Goal: Task Accomplishment & Management: Manage account settings

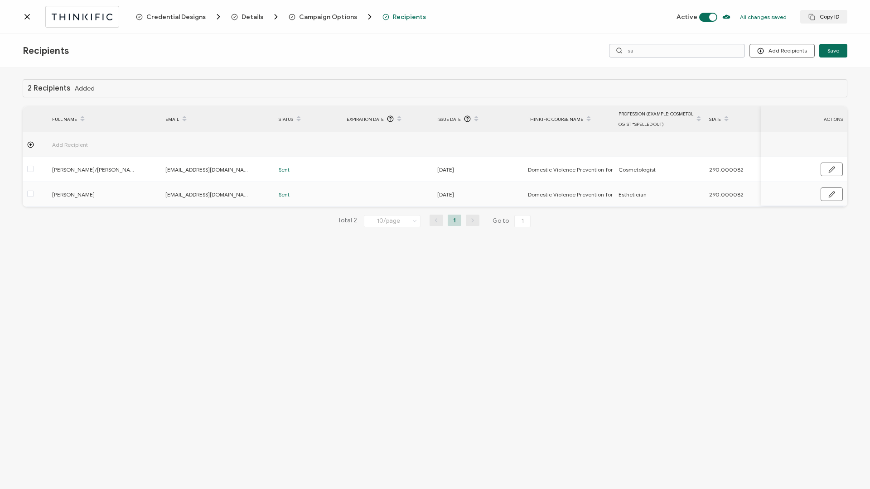
click at [649, 54] on input "sa" at bounding box center [677, 51] width 136 height 14
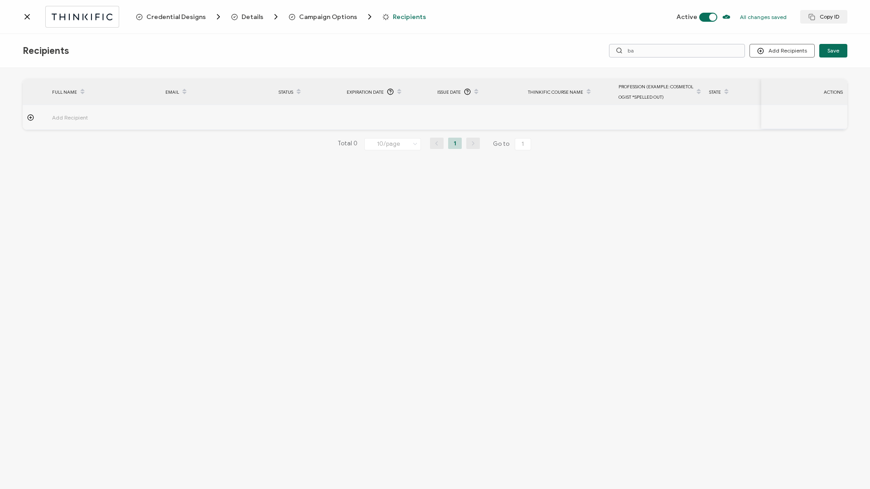
type input "b"
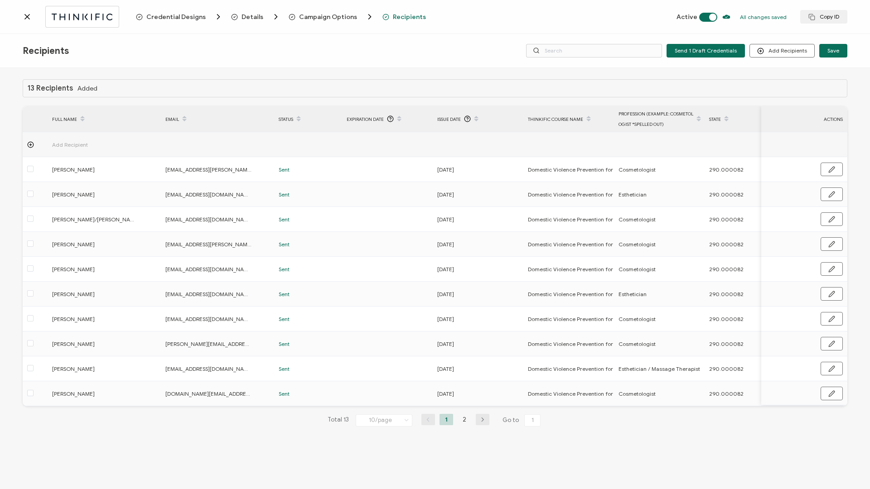
click at [23, 16] on icon at bounding box center [27, 16] width 9 height 9
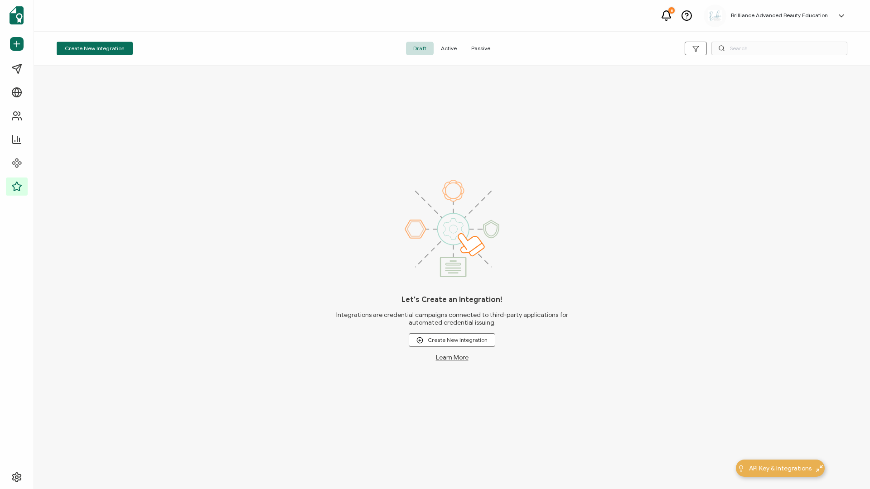
click at [449, 47] on span "Active" at bounding box center [449, 49] width 30 height 14
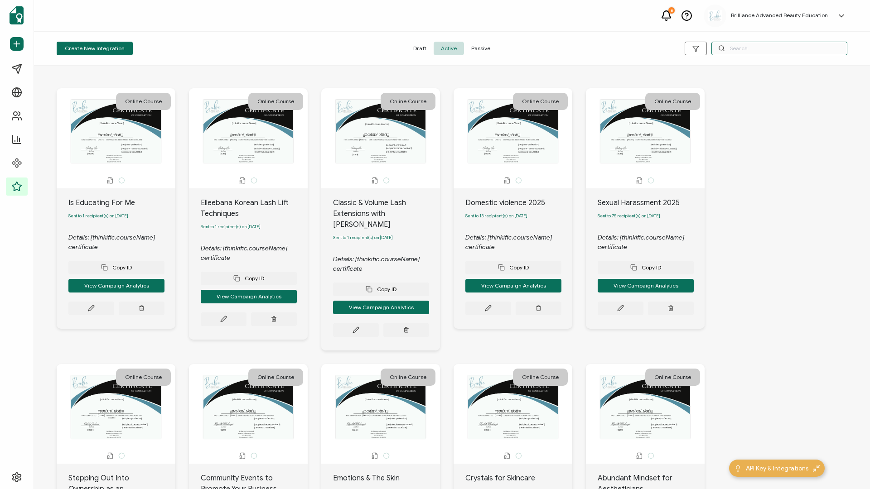
click at [760, 54] on input "text" at bounding box center [779, 49] width 136 height 14
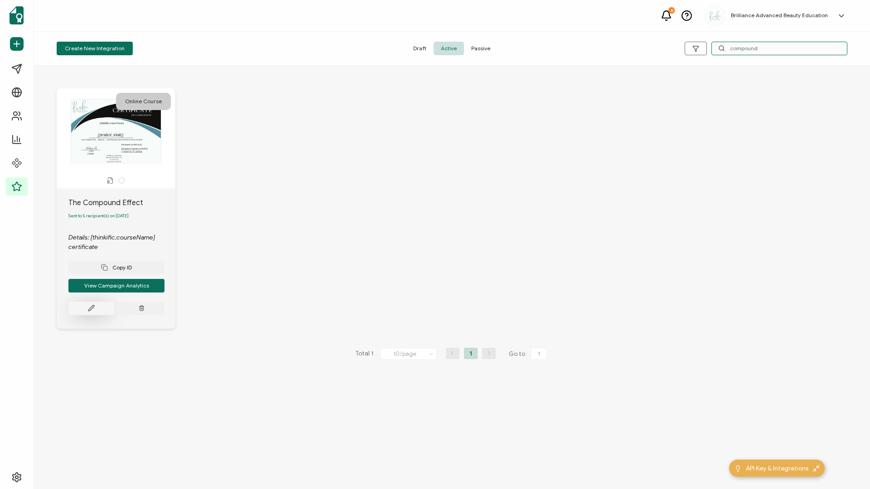
type input "compound"
click at [85, 308] on button at bounding box center [91, 309] width 46 height 14
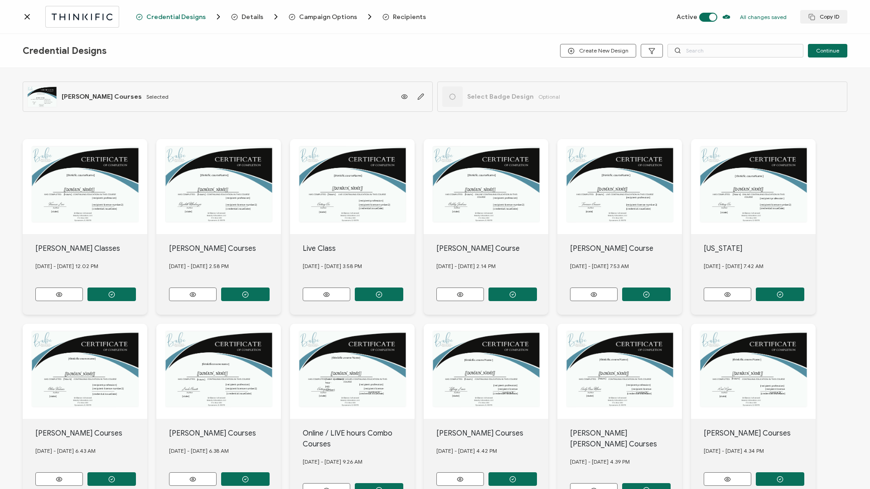
click at [405, 14] on span "Recipients" at bounding box center [409, 17] width 33 height 7
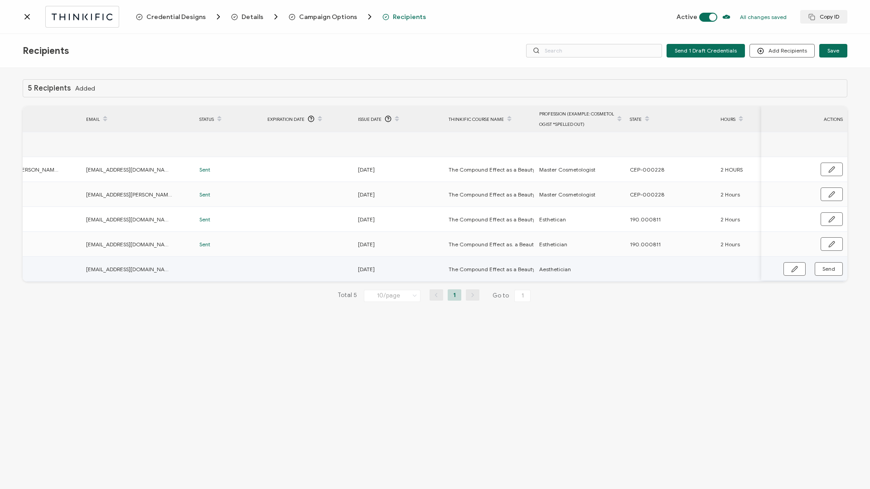
scroll to position [0, 215]
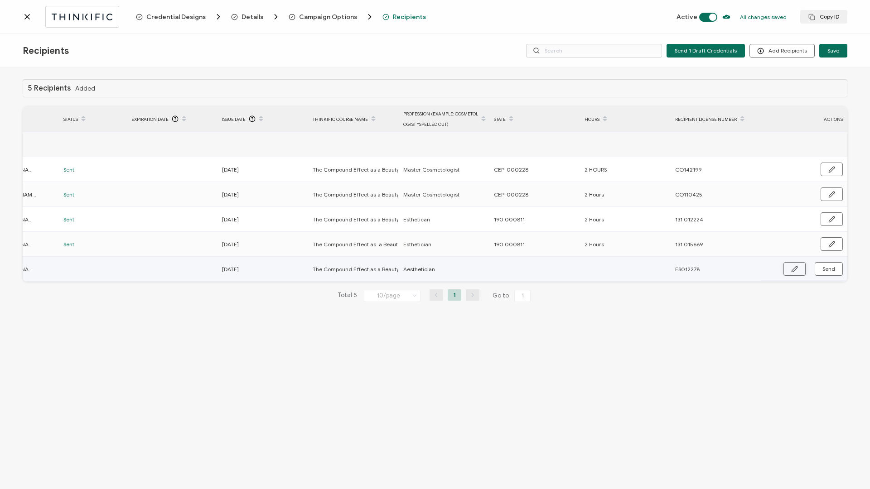
click at [789, 265] on button "button" at bounding box center [794, 269] width 22 height 14
drag, startPoint x: 530, startPoint y: 245, endPoint x: 492, endPoint y: 244, distance: 38.5
click at [492, 244] on div "190.000811" at bounding box center [534, 244] width 90 height 10
copy span "190.000811"
click at [497, 271] on input "text" at bounding box center [533, 269] width 79 height 14
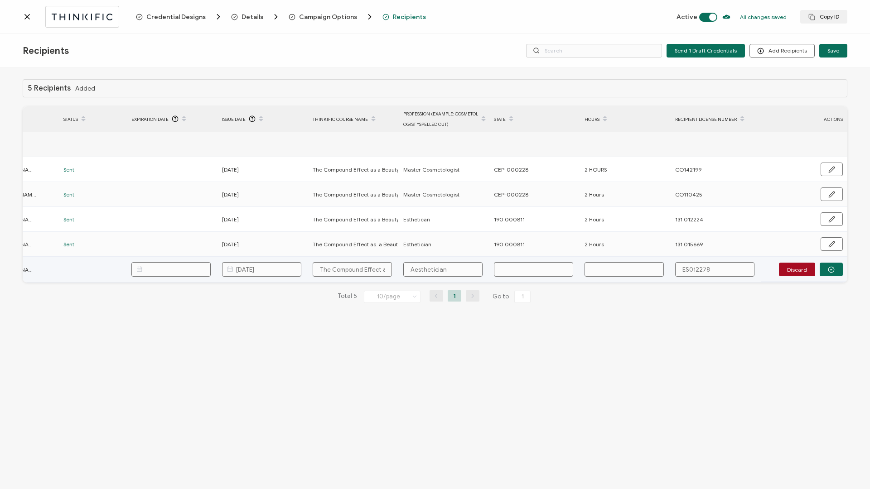
paste input "190.000811"
type input "190.000811"
click at [624, 268] on input "text" at bounding box center [624, 269] width 79 height 14
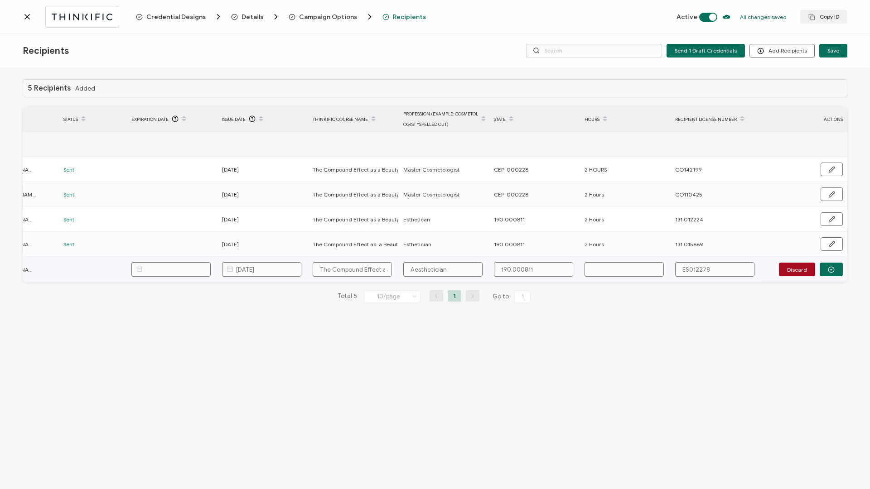
type input "2"
type input "2 H"
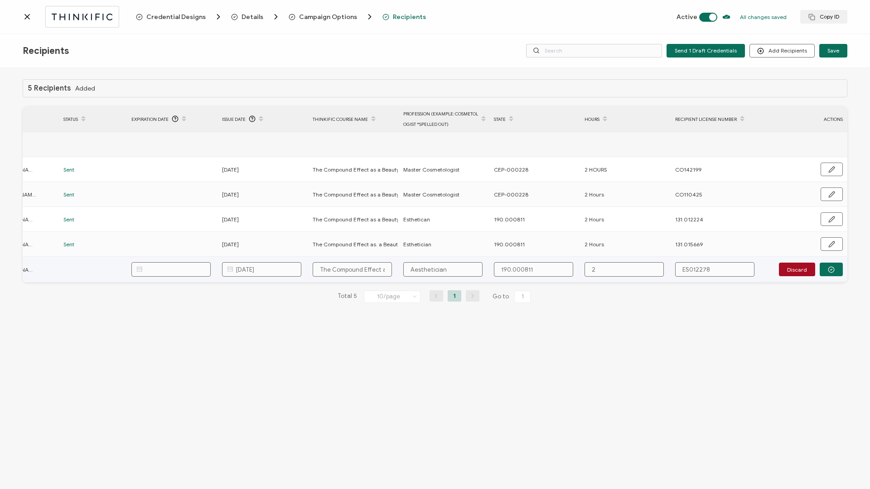
type input "2 H"
type input "2 Ho"
type input "2 Hou"
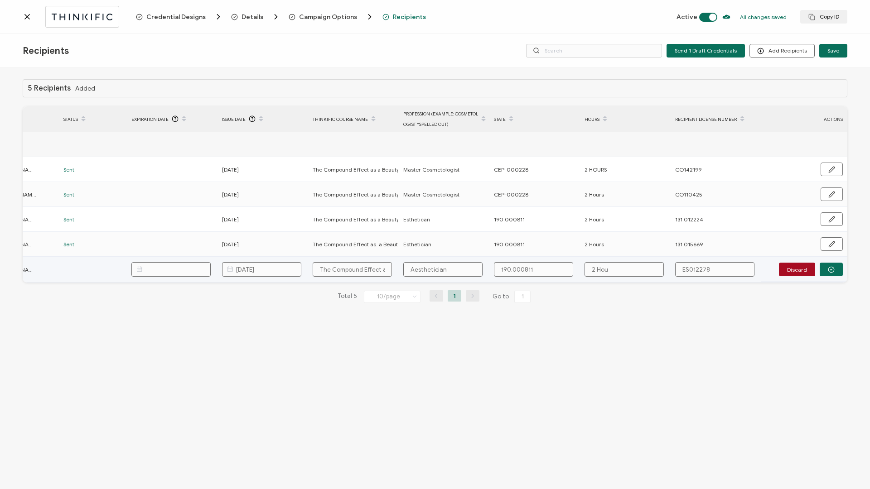
type input "2 Hour"
type input "2 Hours"
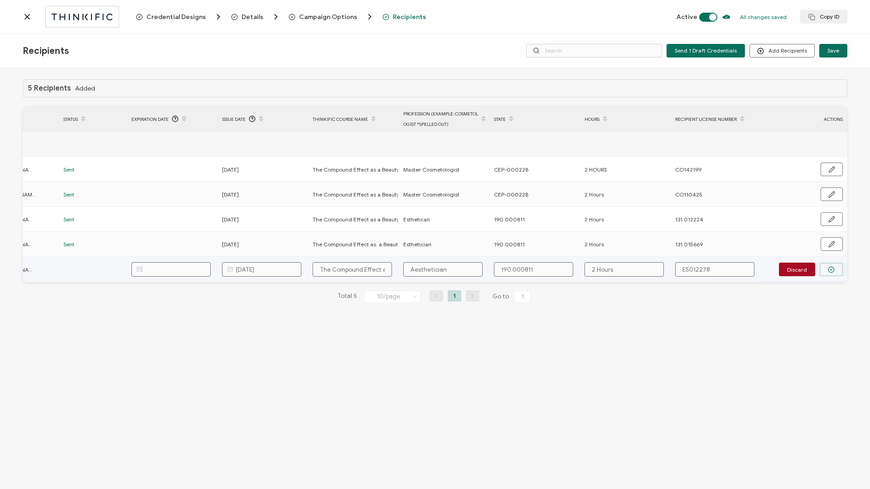
click at [833, 271] on circle "button" at bounding box center [831, 270] width 6 height 6
click at [833, 271] on span "Send" at bounding box center [828, 268] width 13 height 5
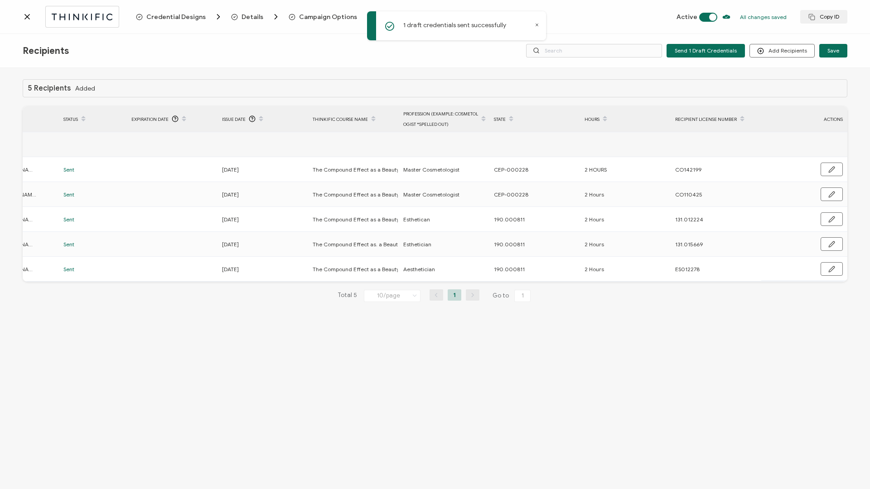
click at [29, 23] on div at bounding box center [79, 16] width 113 height 21
click at [29, 17] on icon at bounding box center [27, 16] width 9 height 9
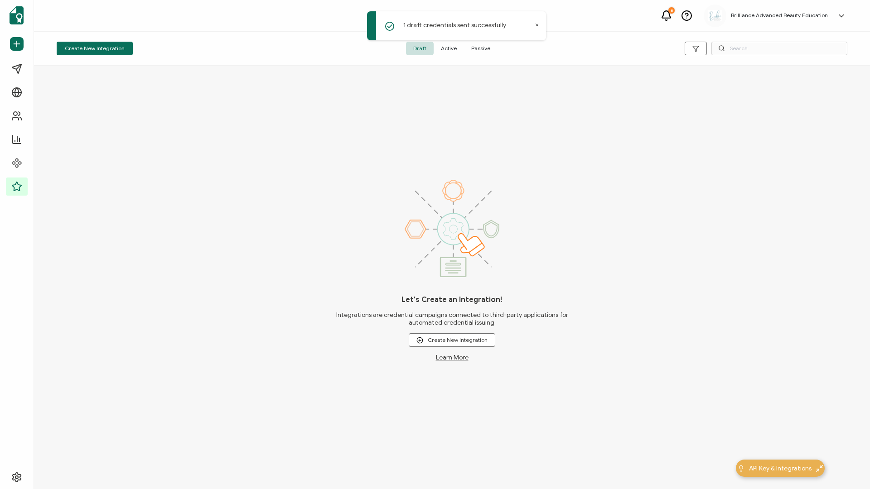
click at [448, 50] on span "Active" at bounding box center [449, 49] width 30 height 14
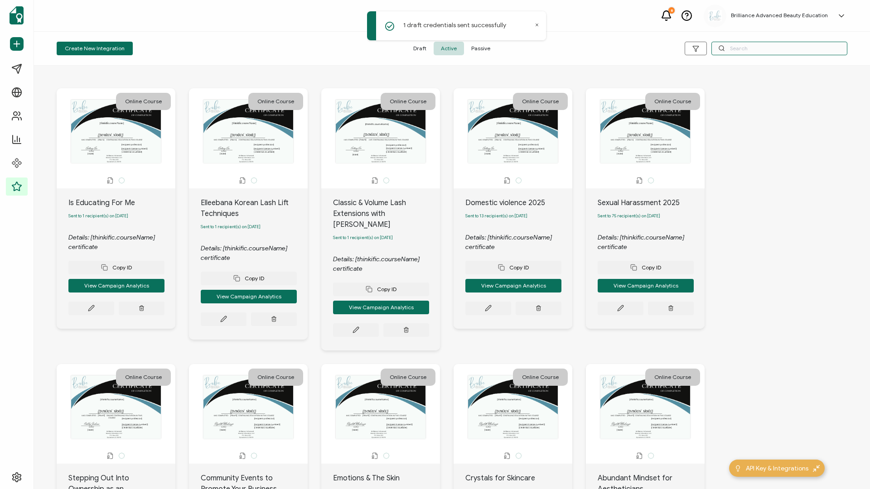
click at [739, 55] on input "text" at bounding box center [779, 49] width 136 height 14
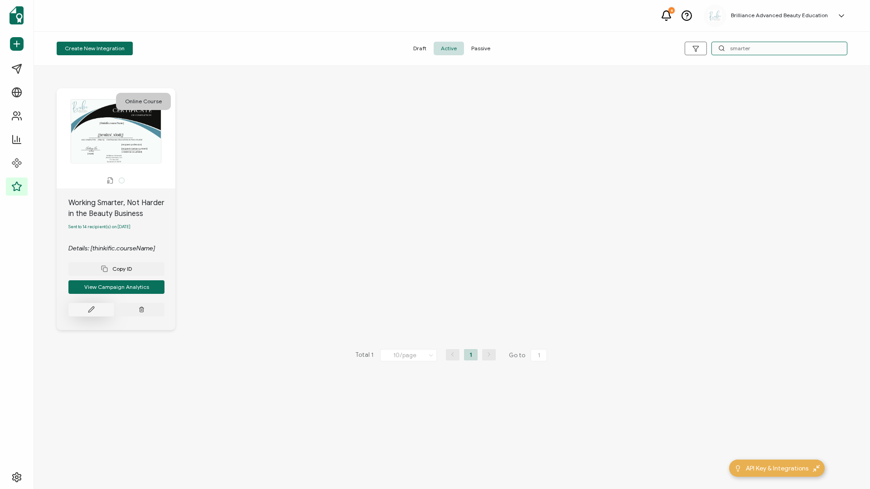
type input "smarter"
click at [101, 310] on button at bounding box center [91, 310] width 46 height 14
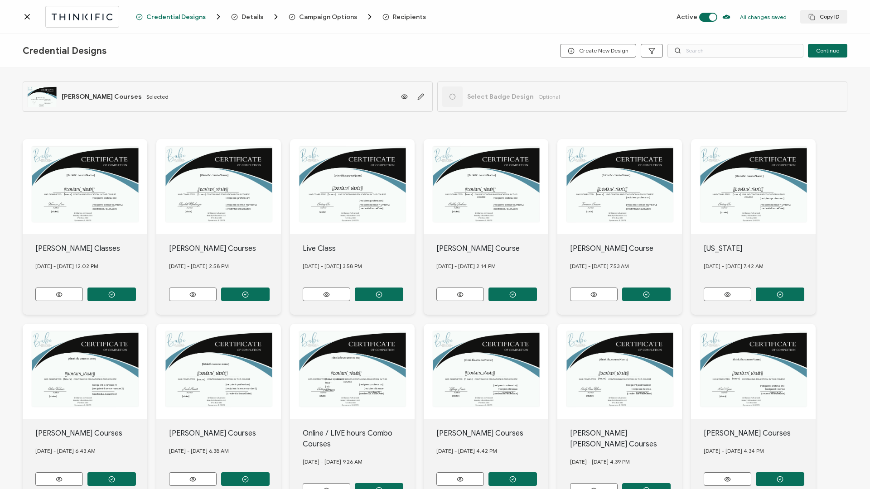
click at [398, 18] on span "Recipients" at bounding box center [409, 17] width 33 height 7
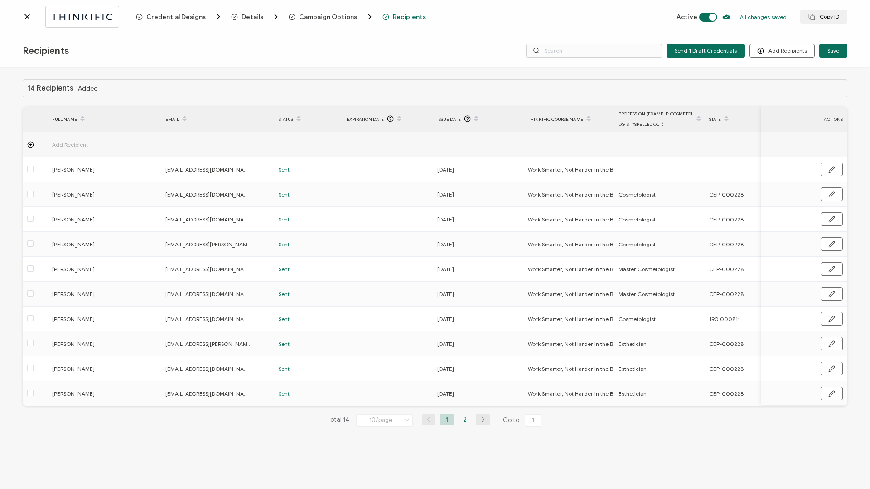
click at [463, 420] on li "2" at bounding box center [465, 419] width 14 height 11
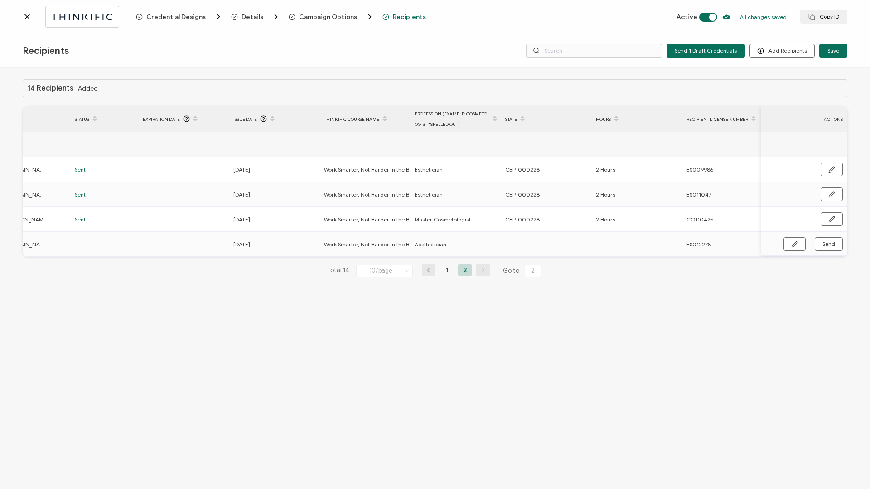
scroll to position [0, 215]
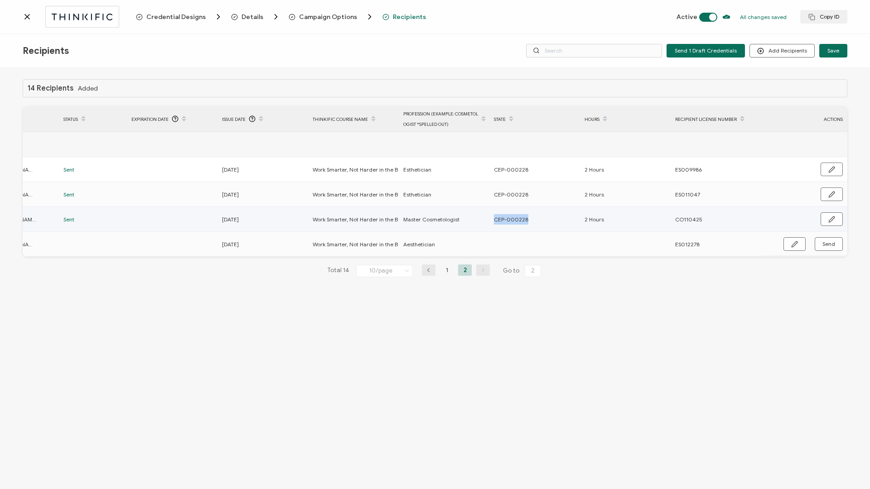
drag, startPoint x: 493, startPoint y: 218, endPoint x: 530, endPoint y: 221, distance: 36.8
click at [530, 221] on div "CEP-000228" at bounding box center [534, 219] width 90 height 10
copy span "CEP-000228"
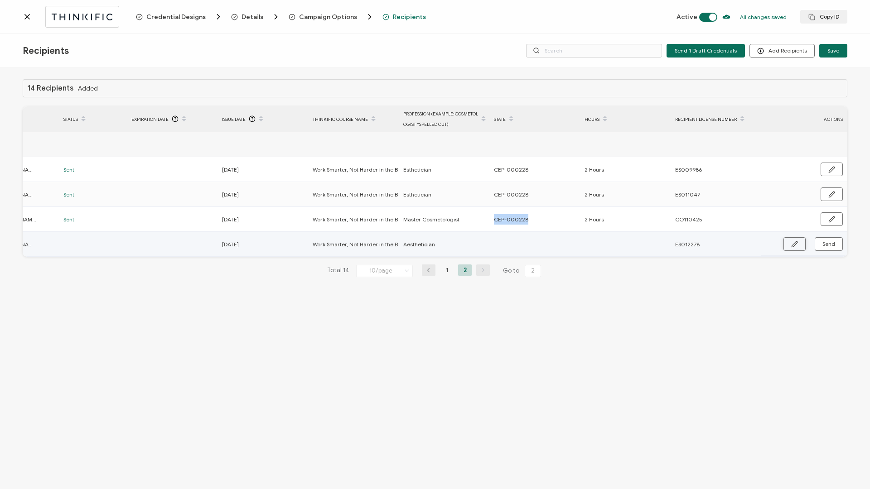
click at [785, 242] on button "button" at bounding box center [794, 244] width 22 height 14
click at [552, 249] on input "text" at bounding box center [533, 244] width 79 height 14
paste input "CEP-000228"
type input "CEP-000228"
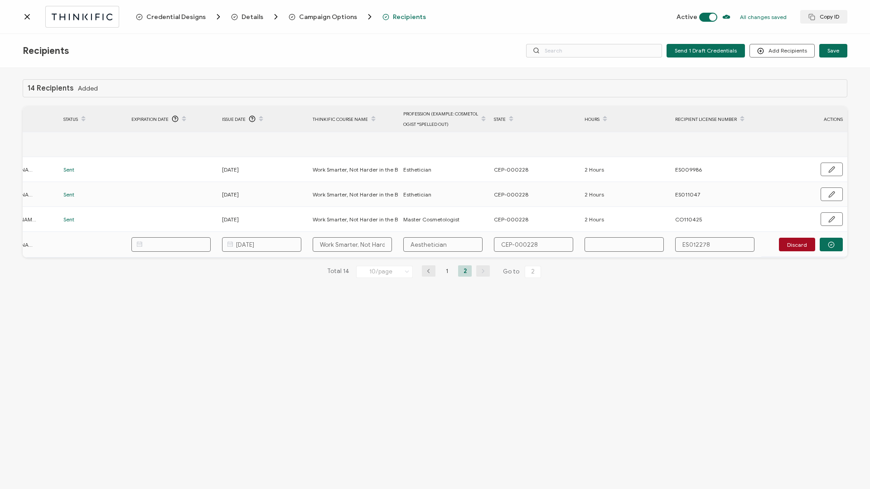
type input "CEP-000228"
click at [637, 241] on input "text" at bounding box center [624, 244] width 79 height 14
type input "2"
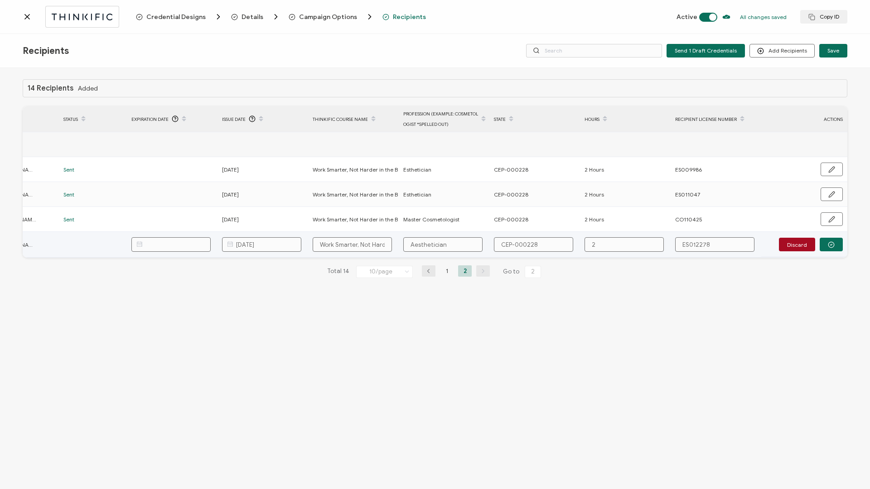
type input "2"
type input "2 h"
type input "2 ho"
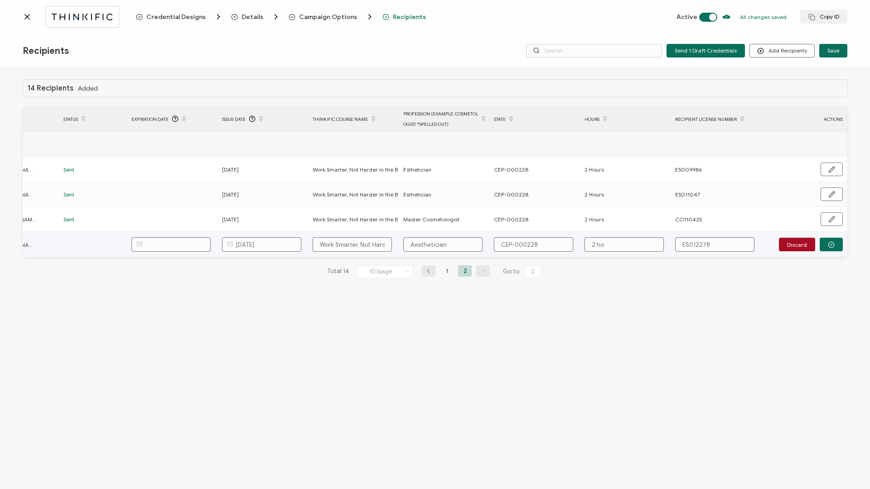
type input "2 hou"
type input "2 hour"
type input "2 hours"
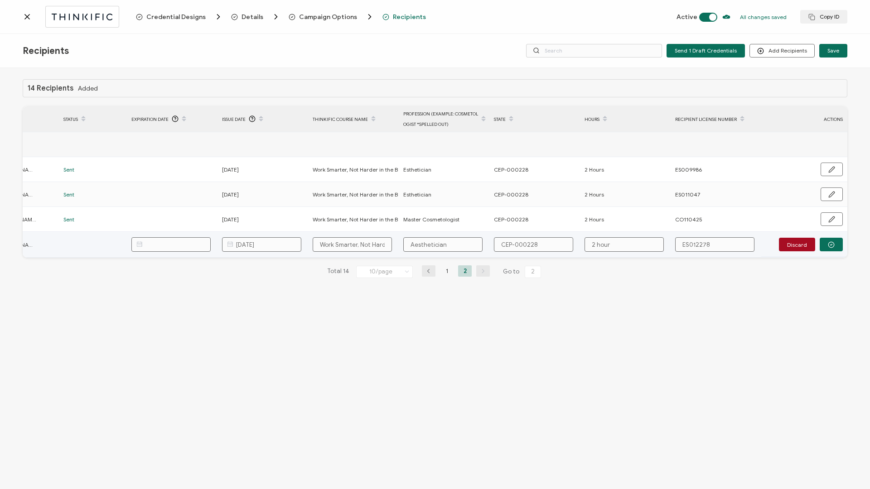
type input "2 hours"
type input "2 hour"
type input "2 hou"
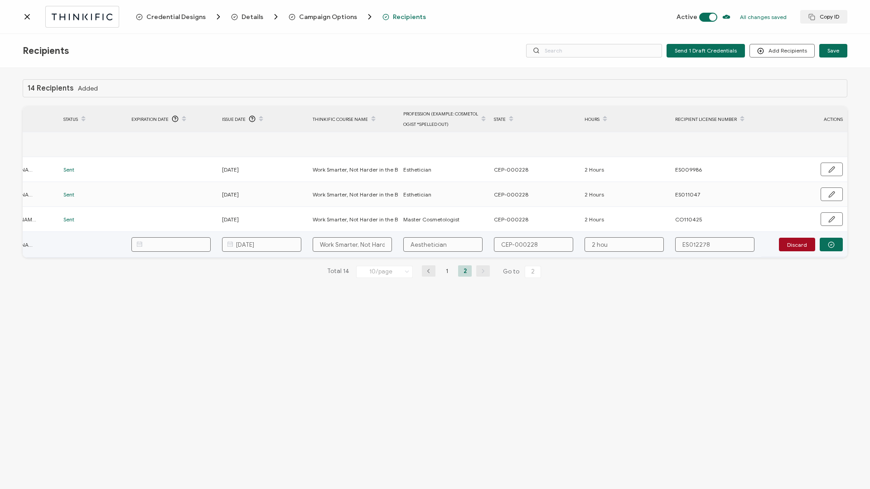
type input "2 ho"
type input "2 h"
type input "2"
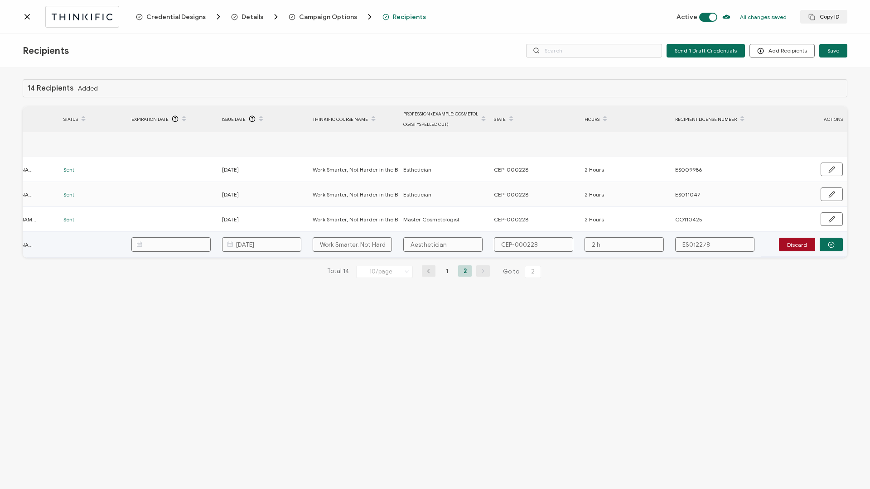
type input "2"
type input "2 H"
type input "2 Ho"
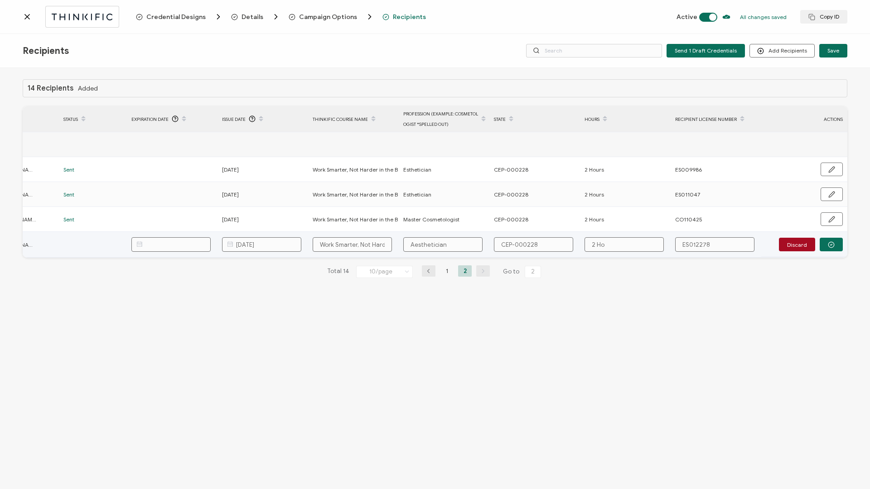
type input "2 Hou"
type input "2 Hour"
type input "2 Hours"
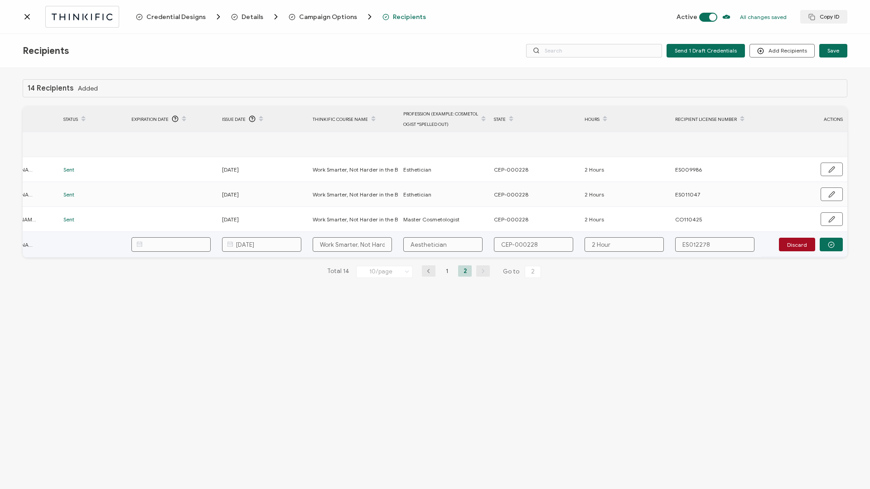
type input "2 Hours"
drag, startPoint x: 637, startPoint y: 241, endPoint x: 830, endPoint y: 246, distance: 192.7
click at [830, 246] on icon "button" at bounding box center [831, 245] width 7 height 7
click at [830, 246] on span "Send" at bounding box center [828, 244] width 13 height 5
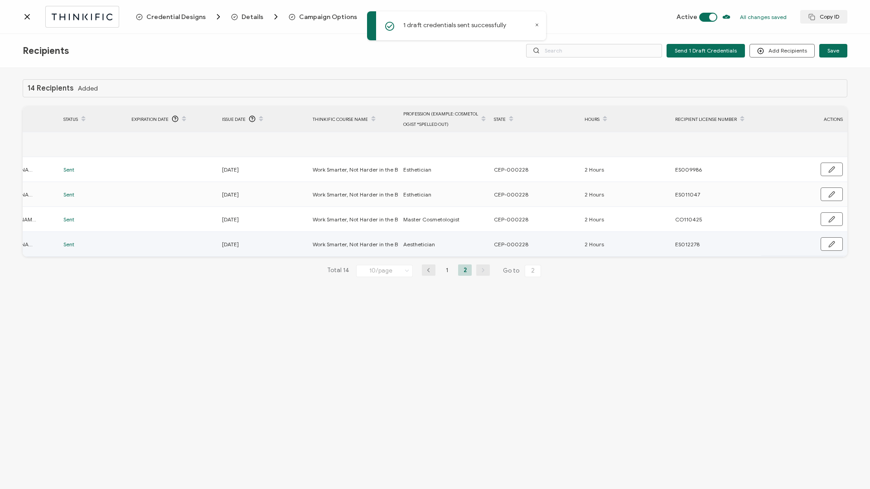
drag, startPoint x: 830, startPoint y: 246, endPoint x: 24, endPoint y: 18, distance: 837.8
click at [24, 18] on icon at bounding box center [27, 16] width 9 height 9
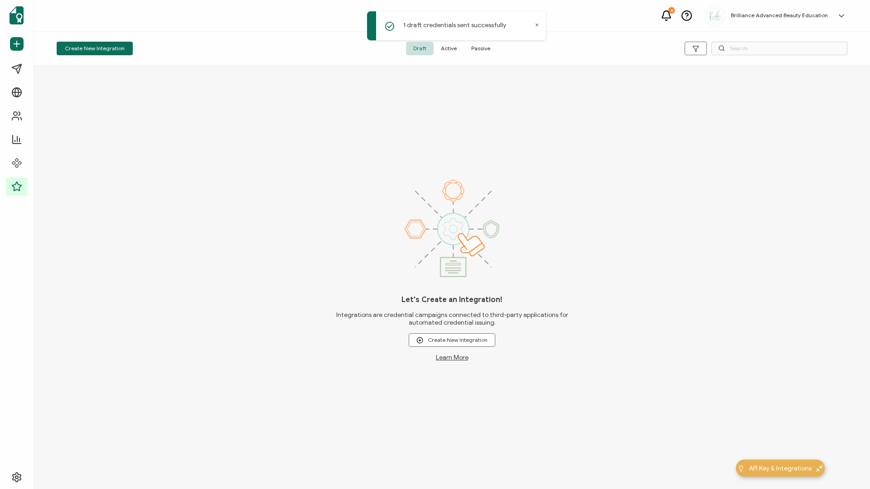
drag, startPoint x: 24, startPoint y: 18, endPoint x: 449, endPoint y: 47, distance: 426.0
click at [449, 47] on span "Active" at bounding box center [449, 49] width 30 height 14
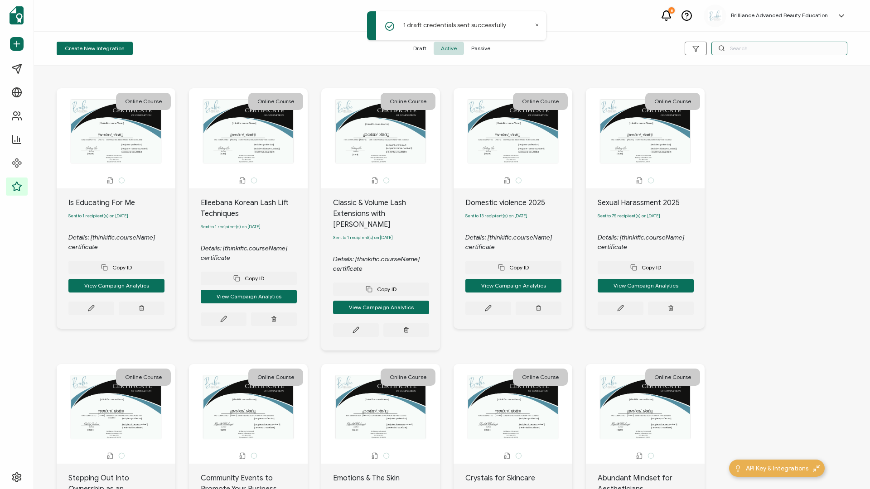
click at [742, 54] on input "text" at bounding box center [779, 49] width 136 height 14
type input "The COm"
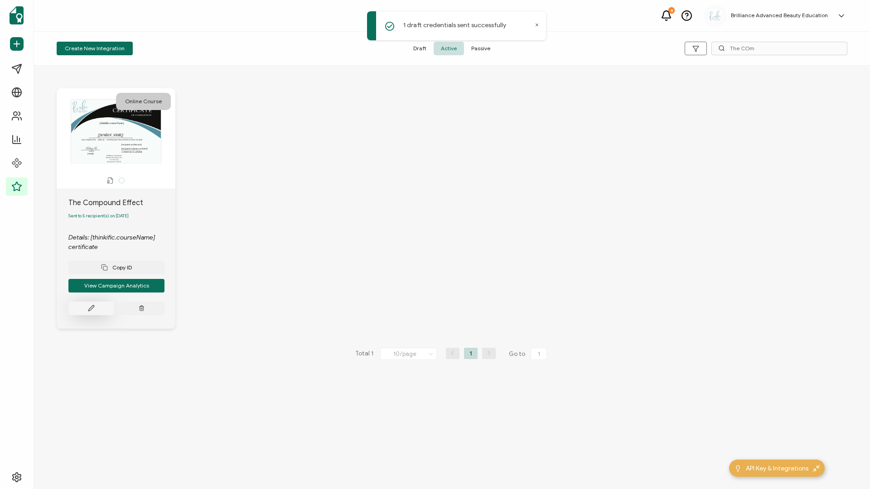
click at [103, 307] on button at bounding box center [91, 309] width 46 height 14
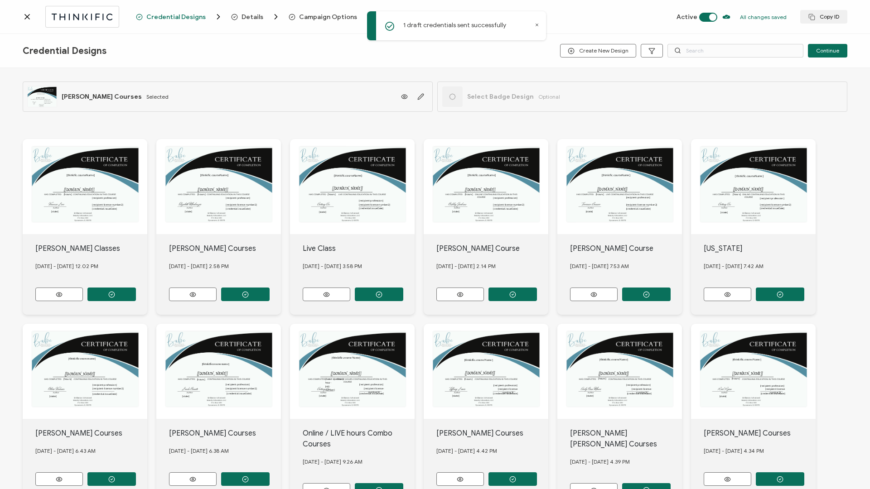
click at [537, 27] on icon at bounding box center [537, 25] width 5 height 5
click at [417, 19] on div "Credential Designs Details Campaign Options Recipients" at bounding box center [314, 16] width 356 height 9
click at [398, 19] on span "Recipients" at bounding box center [409, 17] width 33 height 7
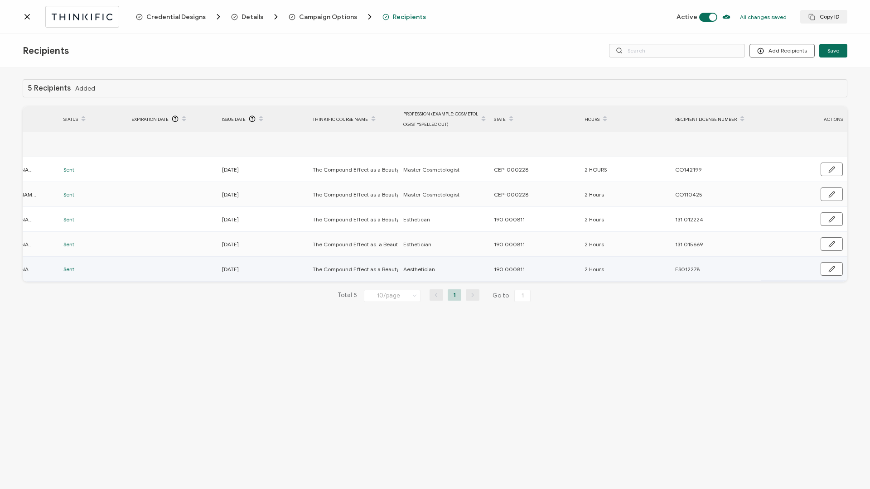
scroll to position [0, 215]
click at [825, 272] on button "button" at bounding box center [832, 269] width 22 height 14
drag, startPoint x: 551, startPoint y: 272, endPoint x: 488, endPoint y: 272, distance: 63.0
click at [488, 272] on tr "Bailee Clement bailee.clement96@gmail.com Sent 09.11.2025 The Compound Effect a…" at bounding box center [327, 270] width 1040 height 26
paste input "CEP-000228"
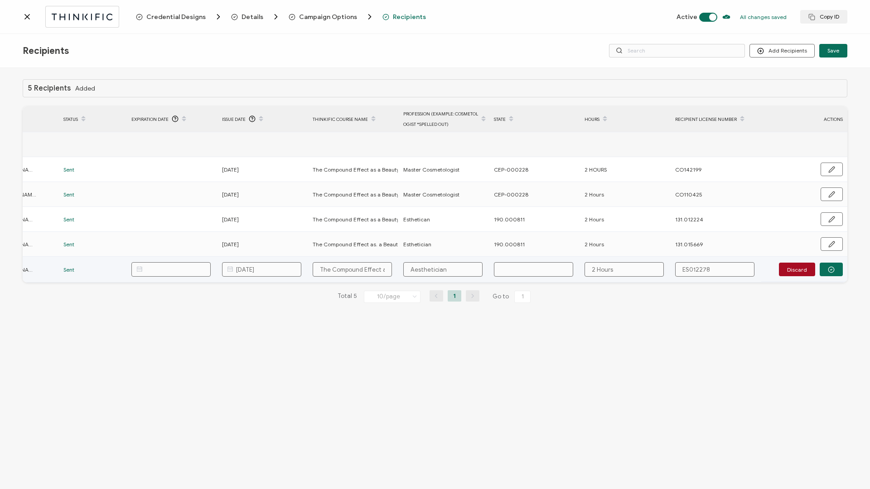
type input "CEP-000228"
click at [826, 270] on button "button" at bounding box center [831, 270] width 23 height 14
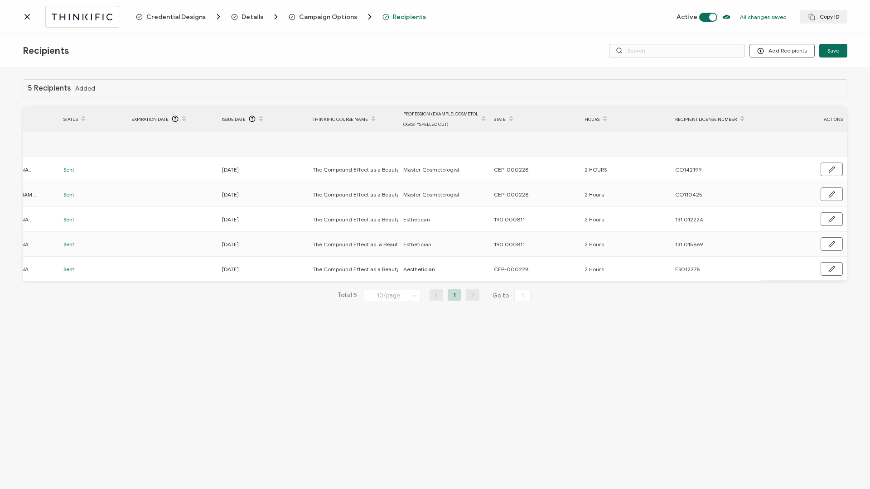
click at [30, 17] on icon at bounding box center [27, 16] width 9 height 9
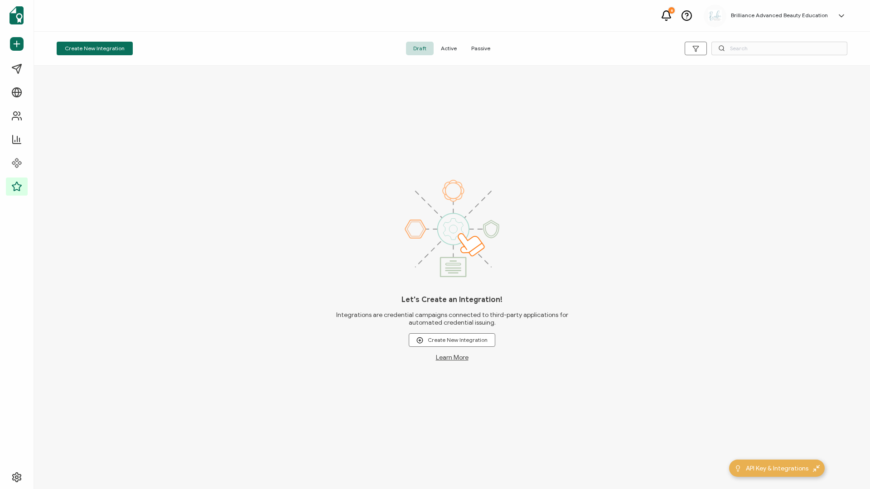
click at [449, 46] on span "Active" at bounding box center [449, 49] width 30 height 14
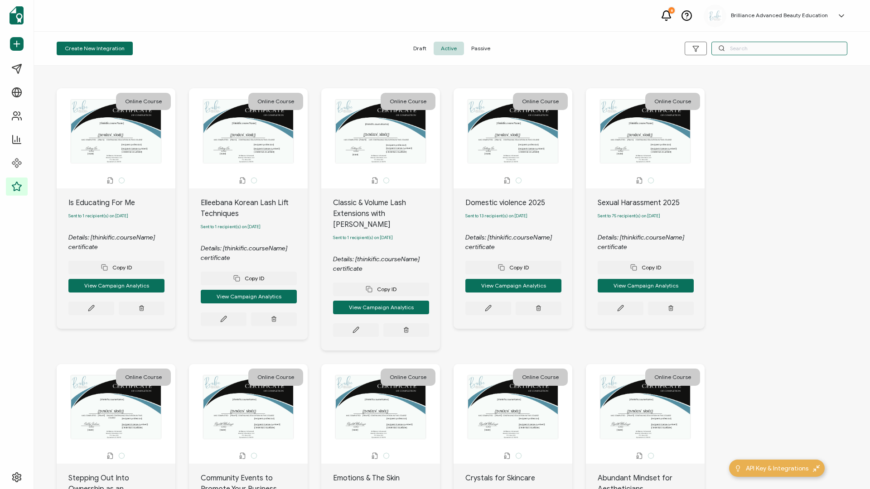
click at [760, 48] on input "text" at bounding box center [779, 49] width 136 height 14
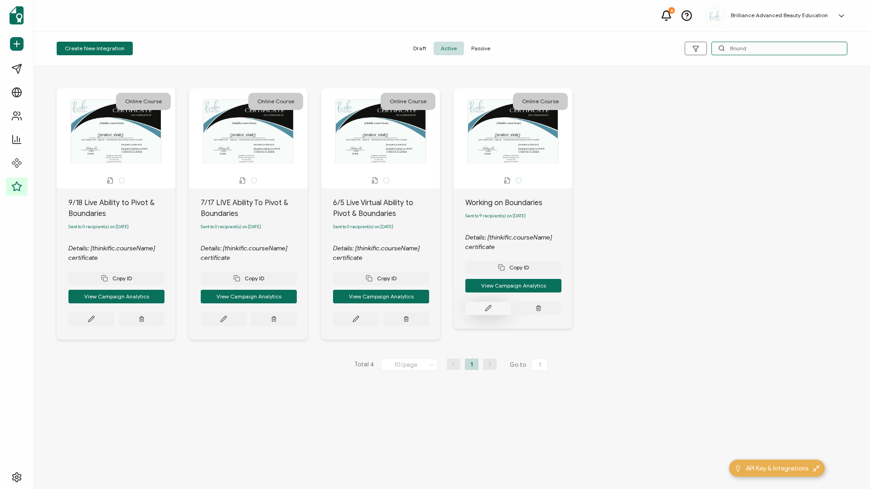
type input "Bound"
click at [487, 312] on icon at bounding box center [488, 308] width 7 height 7
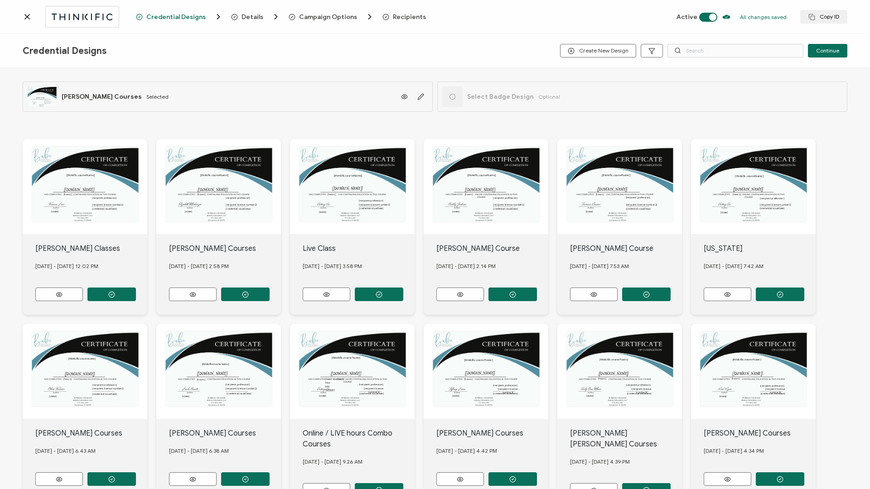
click at [404, 20] on span "Recipients" at bounding box center [409, 17] width 33 height 7
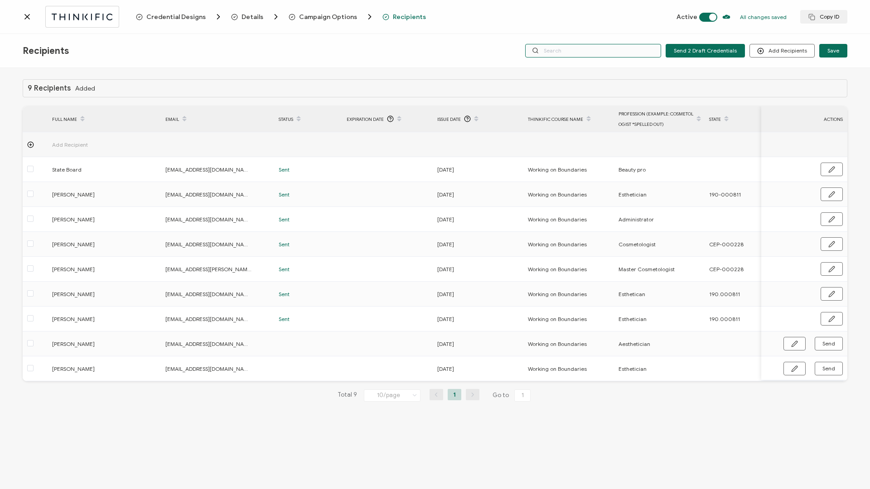
click at [591, 53] on input "text" at bounding box center [593, 51] width 136 height 14
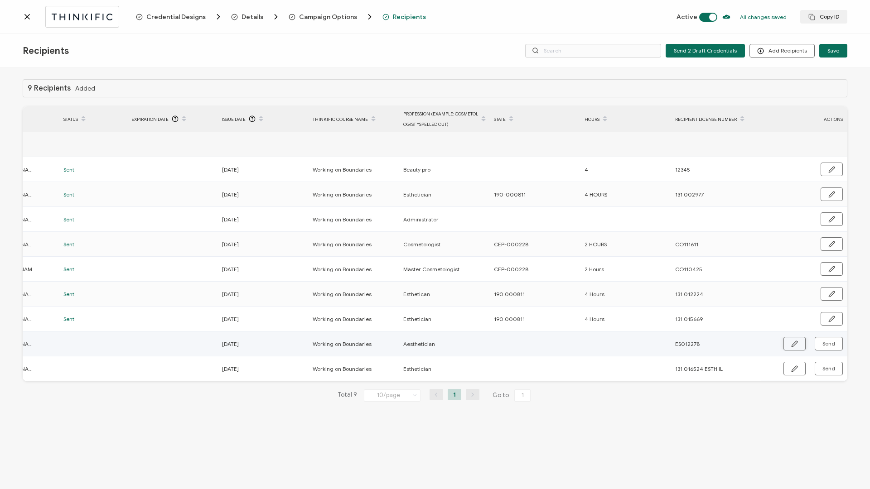
click at [788, 344] on button "button" at bounding box center [794, 344] width 22 height 14
click at [547, 344] on input "text" at bounding box center [533, 344] width 79 height 14
paste input "CEP-000228"
type input "CEP-000228"
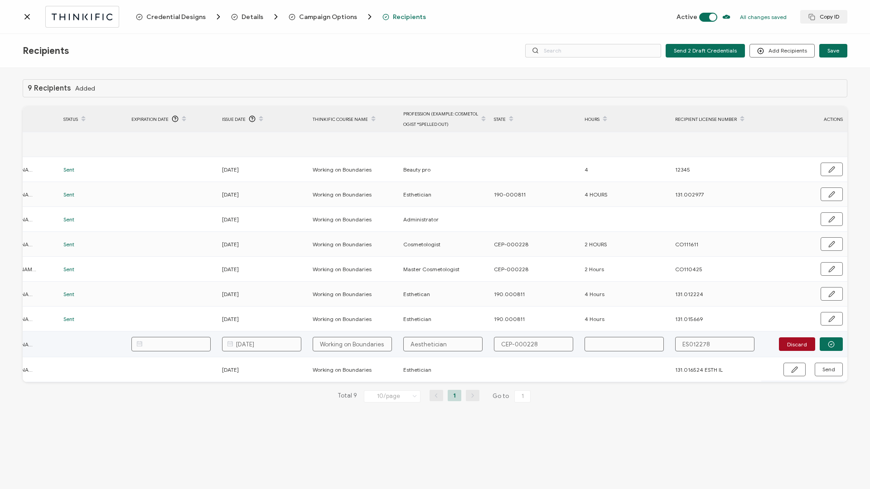
type input "CEP-000228"
click at [638, 345] on input "text" at bounding box center [624, 344] width 79 height 14
type input "2"
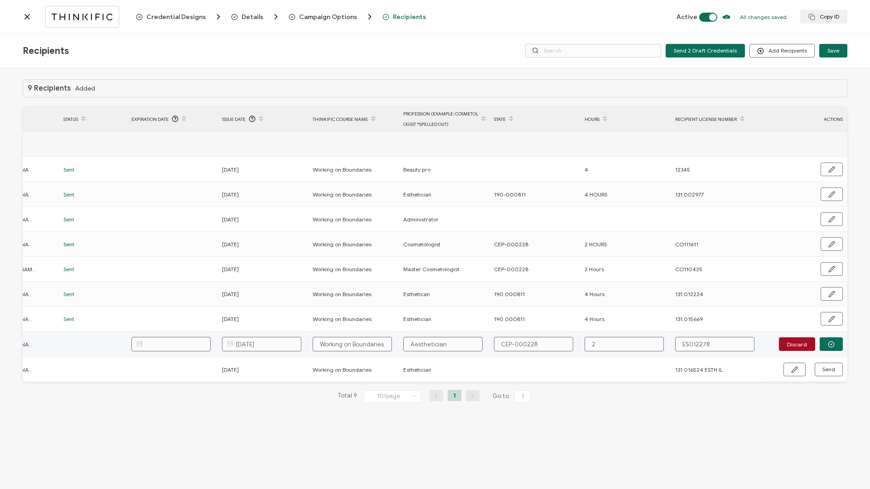
type input "2"
type input "2 H"
type input "2 Ho"
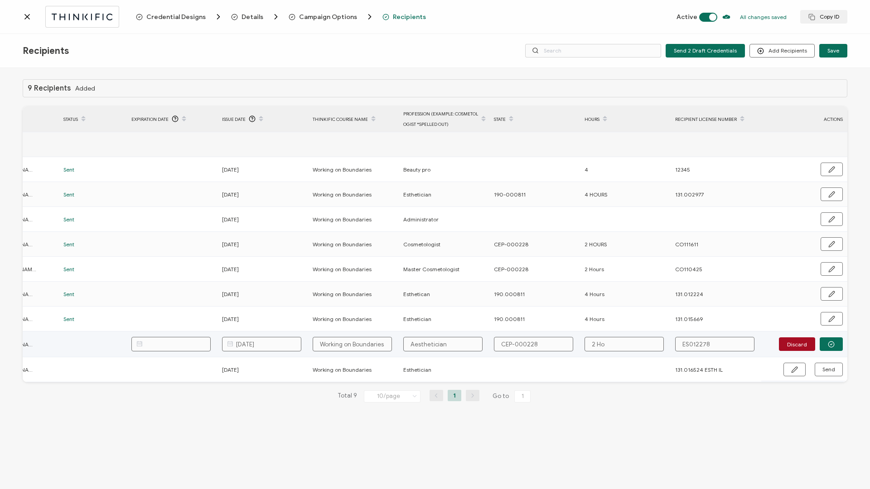
type input "2 Hou"
type input "2 Hour"
type input "2 Hours"
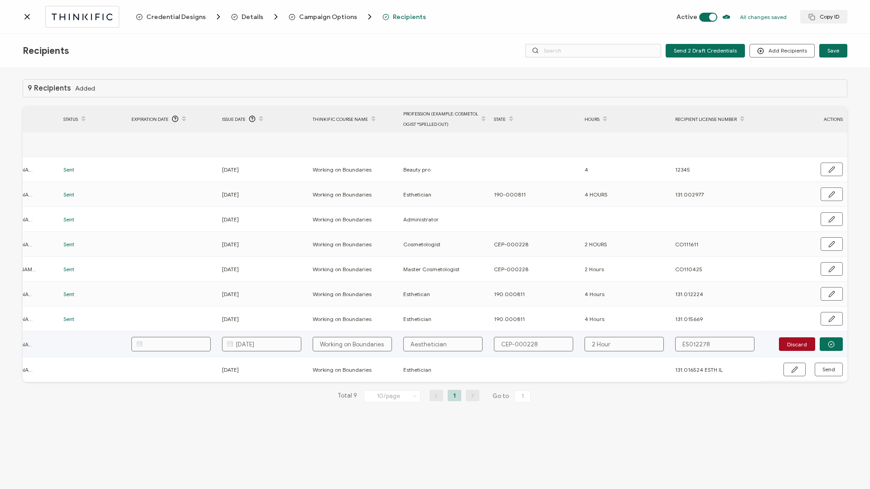
type input "2 Hours"
click at [823, 344] on button "button" at bounding box center [831, 345] width 23 height 14
click at [823, 345] on span "Send" at bounding box center [828, 343] width 13 height 5
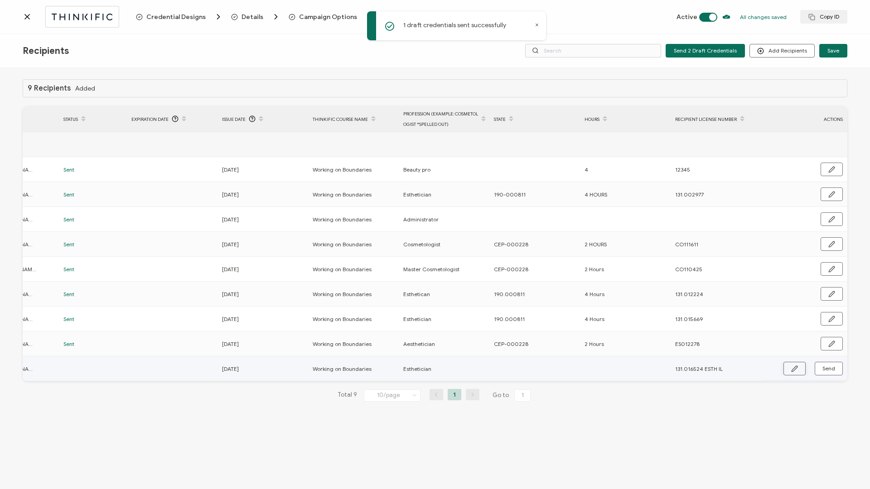
click at [791, 374] on button "button" at bounding box center [794, 369] width 22 height 14
drag, startPoint x: 713, startPoint y: 370, endPoint x: 747, endPoint y: 370, distance: 34.0
click at [744, 370] on input "131.016524 ESTH IL" at bounding box center [714, 369] width 79 height 14
type input "131.016524"
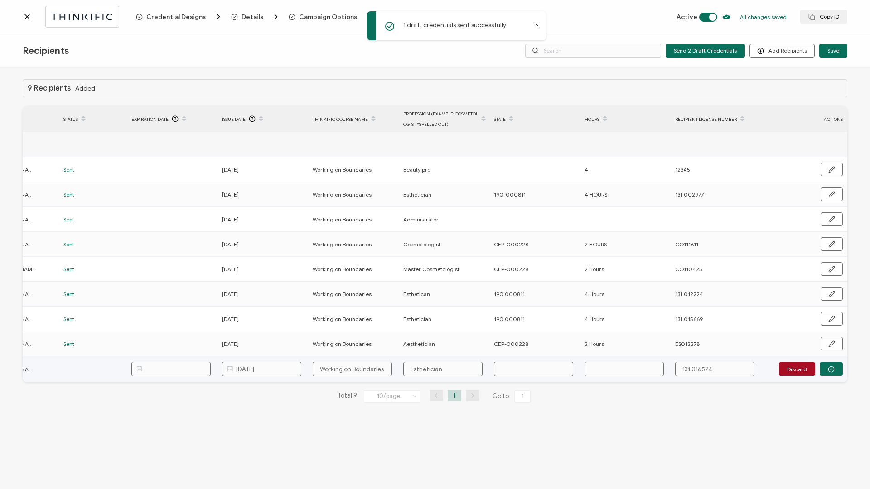
type input "131.016524"
type input "1"
type input "19"
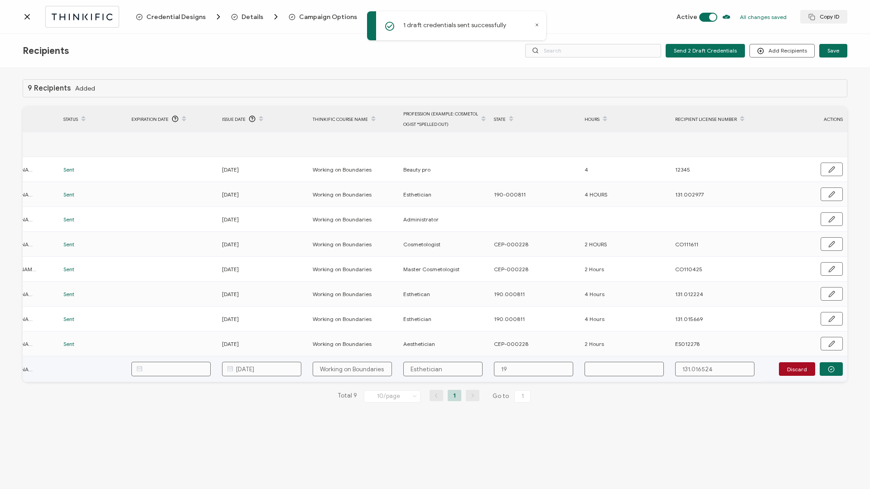
type input "190"
type input "190."
type input "190.0"
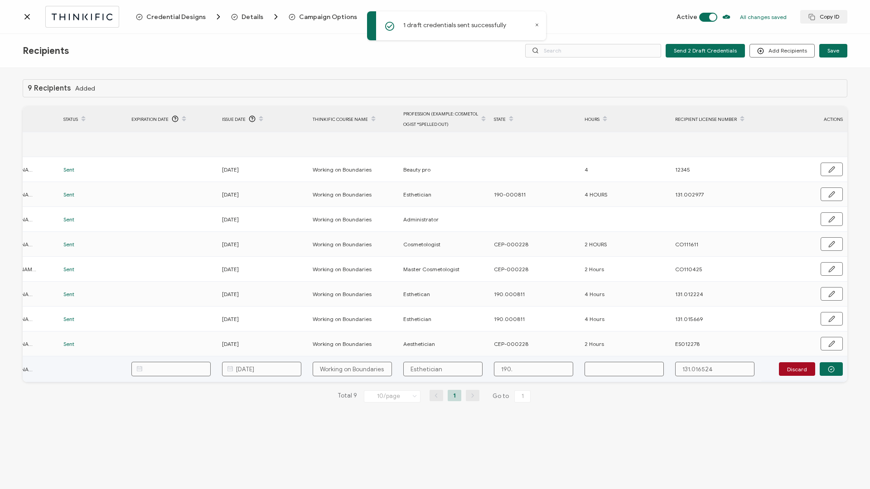
type input "190.0"
type input "190.00"
type input "190.000"
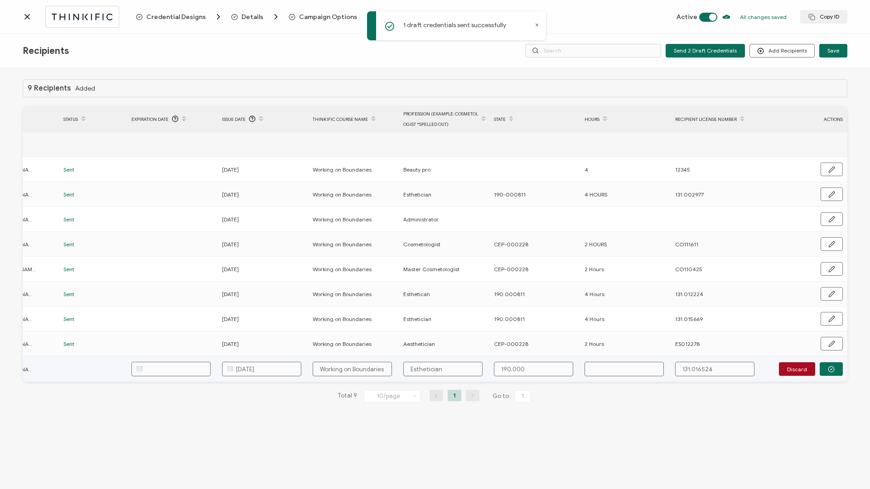
type input "190.0008"
type input "190.00081"
type input "190.000811"
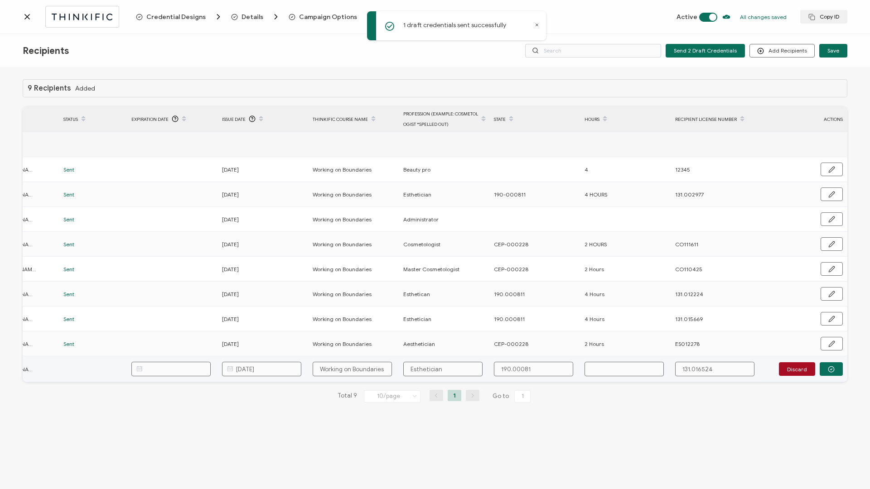
type input "190.000811"
type input "4"
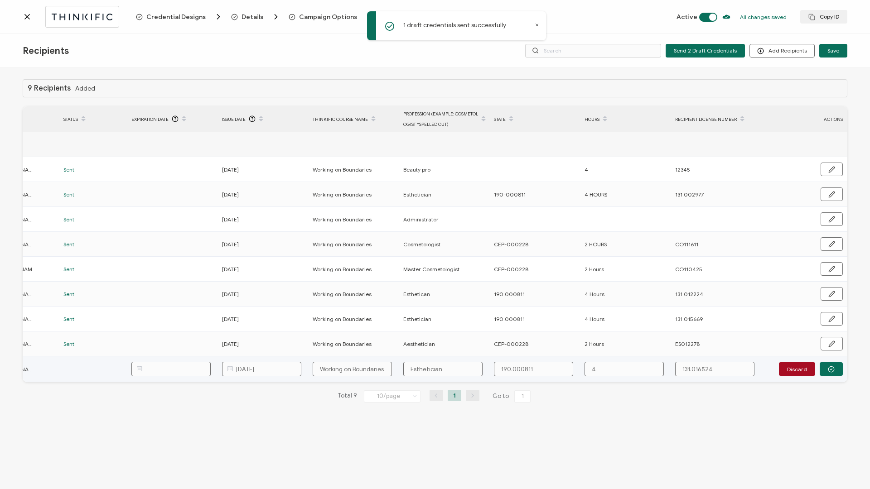
type input "4"
type input "4 H"
type input "4 Ho"
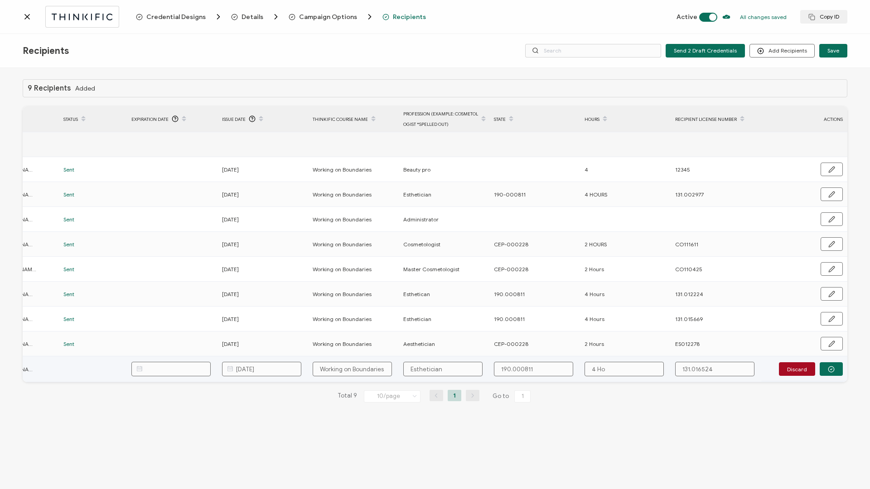
type input "4 Hou"
type input "4 Hour"
type input "4 Hours"
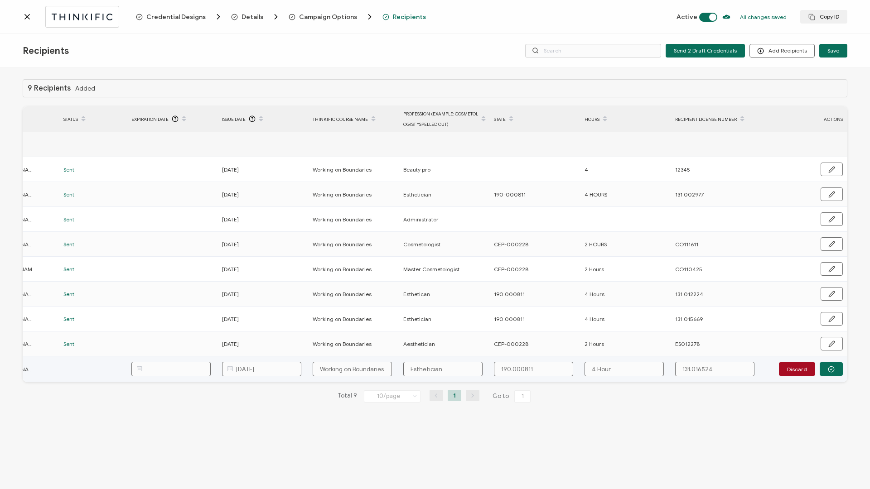
type input "4 Hours"
click at [837, 373] on button "button" at bounding box center [831, 369] width 23 height 14
click at [835, 371] on button "Send" at bounding box center [829, 369] width 28 height 14
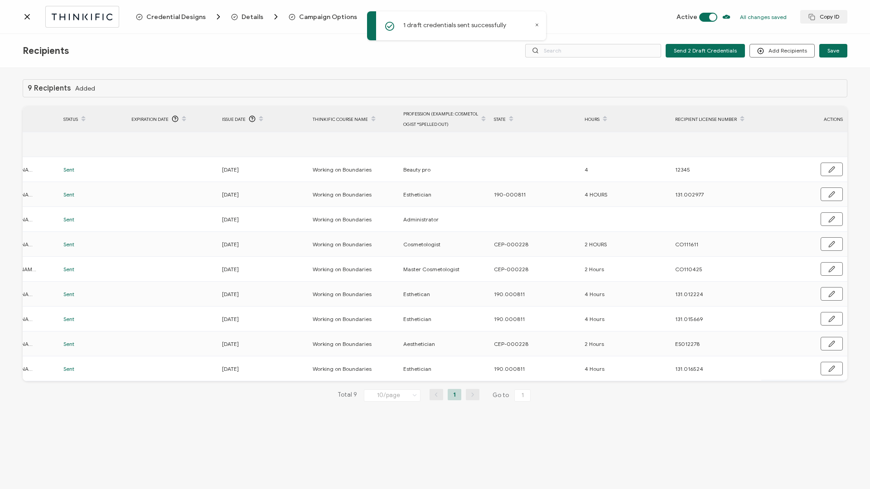
click at [28, 19] on icon at bounding box center [27, 16] width 9 height 9
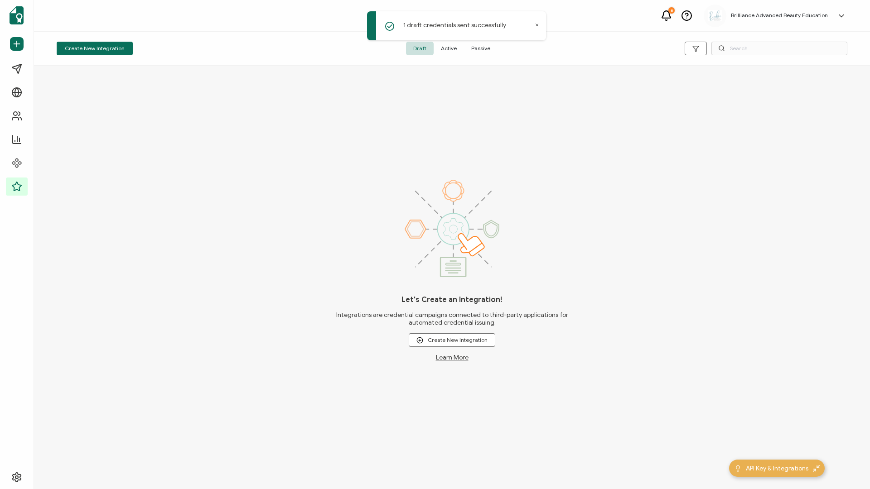
click at [450, 48] on span "Active" at bounding box center [449, 49] width 30 height 14
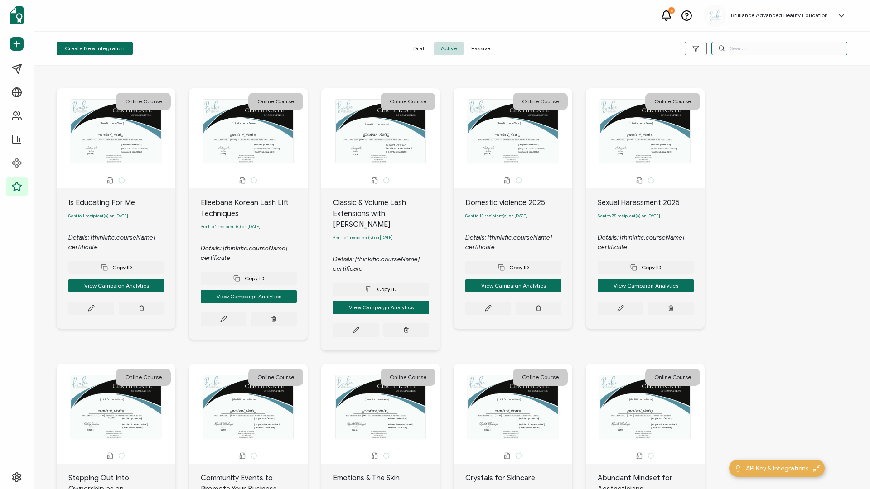
click at [758, 49] on input "text" at bounding box center [779, 49] width 136 height 14
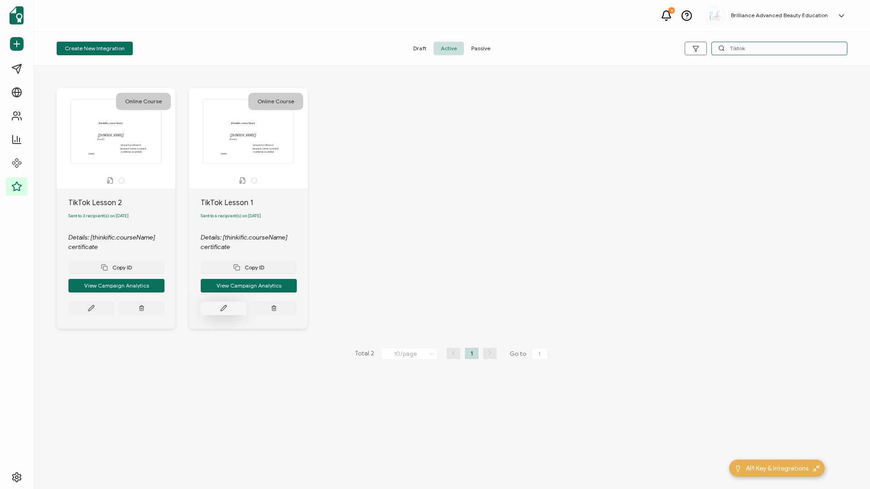
type input "Tiktok"
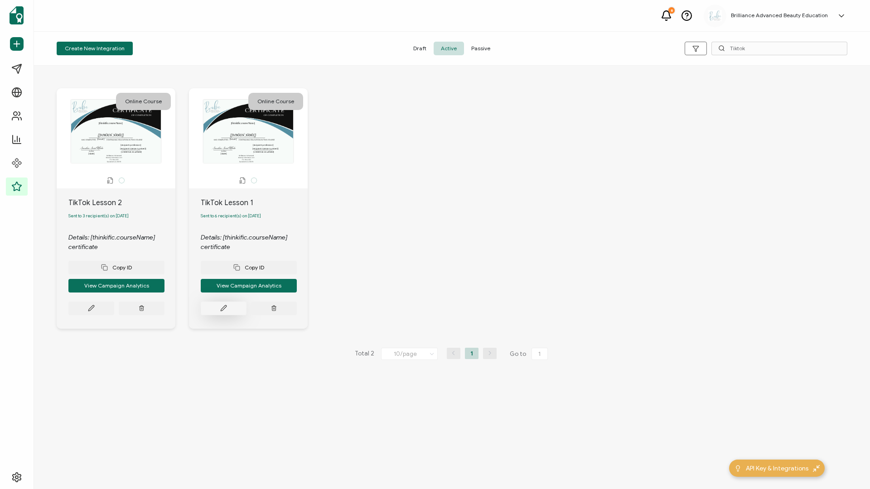
click at [222, 311] on icon at bounding box center [223, 308] width 5 height 5
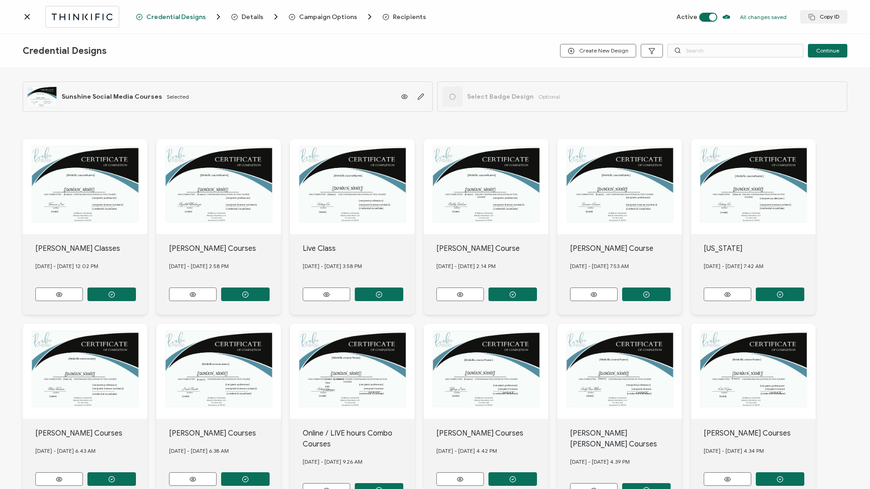
scroll to position [2, 0]
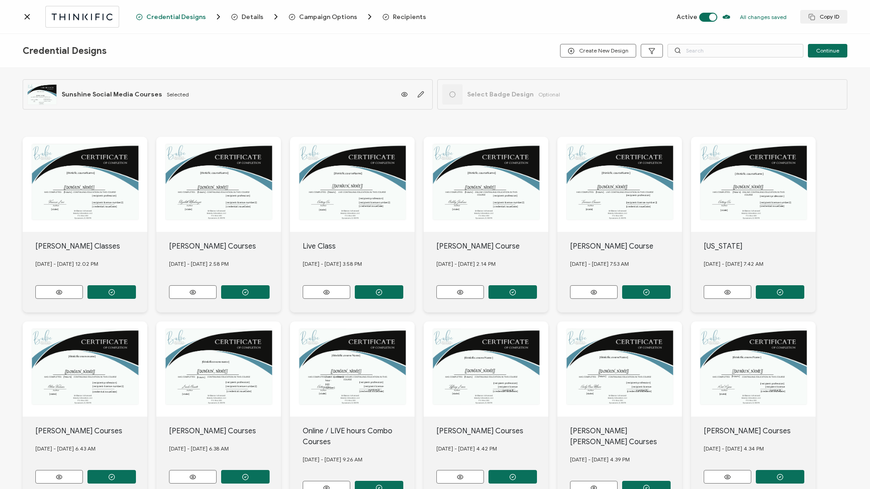
click at [401, 19] on span "Recipients" at bounding box center [409, 17] width 33 height 7
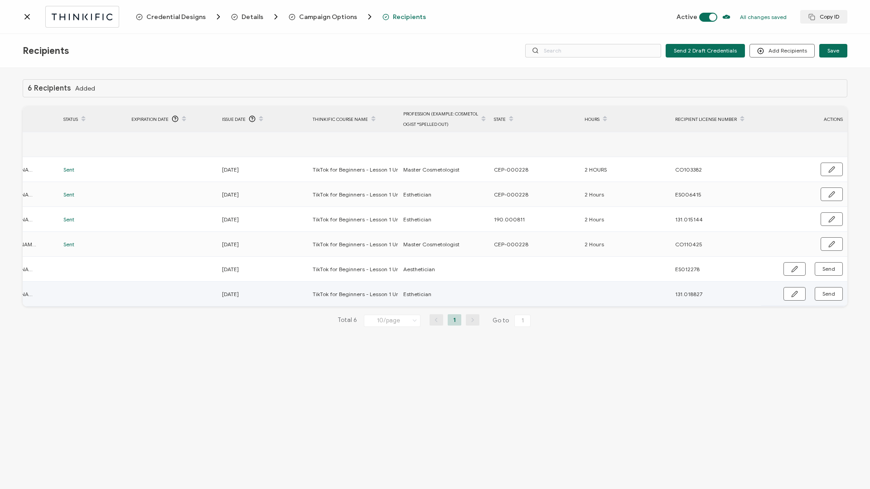
scroll to position [0, 215]
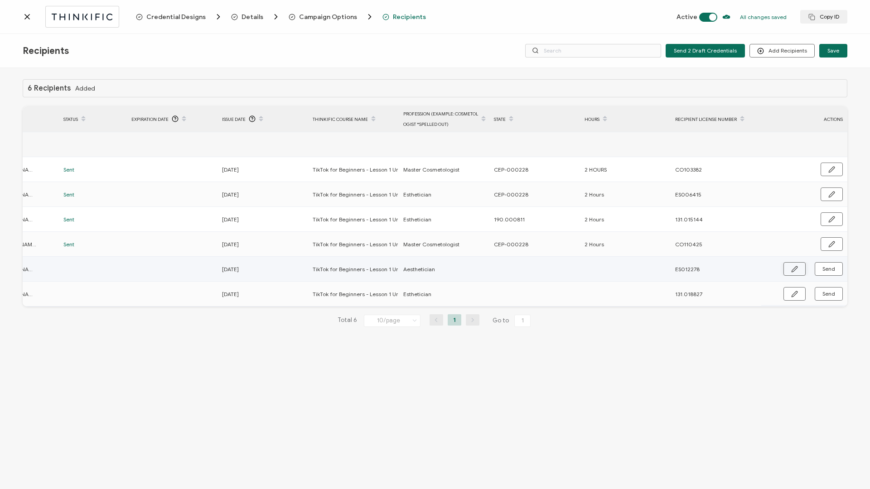
click at [797, 270] on icon "button" at bounding box center [794, 269] width 7 height 7
paste input "CEP-000228"
type input "CEP-000228"
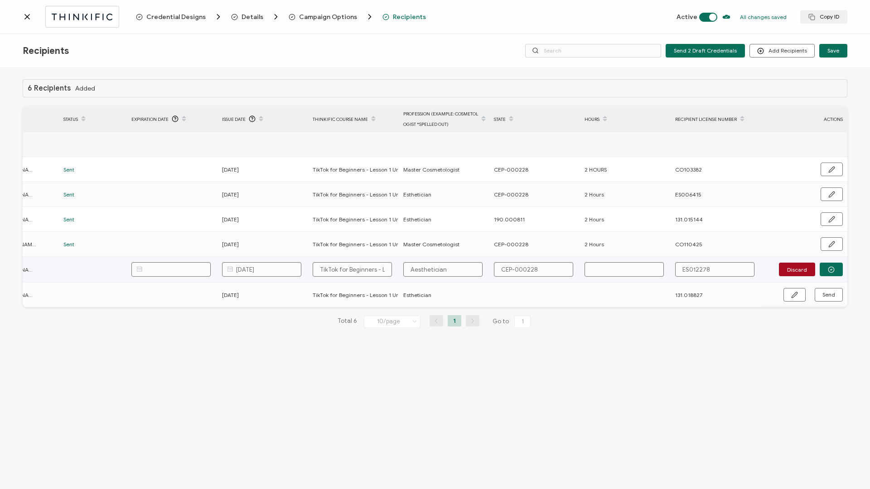
click at [609, 267] on input "text" at bounding box center [624, 269] width 79 height 14
type input "2"
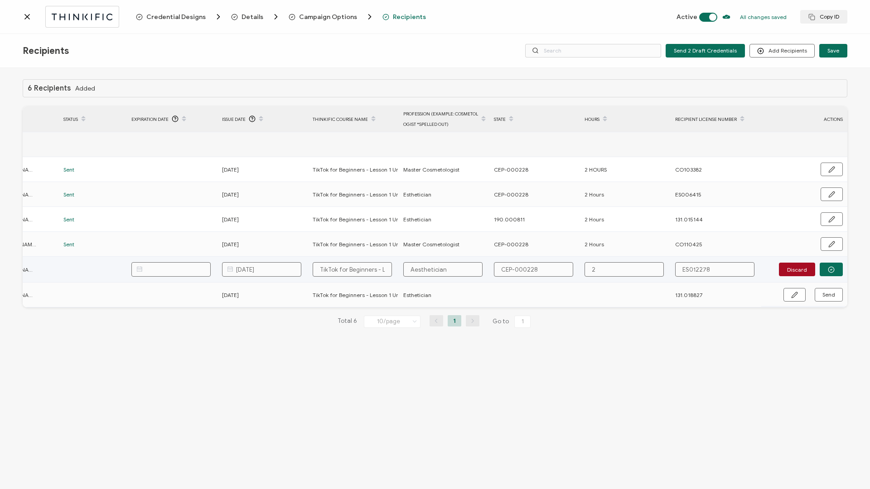
type input "2 H"
type input "2 Ho"
type input "2 Hou"
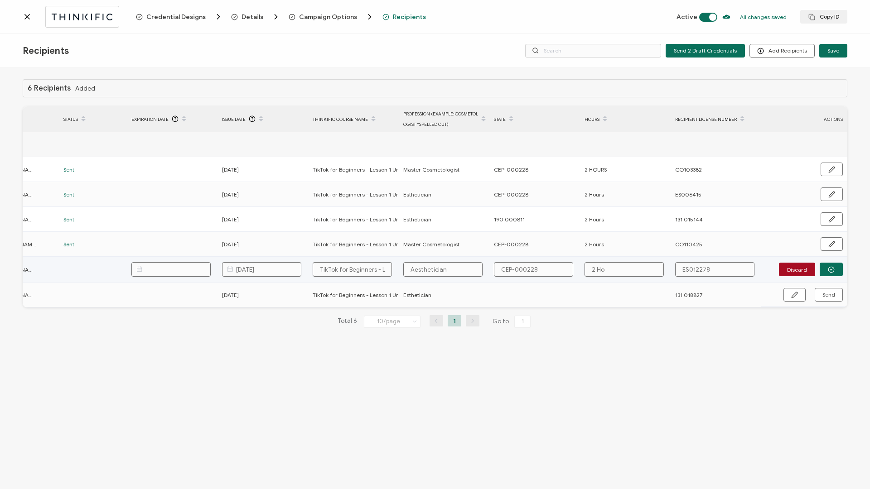
type input "2 Hou"
type input "2 Hour"
type input "2 Hours"
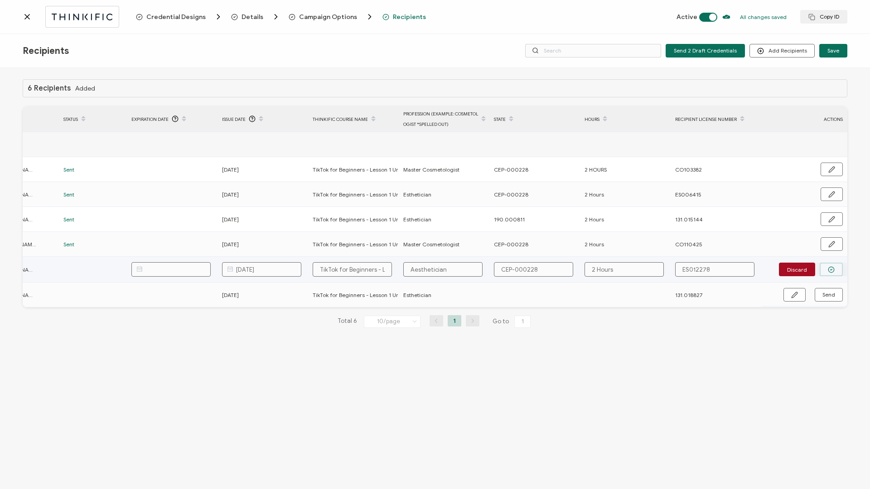
type input "2 Hours"
click at [831, 269] on icon "button" at bounding box center [832, 269] width 2 height 1
click at [831, 269] on span "Send" at bounding box center [828, 268] width 13 height 5
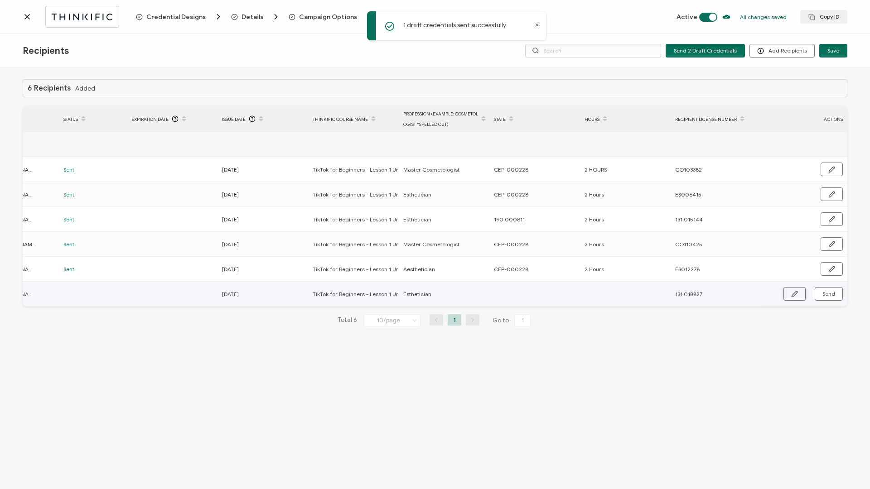
click at [794, 291] on icon "button" at bounding box center [794, 294] width 7 height 7
click at [543, 298] on input "text" at bounding box center [533, 294] width 79 height 14
type input "1"
type input "19"
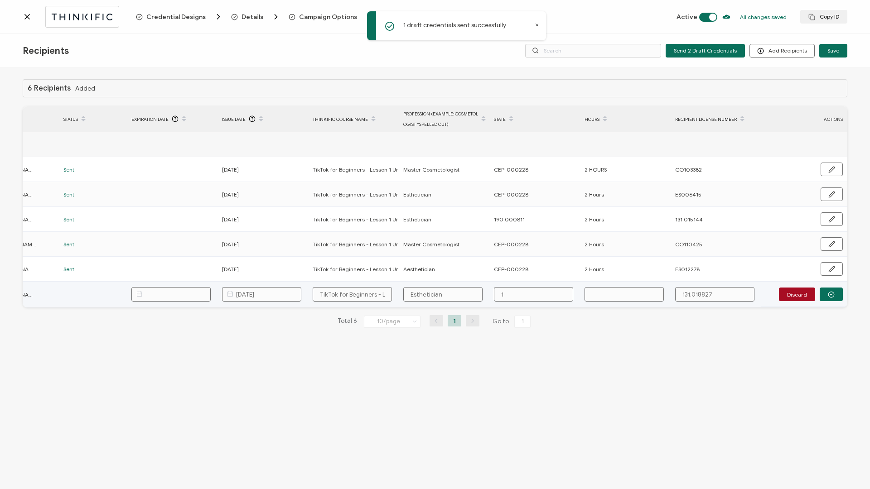
type input "19"
type input "190"
type input "190."
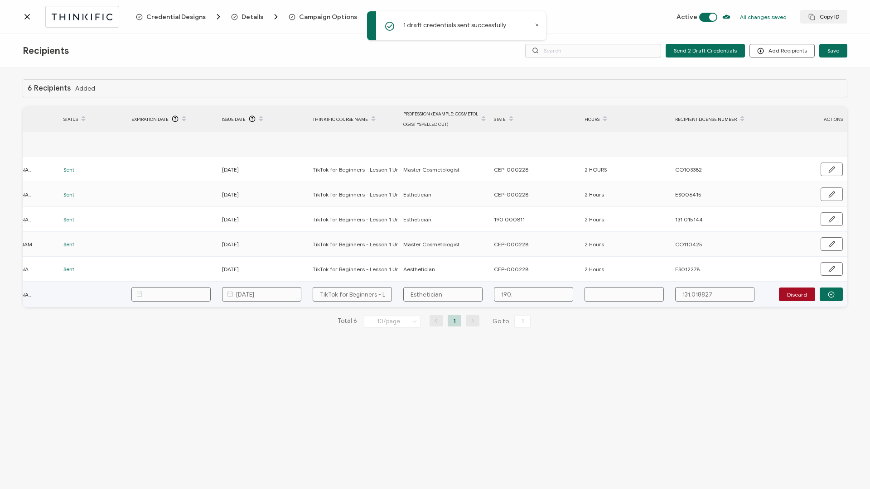
type input "190.0"
type input "190.00"
type input "190.000"
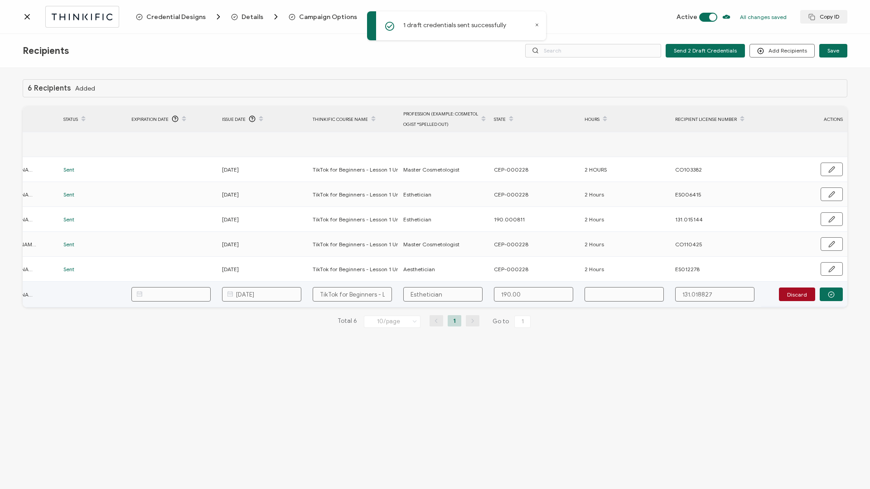
type input "190.000"
type input "190.0008"
type input "190.00081"
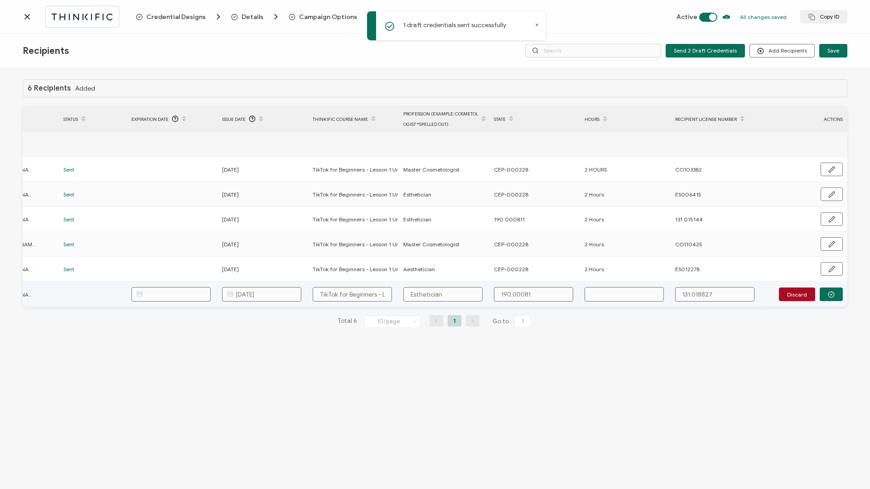
type input "190.000811"
type input "2"
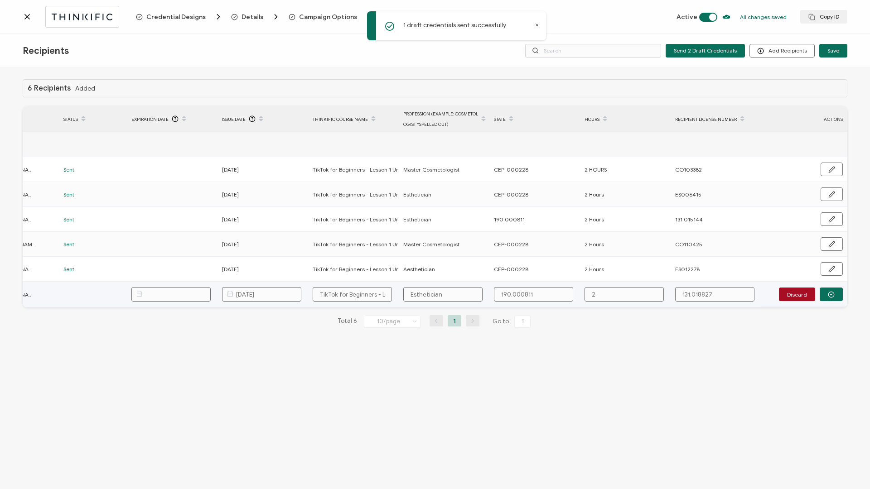
type input "2"
type input "2 H"
type input "2 Ho"
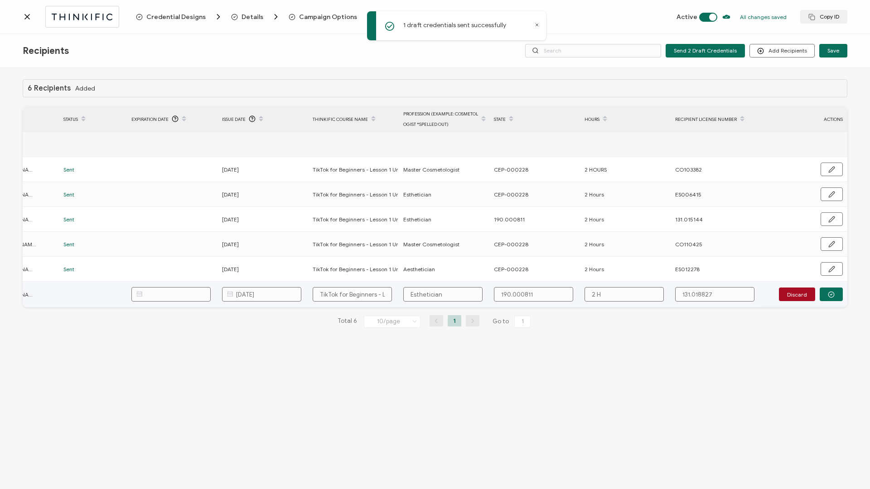
type input "2 Ho"
type input "2 Hou"
type input "2 Hour"
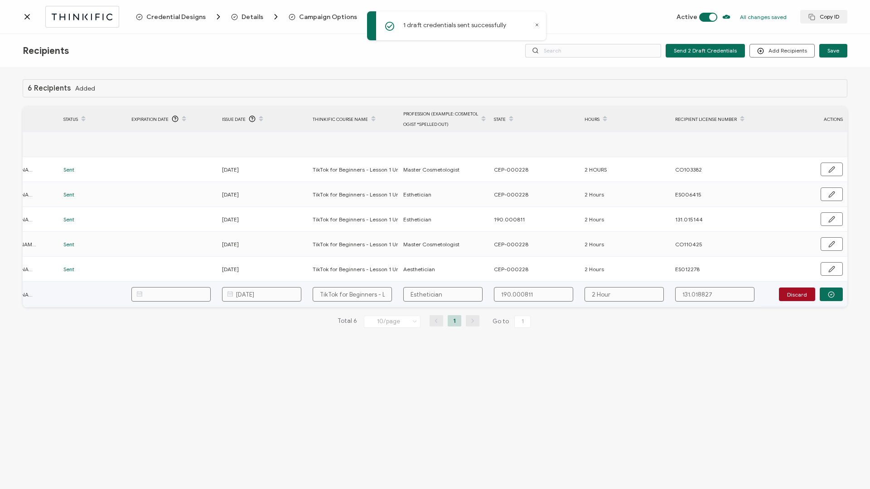
type input "2 Hours"
click at [825, 298] on button "button" at bounding box center [831, 295] width 23 height 14
click at [825, 298] on button "Send" at bounding box center [829, 294] width 28 height 14
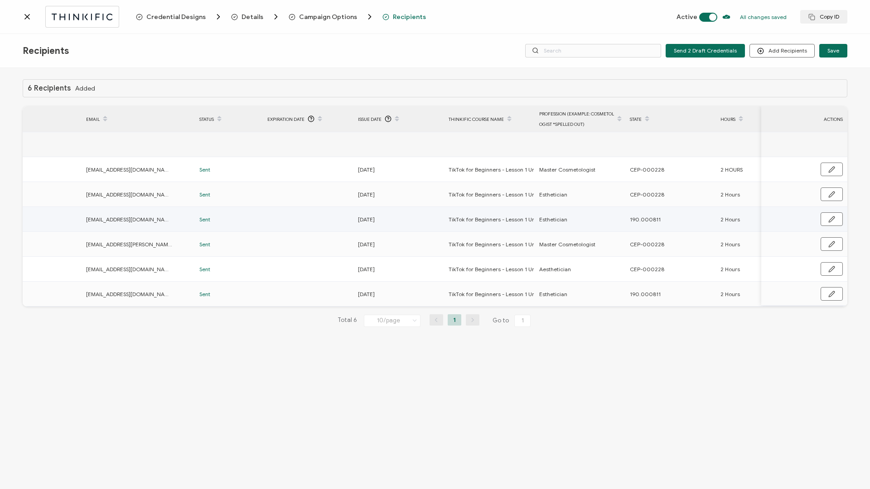
scroll to position [0, 0]
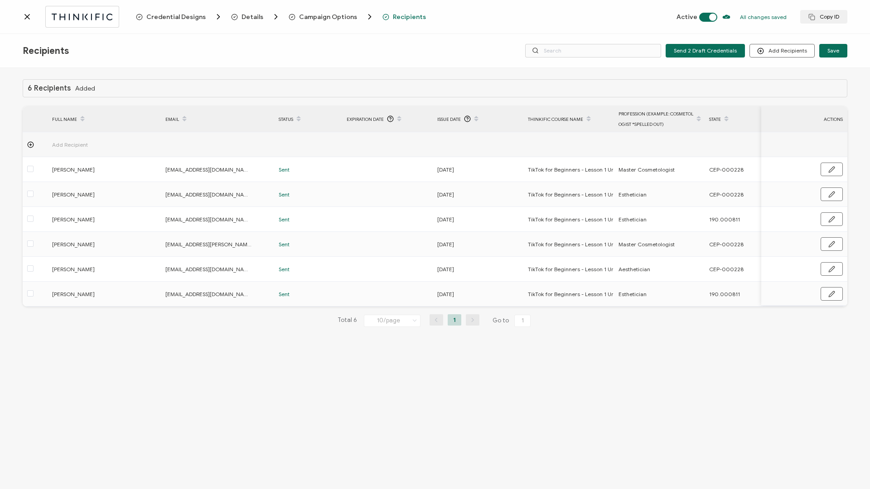
click at [27, 20] on icon at bounding box center [27, 16] width 9 height 9
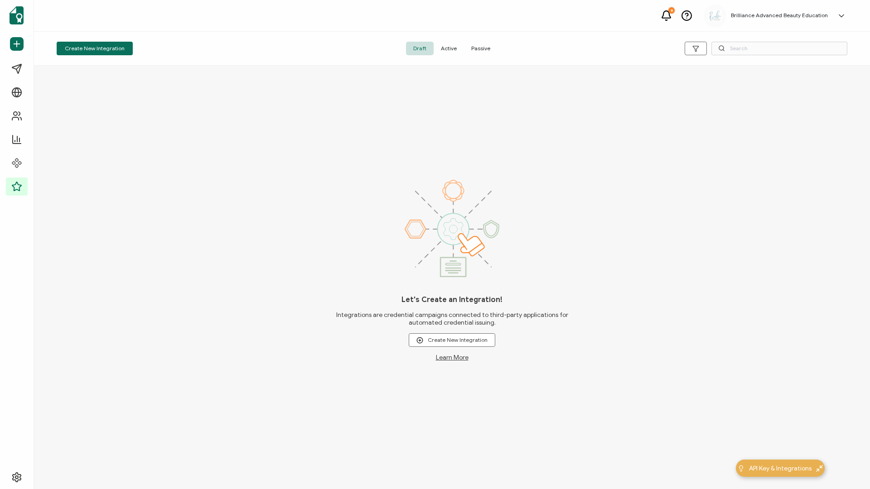
click at [451, 54] on span "Active" at bounding box center [449, 49] width 30 height 14
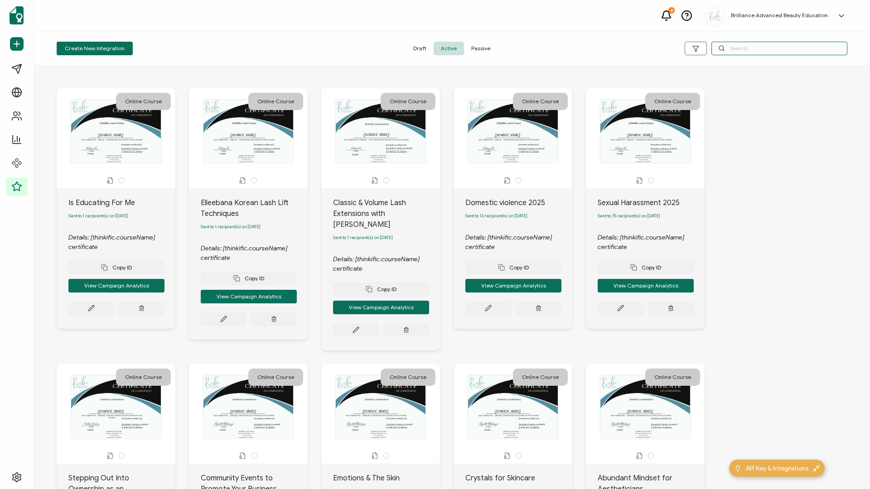
click at [773, 50] on input "text" at bounding box center [779, 49] width 136 height 14
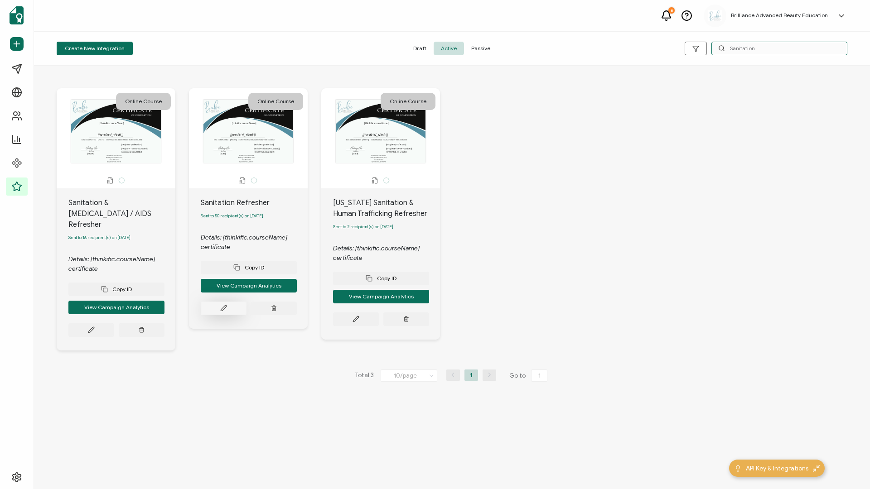
type input "Sanitation"
click at [222, 315] on button at bounding box center [224, 309] width 46 height 14
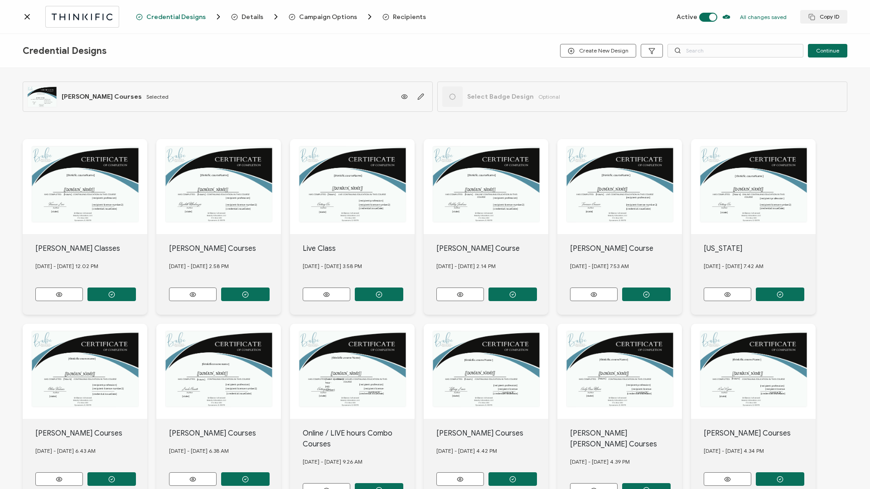
click at [378, 74] on div "This box will change accordingly to the corresponding values in the recipient l…" at bounding box center [435, 94] width 825 height 53
click at [405, 16] on span "Recipients" at bounding box center [409, 17] width 33 height 7
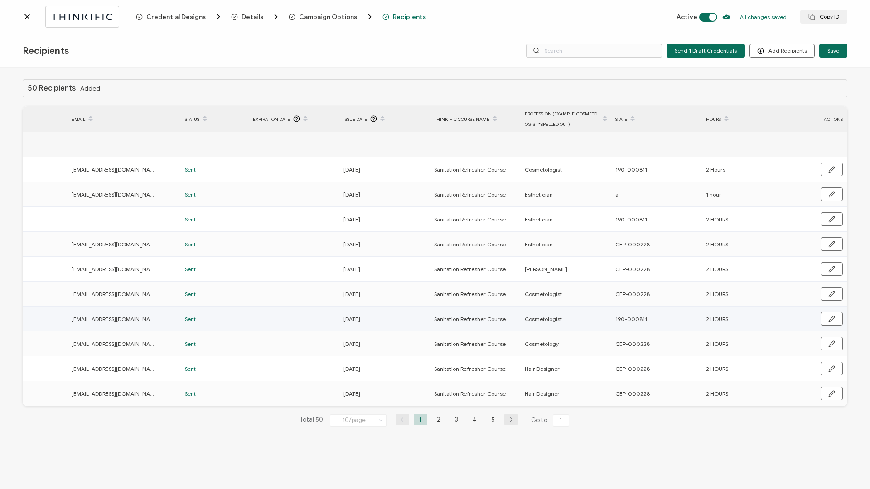
scroll to position [0, 215]
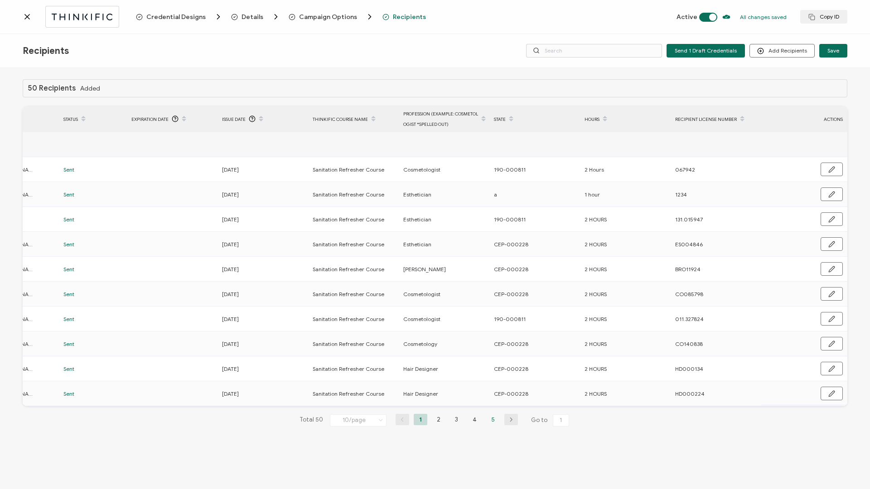
click at [495, 425] on li "5" at bounding box center [493, 419] width 14 height 11
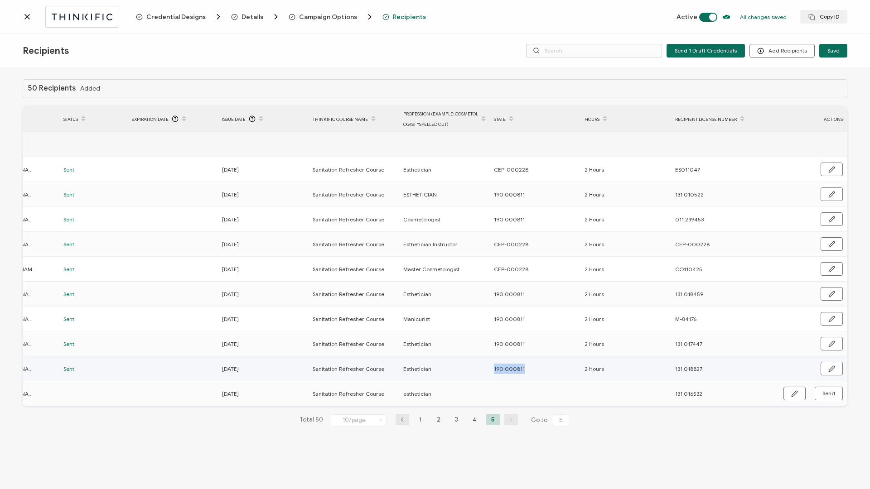
drag, startPoint x: 494, startPoint y: 367, endPoint x: 532, endPoint y: 371, distance: 37.3
click at [532, 371] on div "190.000811" at bounding box center [534, 369] width 90 height 10
copy span "190.000811"
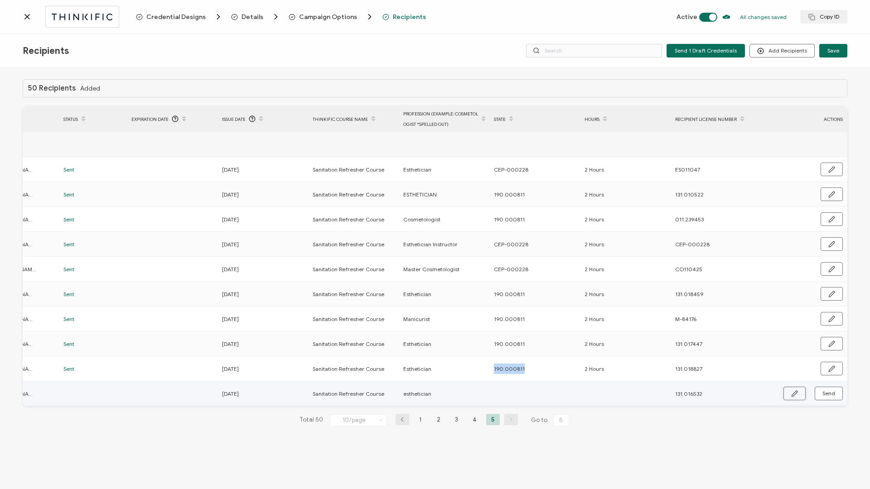
click at [793, 396] on icon "button" at bounding box center [794, 394] width 7 height 7
click at [546, 394] on input "text" at bounding box center [533, 394] width 79 height 14
paste input "190.000811"
type input "190.000811"
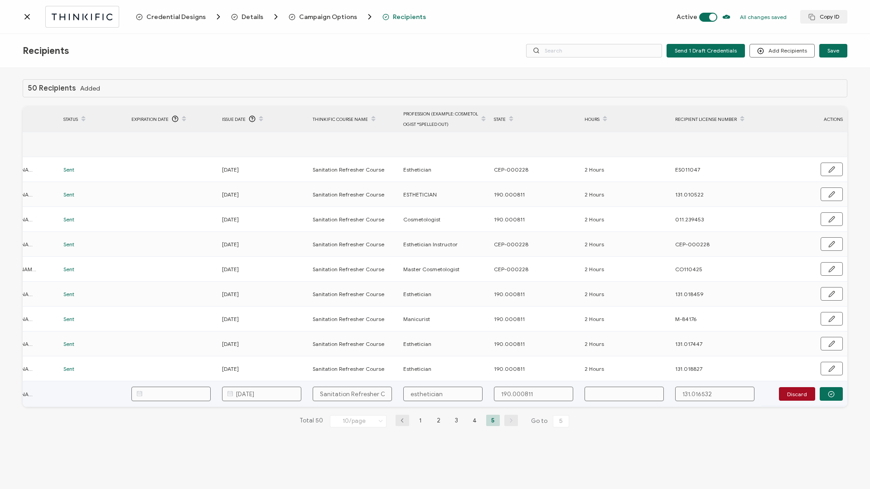
type input "190.000811"
click at [413, 395] on input "esthetician" at bounding box center [442, 394] width 79 height 14
type input "sthetician"
type input "Esthetician"
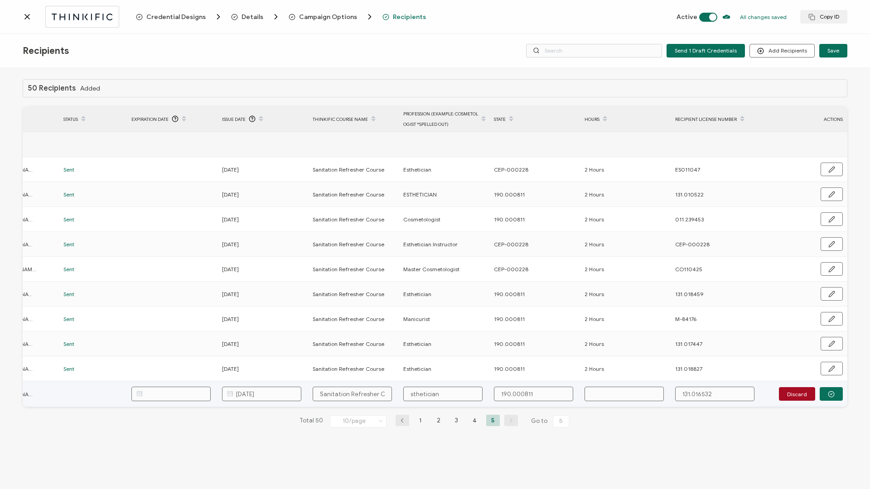
type input "Esthetician"
click at [619, 391] on input "text" at bounding box center [624, 394] width 79 height 14
type input "2"
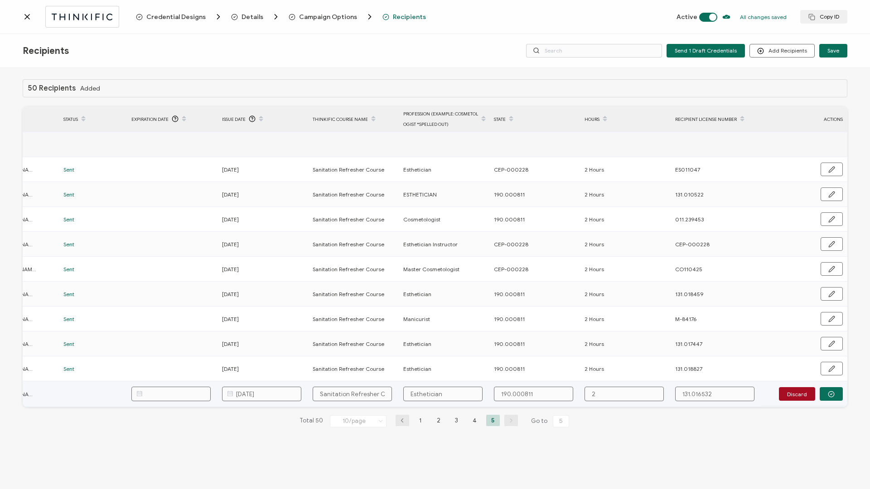
type input "2"
type input "2 H"
type input "2 Ho"
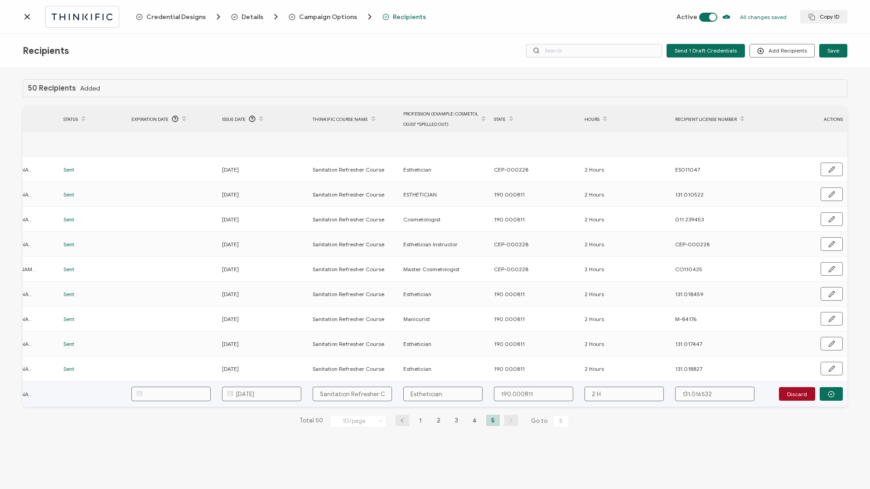
type input "2 Ho"
type input "2 Hou"
type input "2 Hour"
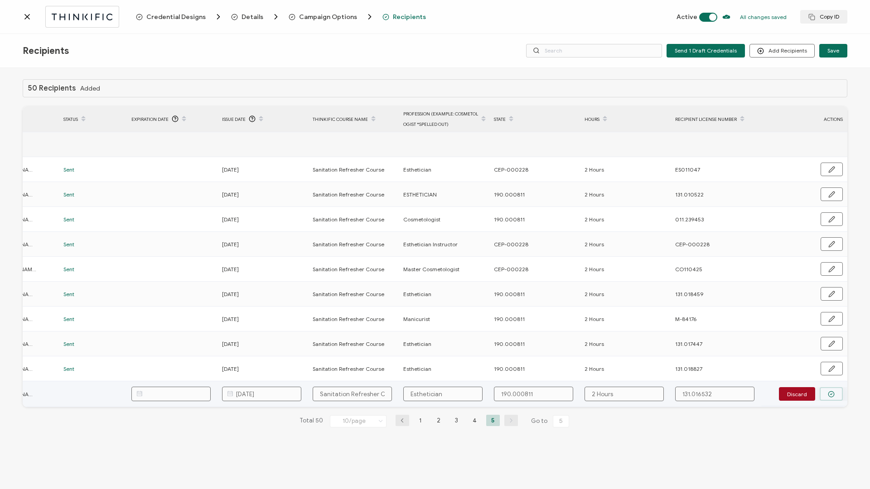
click at [837, 395] on button "button" at bounding box center [831, 394] width 23 height 14
click at [834, 395] on span "Send" at bounding box center [828, 393] width 13 height 5
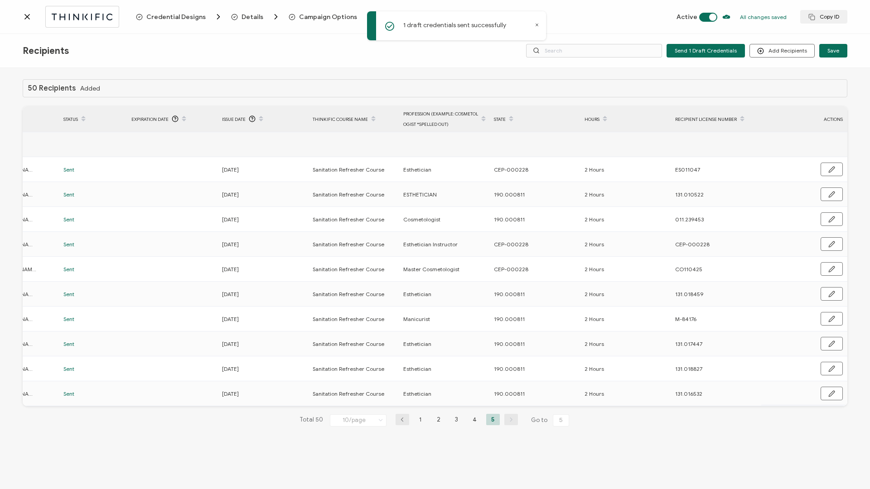
click at [26, 22] on div at bounding box center [79, 16] width 113 height 21
click at [29, 16] on icon at bounding box center [27, 16] width 9 height 9
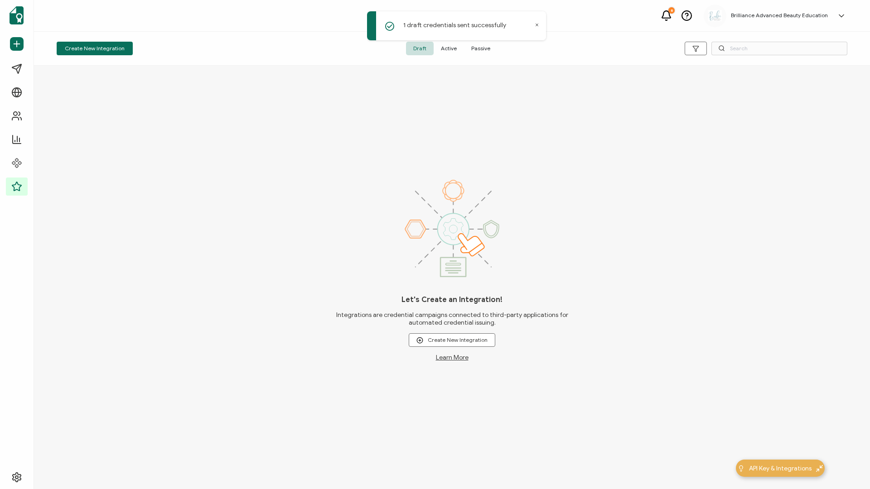
click at [456, 50] on span "Active" at bounding box center [449, 49] width 30 height 14
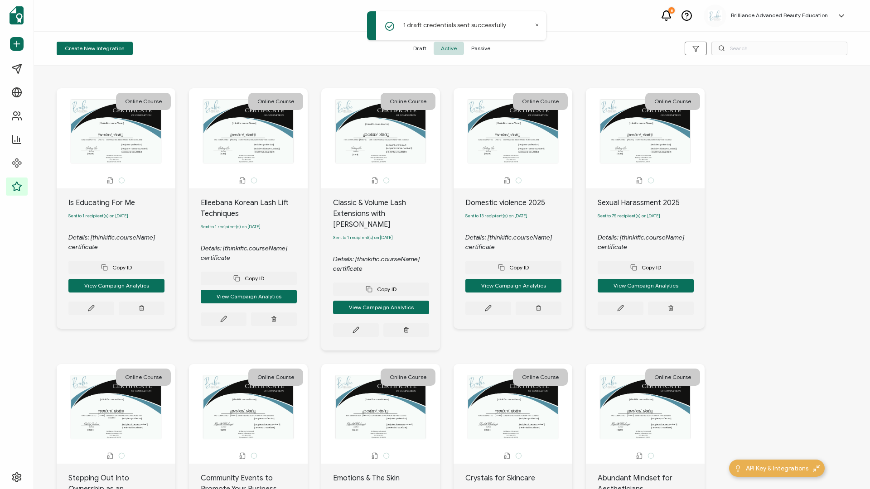
click at [724, 52] on span at bounding box center [721, 49] width 7 height 14
click at [734, 49] on input "text" at bounding box center [779, 49] width 136 height 14
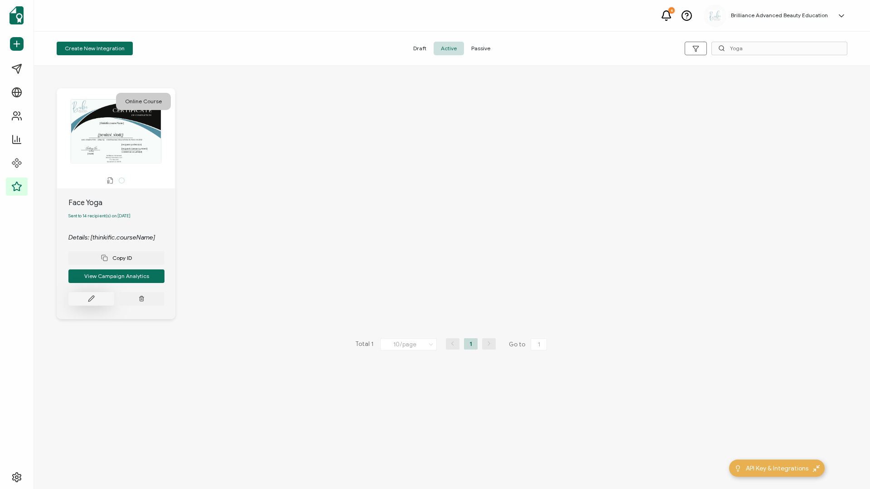
click at [98, 299] on button at bounding box center [91, 299] width 46 height 14
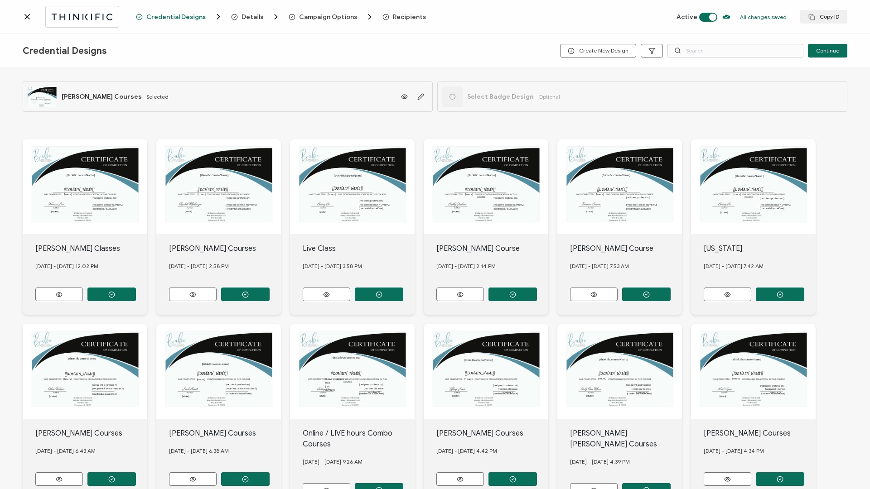
click at [401, 15] on span "Recipients" at bounding box center [409, 17] width 33 height 7
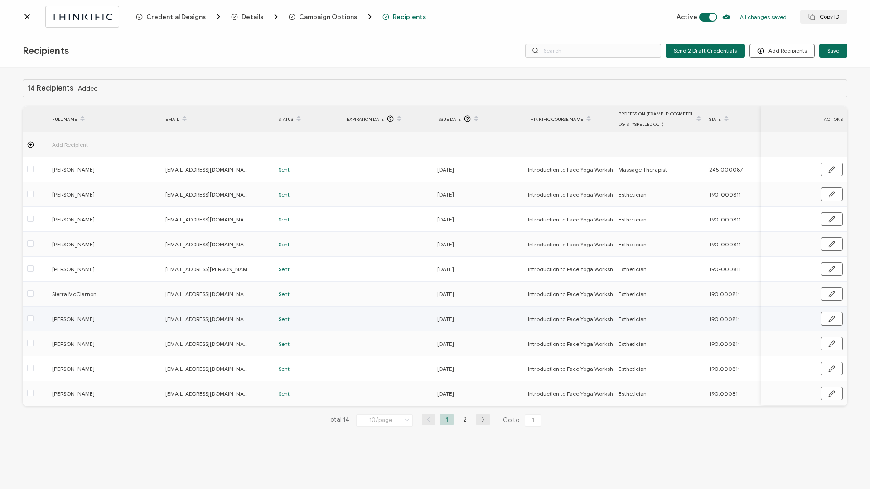
scroll to position [0, 215]
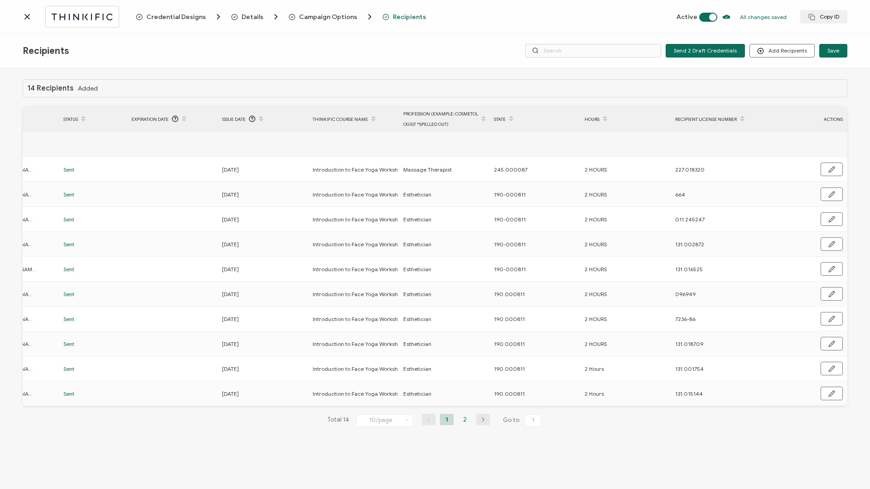
click at [461, 416] on li "2" at bounding box center [465, 419] width 14 height 11
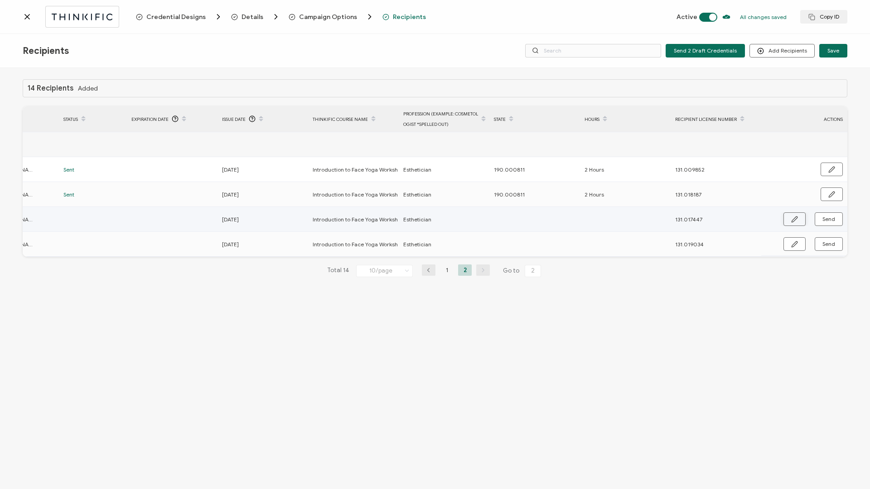
click at [796, 220] on icon "button" at bounding box center [794, 219] width 7 height 7
paste input "190.000811"
click at [619, 219] on input "text" at bounding box center [624, 220] width 79 height 14
click at [828, 224] on button "button" at bounding box center [831, 220] width 23 height 14
click at [828, 222] on span "Send" at bounding box center [828, 219] width 13 height 5
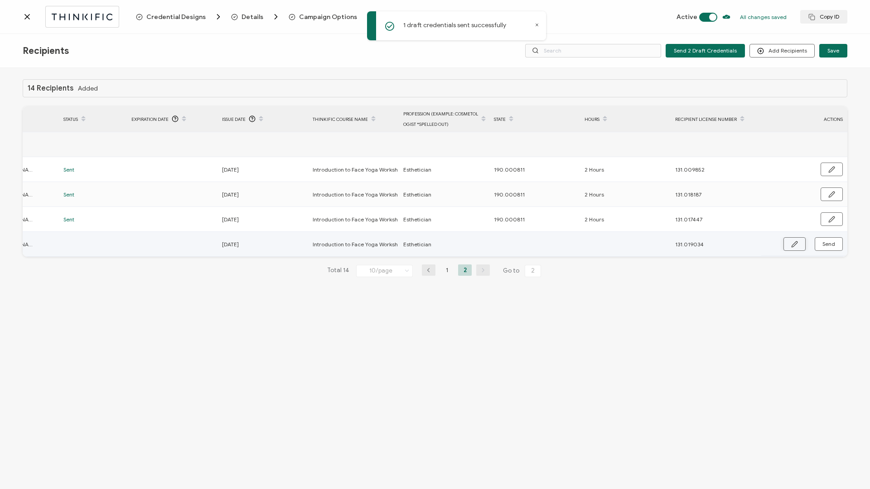
click at [795, 243] on icon "button" at bounding box center [794, 244] width 7 height 7
click at [551, 245] on input "text" at bounding box center [533, 244] width 79 height 14
paste input "190.000811"
click at [632, 246] on input "text" at bounding box center [624, 244] width 79 height 14
click at [834, 243] on icon "button" at bounding box center [831, 245] width 7 height 7
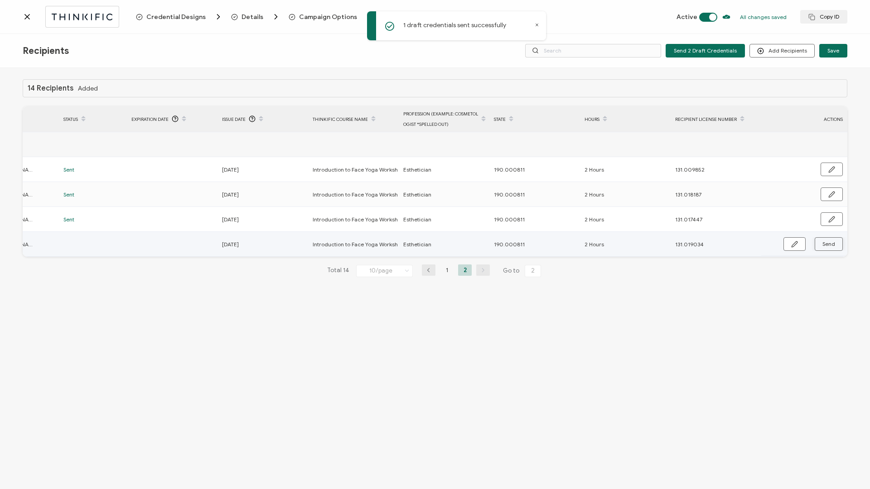
click at [835, 243] on span "Send" at bounding box center [828, 244] width 13 height 5
click at [29, 19] on icon at bounding box center [27, 16] width 5 height 5
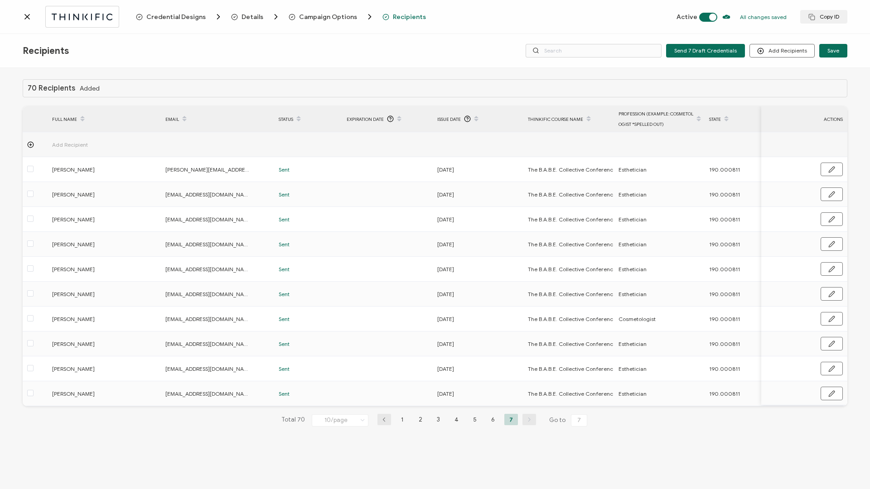
click at [28, 15] on icon at bounding box center [27, 16] width 9 height 9
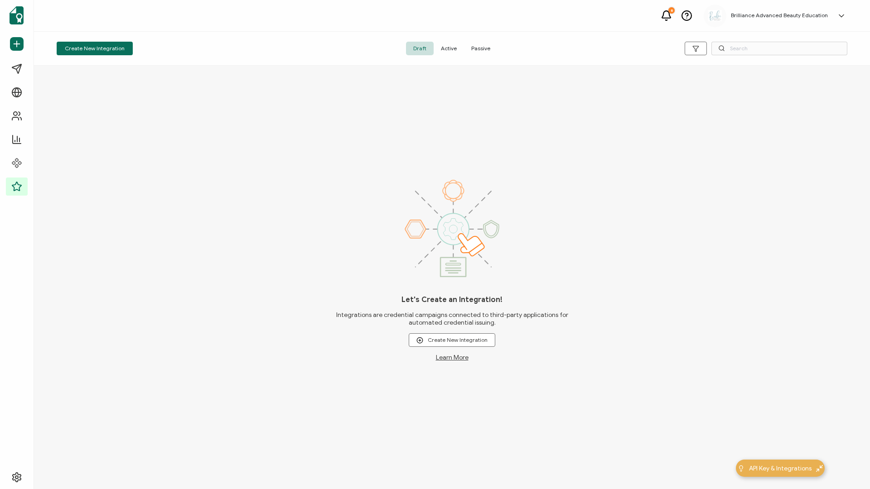
click at [449, 53] on span "Active" at bounding box center [449, 49] width 30 height 14
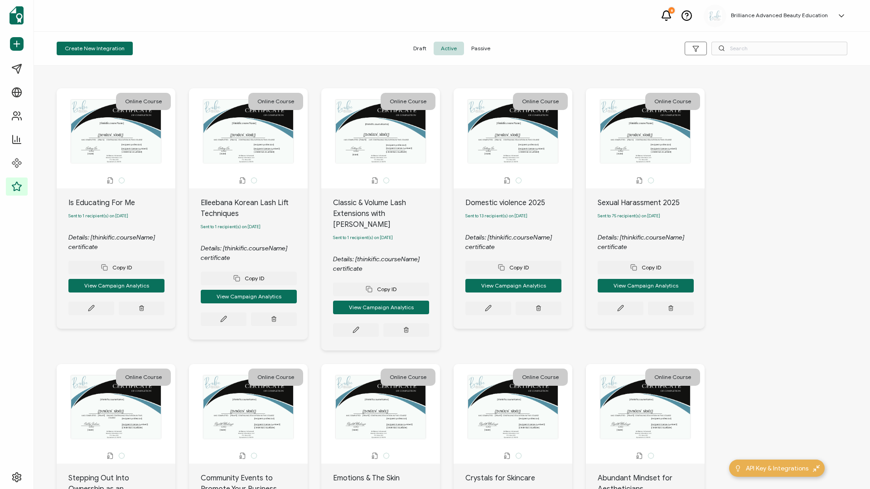
click at [752, 57] on div "Create New Integration Draft Active Passive" at bounding box center [452, 49] width 836 height 34
click at [752, 53] on input "text" at bounding box center [779, 49] width 136 height 14
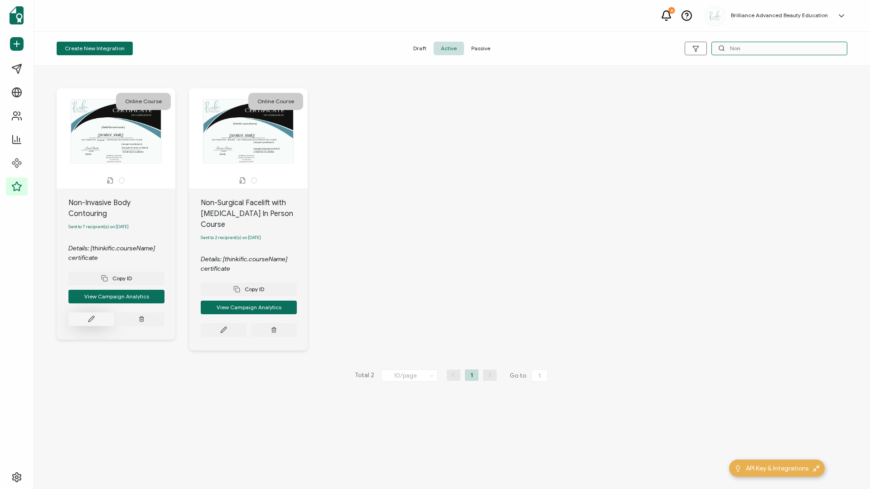
type input "Non"
click at [91, 317] on button at bounding box center [91, 320] width 46 height 14
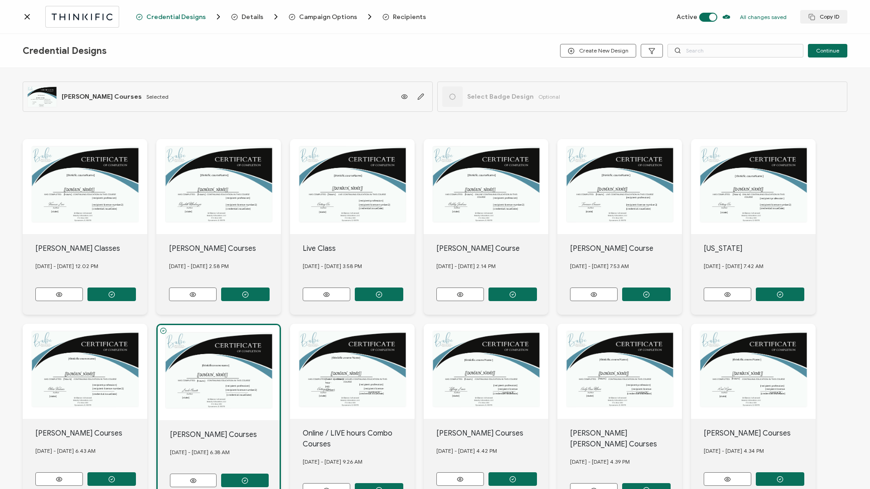
click at [408, 21] on span "Recipients" at bounding box center [403, 16] width 43 height 9
click at [403, 16] on span "Recipients" at bounding box center [409, 17] width 33 height 7
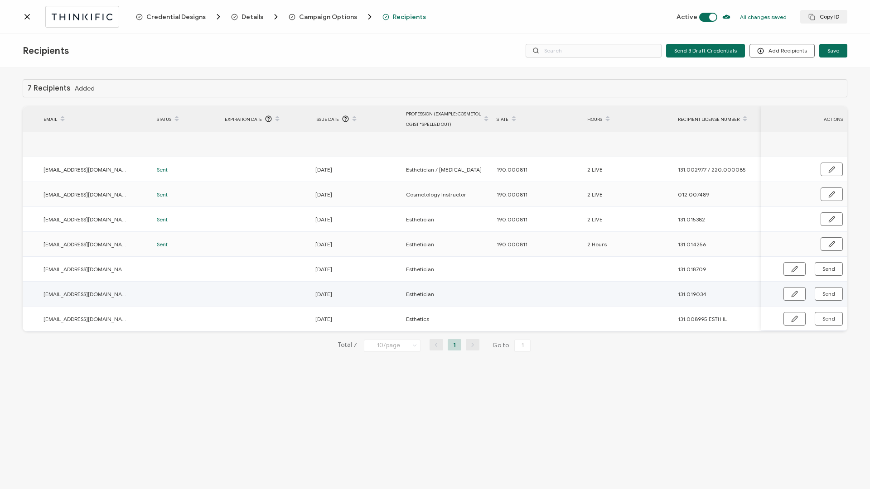
scroll to position [0, 306]
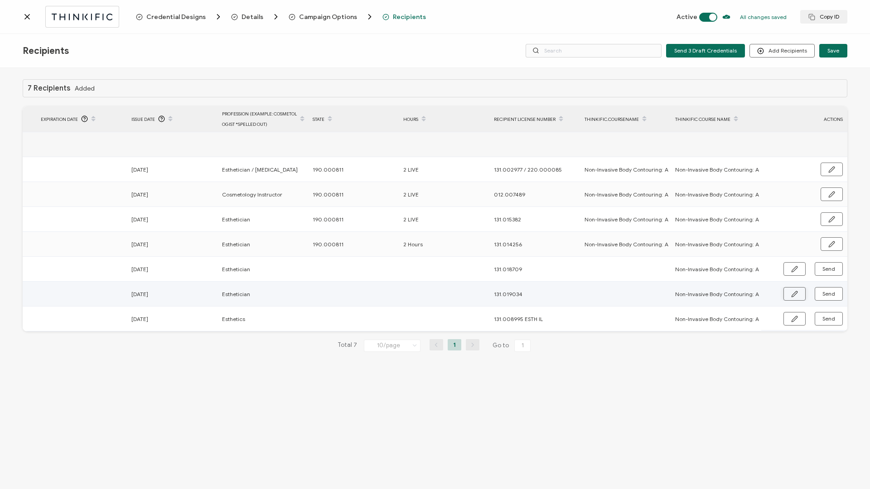
click at [794, 296] on icon "button" at bounding box center [794, 293] width 5 height 5
click at [368, 300] on input "text" at bounding box center [352, 294] width 79 height 14
type input "1"
type input "19"
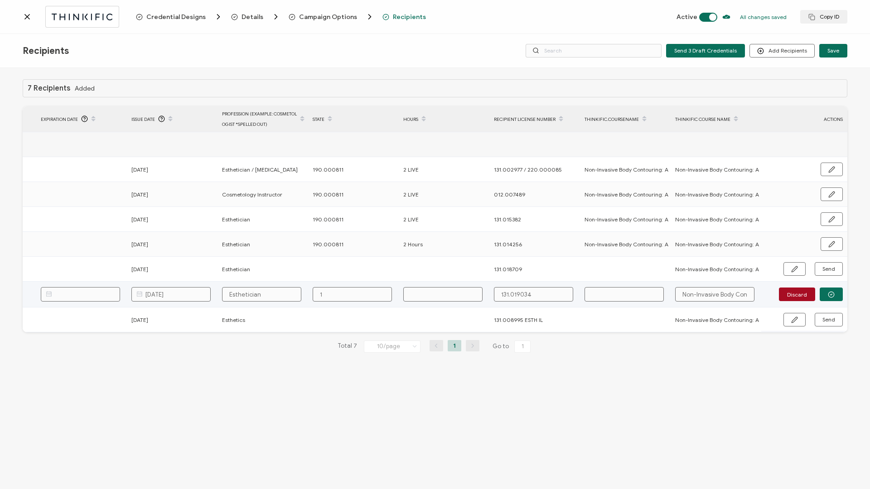
type input "19"
type input "190"
type input "190."
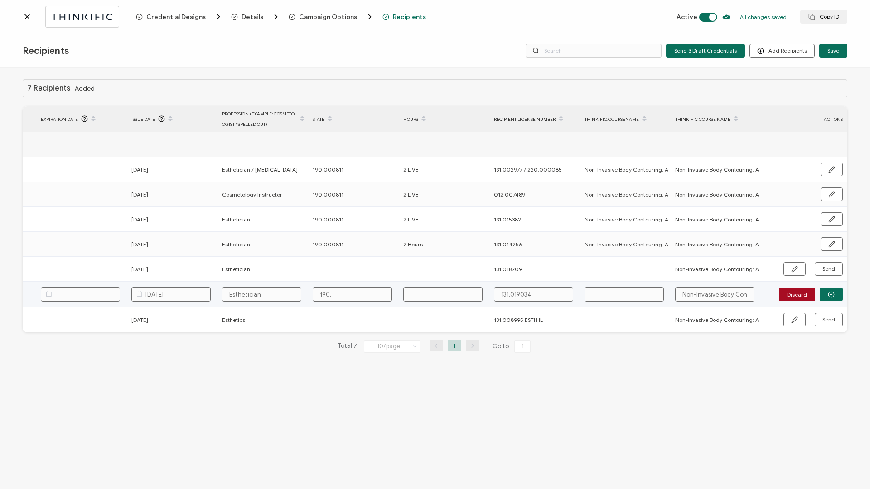
type input "190.0"
type input "190.00"
type input "190.000"
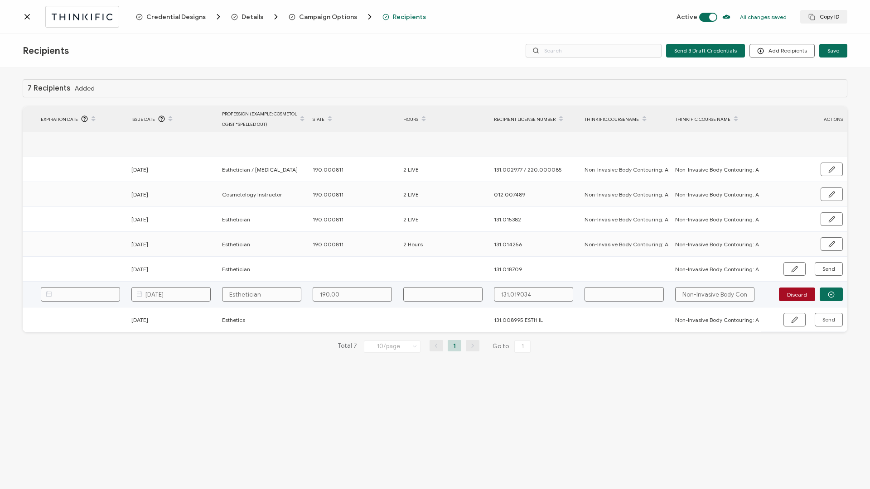
type input "190.000"
type input "190.0008"
type input "190.00081"
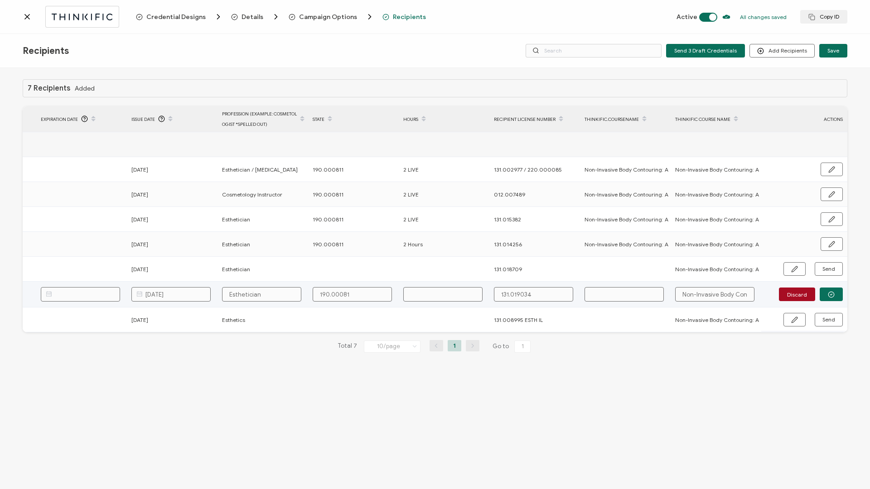
type input "190.000811"
type input "2"
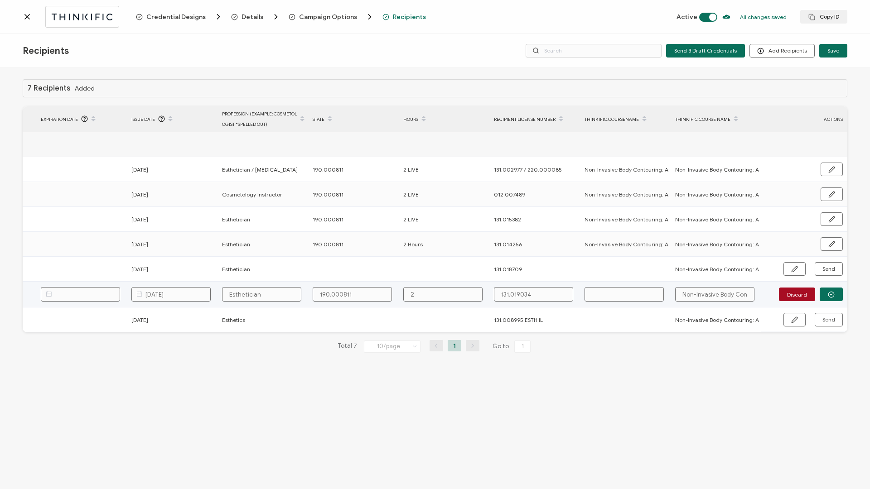
type input "2"
type input "2 H"
type input "2 Ho"
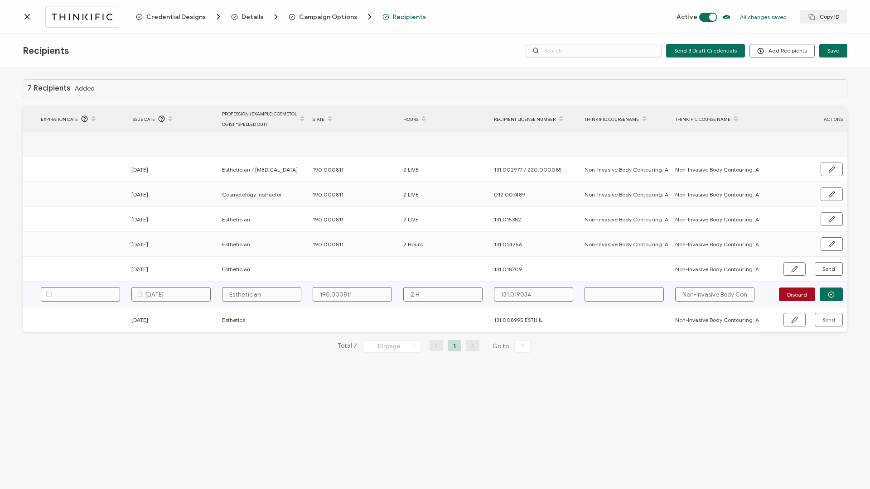
type input "2 Ho"
type input "2 Hou"
type input "2 Hour"
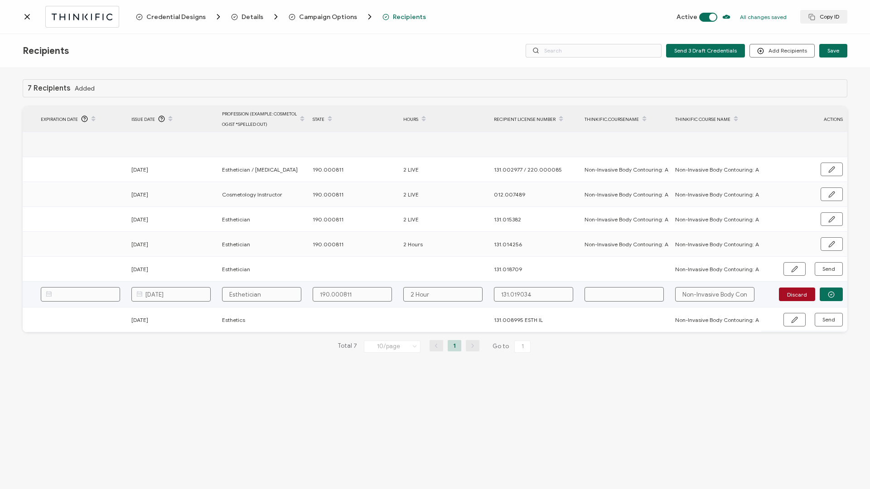
type input "2 Hours"
drag, startPoint x: 681, startPoint y: 293, endPoint x: 790, endPoint y: 295, distance: 109.2
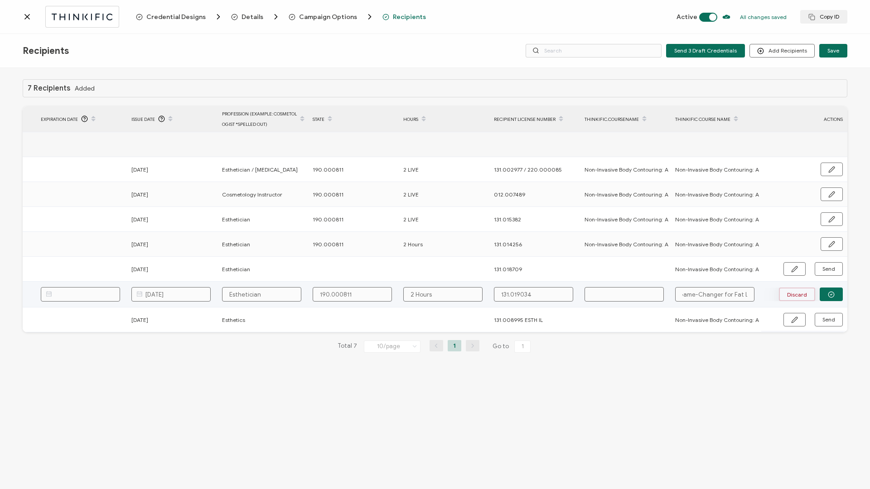
click at [790, 295] on div "FULL NAME EMAIL Status Expiration Date Issue Date Profession (Example: cosmetol…" at bounding box center [435, 219] width 825 height 226
click at [650, 294] on input "text" at bounding box center [624, 294] width 79 height 14
paste input "Non-Invasive Body Contouring: A Game-Changer for Fat Loss"
type input "Non-Invasive Body Contouring: A Game-Changer for Fat Loss"
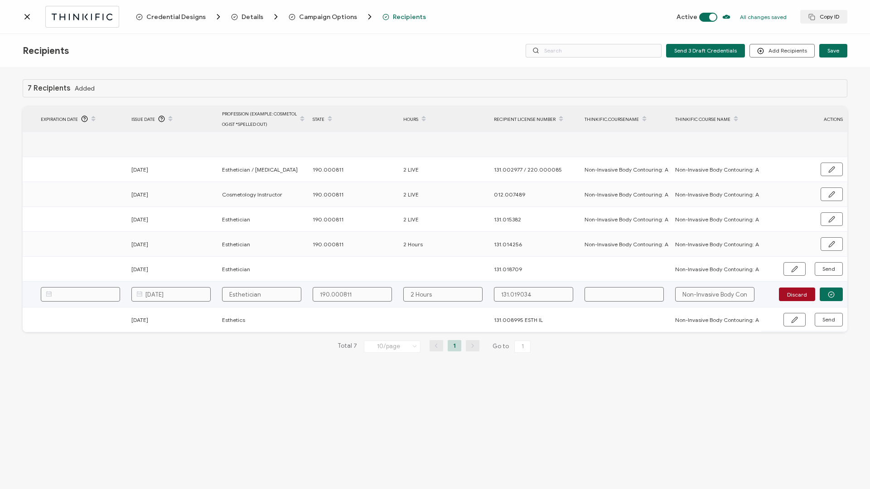
type input "Non-Invasive Body Contouring: A Game-Changer for Fat Loss"
click at [836, 295] on button "button" at bounding box center [831, 295] width 23 height 14
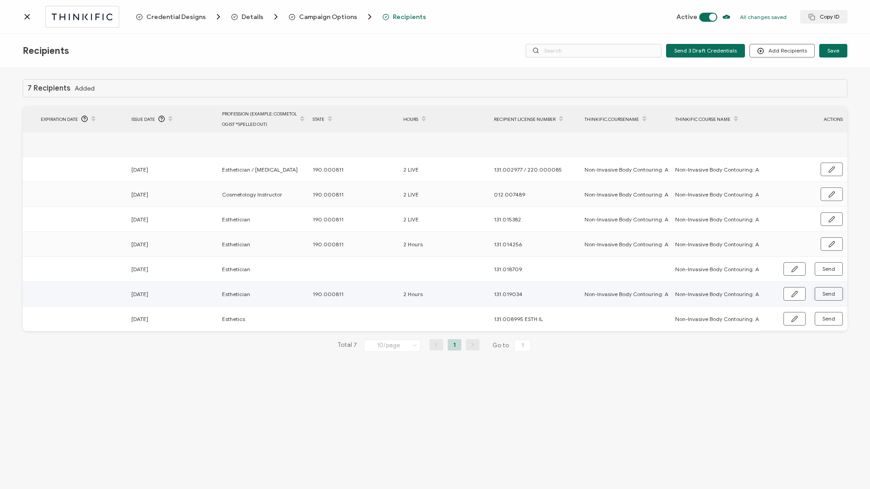
click at [836, 295] on button "Send" at bounding box center [829, 294] width 28 height 14
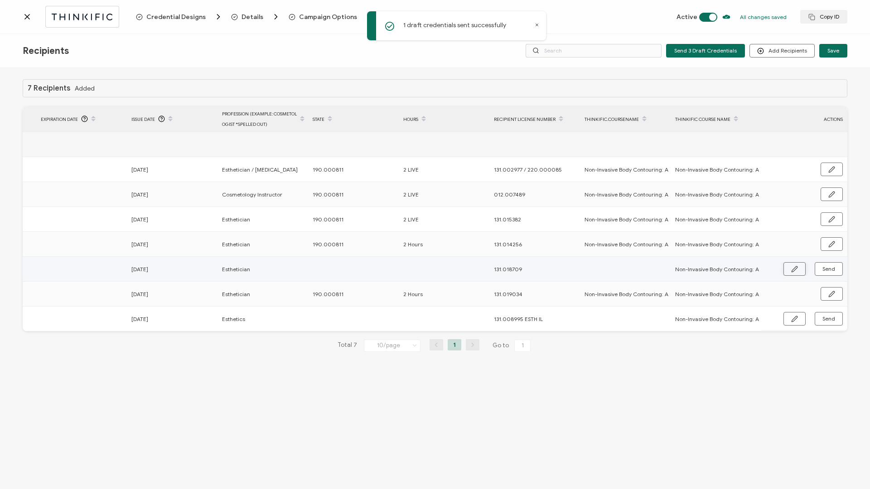
click at [797, 268] on icon "button" at bounding box center [794, 269] width 7 height 7
click at [343, 265] on input "text" at bounding box center [352, 269] width 79 height 14
type input "1"
type input "19"
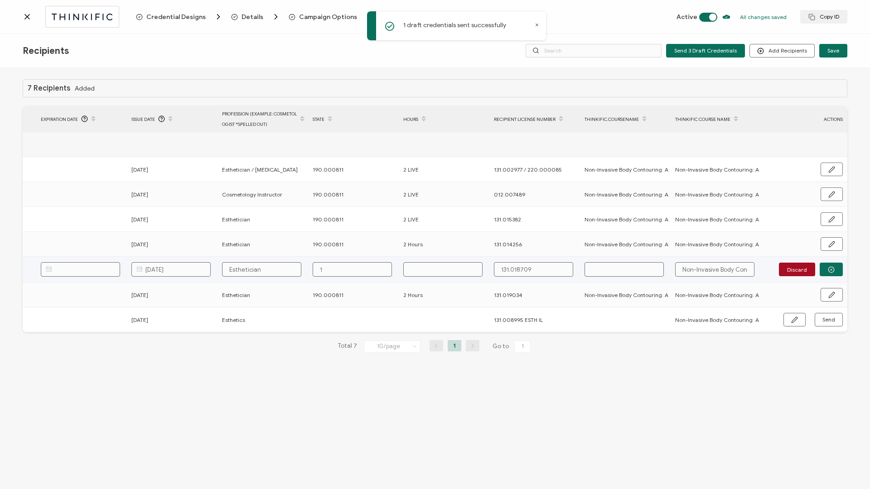
type input "19"
type input "190"
type input "190."
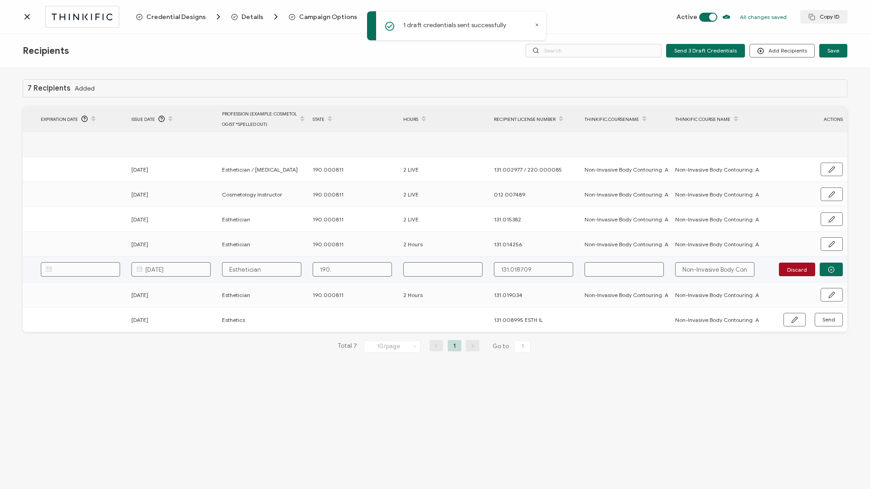
type input "190.0"
type input "190.00"
type input "190.000"
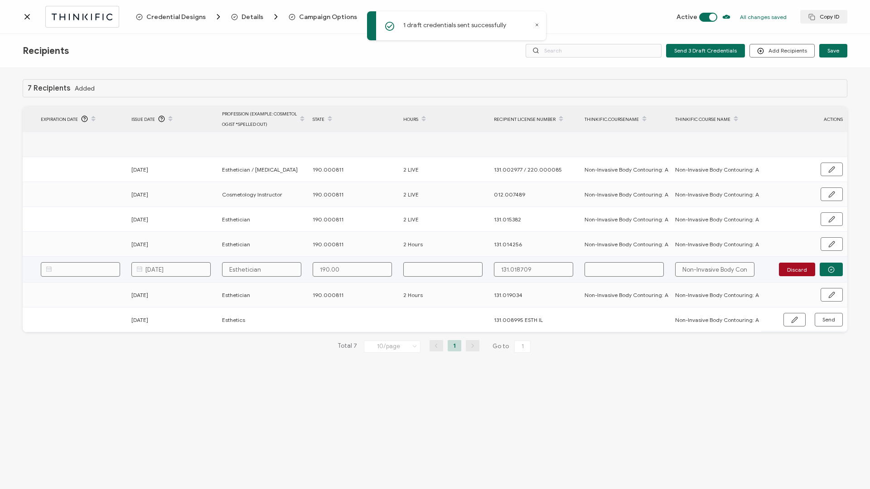
type input "190.000"
type input "190.0008"
type input "190.00081"
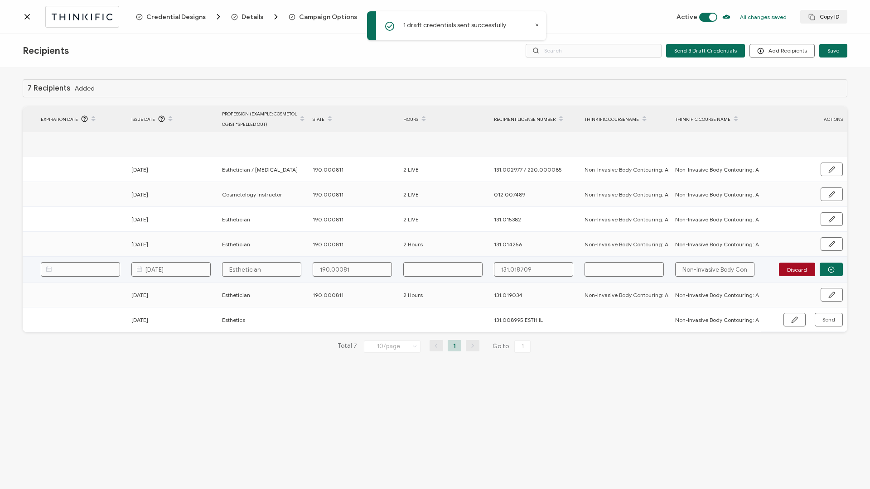
type input "190.000811"
type input "2"
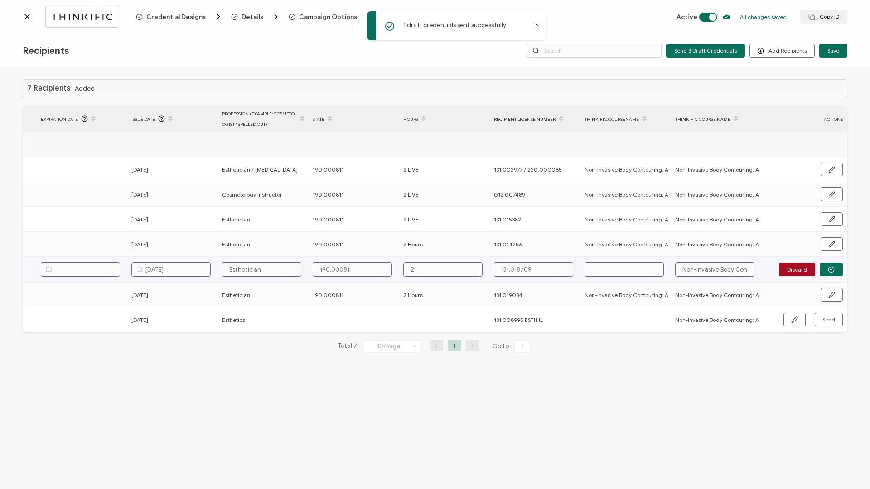
type input "2"
type input "2 H"
type input "2 Ho"
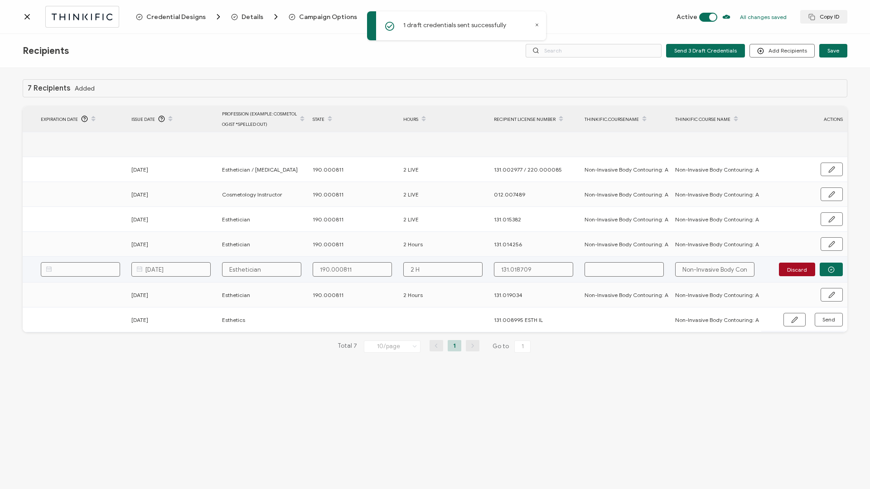
type input "2 Ho"
type input "2 Hou"
type input "2 Hour"
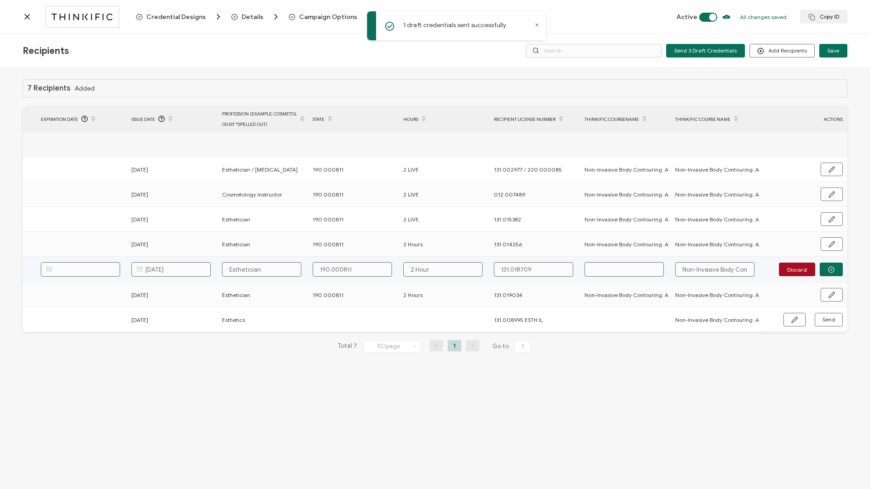
type input "2 Hours"
click at [593, 269] on input "text" at bounding box center [624, 269] width 79 height 14
paste input "Non-Invasive Body Contouring: A Game-Changer for Fat Loss"
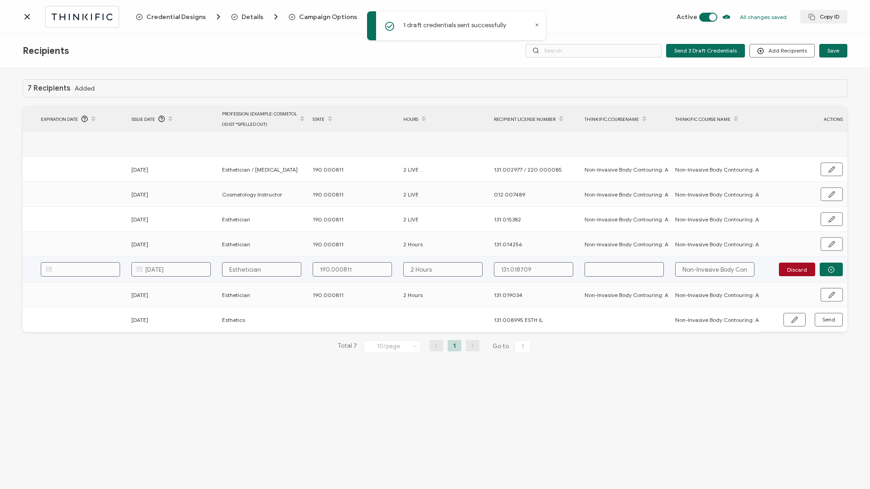
type input "Non-Invasive Body Contouring: A Game-Changer for Fat Loss"
click at [824, 271] on button "button" at bounding box center [831, 270] width 23 height 14
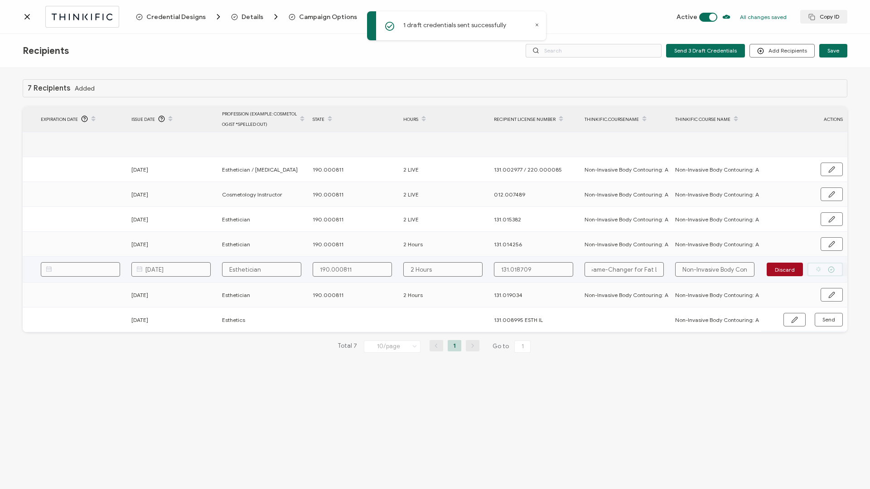
scroll to position [0, 0]
click at [824, 271] on span "Send" at bounding box center [828, 268] width 13 height 5
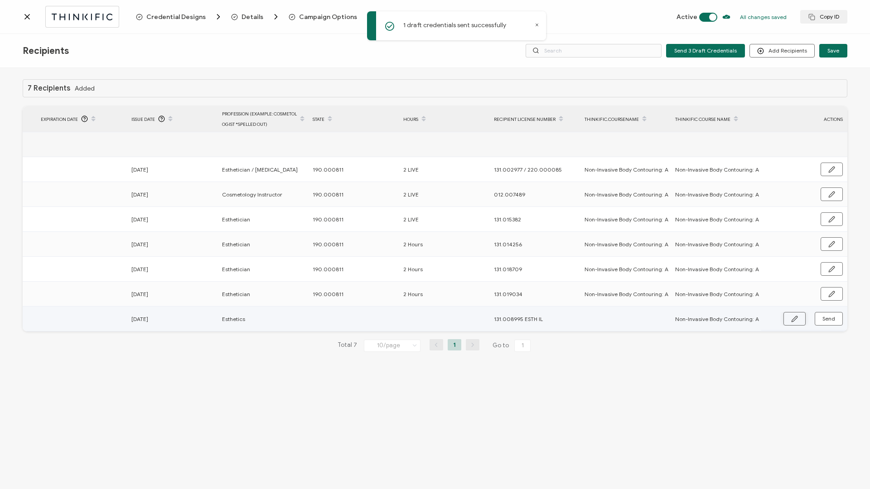
click at [795, 319] on icon "button" at bounding box center [794, 318] width 5 height 5
click at [364, 323] on input "text" at bounding box center [352, 319] width 79 height 14
type input "1"
type input "18"
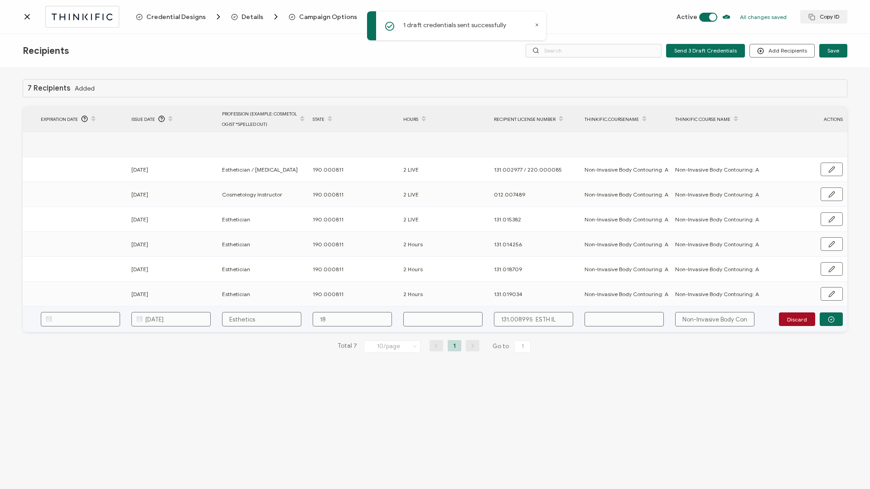
type input "18"
type input "1"
type input "19"
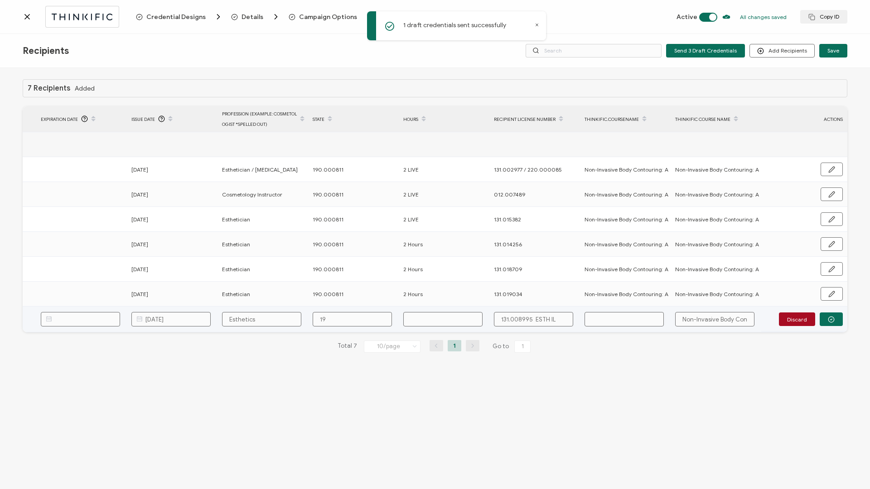
type input "190"
type input "190."
type input "190.0"
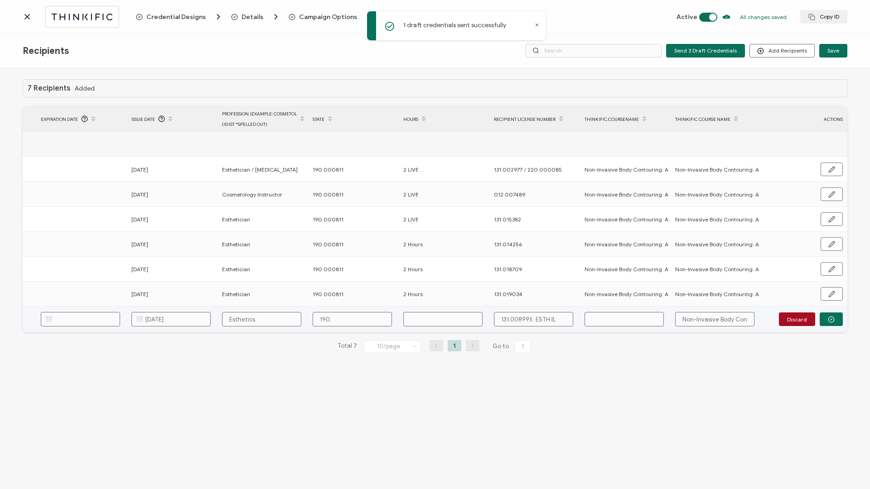
type input "190.0"
type input "190.00"
type input "190.000"
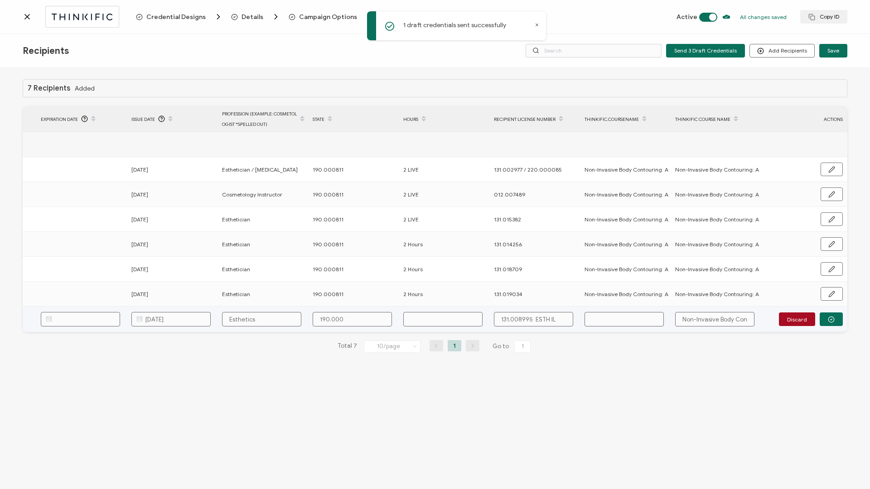
type input "190.0008"
type input "190.00081"
type input "190.000811"
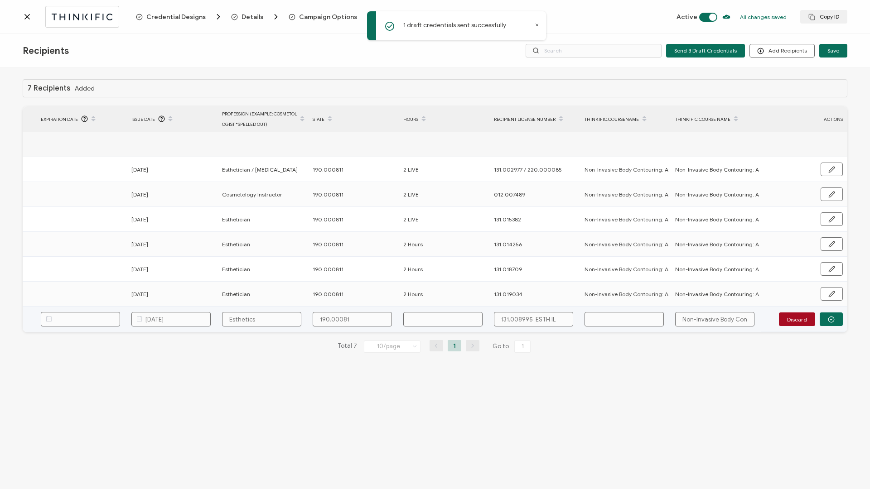
type input "190.000811"
type input "2"
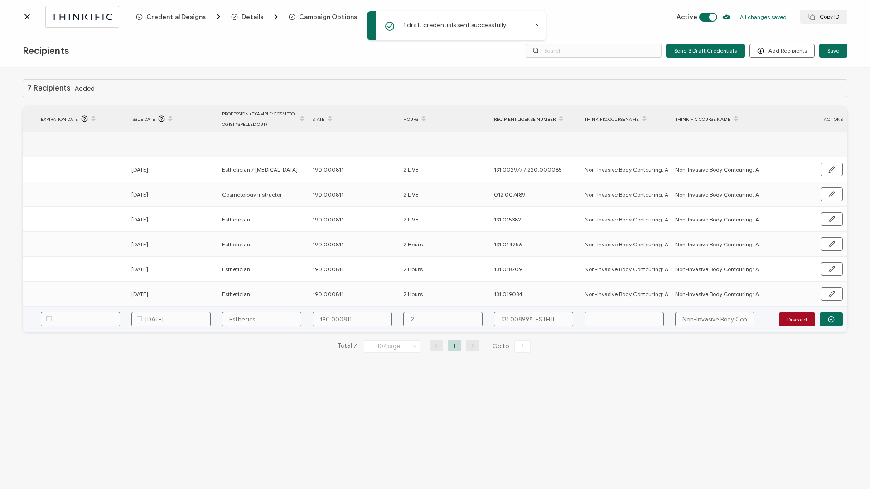
type input "2"
type input "2 H"
type input "2 Ho"
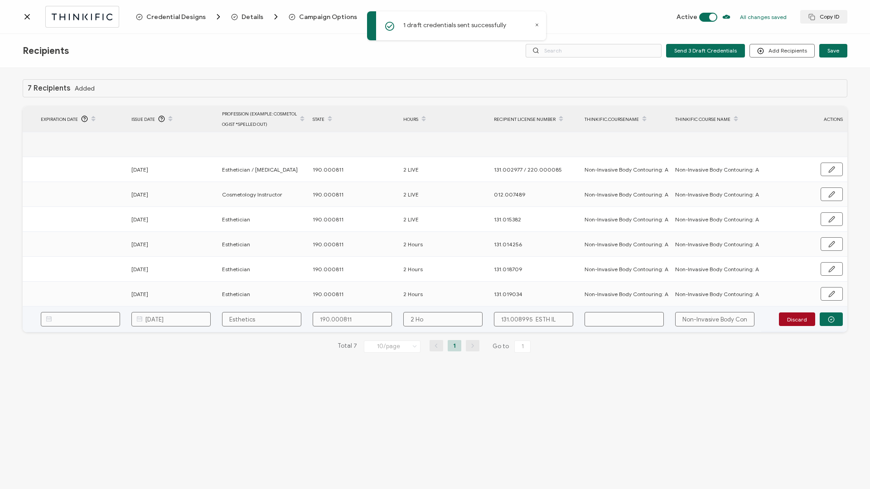
type input "2 Hou"
type input "2 Hour"
type input "2 Hours"
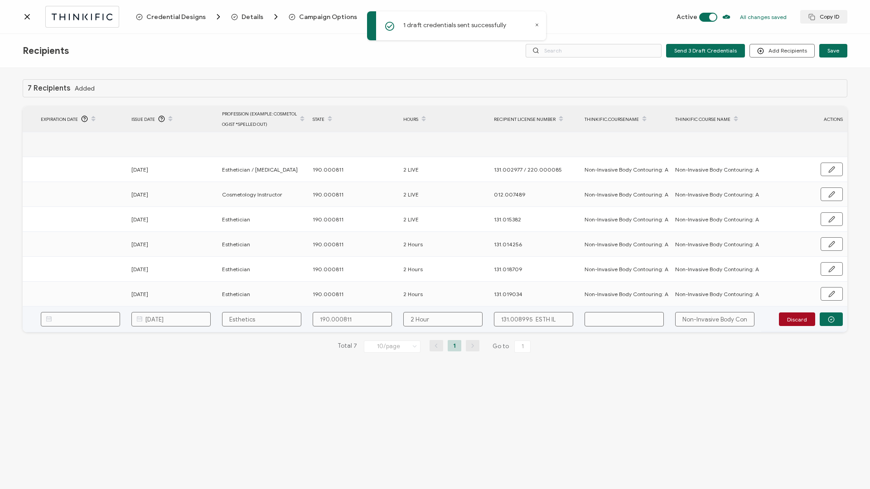
type input "2 Hours"
click at [535, 320] on input "131.008995 ESTH IL" at bounding box center [533, 319] width 79 height 14
drag, startPoint x: 535, startPoint y: 320, endPoint x: 550, endPoint y: 320, distance: 15.4
click at [550, 320] on input "131.008995 ESTH IL" at bounding box center [533, 319] width 79 height 14
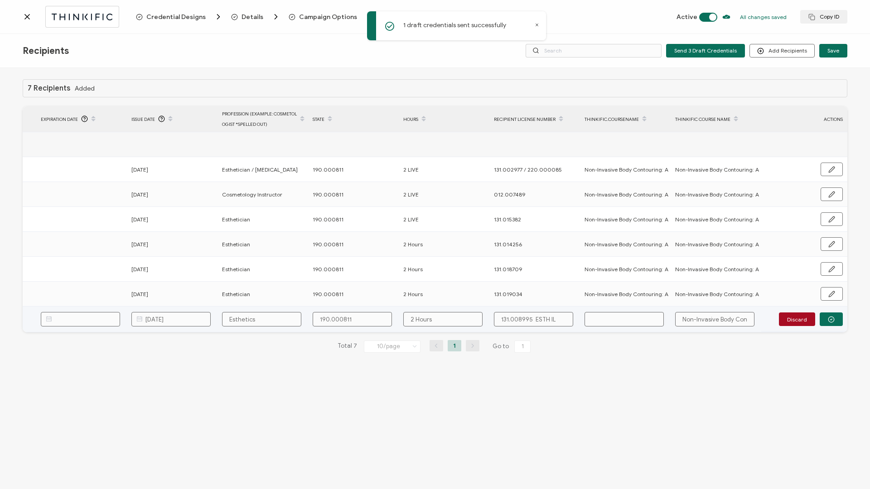
type input "131.008995"
click at [612, 319] on input "text" at bounding box center [624, 319] width 79 height 14
paste input "Non-Invasive Body Contouring: A Game-Changer for Fat Loss"
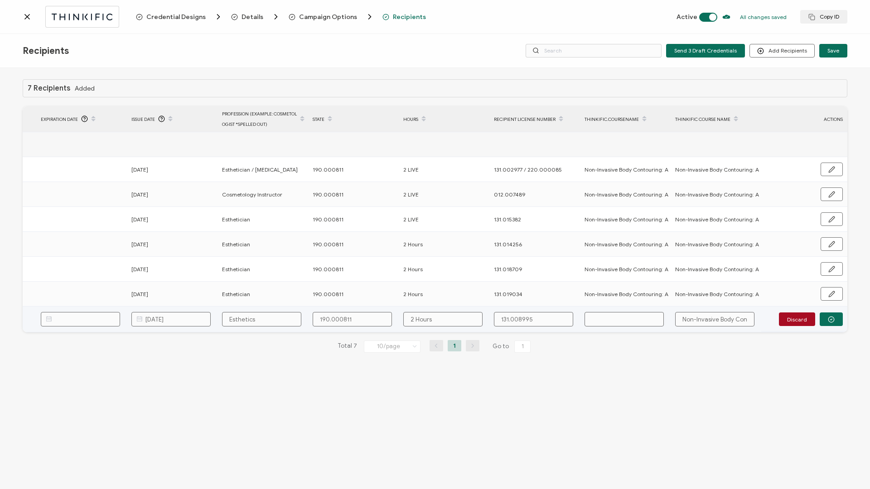
type input "Non-Invasive Body Contouring: A Game-Changer for Fat Loss"
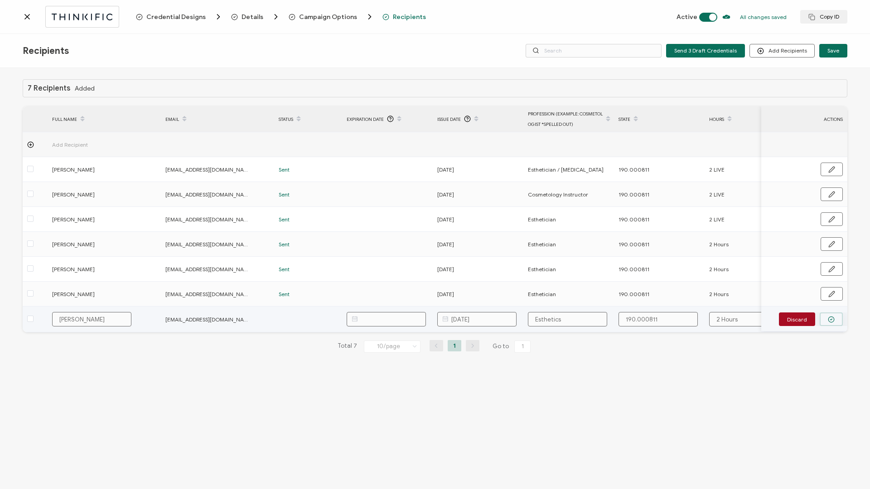
type input "Non-Invasive Body Contouring: A Game-Changer for Fat Loss"
click at [834, 319] on circle "button" at bounding box center [831, 320] width 6 height 6
click at [834, 319] on span "Send" at bounding box center [828, 318] width 13 height 5
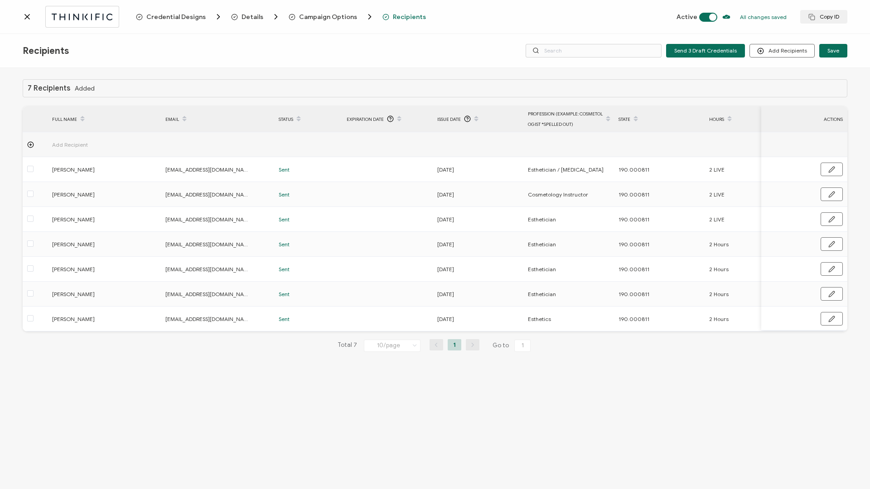
click at [24, 19] on icon at bounding box center [27, 16] width 9 height 9
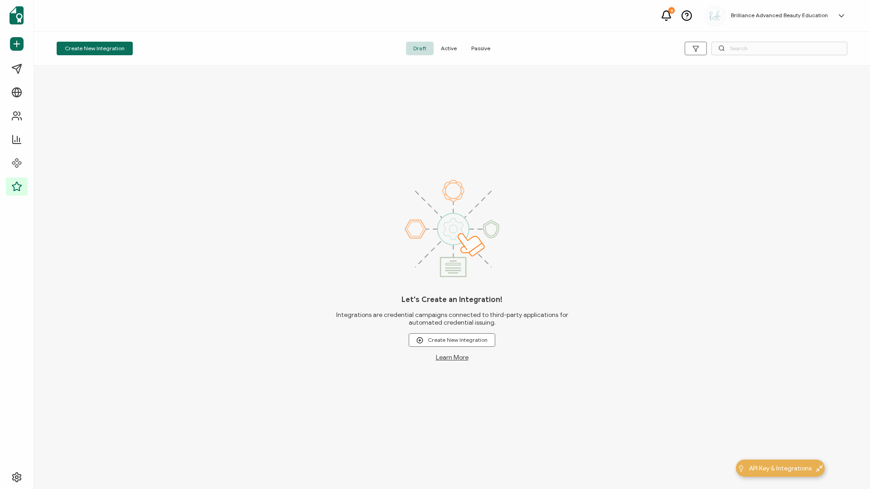
click at [449, 51] on span "Active" at bounding box center [449, 49] width 30 height 14
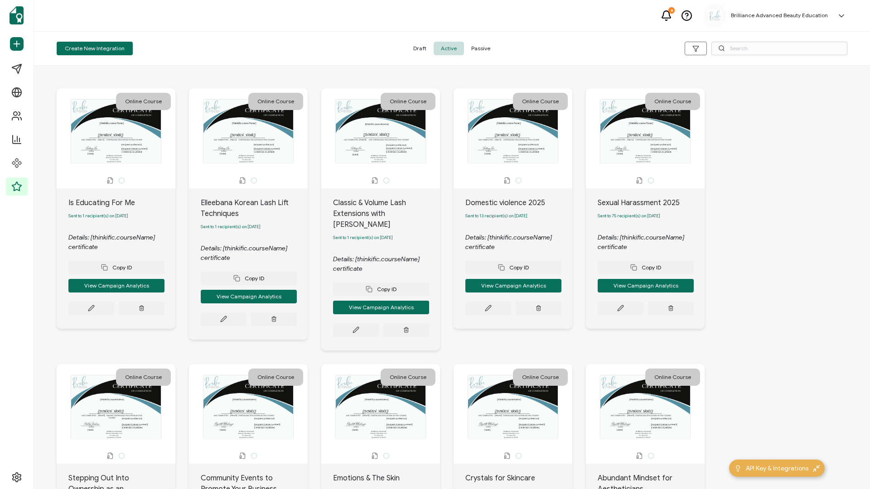
click at [723, 47] on circle at bounding box center [721, 48] width 5 height 5
click at [741, 53] on input "text" at bounding box center [779, 49] width 136 height 14
click at [745, 48] on input "text" at bounding box center [779, 49] width 136 height 14
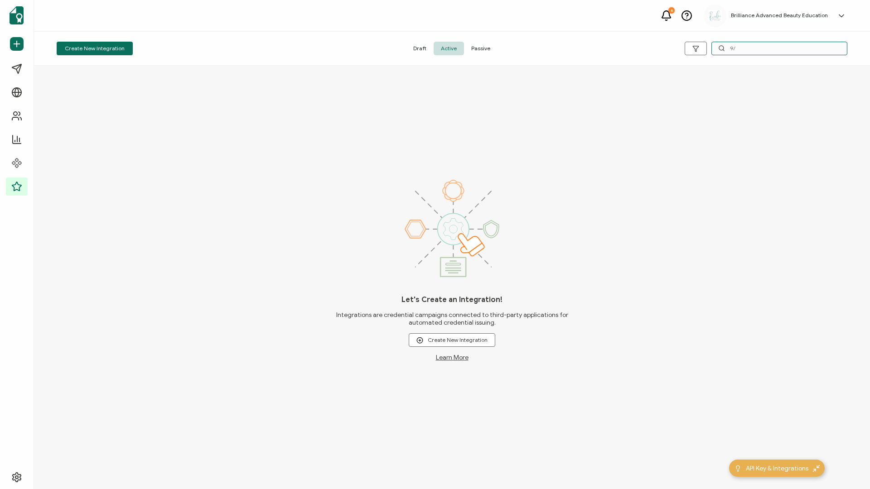
type input "9"
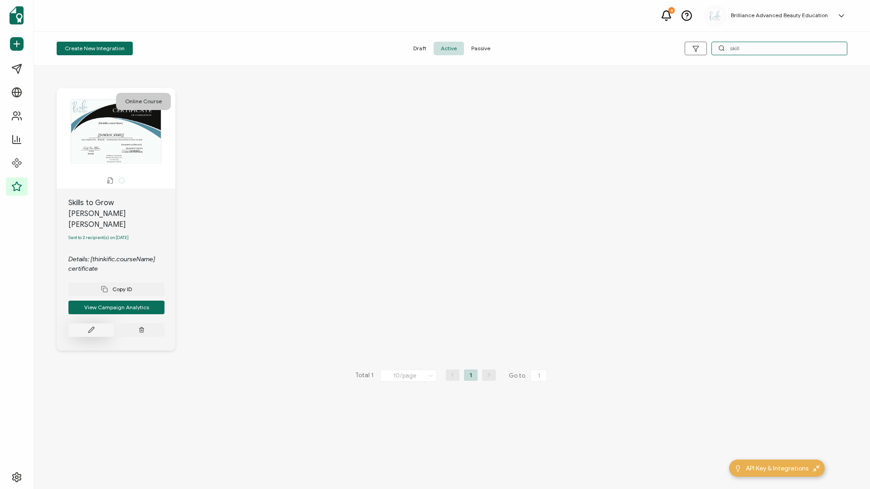
type input "skill"
click at [100, 324] on button at bounding box center [91, 331] width 46 height 14
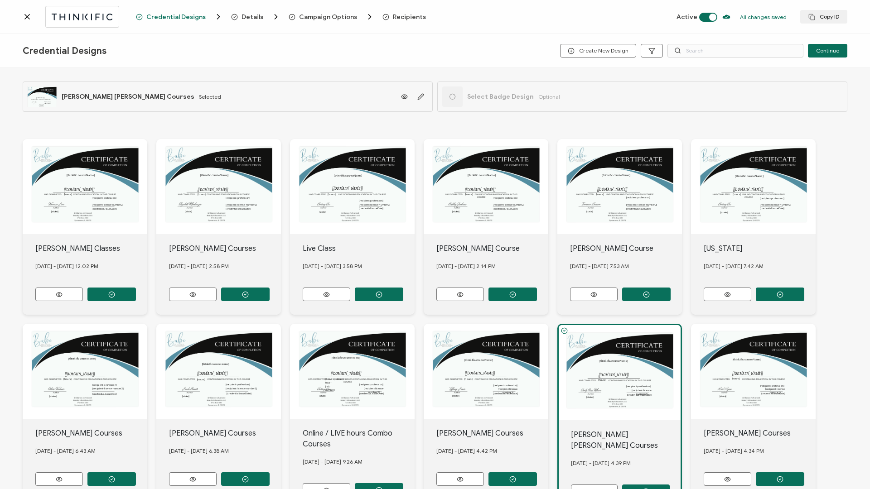
click at [406, 21] on span "Recipients" at bounding box center [403, 16] width 43 height 9
click at [406, 19] on span "Recipients" at bounding box center [409, 17] width 33 height 7
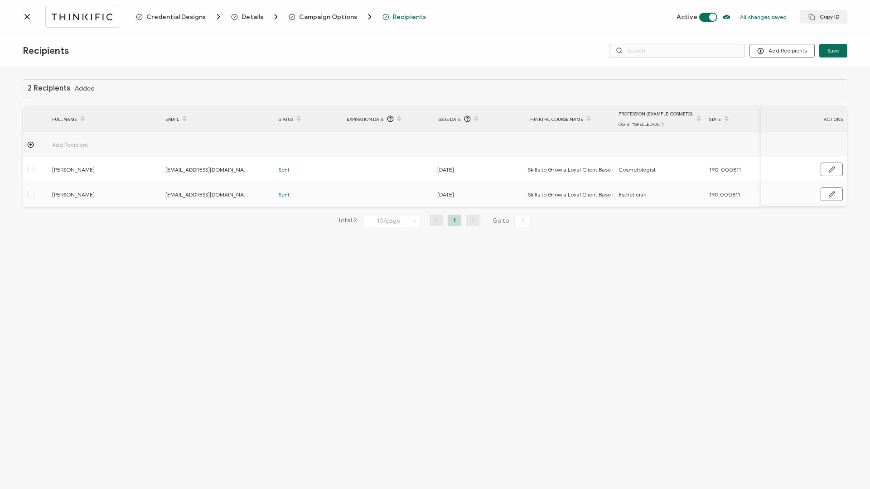
click at [22, 15] on div "Credential Designs Details Campaign Options Recipients Active All changes saved…" at bounding box center [435, 17] width 870 height 34
click at [26, 19] on icon at bounding box center [27, 16] width 9 height 9
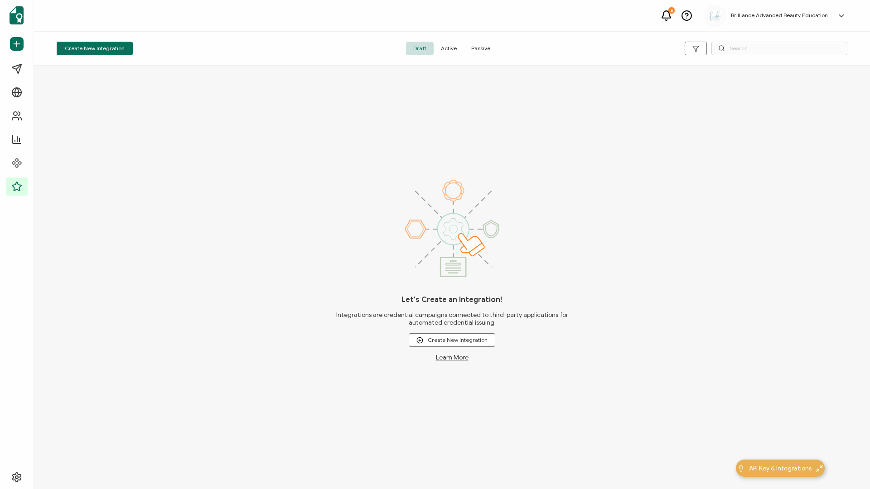
click at [450, 48] on span "Active" at bounding box center [449, 49] width 30 height 14
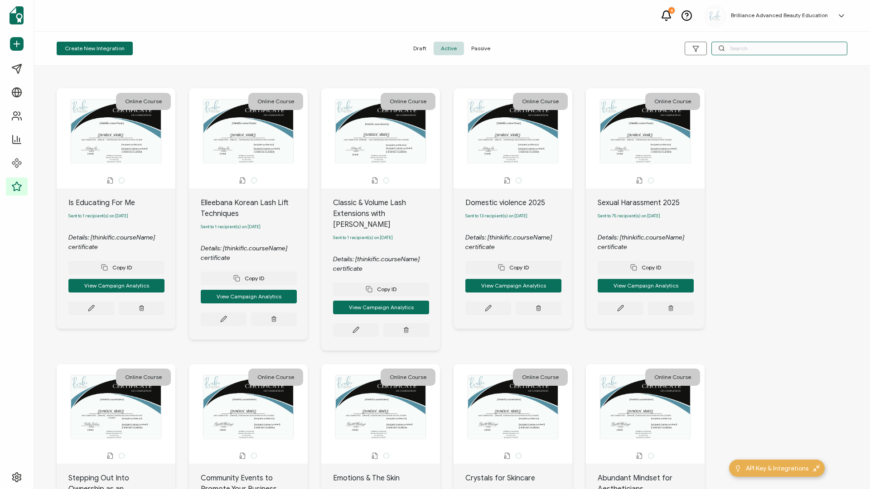
click at [770, 52] on input "text" at bounding box center [779, 49] width 136 height 14
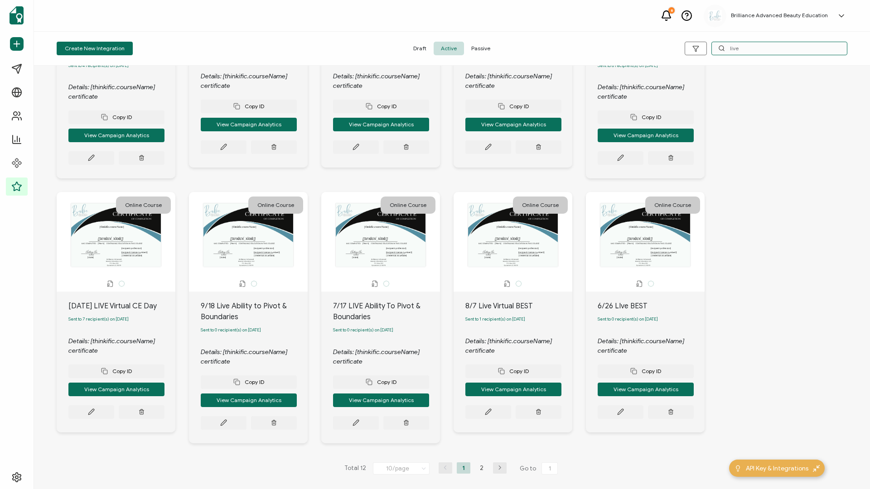
scroll to position [167, 0]
type input "live"
click at [476, 463] on li "2" at bounding box center [482, 467] width 14 height 11
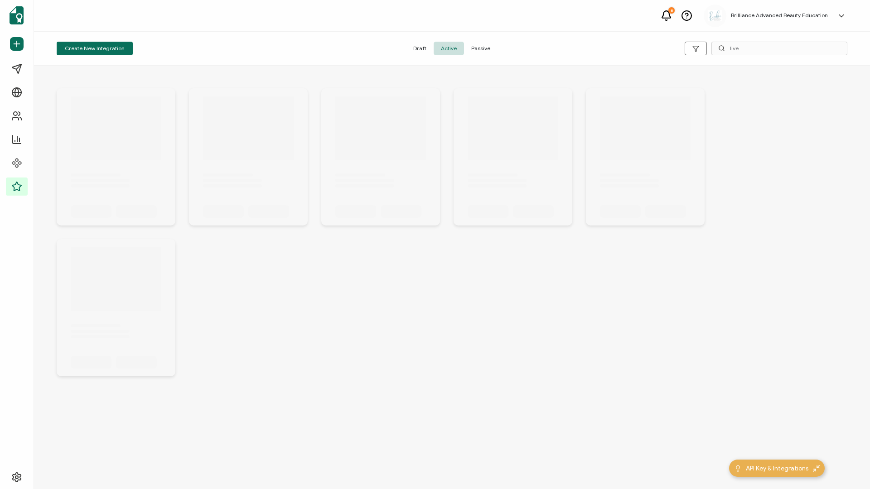
scroll to position [0, 0]
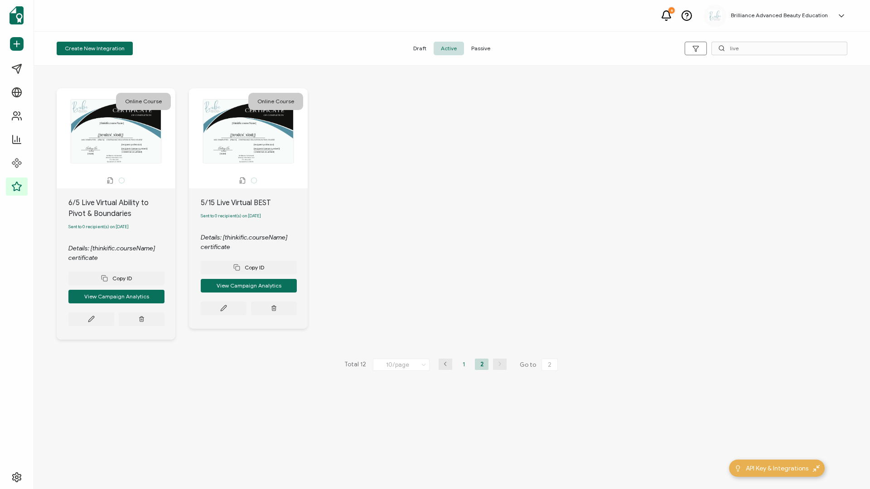
click at [465, 368] on li "1" at bounding box center [464, 364] width 14 height 11
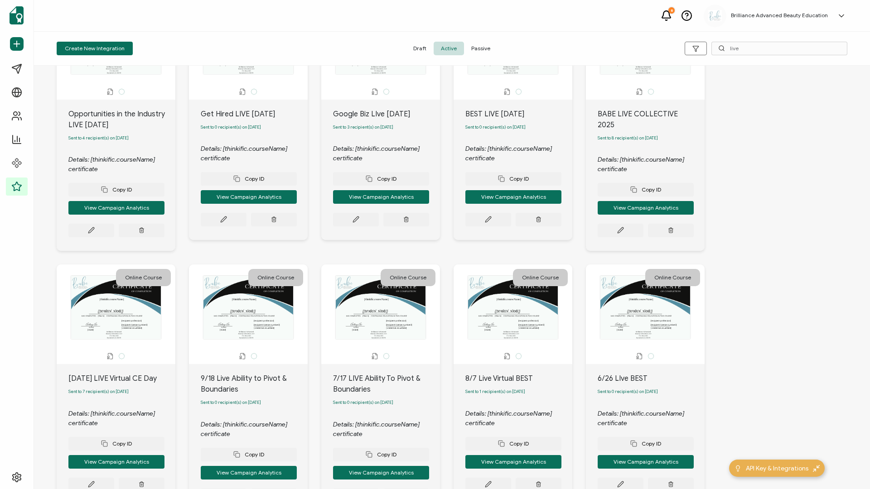
scroll to position [167, 0]
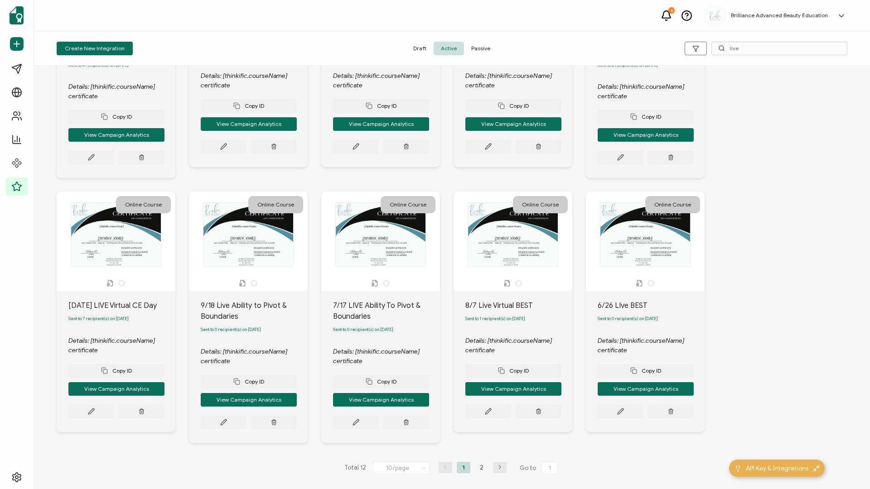
click at [482, 48] on span "Passive" at bounding box center [481, 49] width 34 height 14
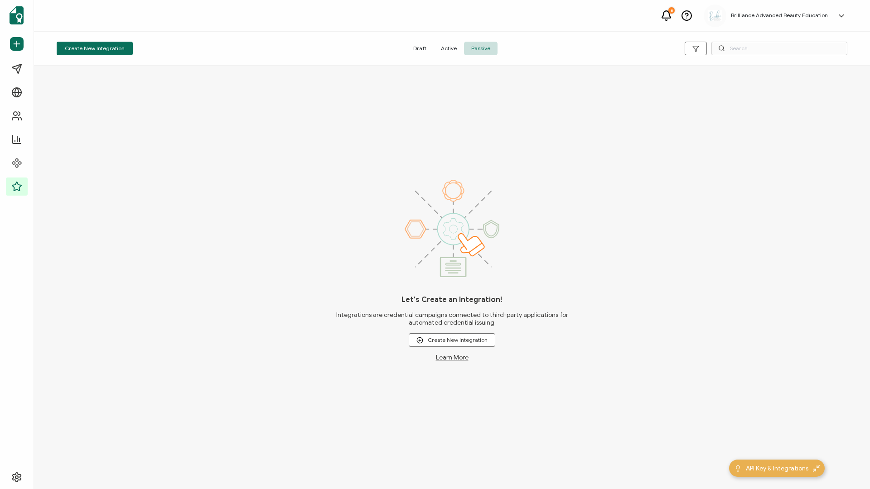
click at [454, 50] on span "Active" at bounding box center [449, 49] width 30 height 14
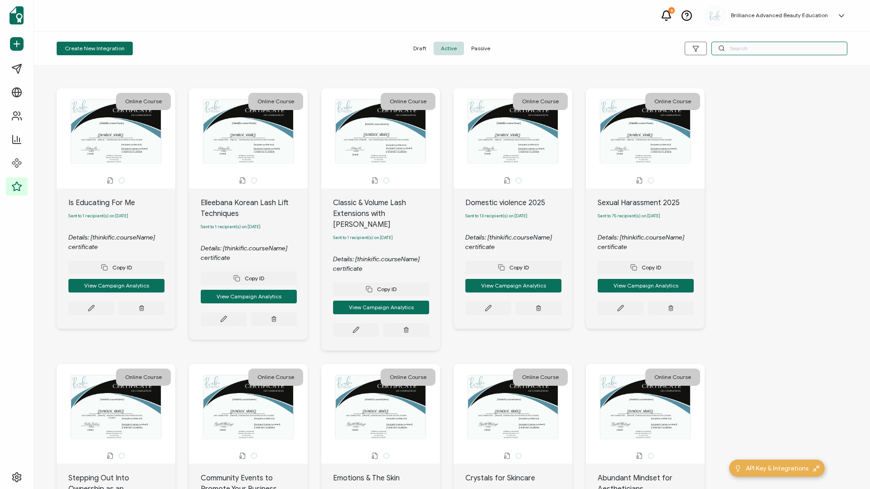
click at [751, 48] on input "text" at bounding box center [779, 49] width 136 height 14
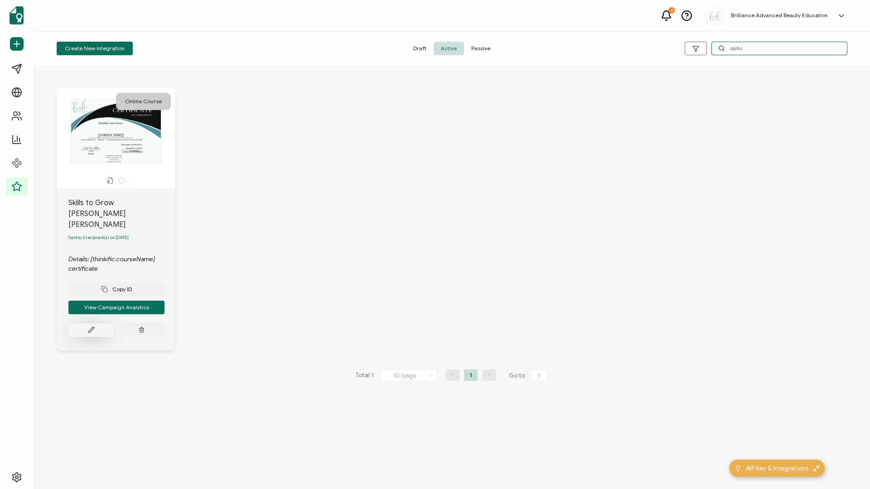
type input "skills"
click at [97, 326] on button at bounding box center [91, 331] width 46 height 14
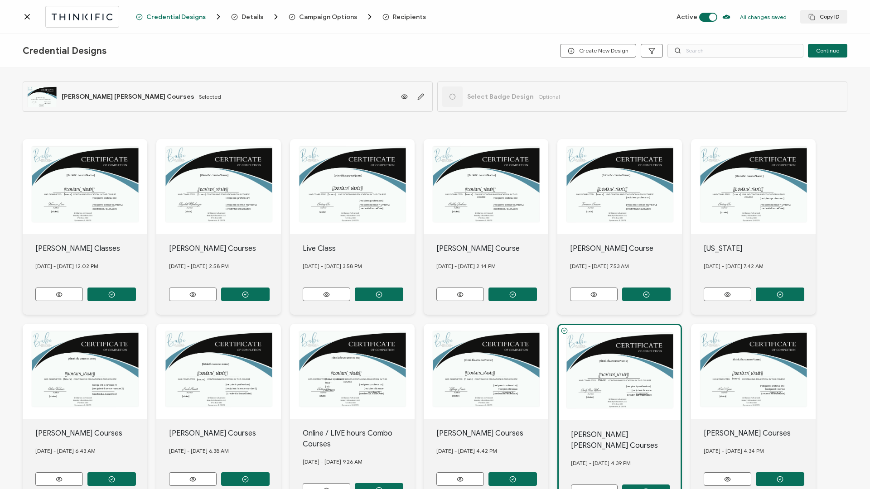
click at [406, 14] on span "Recipients" at bounding box center [409, 17] width 33 height 7
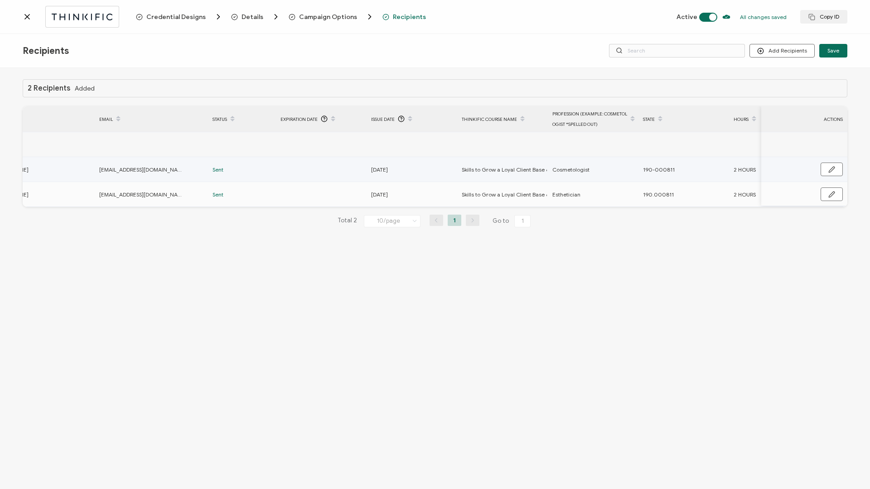
scroll to position [0, 215]
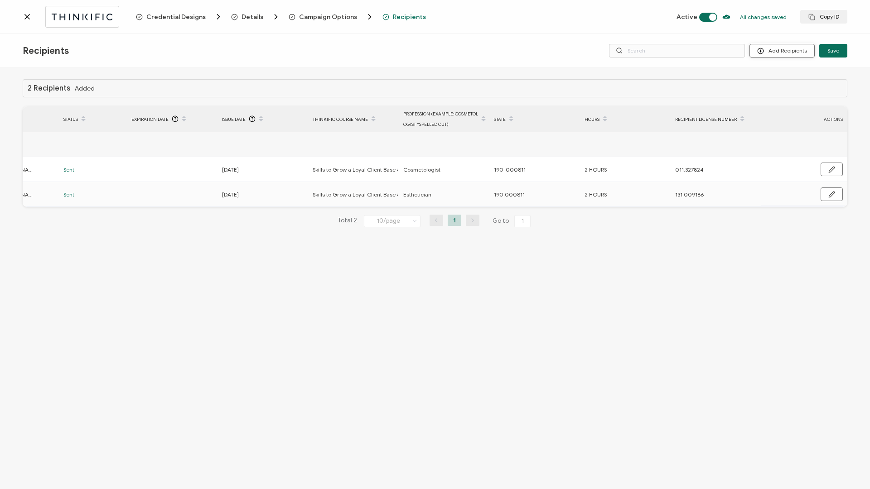
click at [794, 51] on button "Add Recipients" at bounding box center [781, 51] width 65 height 14
click at [788, 88] on span "Import From Recipients" at bounding box center [799, 90] width 59 height 7
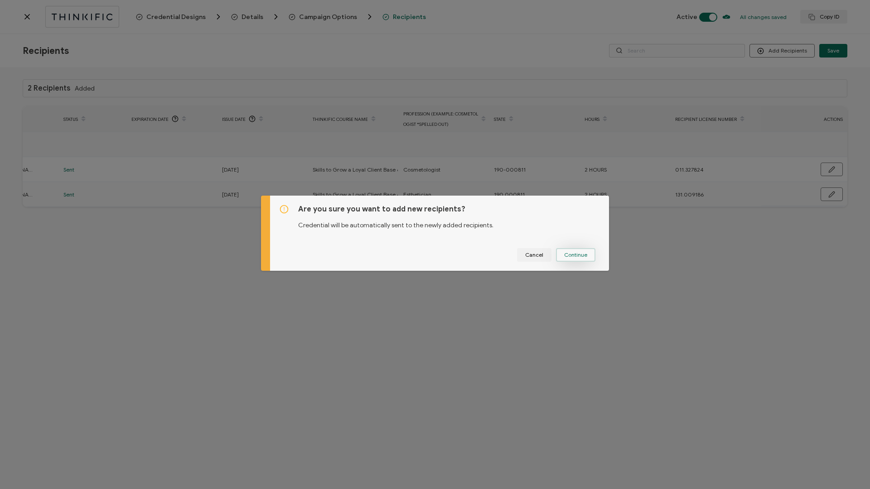
click at [576, 257] on span "Continue" at bounding box center [575, 254] width 23 height 5
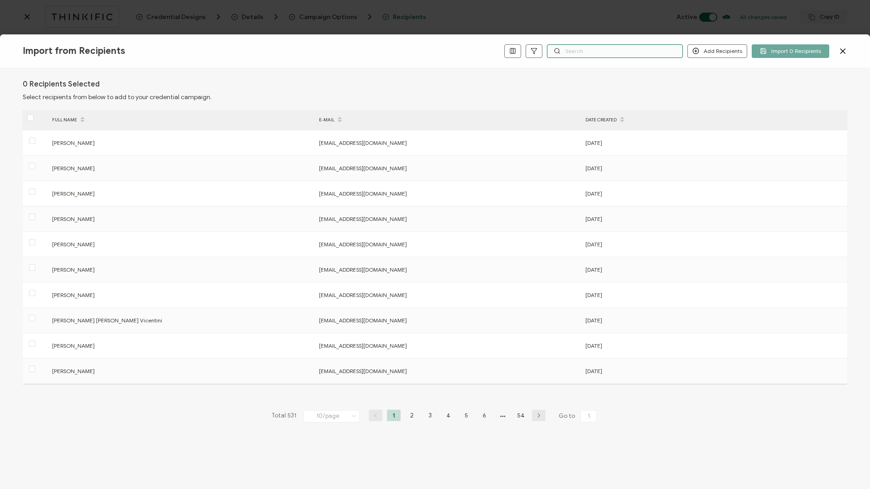
click at [620, 55] on input "text" at bounding box center [615, 51] width 136 height 14
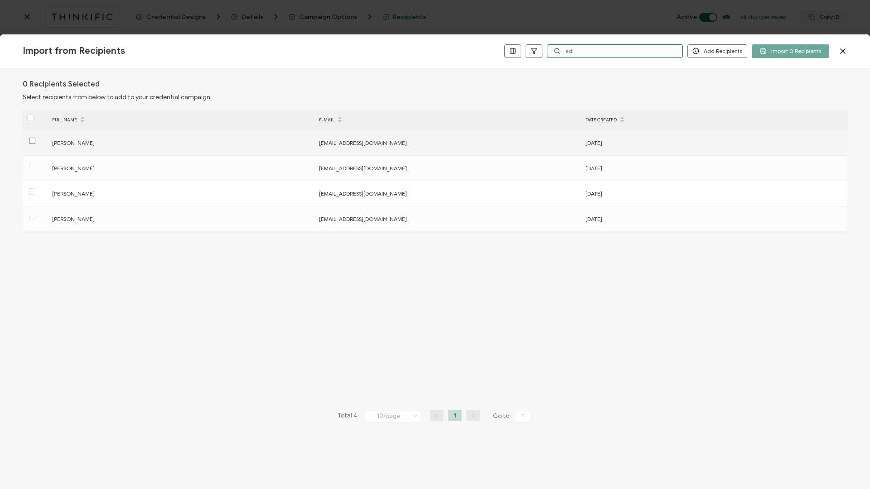
type input "adi"
click at [32, 141] on span at bounding box center [32, 141] width 6 height 6
click at [35, 138] on input "checkbox" at bounding box center [35, 138] width 0 height 0
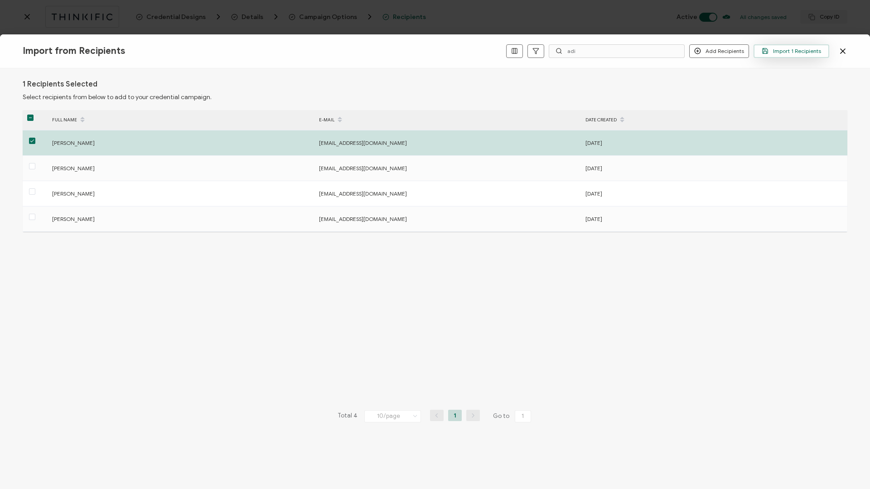
click at [785, 49] on span "Import 1 Recipients" at bounding box center [791, 51] width 59 height 7
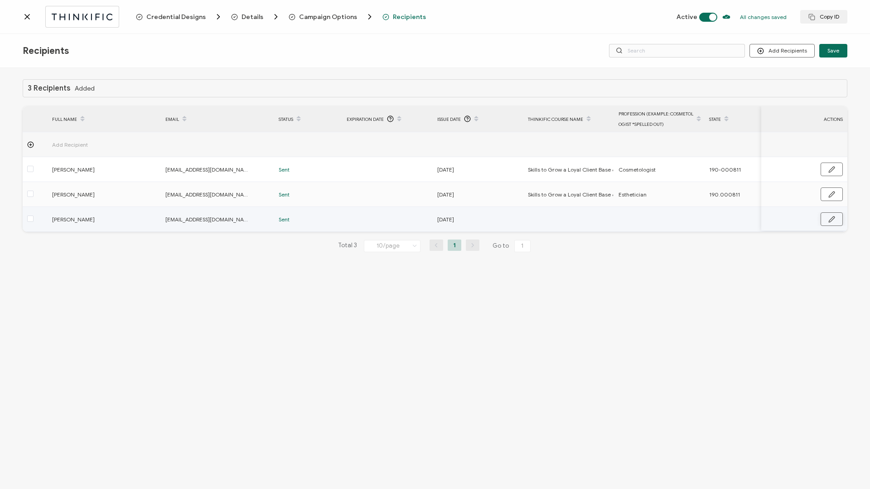
click at [833, 221] on icon "button" at bounding box center [831, 219] width 7 height 7
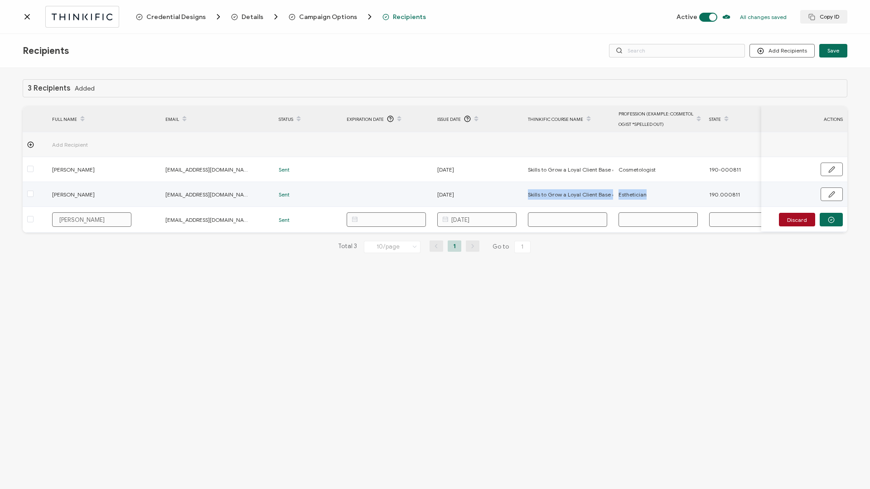
drag, startPoint x: 529, startPoint y: 195, endPoint x: 644, endPoint y: 190, distance: 114.7
click at [644, 190] on tr "[PERSON_NAME] [EMAIL_ADDRESS][DOMAIN_NAME] Sent [DATE] Skills to Grow a Loyal C…" at bounding box center [543, 194] width 1040 height 25
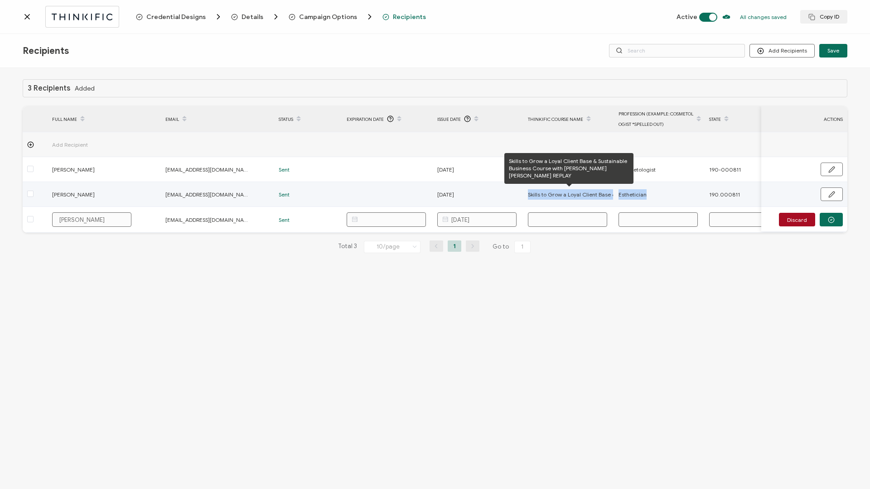
click at [563, 199] on span "Skills to Grow a Loyal Client Base & Sustainable Business Course with [PERSON_N…" at bounding box center [668, 194] width 281 height 10
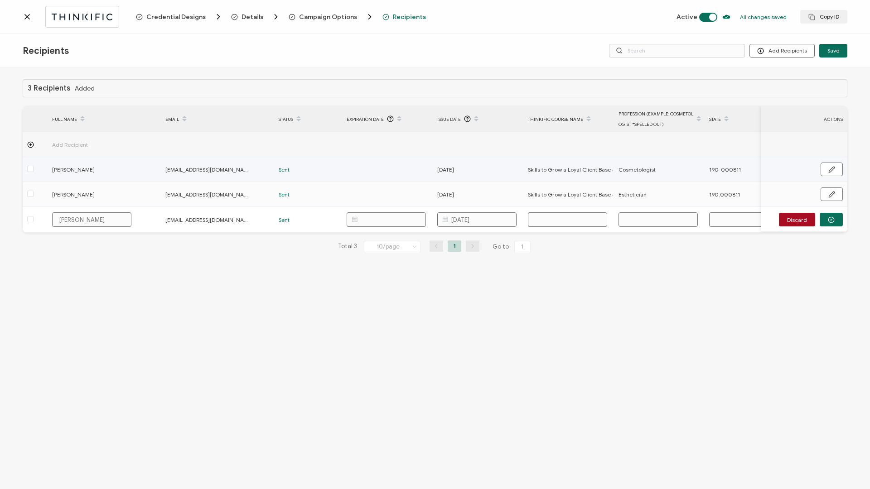
click at [570, 189] on span "Skills to Grow a Loyal Client Base & Sustainable Business Course with [PERSON_N…" at bounding box center [668, 194] width 281 height 10
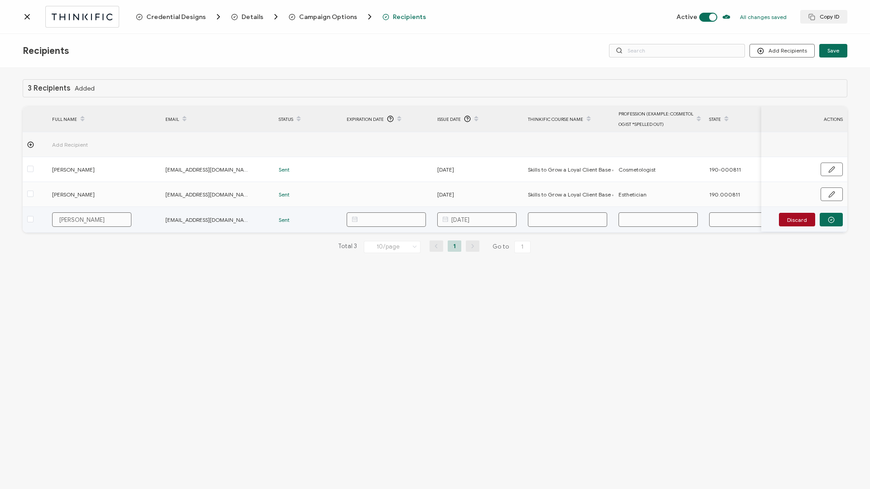
click at [460, 224] on input "[DATE]" at bounding box center [476, 220] width 79 height 14
click at [454, 317] on span "14" at bounding box center [454, 320] width 11 height 11
type input "[DATE]"
click at [641, 220] on input "text" at bounding box center [658, 220] width 79 height 14
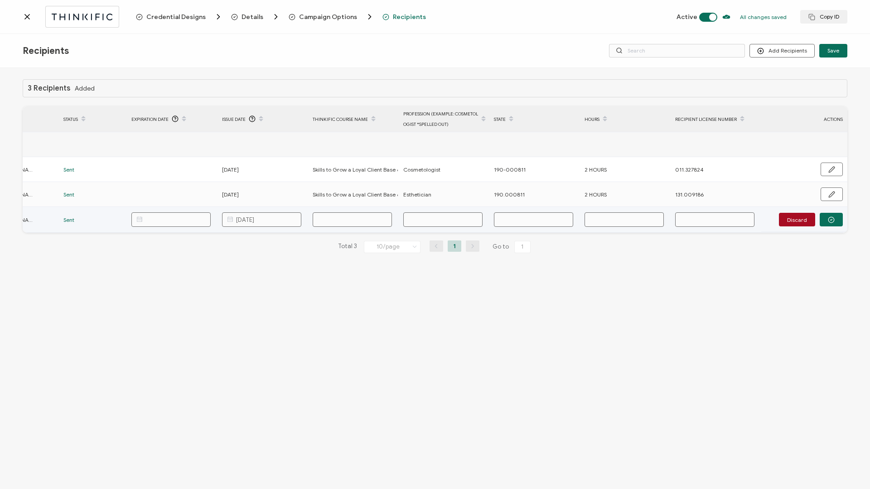
click at [426, 220] on input "text" at bounding box center [442, 220] width 79 height 14
paste input "131.008995"
type input "131.008995"
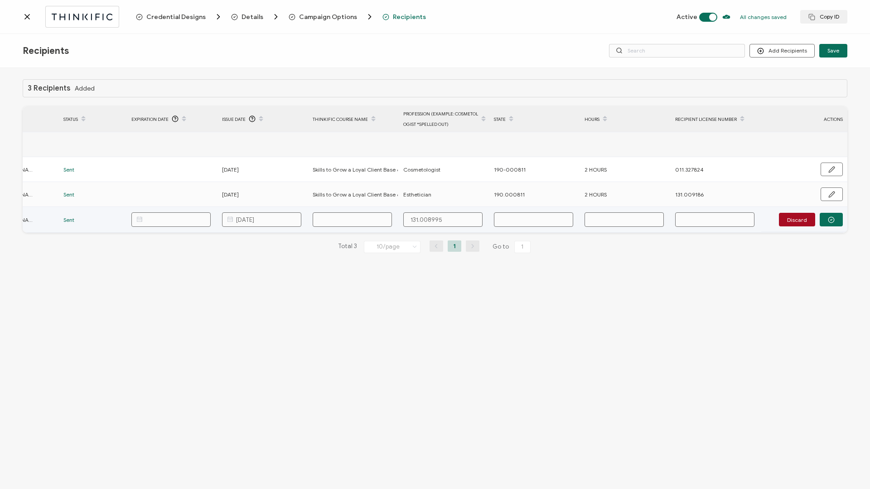
click at [537, 216] on input "text" at bounding box center [533, 220] width 79 height 14
click at [690, 225] on input "text" at bounding box center [714, 220] width 79 height 14
paste input "131.008995"
type input "131.008995"
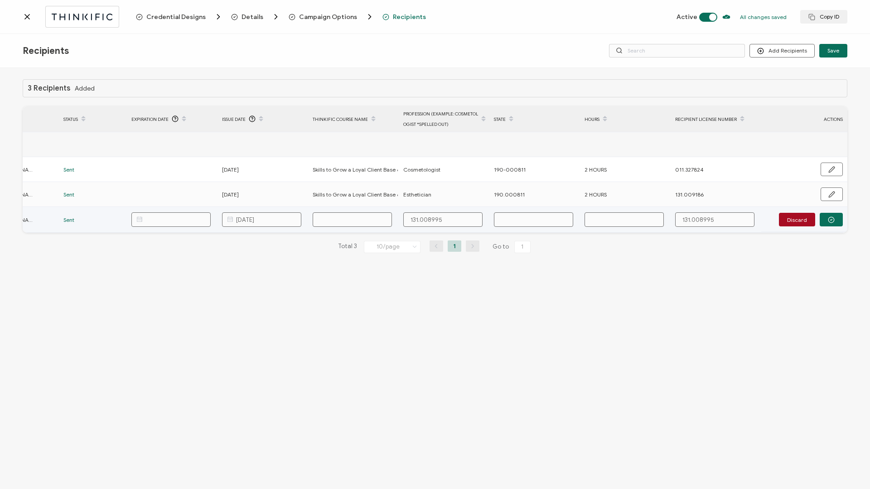
type input "131.008995"
click at [615, 227] on input "text" at bounding box center [624, 220] width 79 height 14
type input "2"
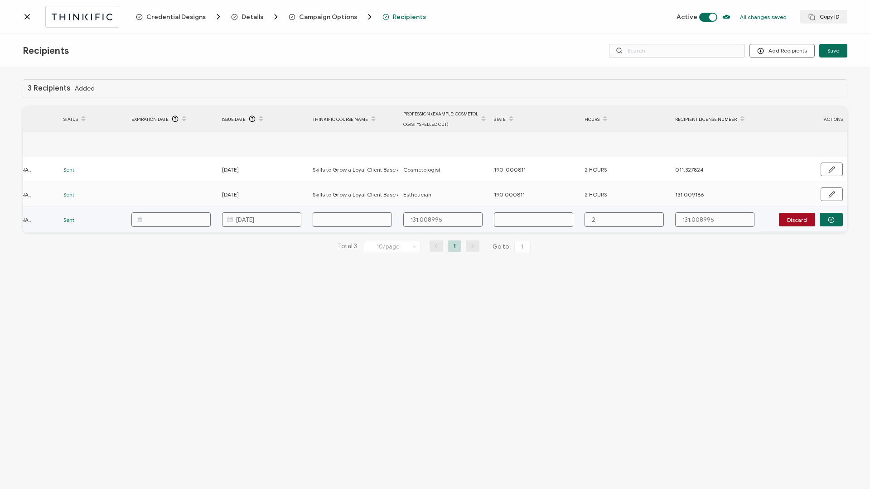
type input "2"
type input "2 H"
type input "2 Ho"
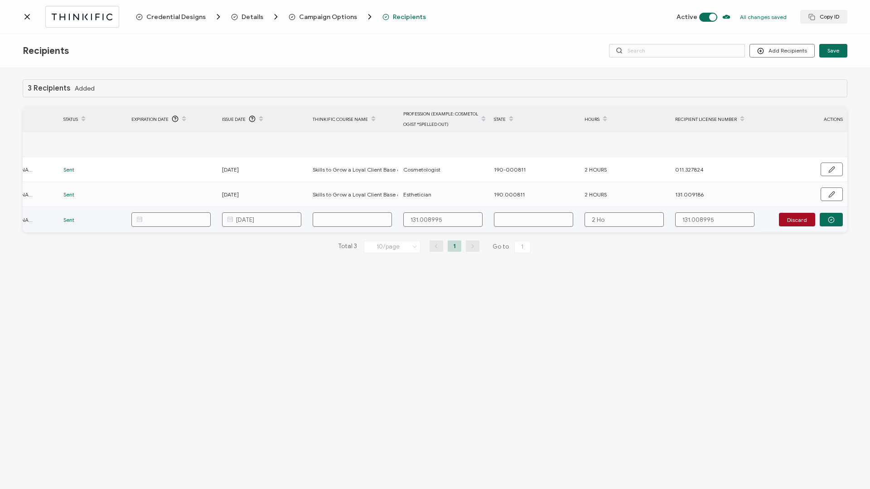
type input "2 Hou"
type input "2 Hour"
type input "2 Hours"
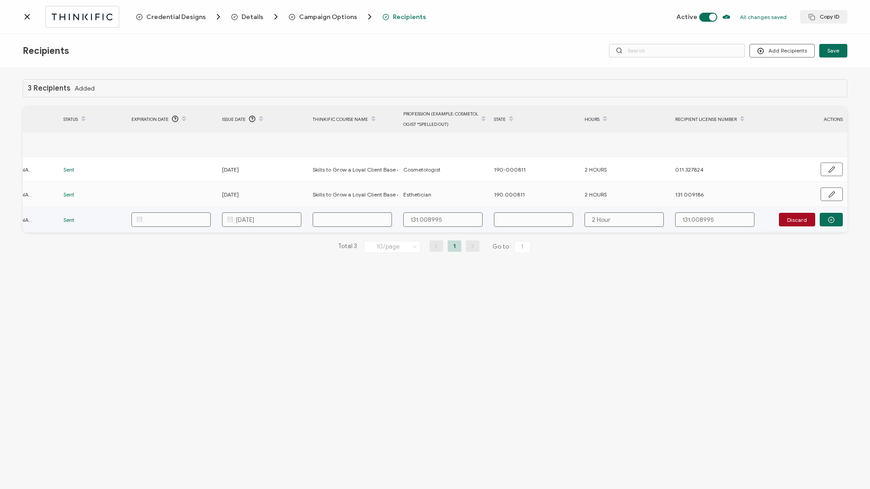
type input "2 Hours"
type input "1"
type input "19"
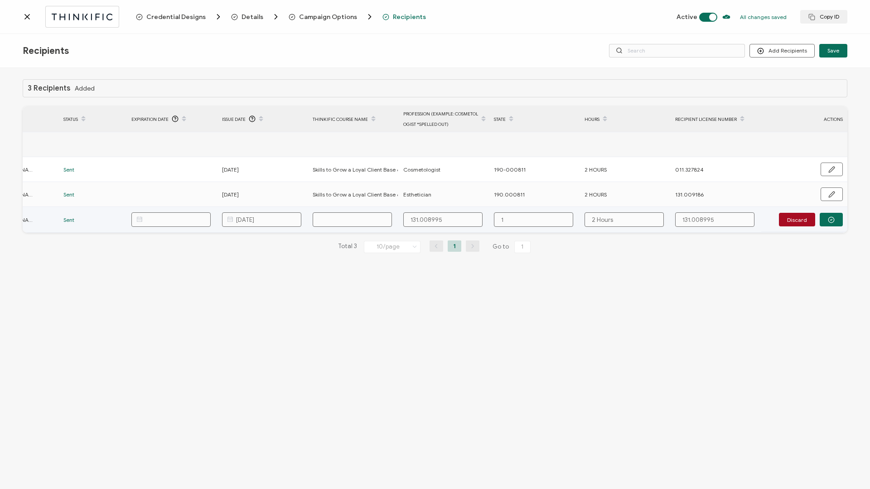
type input "19"
type input "190"
type input "190."
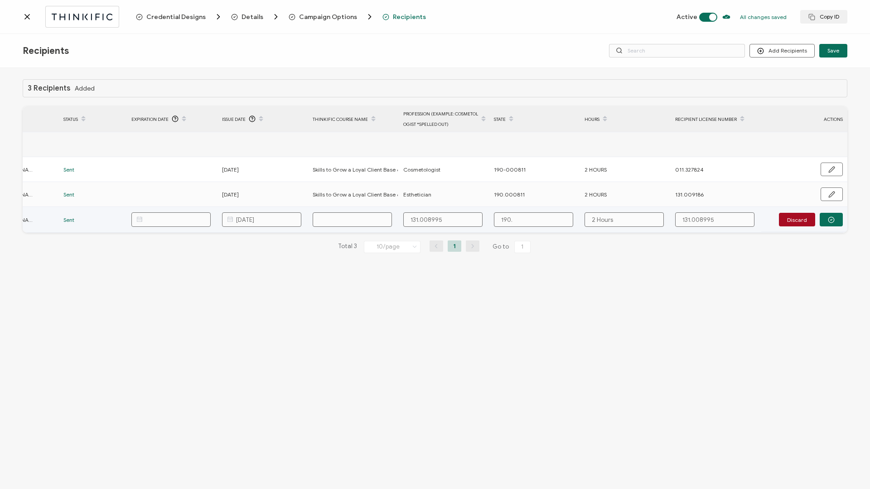
type input "190.9"
type input "190."
type input "190.0"
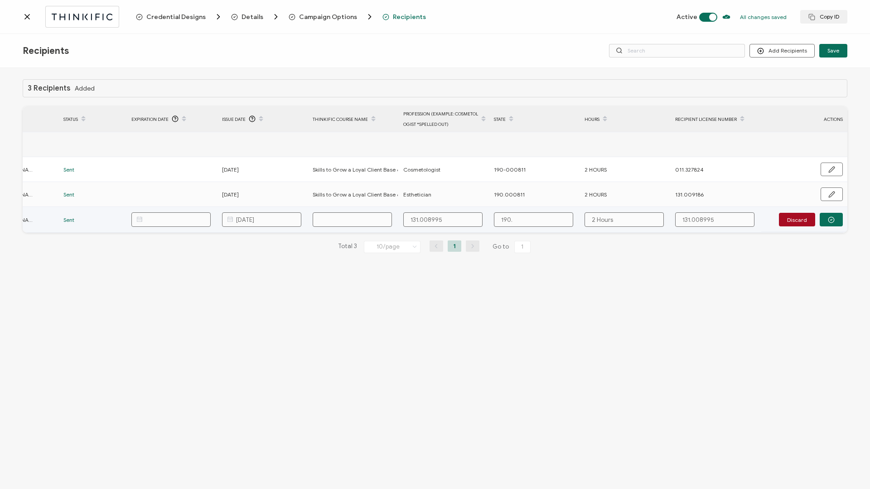
type input "190.0"
type input "190.00"
type input "190.000"
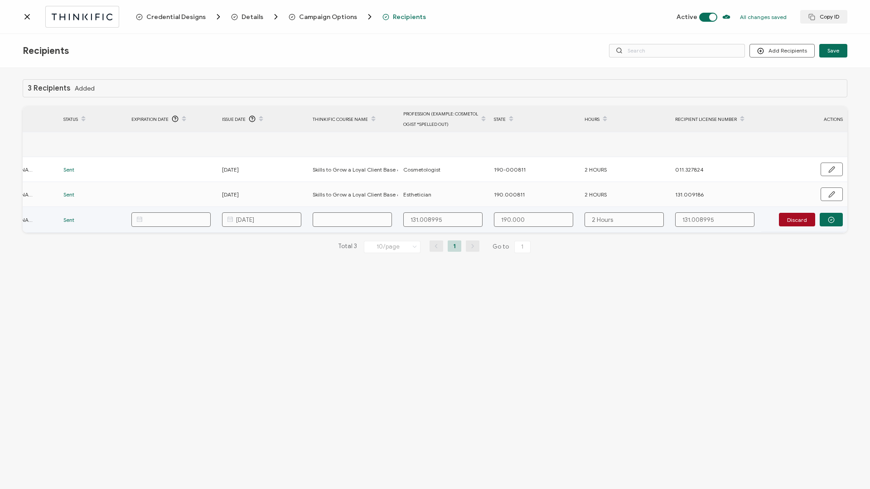
type input "190.0008"
type input "190.00088"
type input "190.0008"
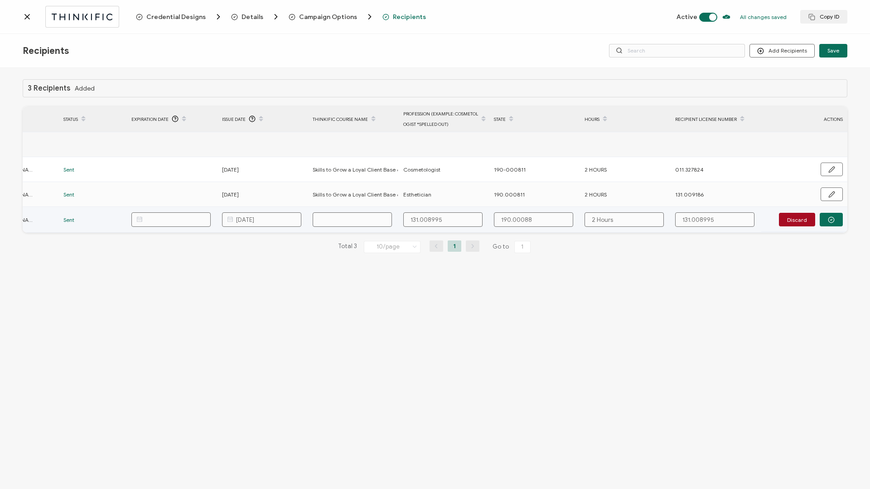
type input "190.0008"
type input "190.00081"
type input "190.000811"
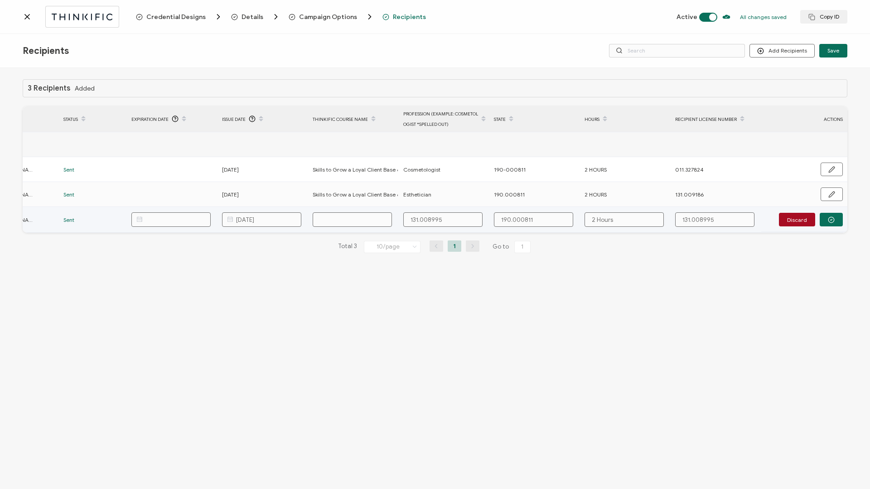
type input "190.000811"
type input "e"
type input "es"
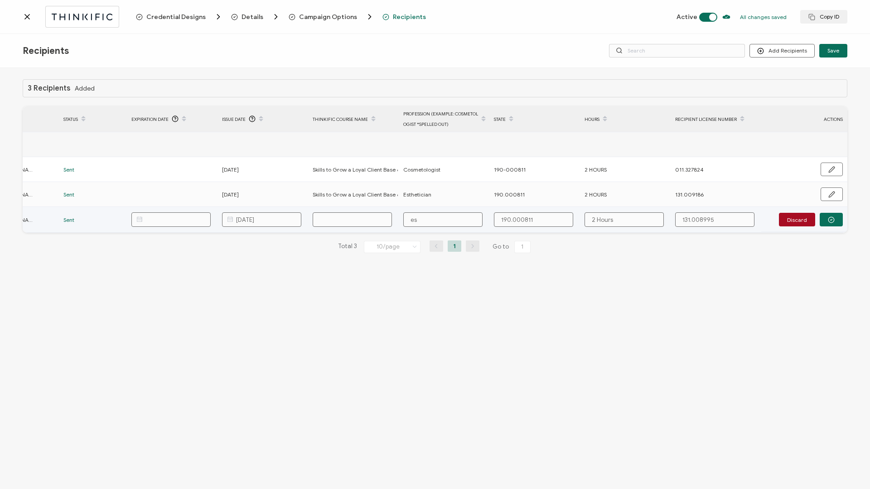
type input "est"
type input "esth"
type input "esthe"
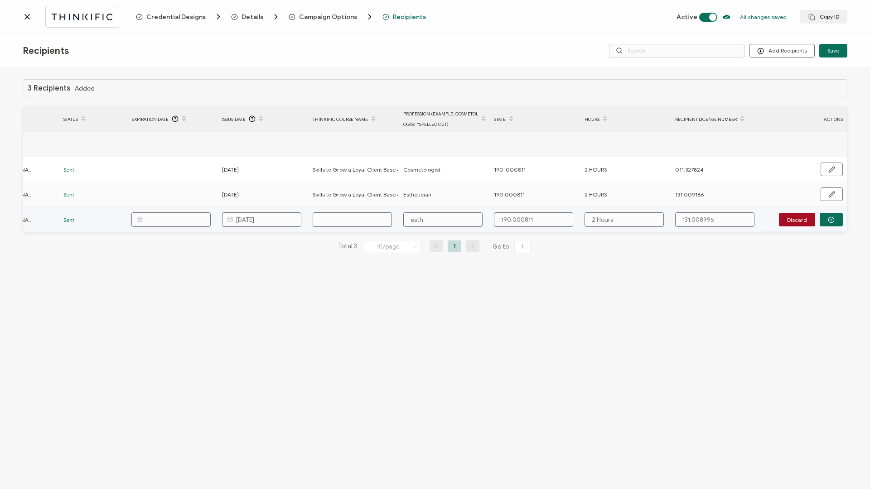
type input "esthe"
type input "esthet"
type input "estheti"
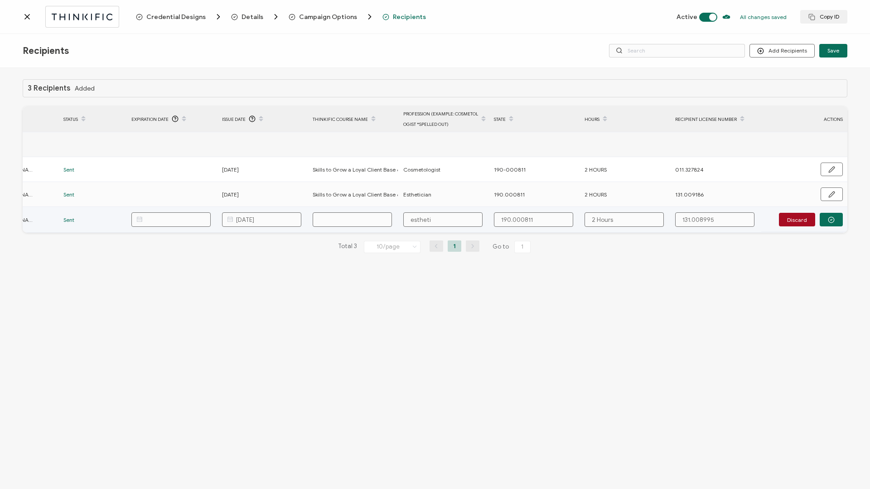
type input "esthet"
type input "esthe"
drag, startPoint x: 313, startPoint y: 194, endPoint x: 416, endPoint y: 202, distance: 104.1
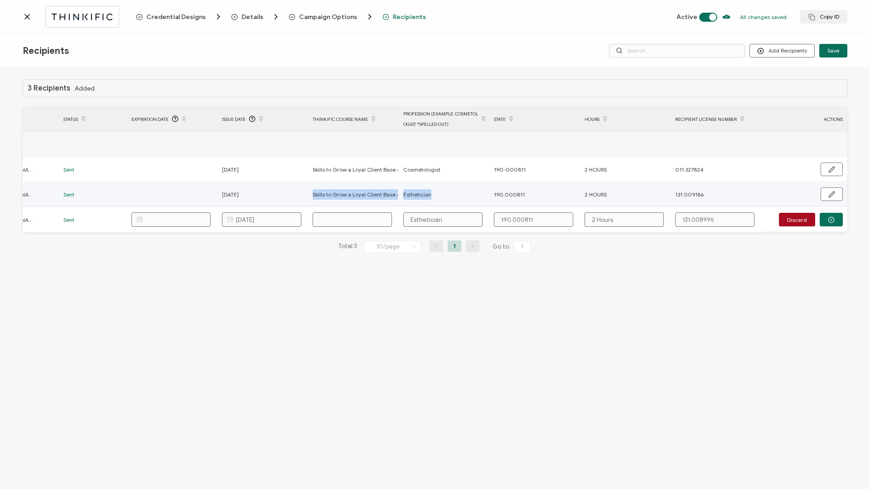
click at [416, 202] on tr "[PERSON_NAME] [EMAIL_ADDRESS][DOMAIN_NAME] Sent [DATE] Skills to Grow a Loyal C…" at bounding box center [327, 194] width 1040 height 25
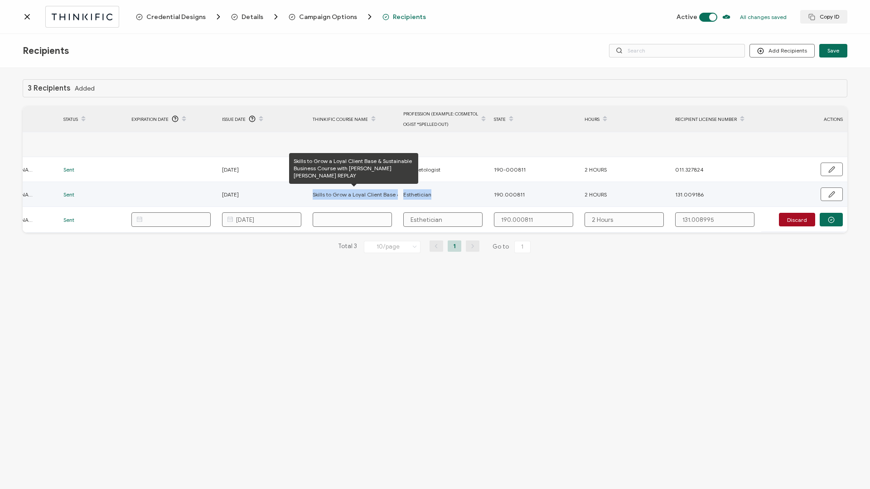
copy tr "Skills to Grow a Loyal Client Base & Sustainable Business Course with [PERSON_N…"
click at [342, 216] on input "text" at bounding box center [352, 220] width 79 height 14
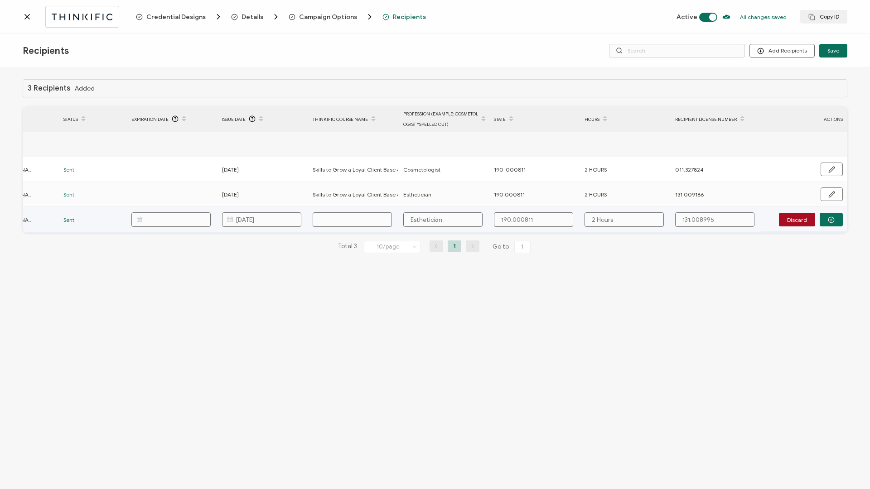
paste input "Skills to Grow a Loyal Client Base & Sustainable Business Course with [PERSON_N…"
click at [837, 220] on button "button" at bounding box center [831, 220] width 23 height 14
click at [836, 221] on button "button" at bounding box center [832, 220] width 22 height 14
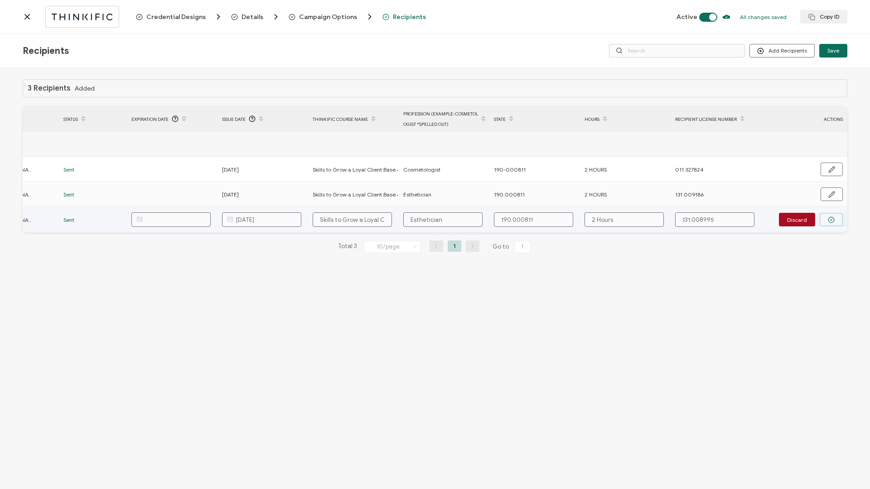
click at [831, 222] on circle "button" at bounding box center [831, 220] width 6 height 6
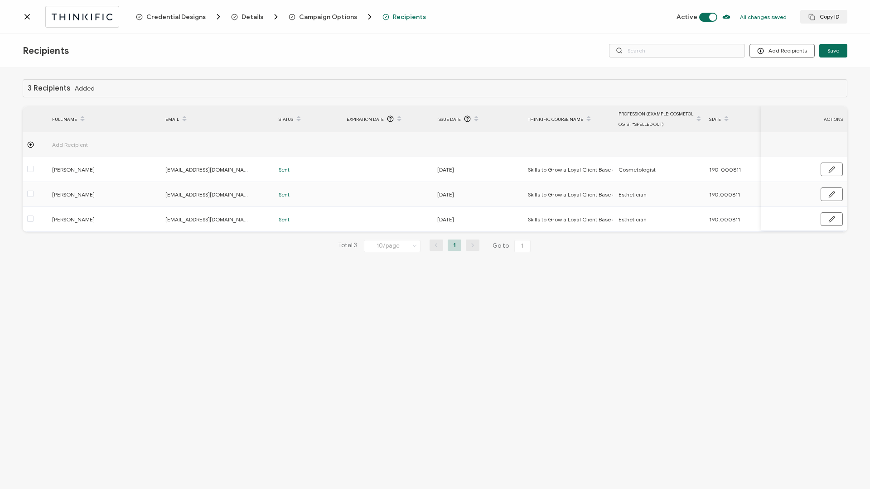
click at [54, 75] on div "3 Recipients Added FULL NAME EMAIL Status Expiration Date Issue Date Thinkific …" at bounding box center [435, 280] width 870 height 424
click at [752, 66] on div "Recipients Add Recipients Save" at bounding box center [435, 51] width 870 height 34
click at [24, 16] on icon at bounding box center [27, 16] width 9 height 9
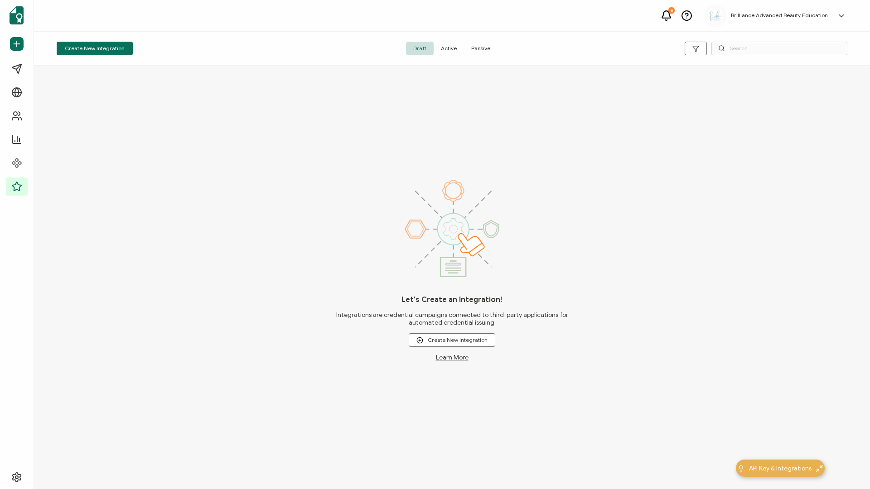
click at [449, 50] on span "Active" at bounding box center [449, 49] width 30 height 14
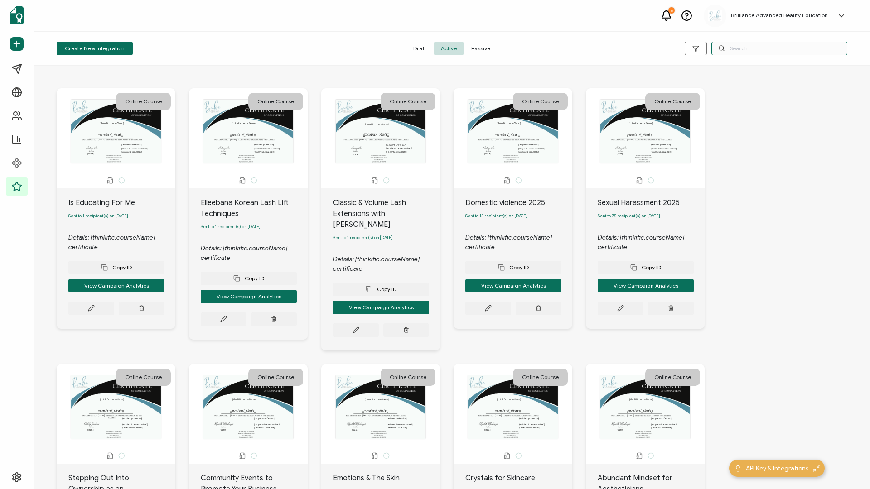
click at [763, 49] on input "text" at bounding box center [779, 49] width 136 height 14
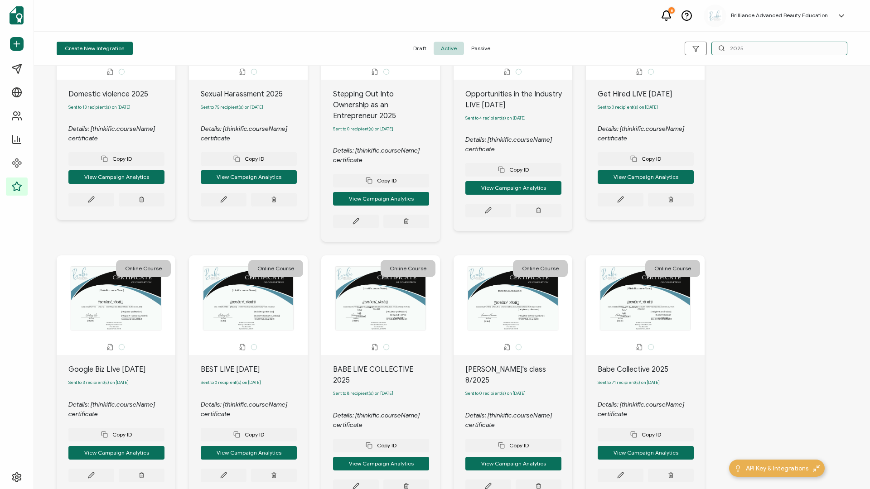
scroll to position [156, 0]
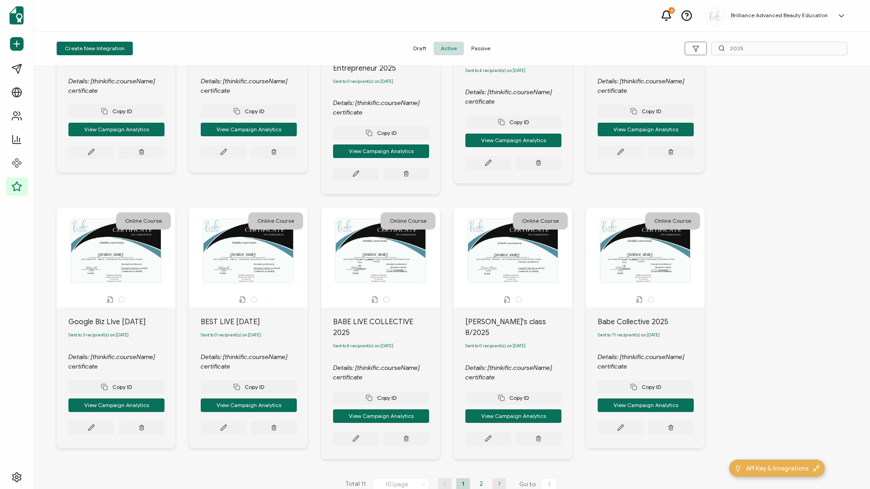
click at [474, 478] on li "2" at bounding box center [481, 483] width 14 height 11
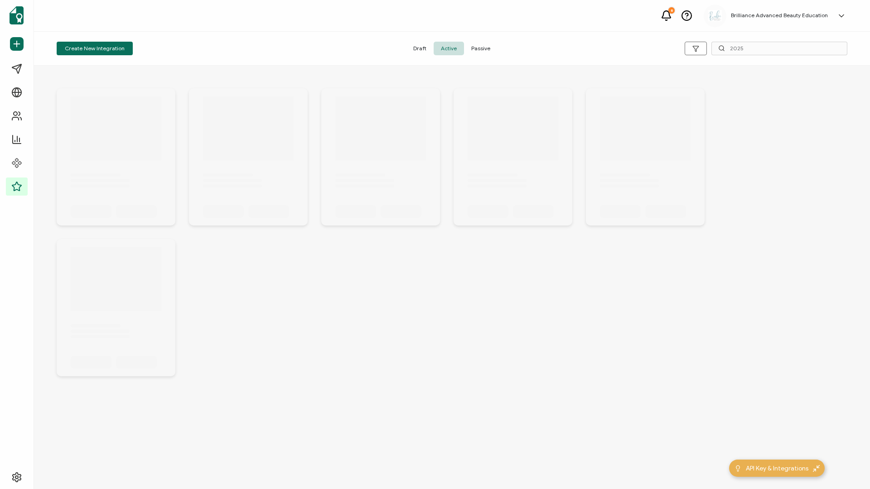
scroll to position [0, 0]
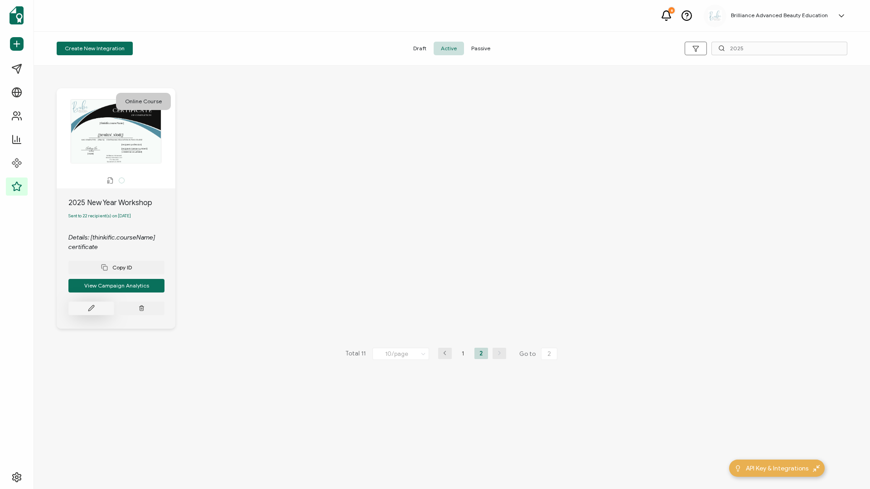
click at [92, 307] on icon at bounding box center [91, 308] width 7 height 7
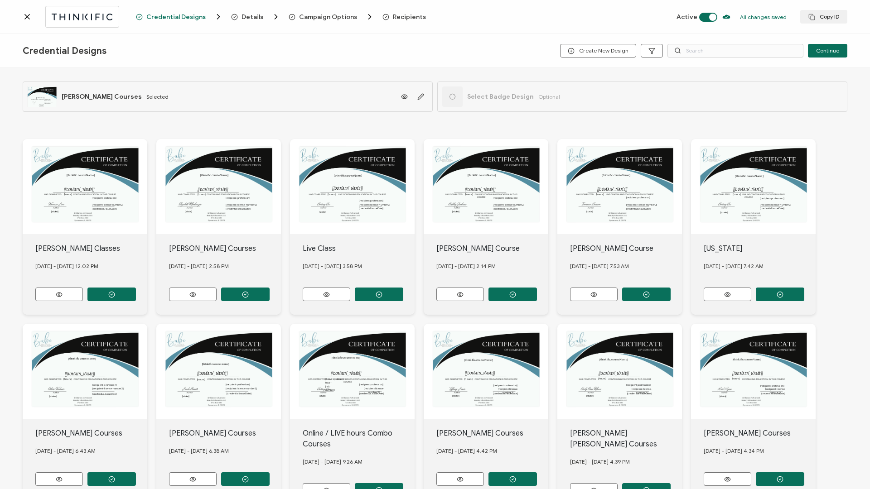
click at [393, 16] on span "Recipients" at bounding box center [409, 17] width 33 height 7
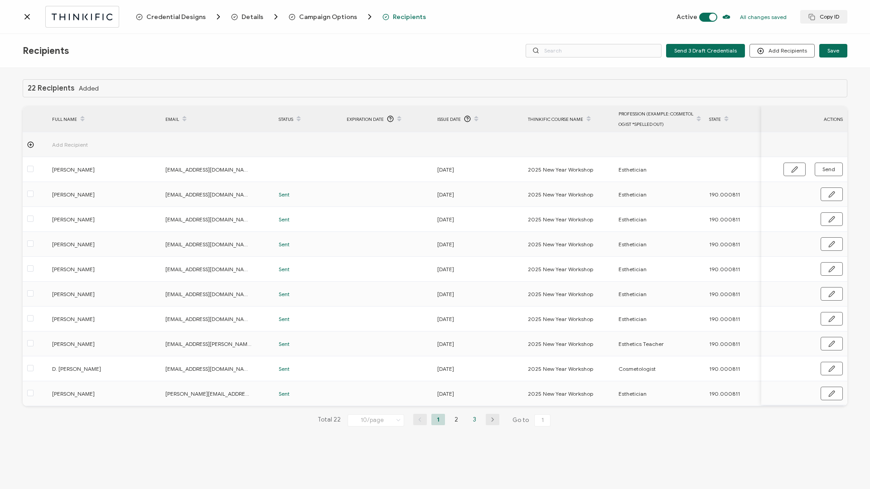
click at [473, 422] on li "3" at bounding box center [475, 419] width 14 height 11
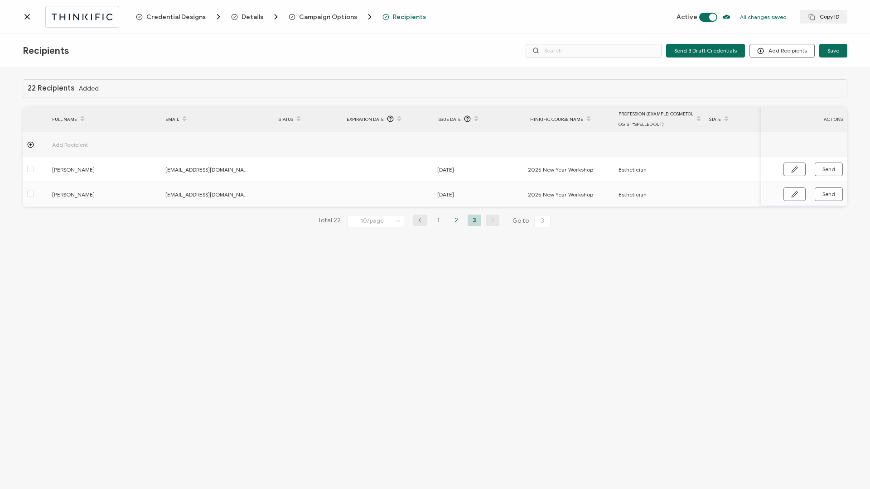
click at [456, 224] on li "2" at bounding box center [456, 220] width 14 height 11
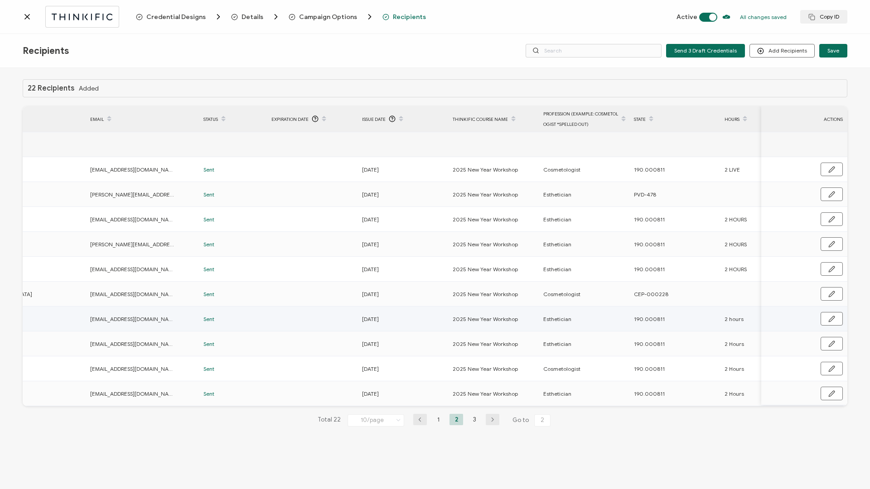
scroll to position [0, 215]
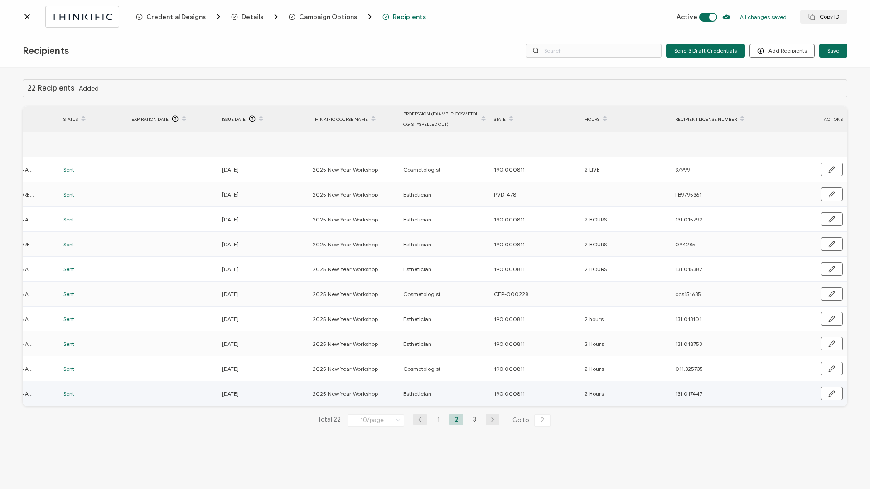
drag, startPoint x: 492, startPoint y: 392, endPoint x: 539, endPoint y: 393, distance: 46.7
click at [539, 393] on div "190.000811" at bounding box center [534, 394] width 90 height 10
copy span "190.000811"
click at [469, 422] on li "3" at bounding box center [475, 419] width 14 height 11
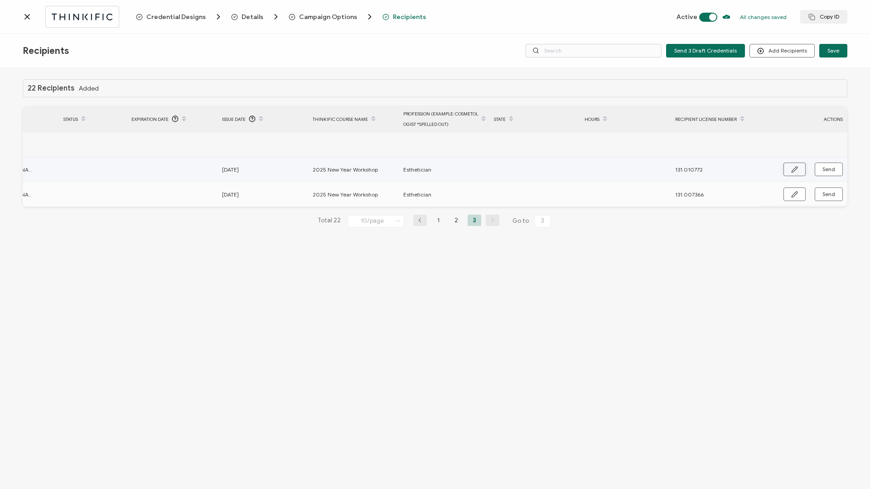
click at [794, 169] on icon "button" at bounding box center [794, 169] width 5 height 5
click at [539, 169] on input "text" at bounding box center [533, 170] width 79 height 14
paste input "190.000811"
click at [606, 168] on input "text" at bounding box center [624, 170] width 79 height 14
click at [824, 174] on button "button" at bounding box center [831, 170] width 23 height 14
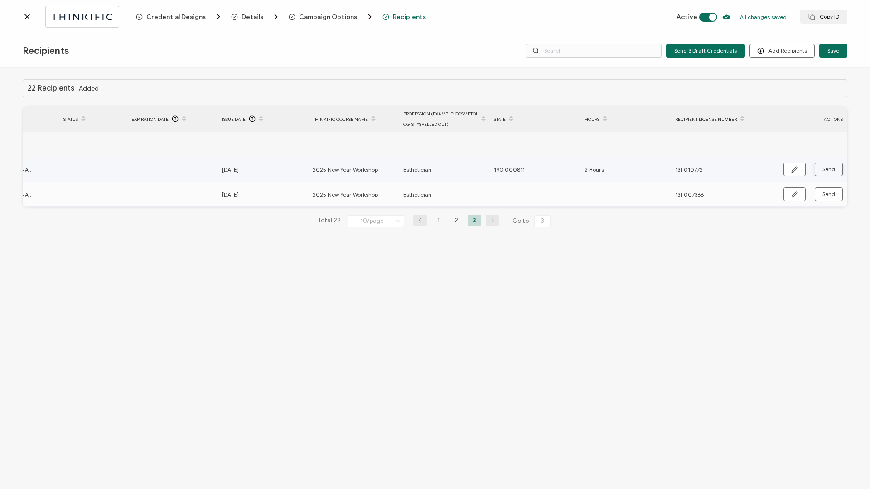
click at [827, 172] on span "Send" at bounding box center [828, 169] width 13 height 5
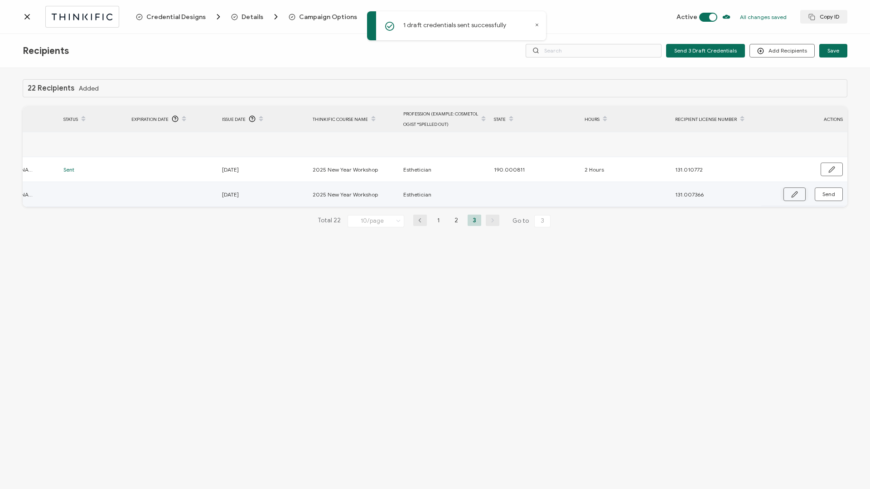
click at [792, 195] on icon "button" at bounding box center [794, 194] width 7 height 7
click at [557, 196] on input "text" at bounding box center [533, 195] width 79 height 14
paste input "190.000811"
click at [601, 194] on input "text" at bounding box center [624, 195] width 79 height 14
click at [832, 197] on icon "button" at bounding box center [831, 195] width 7 height 7
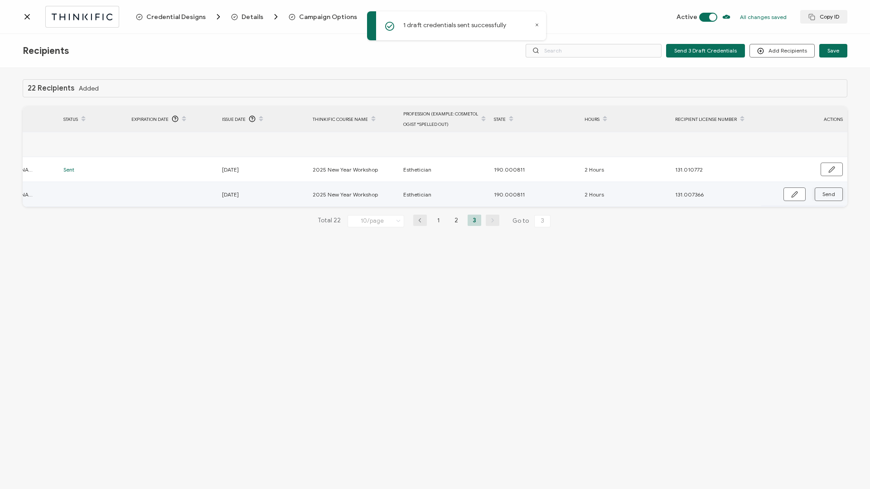
click at [832, 197] on span "Send" at bounding box center [828, 194] width 13 height 5
click at [32, 19] on div at bounding box center [79, 16] width 113 height 21
click at [28, 16] on icon at bounding box center [27, 16] width 9 height 9
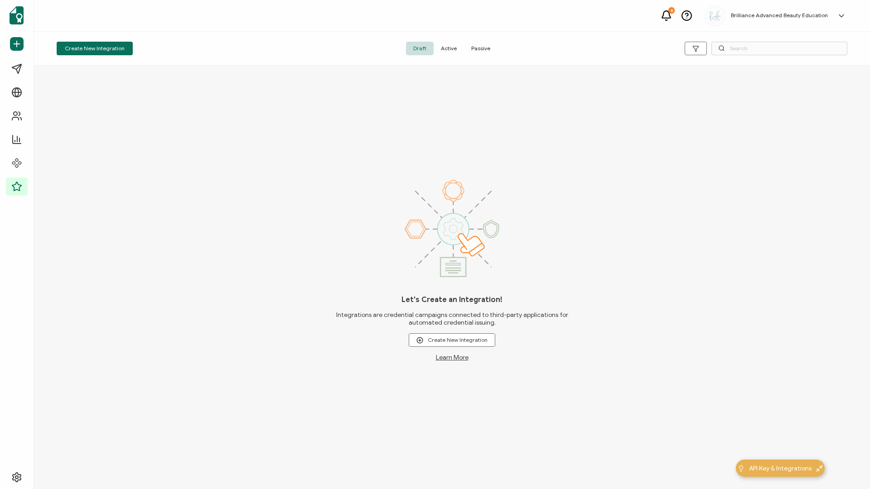
click at [454, 51] on span "Active" at bounding box center [449, 49] width 30 height 14
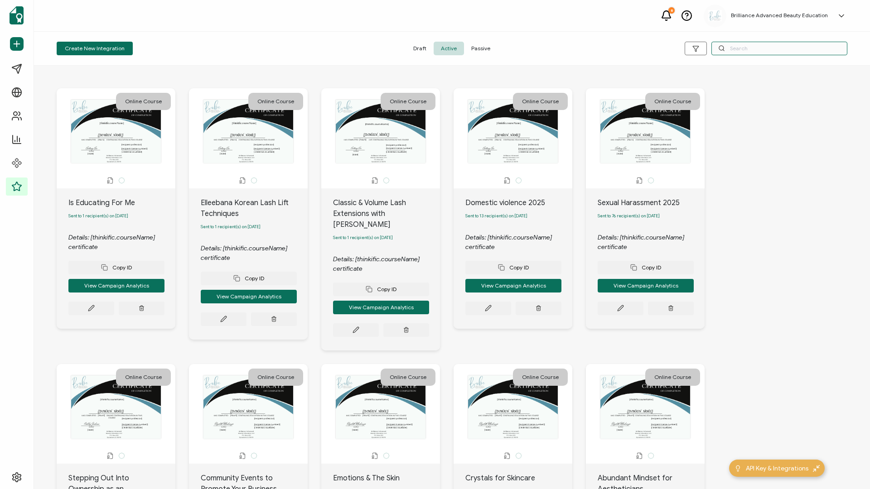
click at [735, 48] on input "text" at bounding box center [779, 49] width 136 height 14
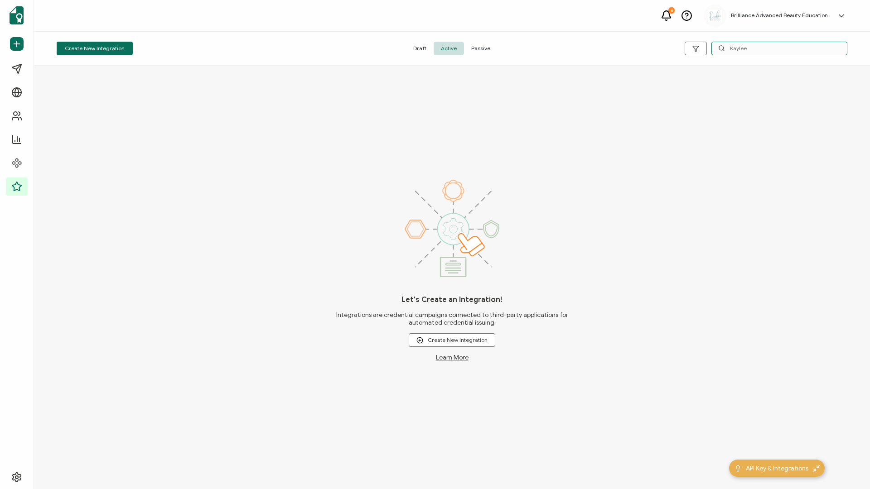
drag, startPoint x: 759, startPoint y: 50, endPoint x: 721, endPoint y: 48, distance: 38.1
click at [721, 48] on div "Kaylee" at bounding box center [779, 49] width 136 height 14
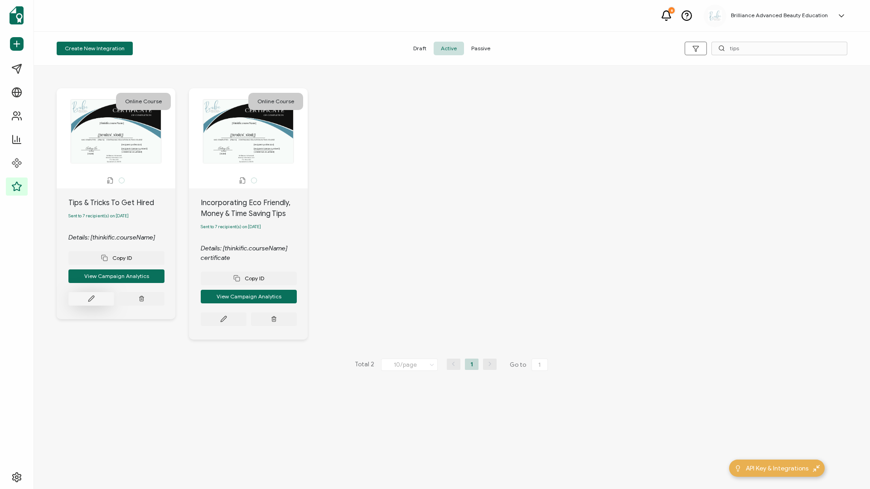
click at [94, 299] on icon at bounding box center [91, 298] width 7 height 7
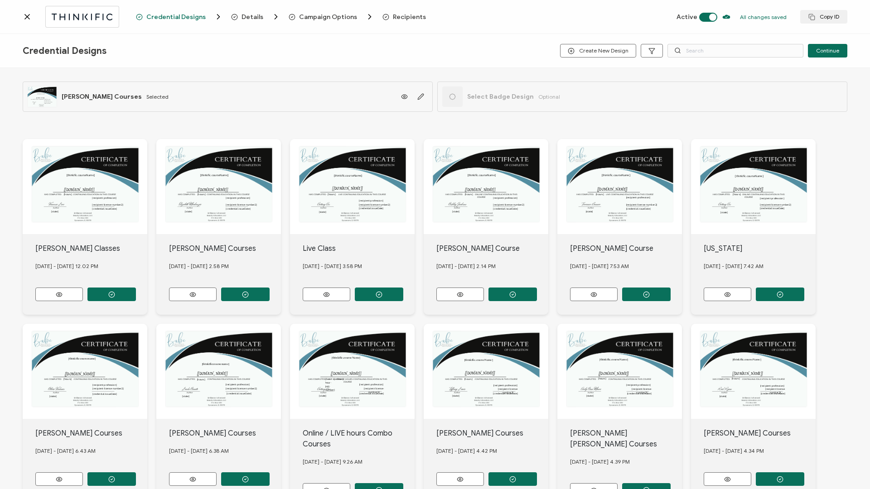
click at [401, 14] on span "Recipients" at bounding box center [409, 17] width 33 height 7
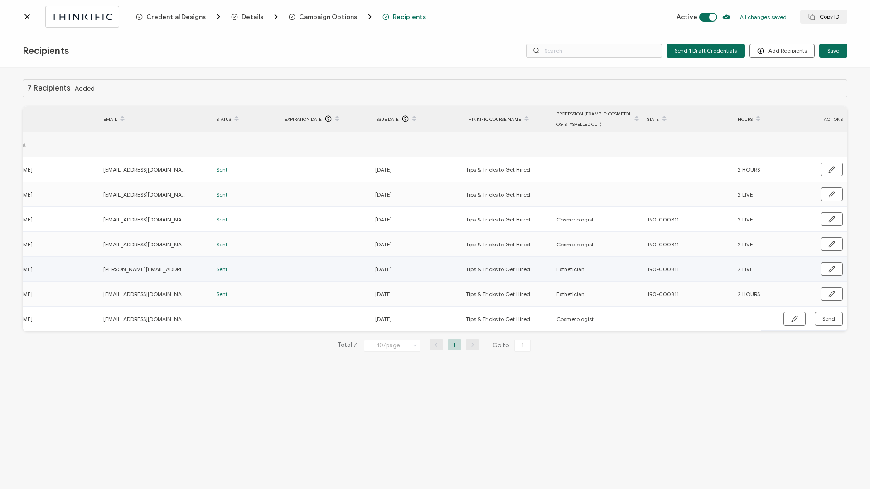
scroll to position [0, 215]
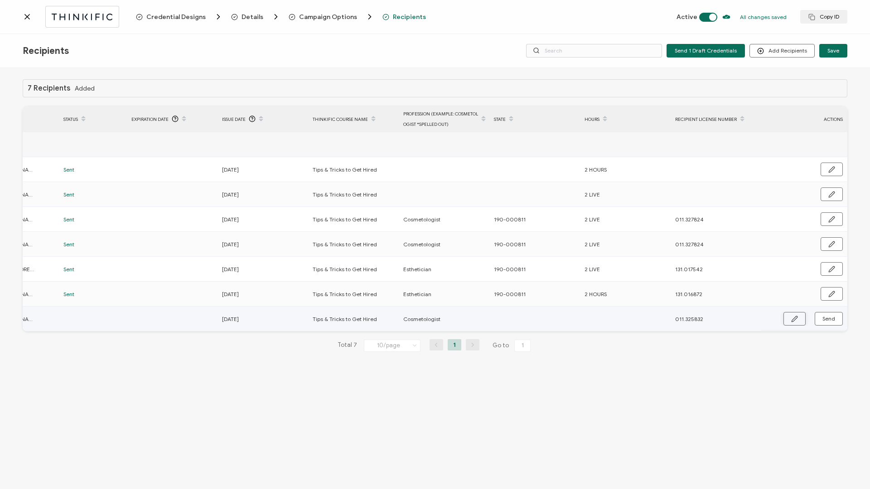
click at [796, 319] on icon "button" at bounding box center [794, 319] width 7 height 7
click at [515, 318] on input "text" at bounding box center [533, 319] width 79 height 14
paste input "190.000811"
click at [606, 318] on input "text" at bounding box center [624, 319] width 79 height 14
click at [840, 322] on button "button" at bounding box center [831, 320] width 23 height 14
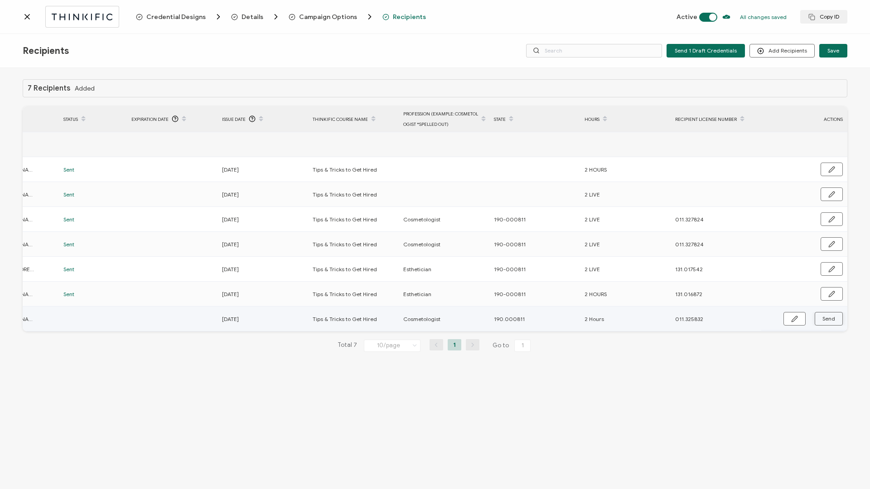
click at [836, 321] on button "Send" at bounding box center [829, 319] width 28 height 14
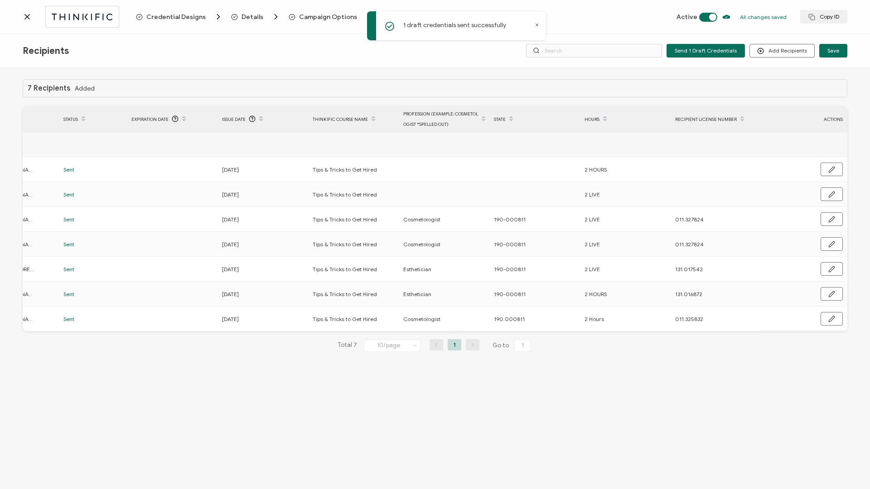
click at [28, 16] on icon at bounding box center [27, 16] width 5 height 5
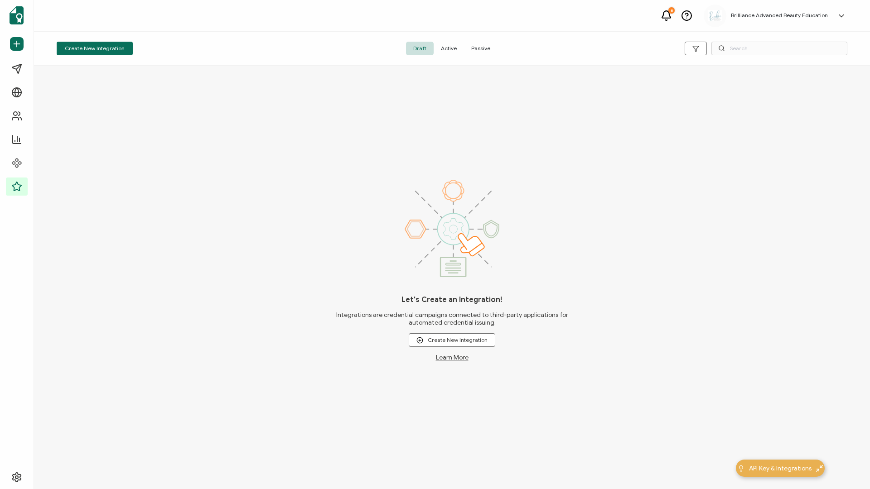
click at [179, 104] on div "Let's Create an Integration! Integrations are credential campaigns connected to…" at bounding box center [452, 278] width 836 height 424
click at [452, 53] on span "Active" at bounding box center [449, 49] width 30 height 14
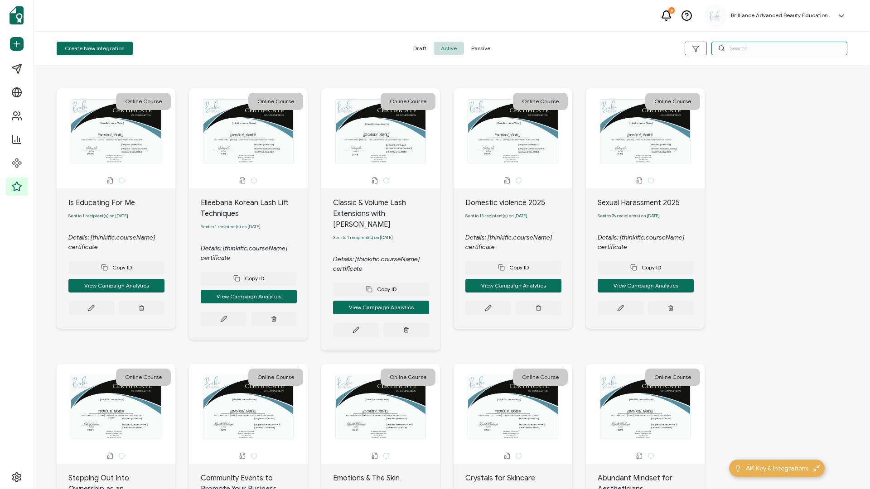
click at [748, 49] on input "text" at bounding box center [779, 49] width 136 height 14
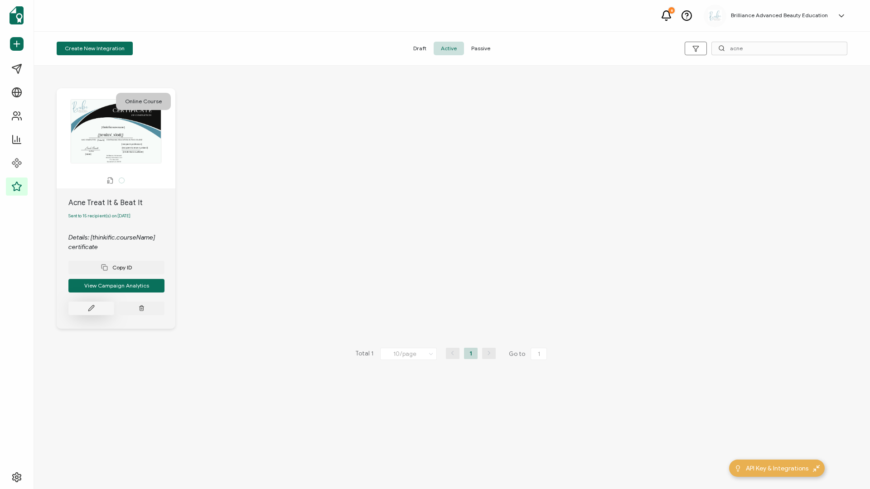
click at [88, 312] on icon at bounding box center [91, 308] width 7 height 7
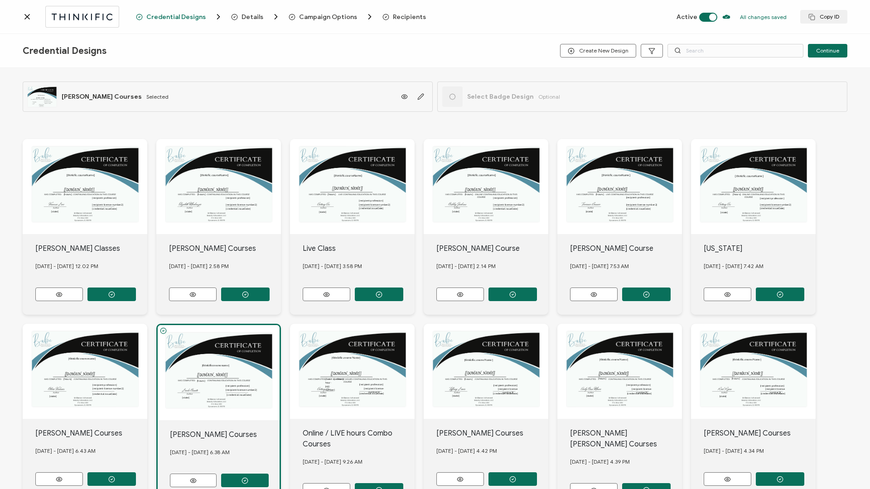
click at [413, 15] on span "Recipients" at bounding box center [409, 17] width 33 height 7
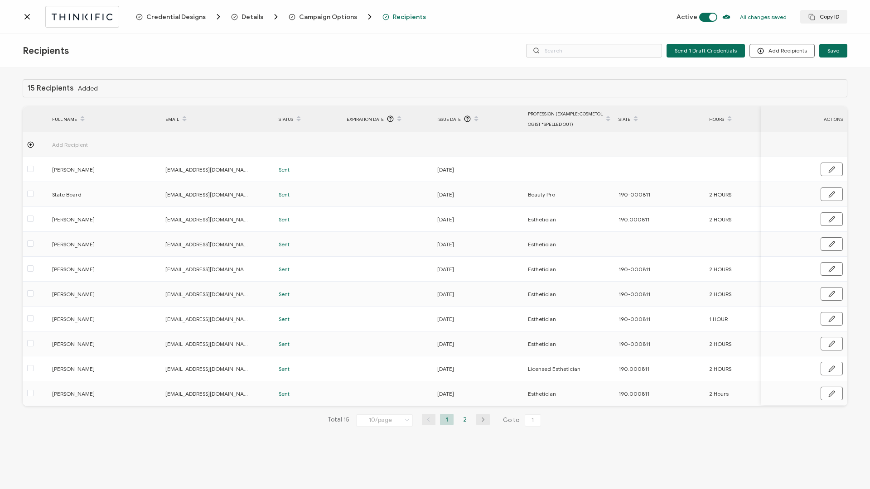
click at [463, 418] on li "2" at bounding box center [465, 419] width 14 height 11
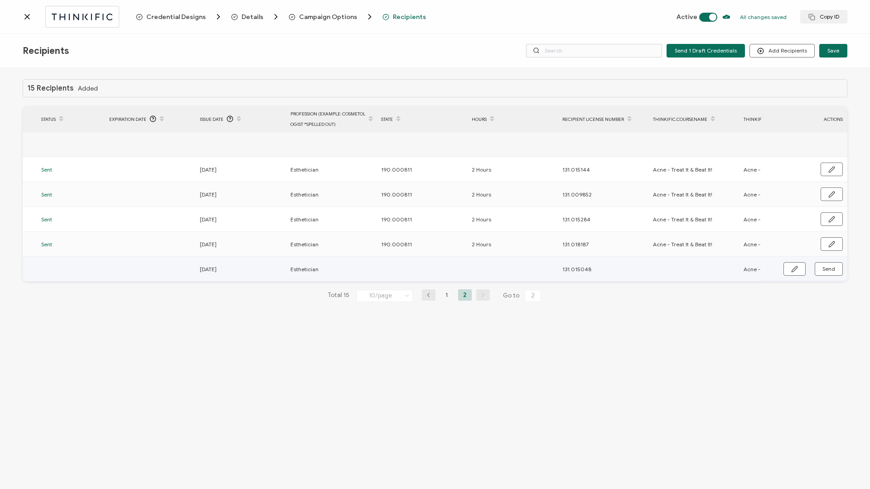
scroll to position [0, 306]
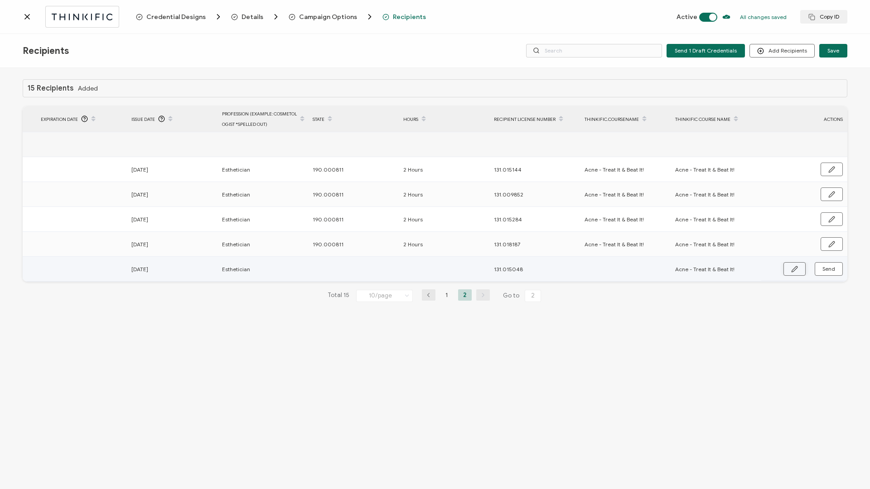
click at [800, 267] on button "button" at bounding box center [794, 269] width 22 height 14
click at [366, 273] on input "text" at bounding box center [352, 269] width 79 height 14
paste input "190.000811"
click at [441, 264] on input "text" at bounding box center [442, 269] width 79 height 14
drag, startPoint x: 679, startPoint y: 271, endPoint x: 801, endPoint y: 270, distance: 122.3
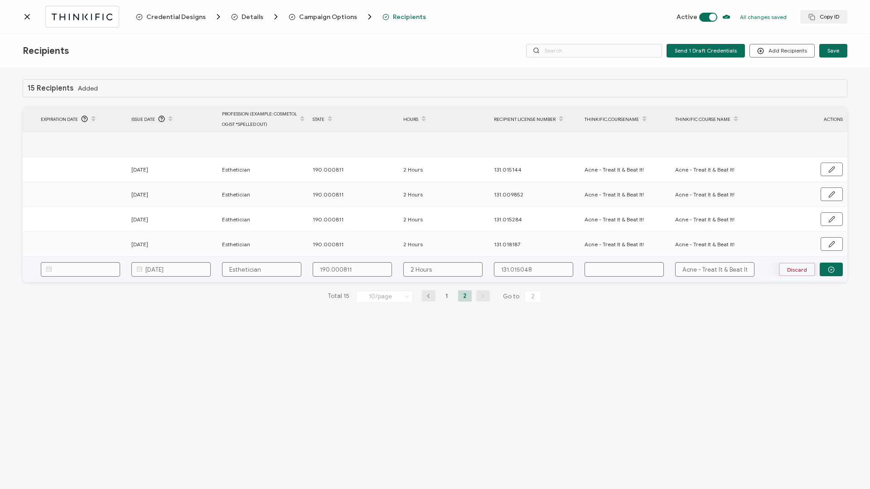
click at [801, 270] on div "FULL NAME EMAIL Status Expiration Date Issue Date Profession (Example: cosmetol…" at bounding box center [435, 194] width 825 height 176
click at [607, 269] on input "text" at bounding box center [624, 269] width 79 height 14
paste input "Acne - Treat It & Beat It!"
click at [838, 266] on button "button" at bounding box center [831, 270] width 23 height 14
click at [832, 269] on span "Send" at bounding box center [828, 268] width 13 height 5
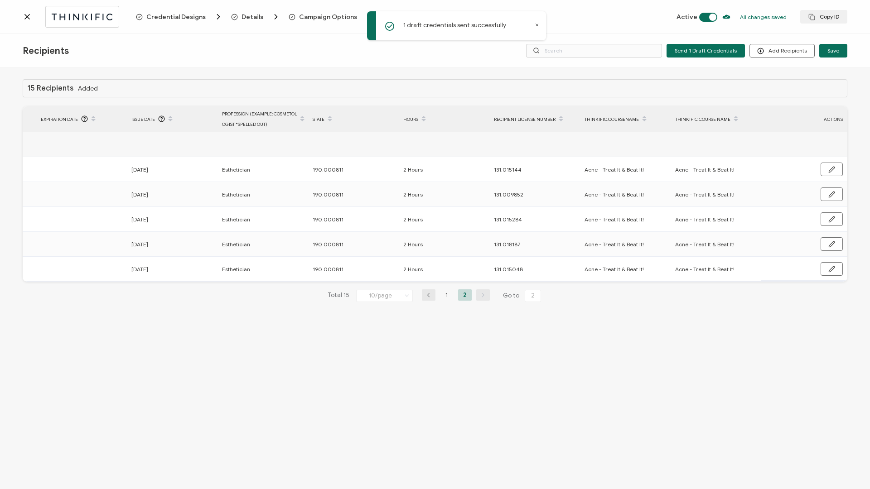
click at [28, 19] on icon at bounding box center [27, 16] width 9 height 9
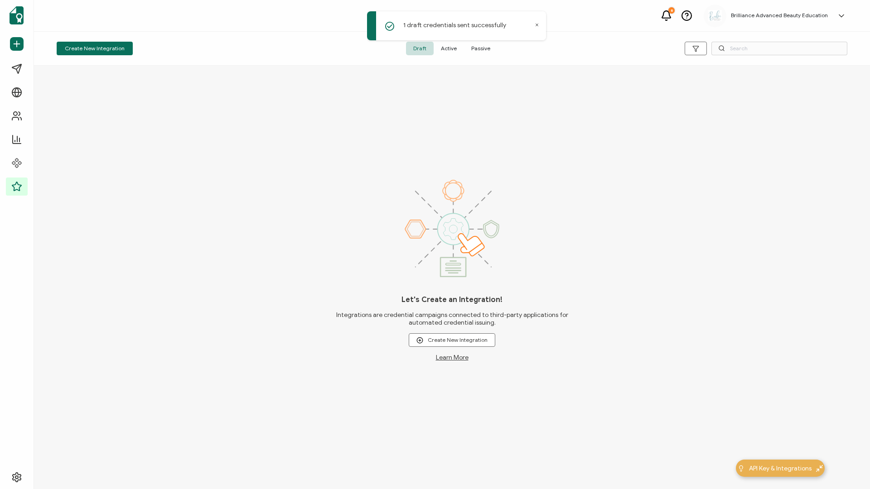
click at [453, 46] on span "Active" at bounding box center [449, 49] width 30 height 14
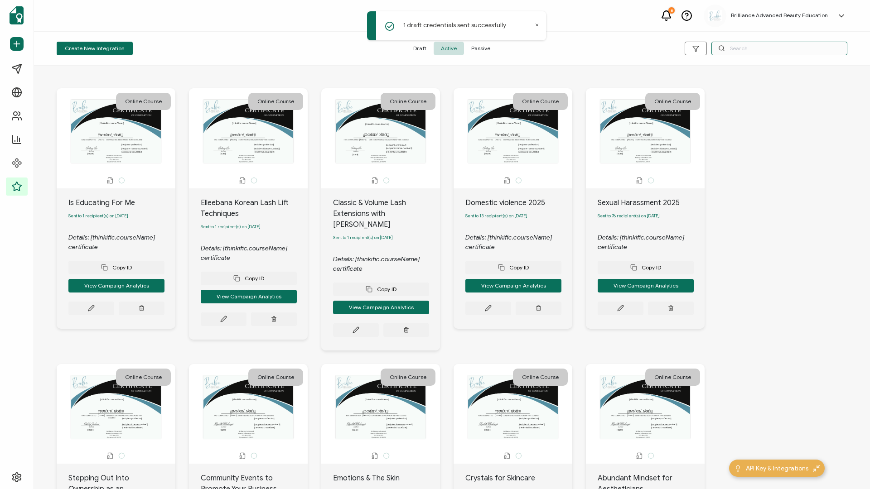
click at [760, 43] on input "text" at bounding box center [779, 49] width 136 height 14
click at [737, 45] on input "text" at bounding box center [779, 49] width 136 height 14
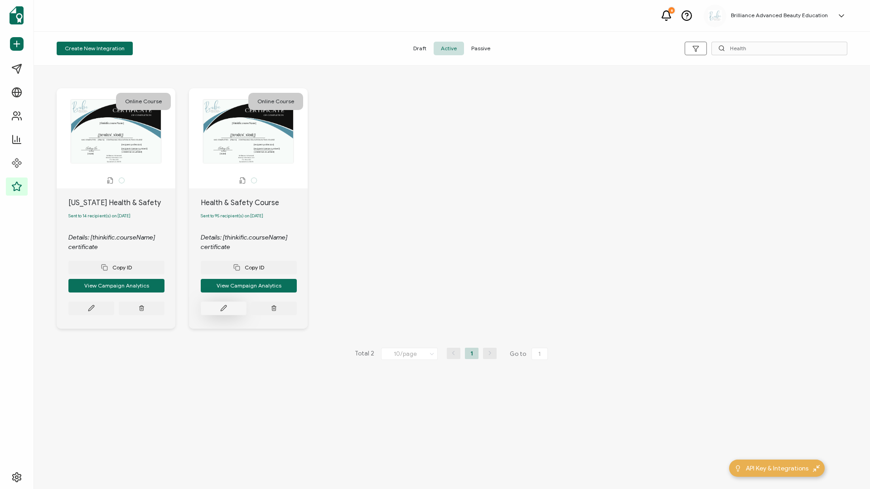
click at [222, 312] on icon at bounding box center [223, 308] width 7 height 7
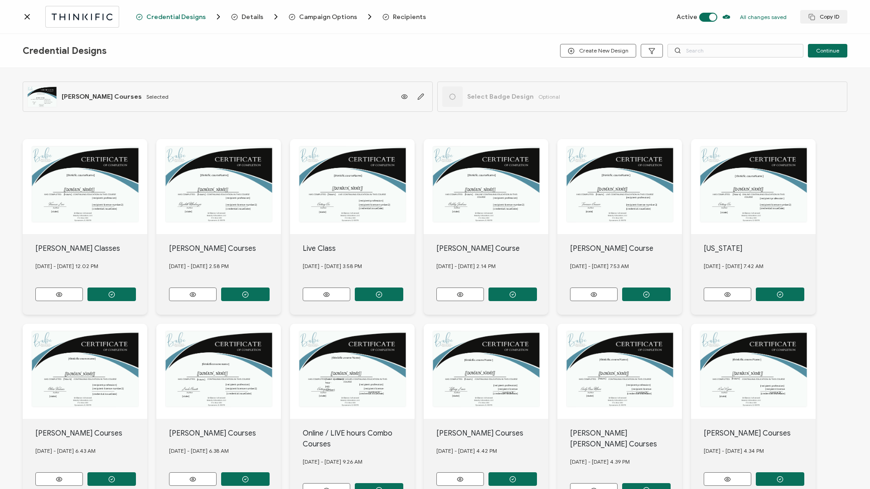
click at [405, 14] on span "Recipients" at bounding box center [409, 17] width 33 height 7
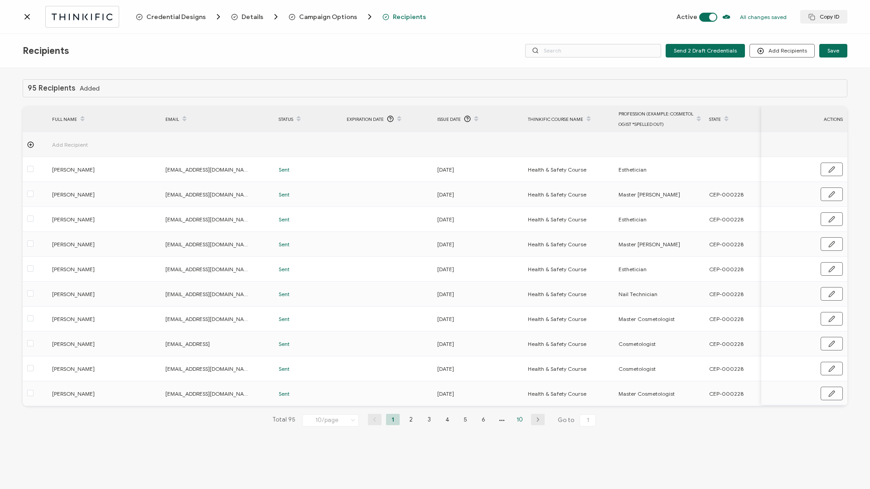
click at [519, 424] on li "10" at bounding box center [520, 419] width 14 height 11
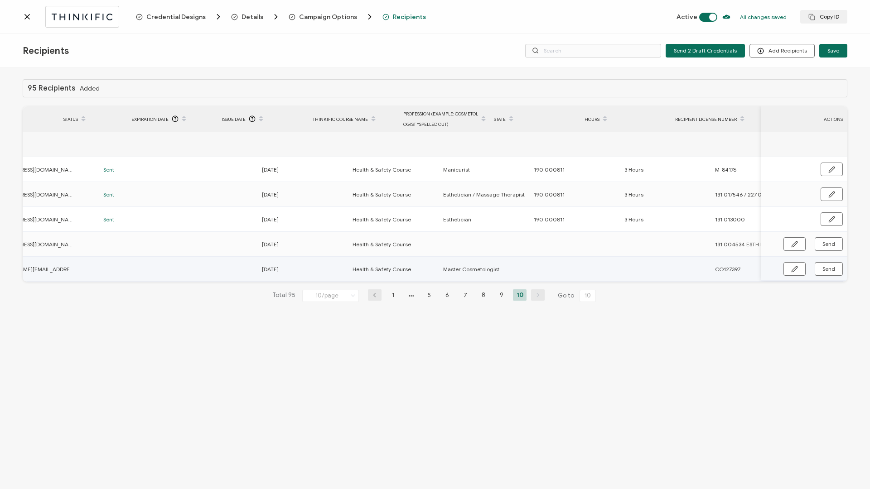
scroll to position [0, 215]
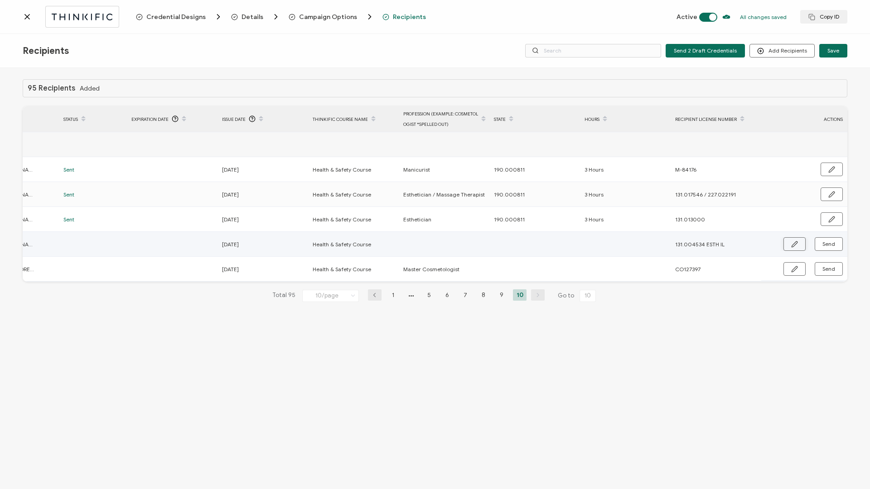
click at [791, 240] on button "button" at bounding box center [794, 244] width 22 height 14
click at [430, 244] on input "text" at bounding box center [442, 244] width 79 height 14
drag, startPoint x: 713, startPoint y: 244, endPoint x: 770, endPoint y: 244, distance: 57.1
click at [770, 244] on div "FULL NAME EMAIL Status Expiration Date Issue Date Thinkific Course Name Profess…" at bounding box center [435, 194] width 825 height 176
click at [829, 245] on icon "button" at bounding box center [831, 245] width 7 height 7
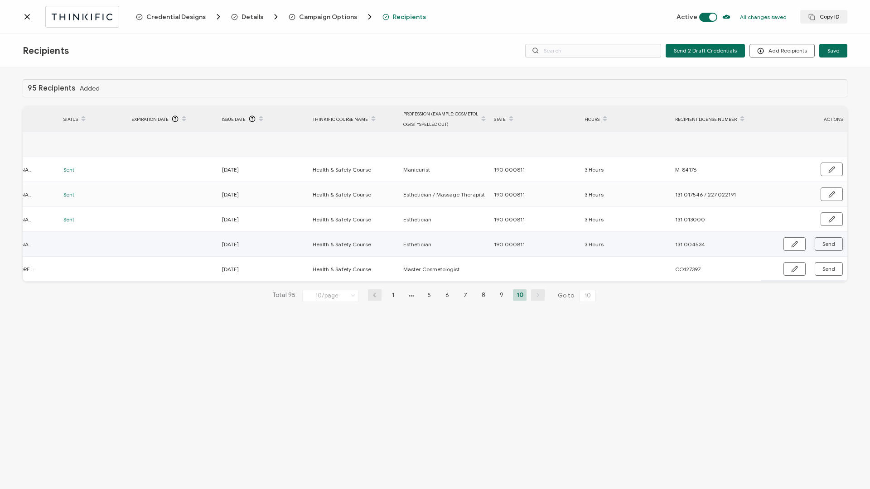
click at [830, 245] on span "Send" at bounding box center [828, 244] width 13 height 5
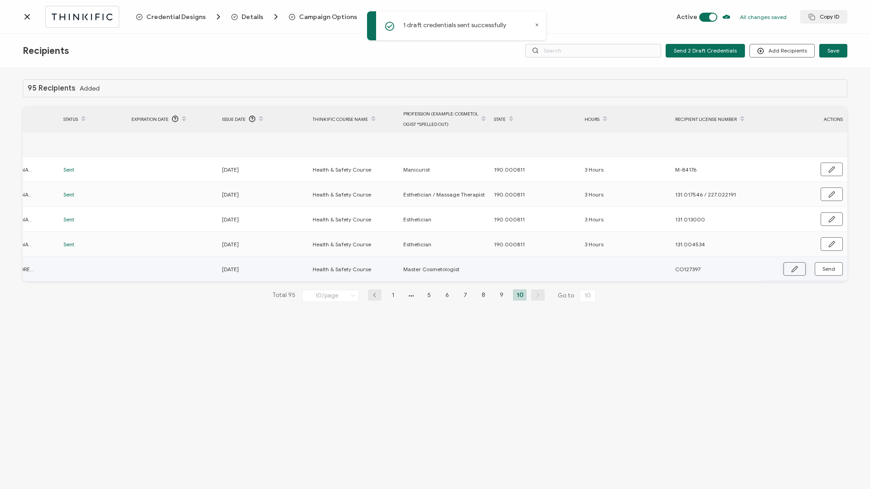
click at [795, 268] on icon "button" at bounding box center [794, 269] width 7 height 7
click at [544, 274] on input "text" at bounding box center [533, 269] width 79 height 14
click at [496, 300] on li "9" at bounding box center [502, 295] width 14 height 11
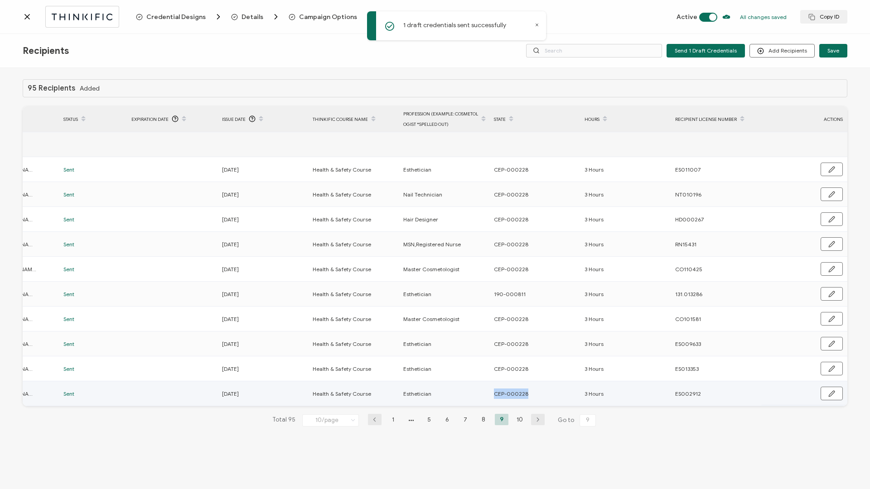
drag, startPoint x: 492, startPoint y: 392, endPoint x: 535, endPoint y: 394, distance: 43.1
click at [535, 394] on div "CEP-000228" at bounding box center [534, 394] width 90 height 10
copy span "CEP-000228"
click at [519, 420] on li "10" at bounding box center [520, 419] width 14 height 11
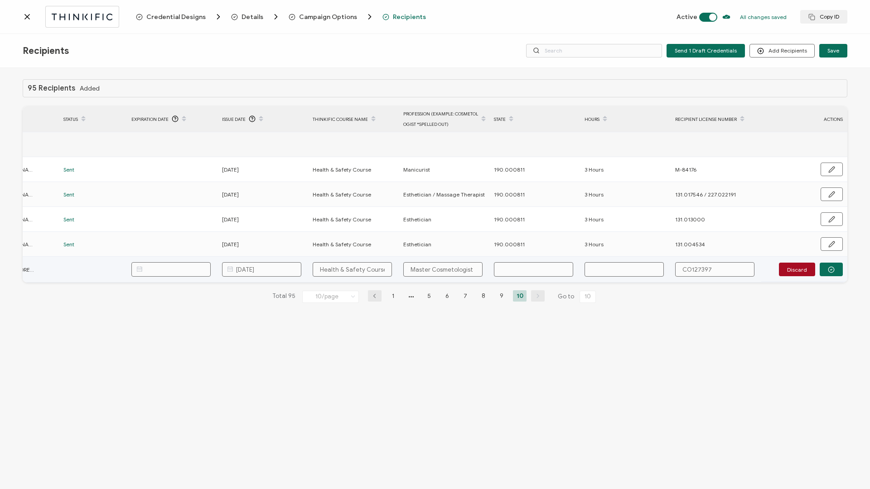
click at [551, 264] on input "text" at bounding box center [533, 269] width 79 height 14
paste input "CEP-000228"
click at [608, 268] on input "text" at bounding box center [624, 269] width 79 height 14
click at [833, 275] on button "button" at bounding box center [831, 270] width 23 height 14
click at [830, 271] on span "Send" at bounding box center [828, 268] width 13 height 5
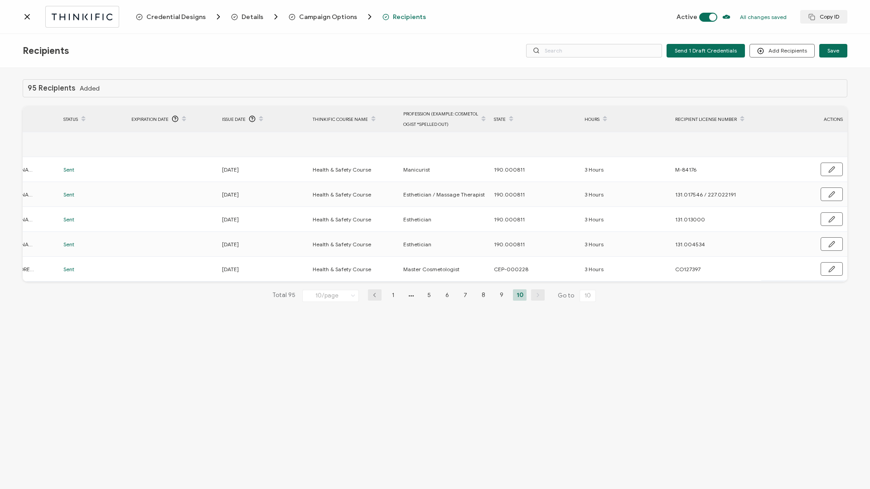
click at [29, 19] on icon at bounding box center [27, 16] width 9 height 9
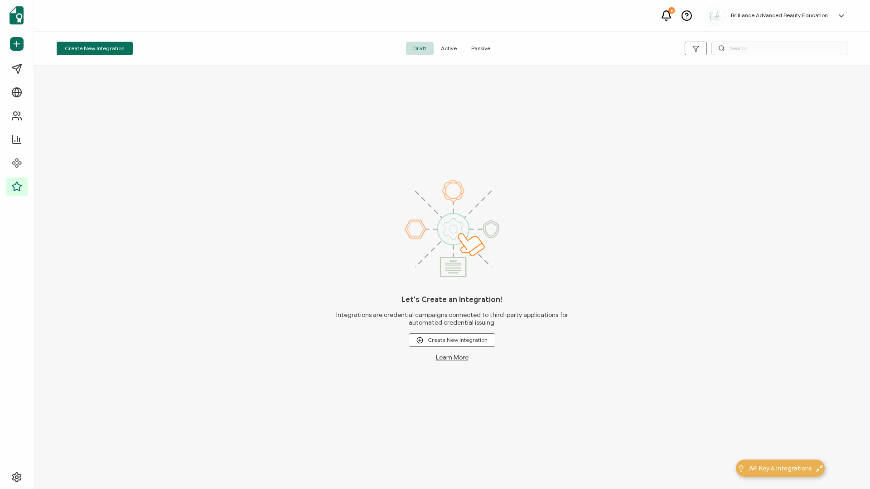
click at [451, 46] on span "Active" at bounding box center [449, 49] width 30 height 14
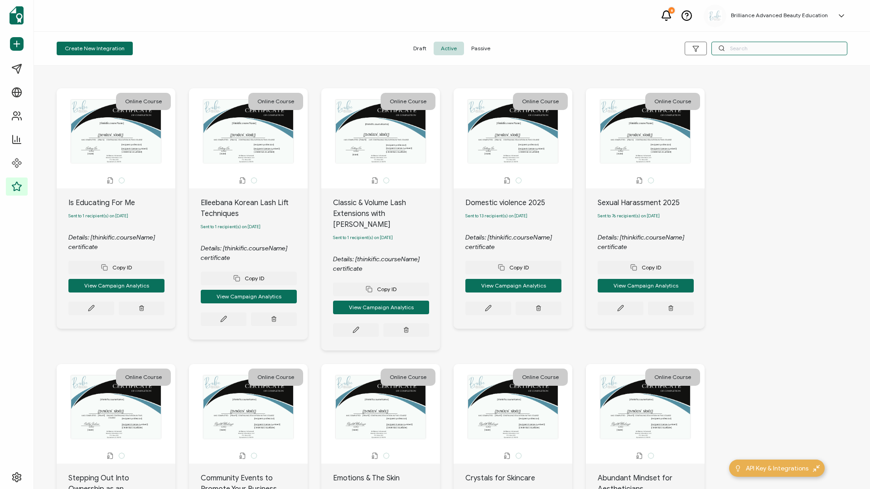
click at [767, 51] on input "text" at bounding box center [779, 49] width 136 height 14
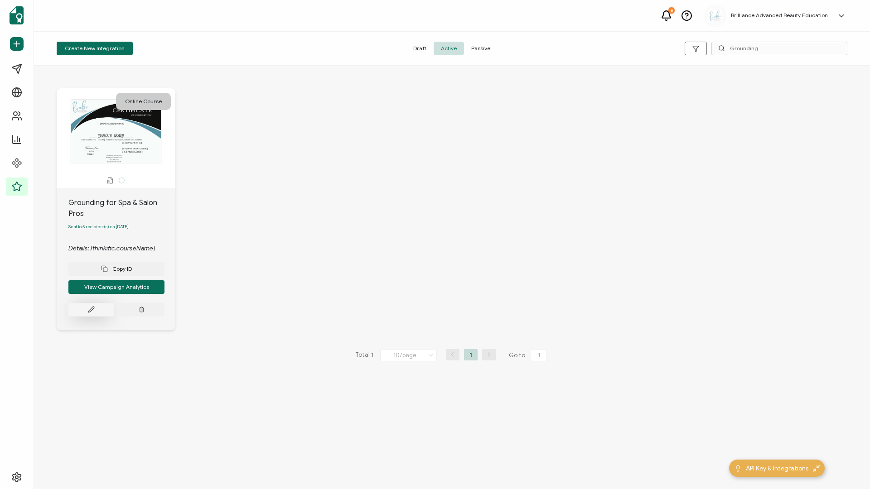
click at [86, 313] on button at bounding box center [91, 310] width 46 height 14
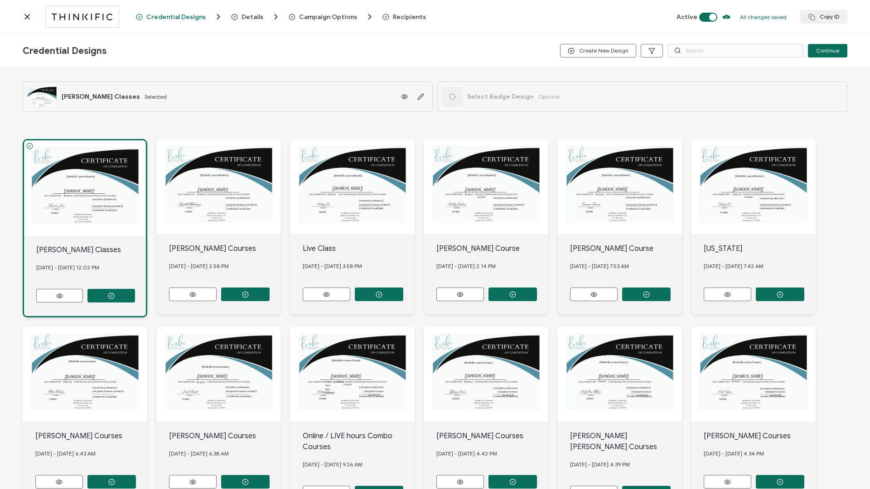
click at [404, 18] on span "Recipients" at bounding box center [409, 17] width 33 height 7
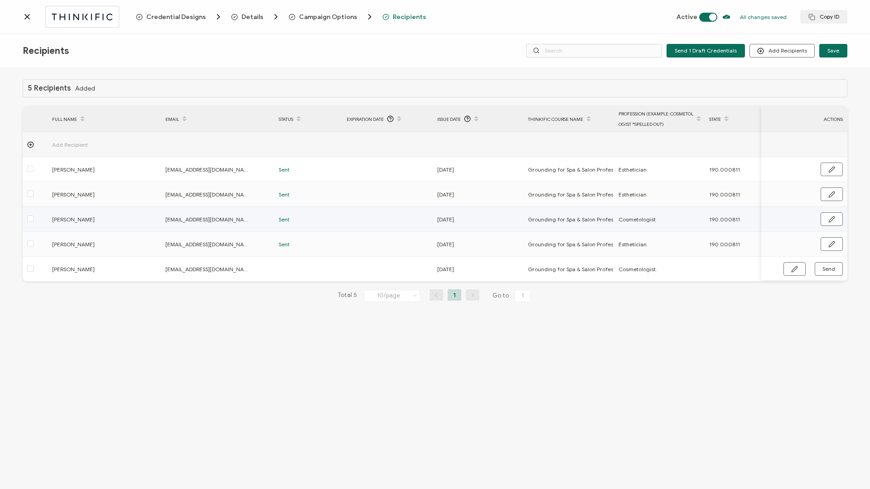
scroll to position [0, 215]
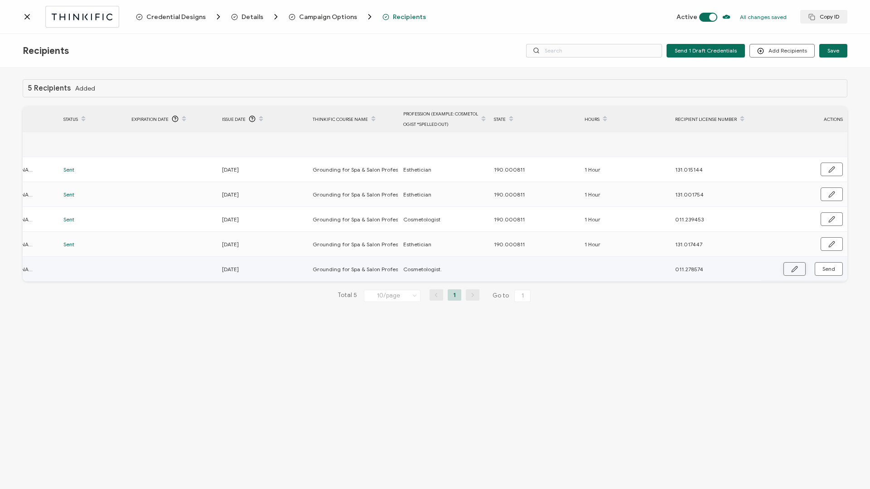
click at [799, 268] on button "button" at bounding box center [794, 269] width 22 height 14
drag, startPoint x: 494, startPoint y: 243, endPoint x: 535, endPoint y: 246, distance: 41.4
click at [535, 246] on div "190.000811" at bounding box center [534, 244] width 90 height 10
copy span "190.000811"
click at [511, 269] on input "text" at bounding box center [533, 269] width 79 height 14
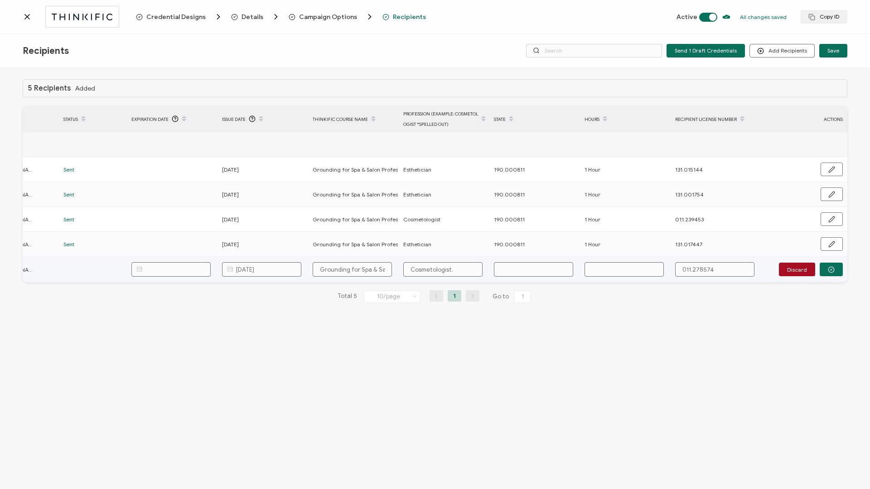
paste input "190.000811"
click at [607, 266] on input "text" at bounding box center [624, 269] width 79 height 14
click at [836, 267] on button "button" at bounding box center [831, 270] width 23 height 14
click at [836, 270] on button "Send" at bounding box center [829, 269] width 28 height 14
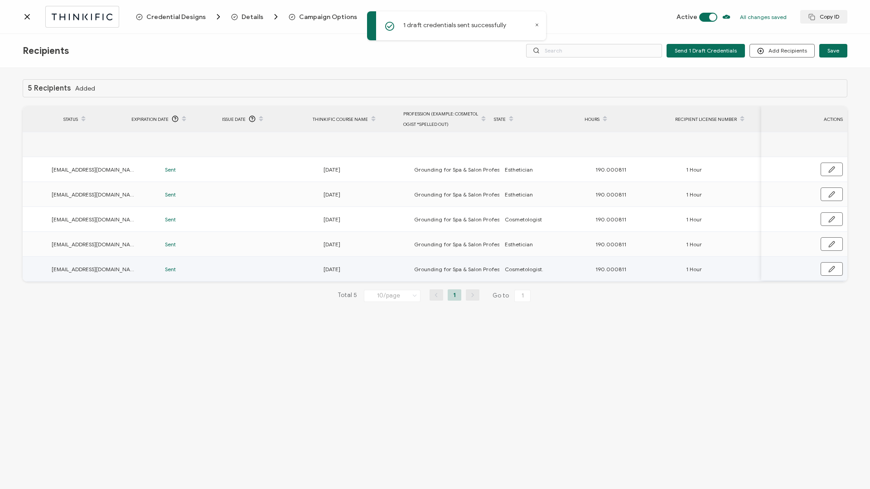
scroll to position [0, 0]
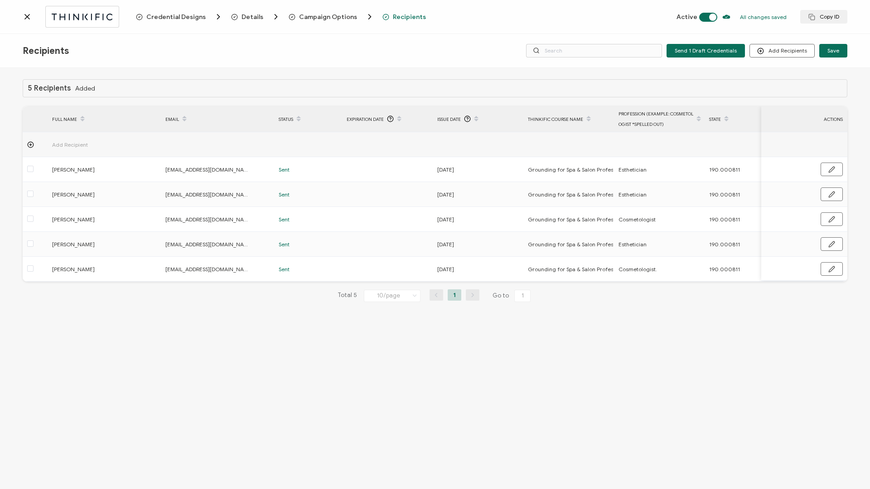
click at [24, 12] on icon at bounding box center [27, 16] width 9 height 9
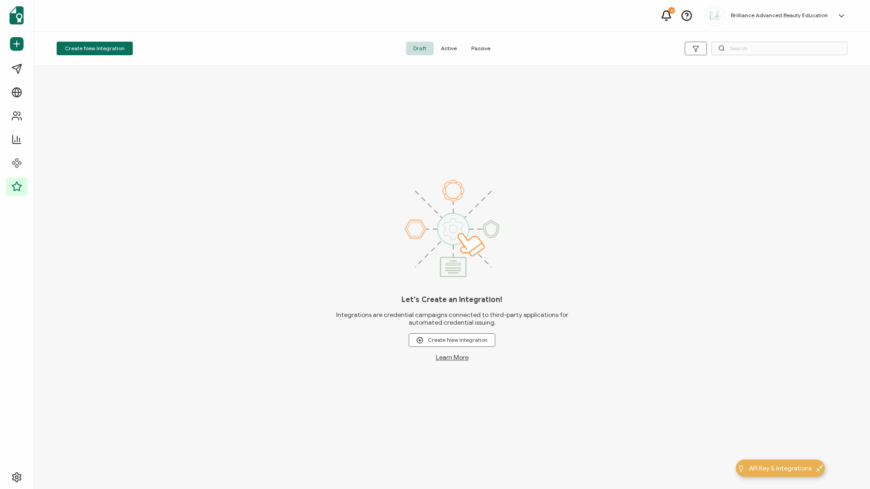
click at [451, 51] on span "Active" at bounding box center [449, 49] width 30 height 14
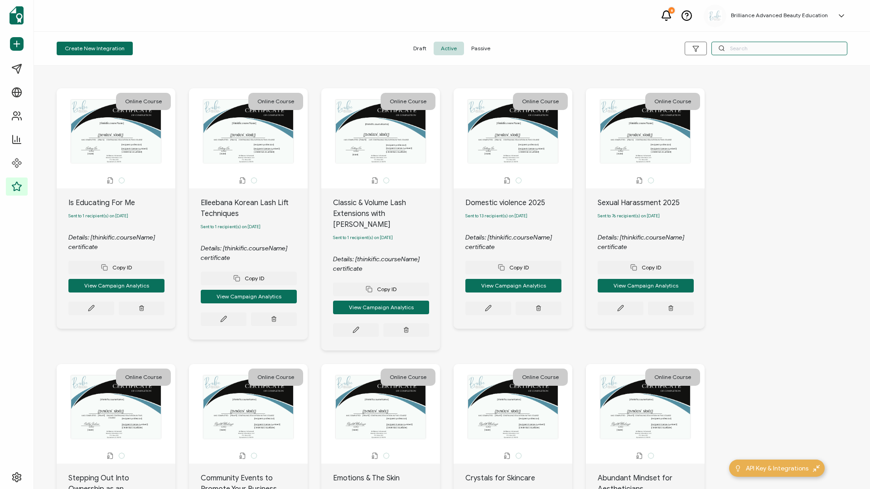
click at [767, 46] on input "text" at bounding box center [779, 49] width 136 height 14
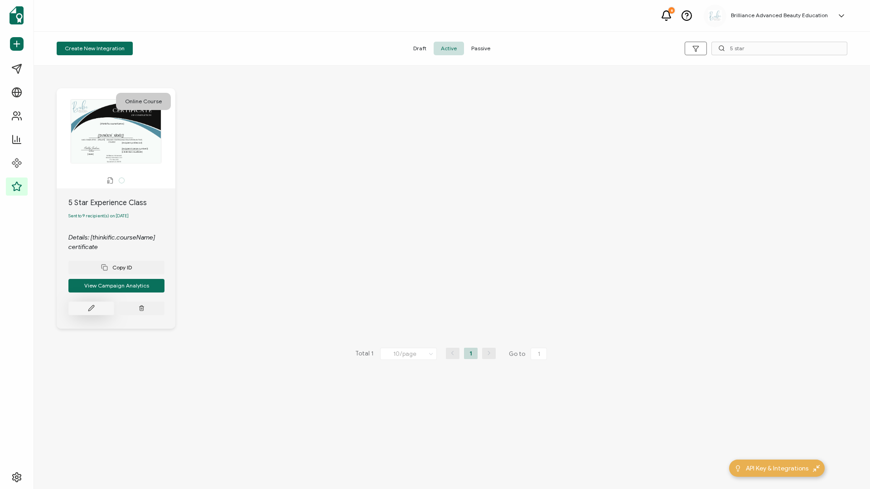
click at [85, 305] on button at bounding box center [91, 309] width 46 height 14
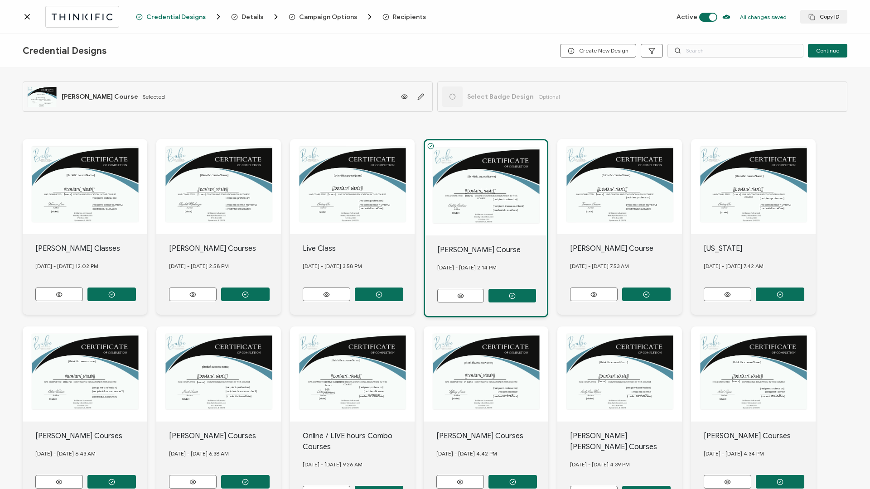
click at [402, 11] on div "Credential Designs Details Campaign Options Recipients Active All changes saved…" at bounding box center [435, 17] width 870 height 34
click at [401, 15] on span "Recipients" at bounding box center [409, 17] width 33 height 7
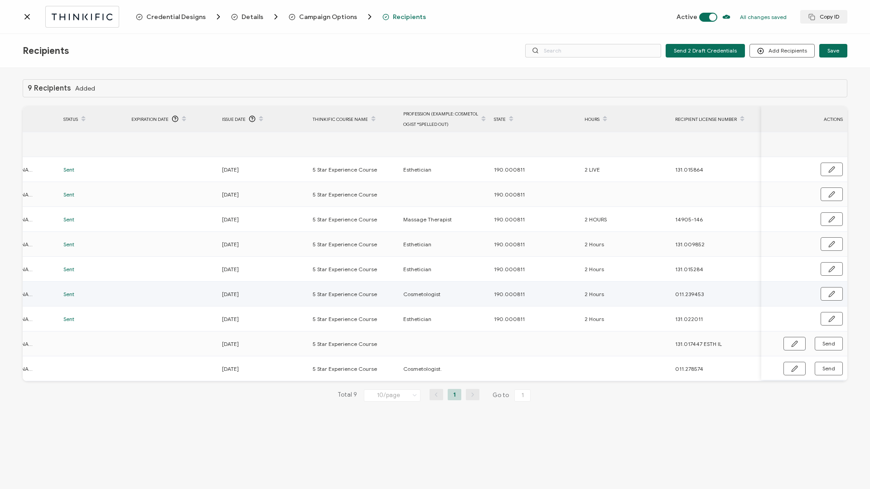
scroll to position [0, 215]
click at [783, 342] on div "Send" at bounding box center [804, 344] width 86 height 14
click at [794, 344] on icon "button" at bounding box center [794, 344] width 7 height 7
drag, startPoint x: 712, startPoint y: 345, endPoint x: 730, endPoint y: 345, distance: 17.2
click at [730, 345] on input "131.017447 ESTH IL" at bounding box center [714, 344] width 79 height 14
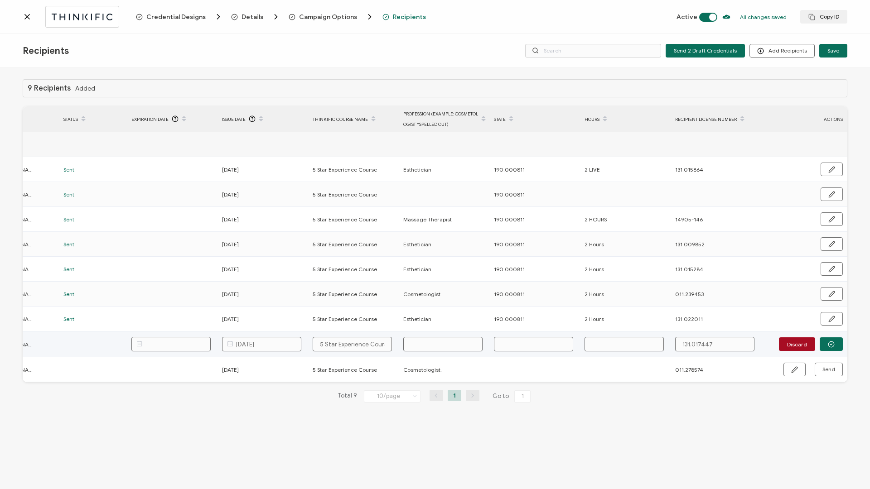
click at [420, 349] on input "text" at bounding box center [442, 344] width 79 height 14
click at [836, 343] on button "button" at bounding box center [831, 345] width 23 height 14
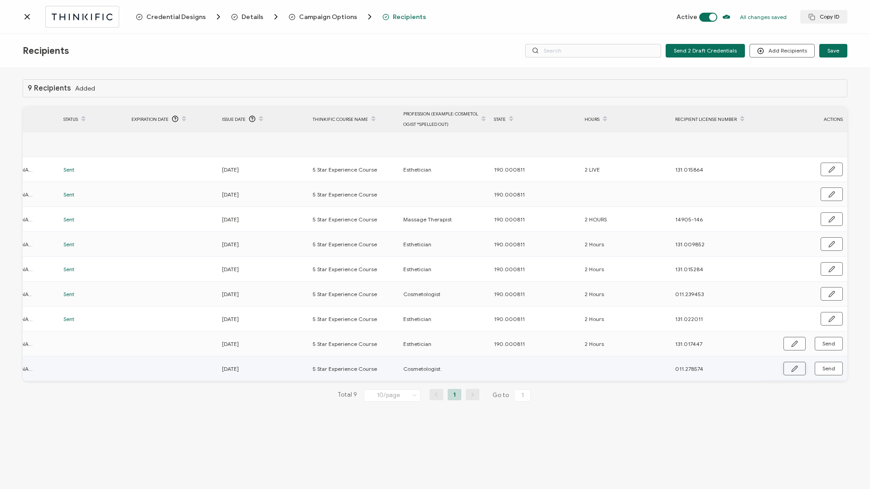
click at [794, 367] on icon "button" at bounding box center [794, 369] width 7 height 7
click at [547, 371] on input "text" at bounding box center [533, 369] width 79 height 14
click at [828, 366] on icon "button" at bounding box center [831, 369] width 7 height 7
click at [828, 368] on span "Send" at bounding box center [828, 368] width 13 height 5
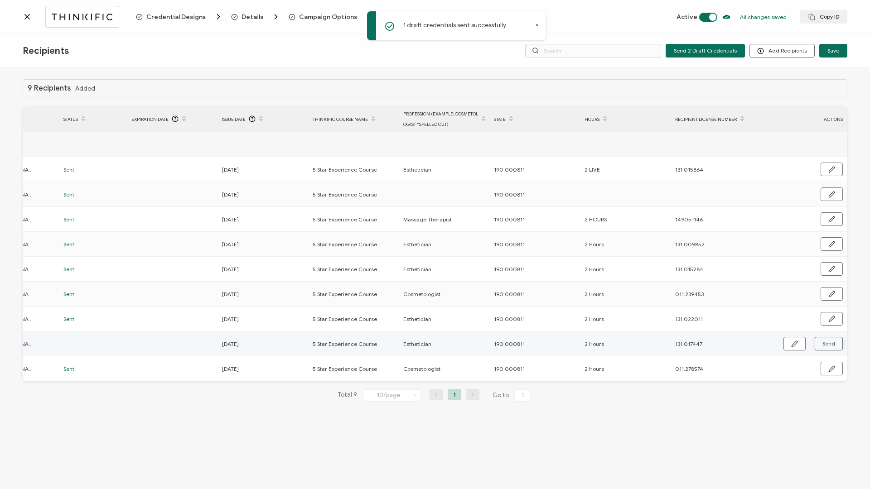
click at [834, 342] on span "Send" at bounding box center [828, 343] width 13 height 5
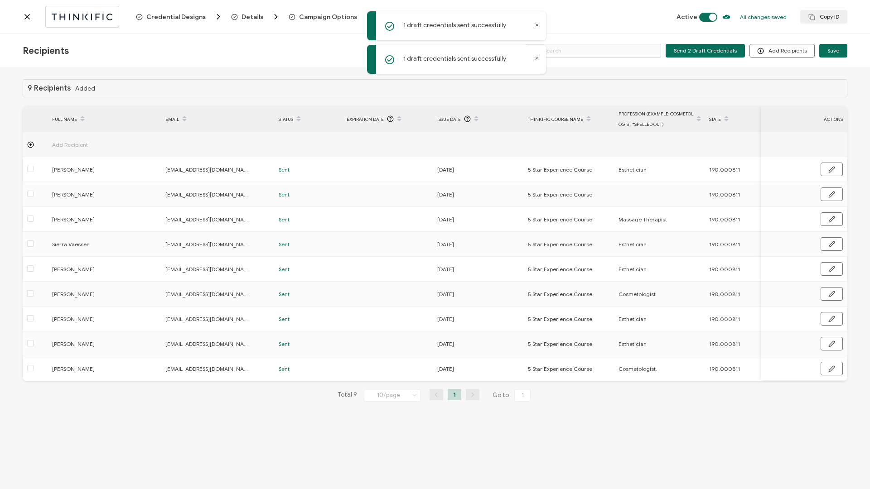
click at [29, 21] on icon at bounding box center [27, 16] width 9 height 9
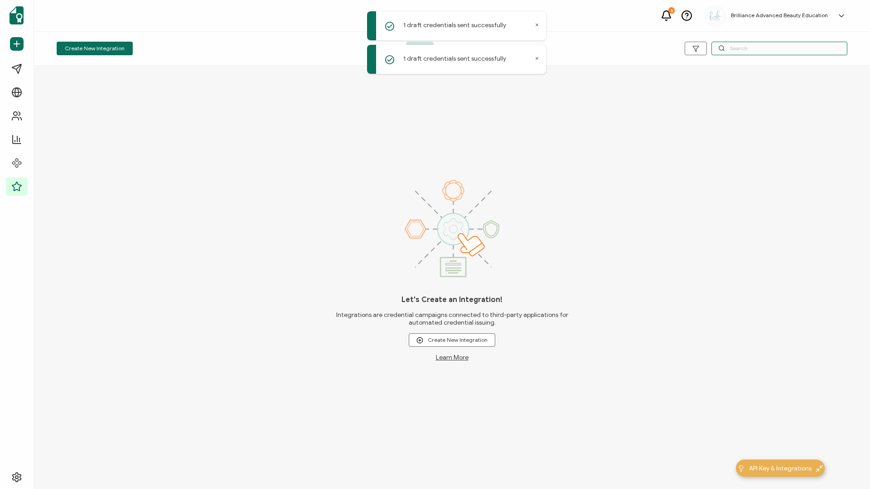
click at [757, 46] on input "text" at bounding box center [779, 49] width 136 height 14
click at [650, 126] on div "Let's Create an Integration! Integrations are credential campaigns connected to…" at bounding box center [452, 278] width 836 height 424
click at [537, 25] on icon at bounding box center [537, 25] width 2 height 2
click at [537, 58] on div "Create New Integration Draft Active Passive" at bounding box center [452, 49] width 836 height 34
click at [449, 49] on span "Active" at bounding box center [449, 49] width 30 height 14
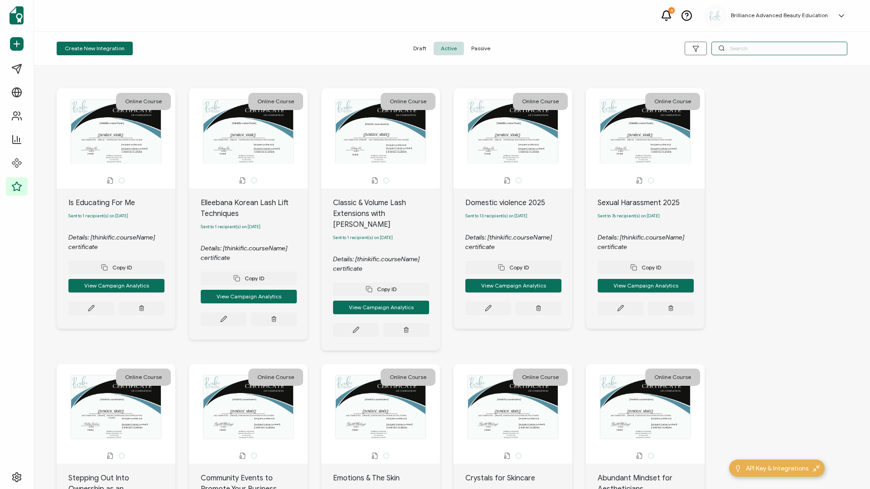
click at [754, 51] on input "text" at bounding box center [779, 49] width 136 height 14
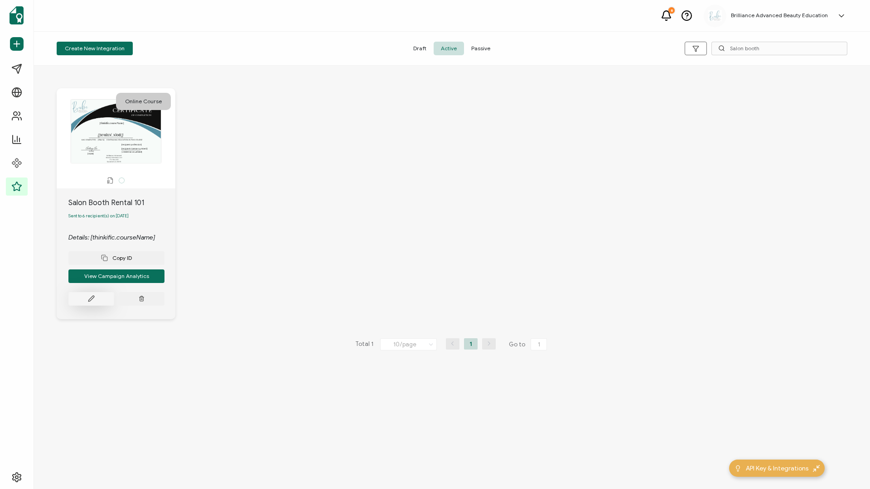
click at [83, 301] on button at bounding box center [91, 299] width 46 height 14
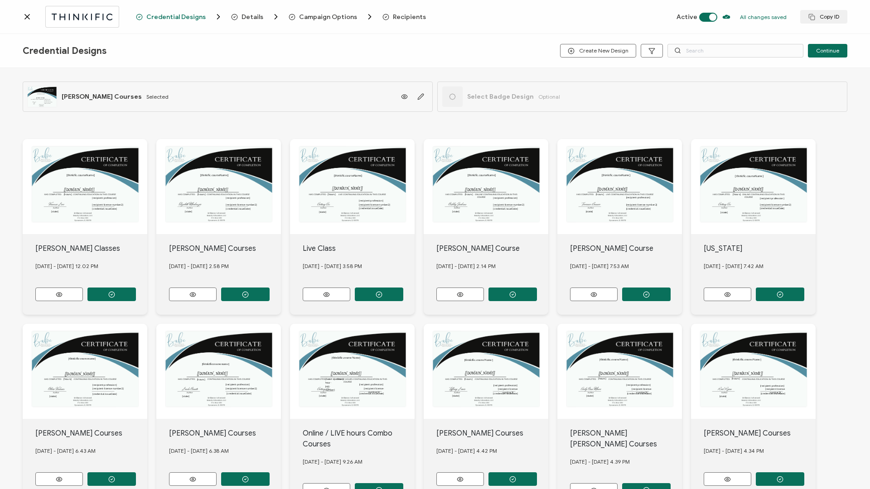
click at [405, 16] on span "Recipients" at bounding box center [409, 17] width 33 height 7
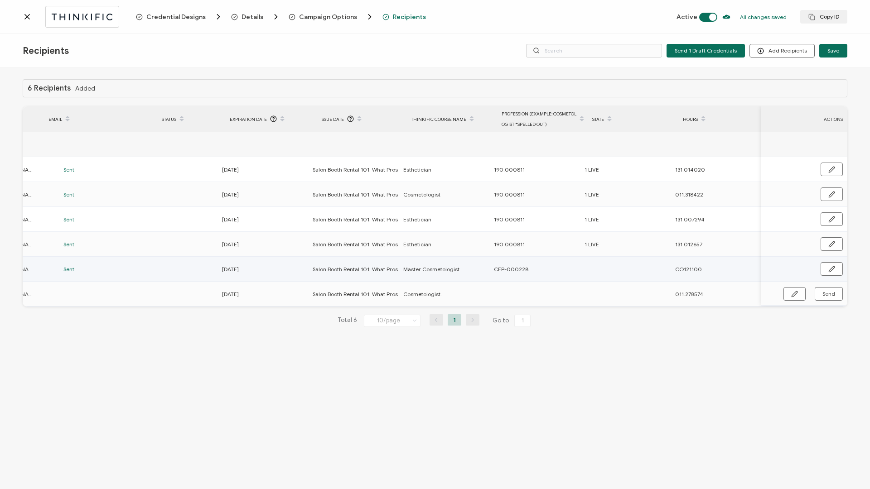
scroll to position [0, 215]
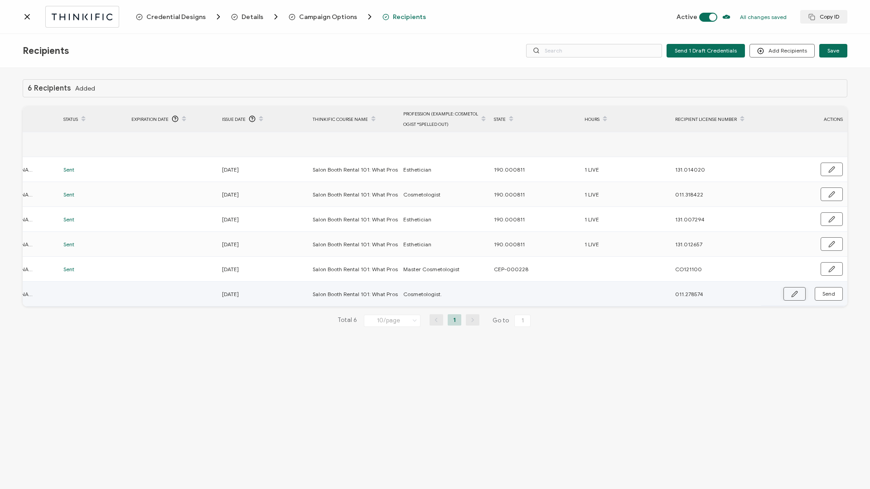
click at [794, 294] on icon "button" at bounding box center [794, 294] width 7 height 7
paste input "190.000811"
click at [462, 299] on input "Cosmetologist." at bounding box center [442, 294] width 79 height 14
click at [826, 300] on button "button" at bounding box center [831, 295] width 23 height 14
click at [826, 295] on span "Send" at bounding box center [828, 293] width 13 height 5
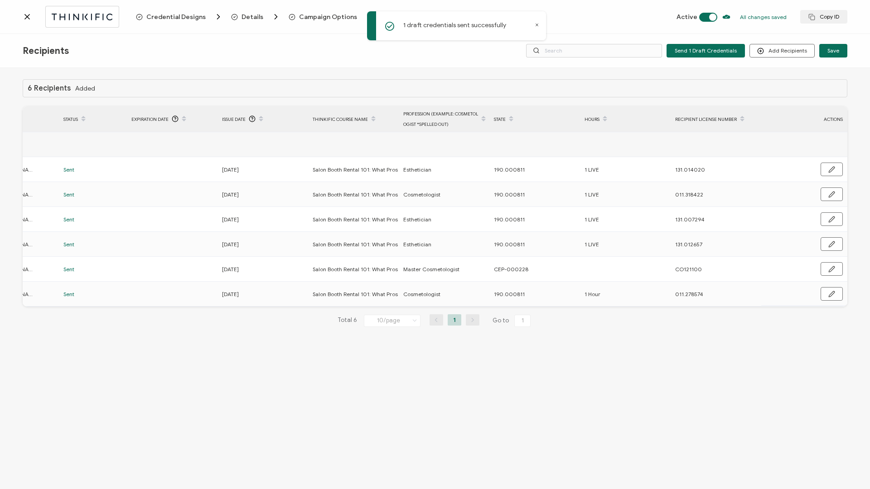
click at [25, 18] on icon at bounding box center [27, 16] width 9 height 9
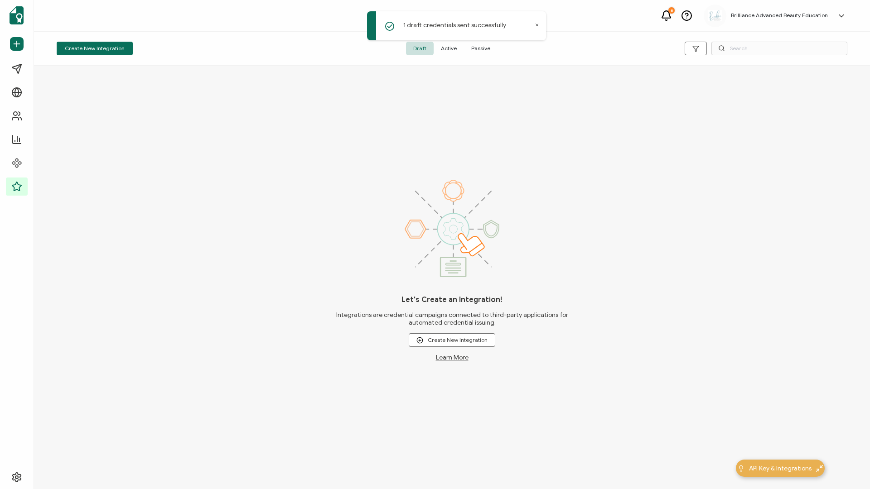
click at [457, 49] on span "Active" at bounding box center [449, 49] width 30 height 14
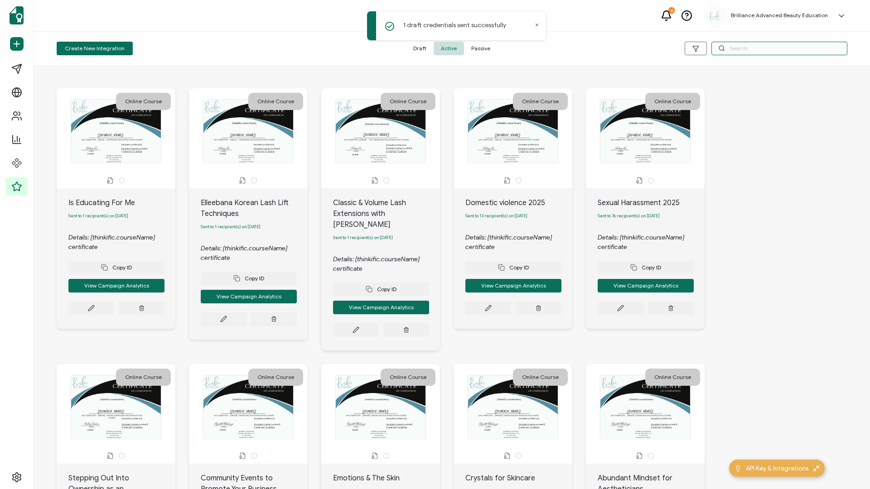
click at [734, 51] on input "text" at bounding box center [779, 49] width 136 height 14
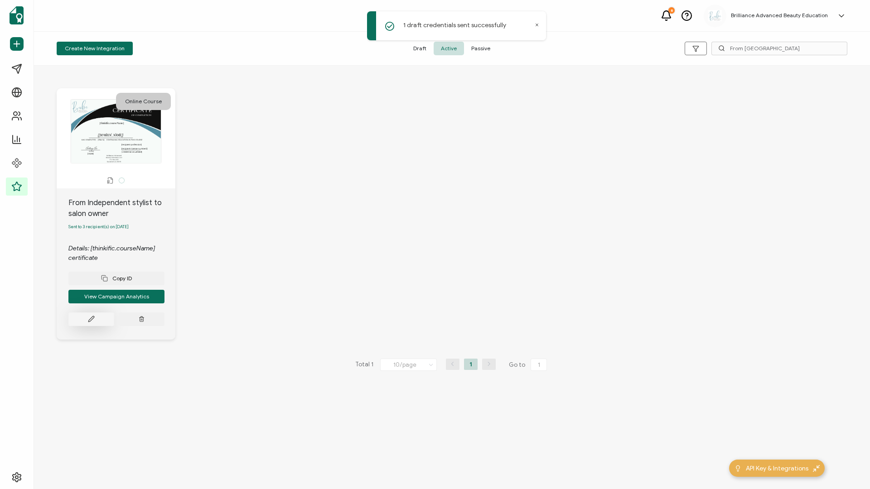
click at [85, 322] on button at bounding box center [91, 320] width 46 height 14
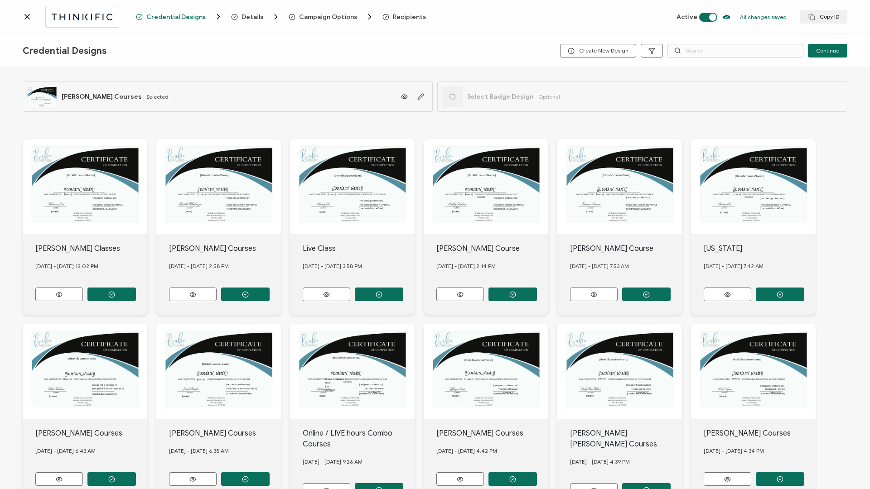
click at [407, 18] on span "Recipients" at bounding box center [409, 17] width 33 height 7
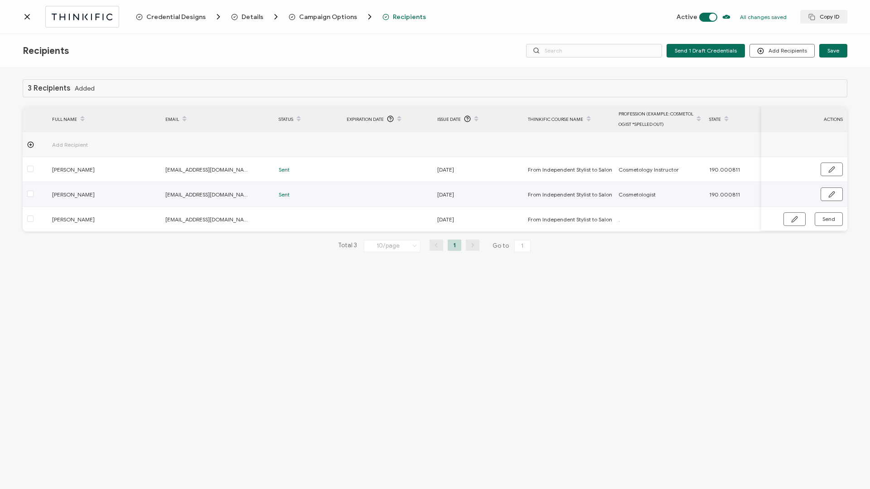
scroll to position [0, 215]
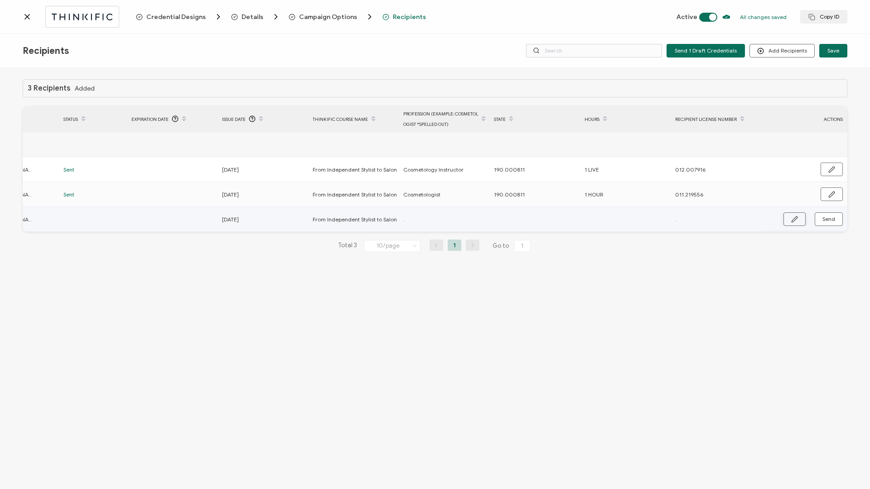
click at [788, 221] on button "button" at bounding box center [794, 220] width 22 height 14
click at [454, 220] on input "." at bounding box center [442, 220] width 79 height 14
paste input "190.000811"
click at [605, 211] on td at bounding box center [625, 220] width 91 height 26
click at [598, 222] on input "text" at bounding box center [624, 220] width 79 height 14
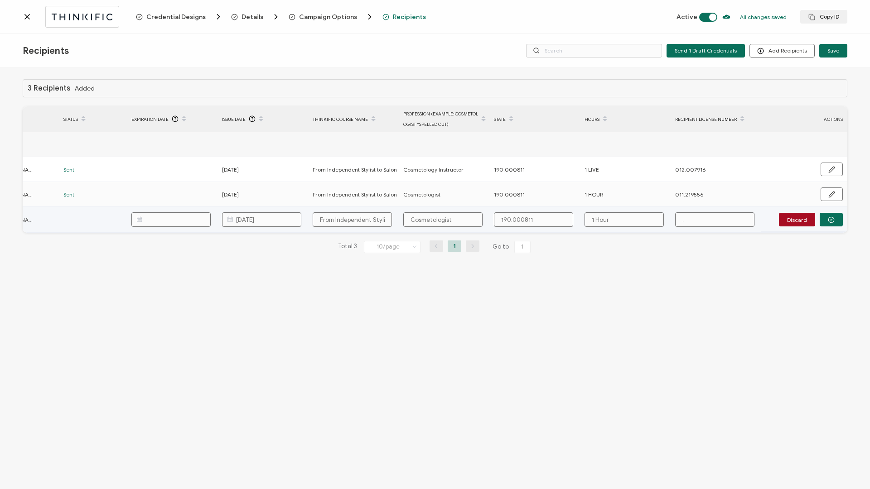
click at [687, 221] on input "." at bounding box center [714, 220] width 79 height 14
paste input "011.278574"
click at [825, 216] on button "button" at bounding box center [831, 220] width 23 height 14
click at [825, 220] on span "Send" at bounding box center [828, 219] width 13 height 5
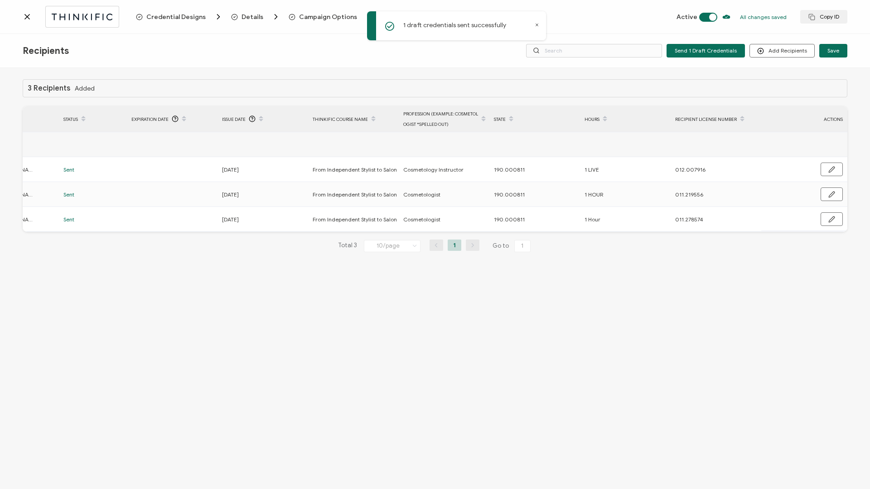
click at [30, 22] on div at bounding box center [79, 16] width 113 height 21
click at [29, 19] on icon at bounding box center [27, 16] width 9 height 9
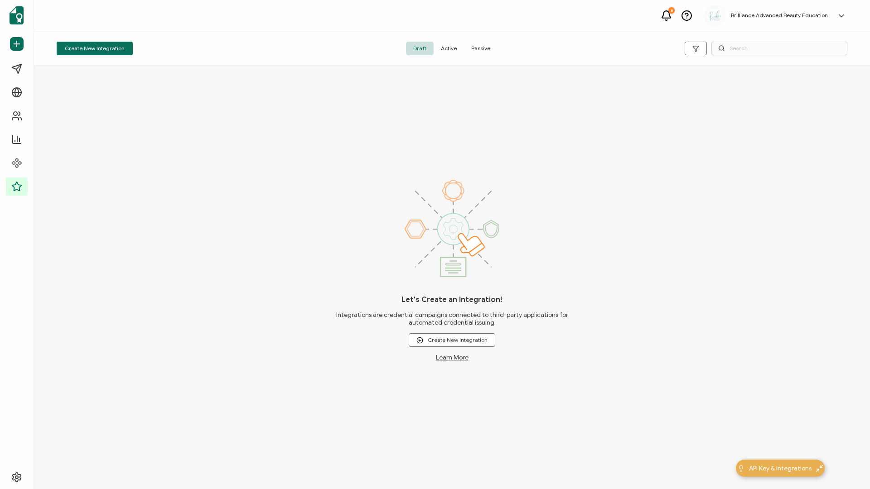
click at [444, 52] on span "Active" at bounding box center [449, 49] width 30 height 14
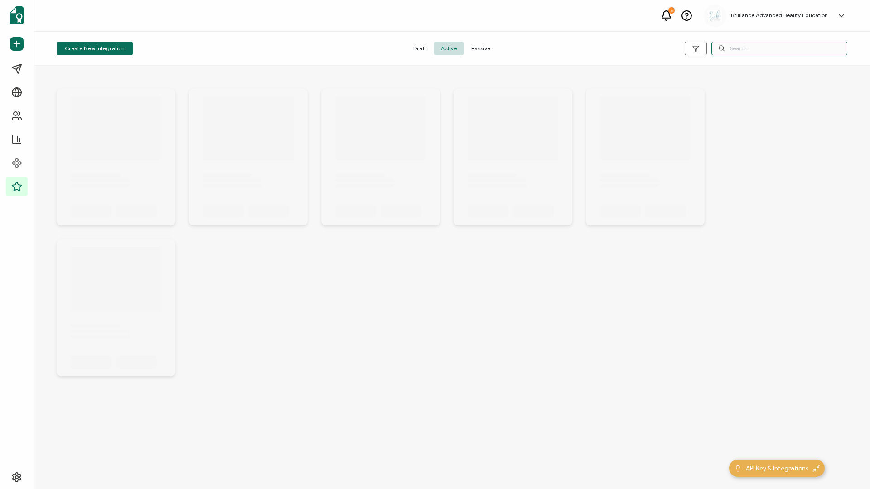
click at [765, 48] on input "text" at bounding box center [779, 49] width 136 height 14
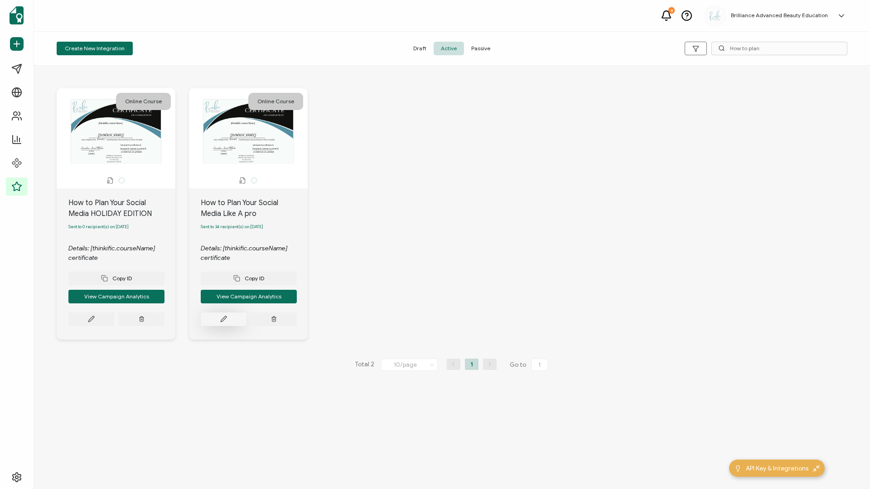
click at [220, 318] on button at bounding box center [224, 320] width 46 height 14
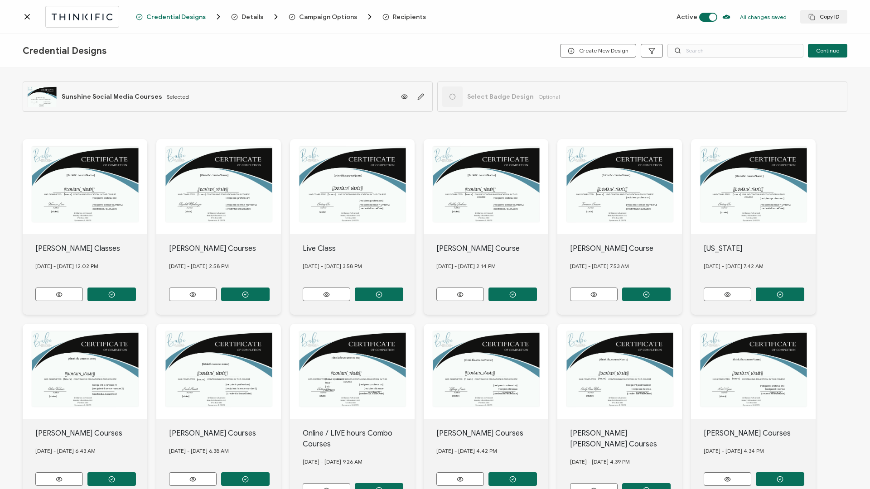
click at [397, 17] on span "Recipients" at bounding box center [409, 17] width 33 height 7
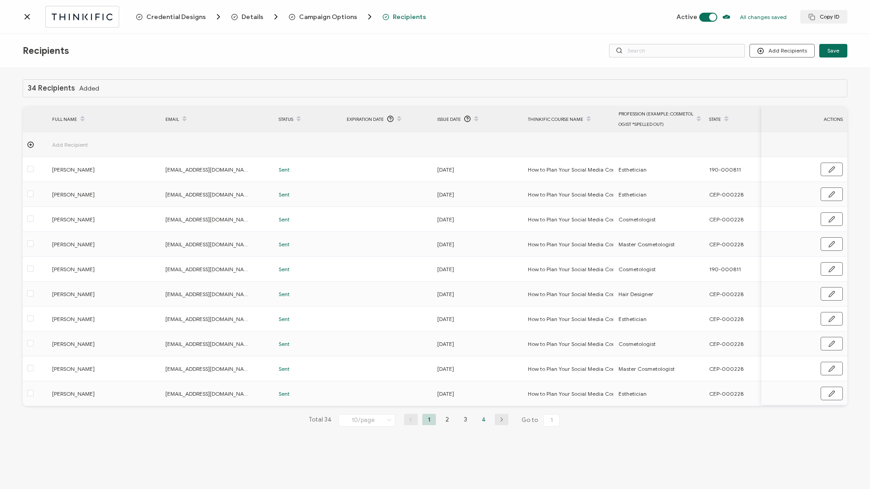
click at [487, 421] on li "4" at bounding box center [484, 419] width 14 height 11
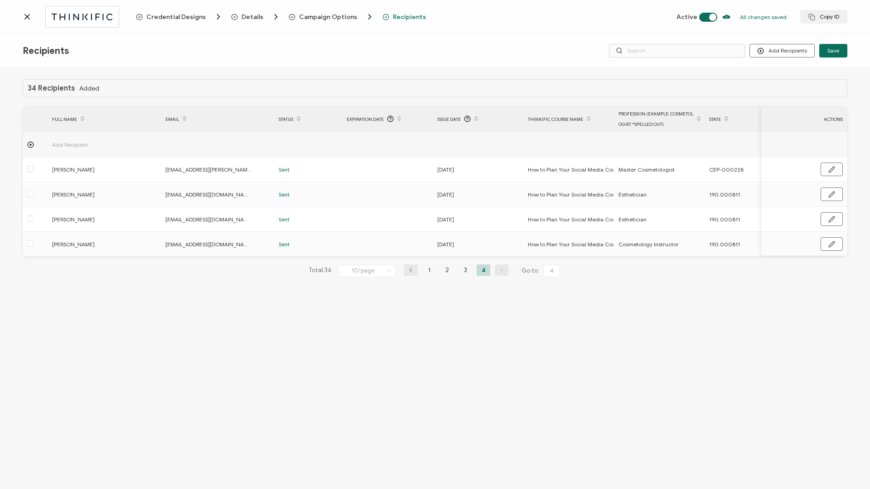
click at [25, 15] on icon at bounding box center [27, 16] width 5 height 5
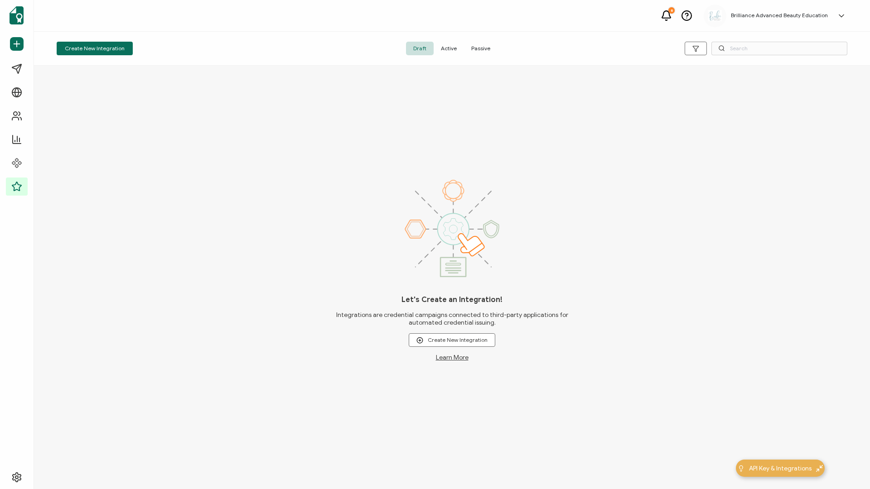
click at [451, 49] on span "Active" at bounding box center [449, 49] width 30 height 14
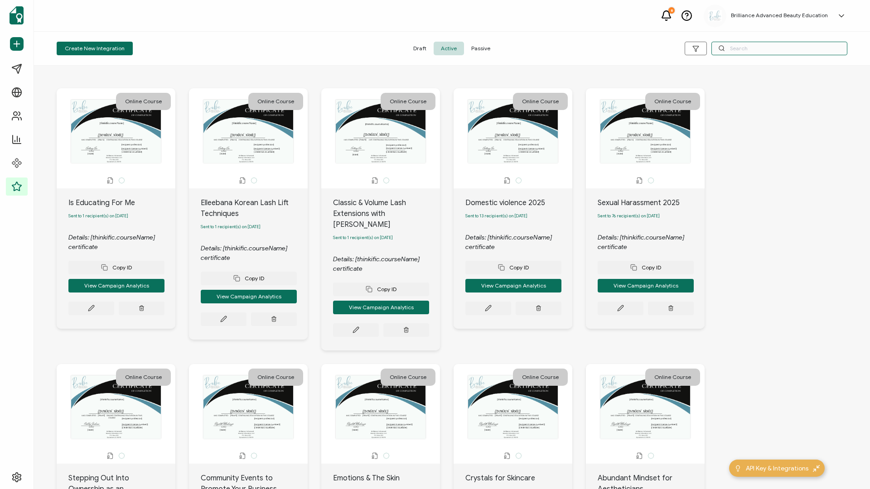
click at [752, 51] on input "text" at bounding box center [779, 49] width 136 height 14
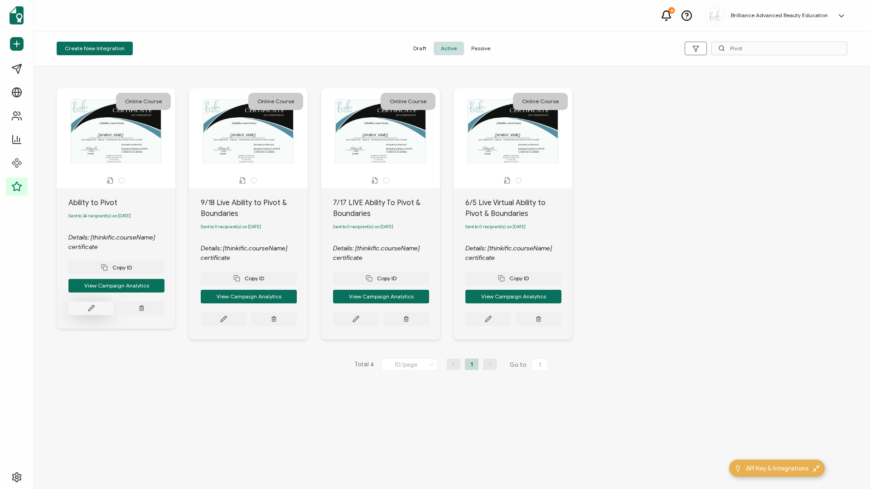
click at [90, 311] on icon at bounding box center [90, 308] width 5 height 5
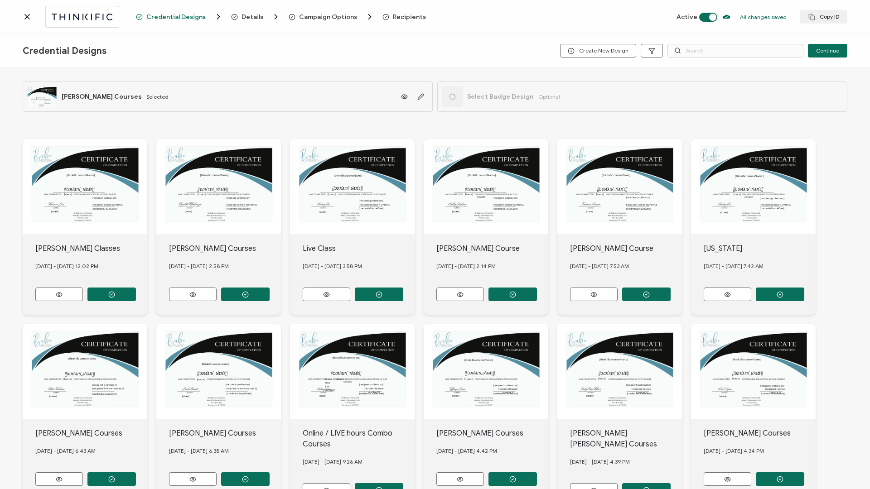
click at [401, 18] on span "Recipients" at bounding box center [409, 17] width 33 height 7
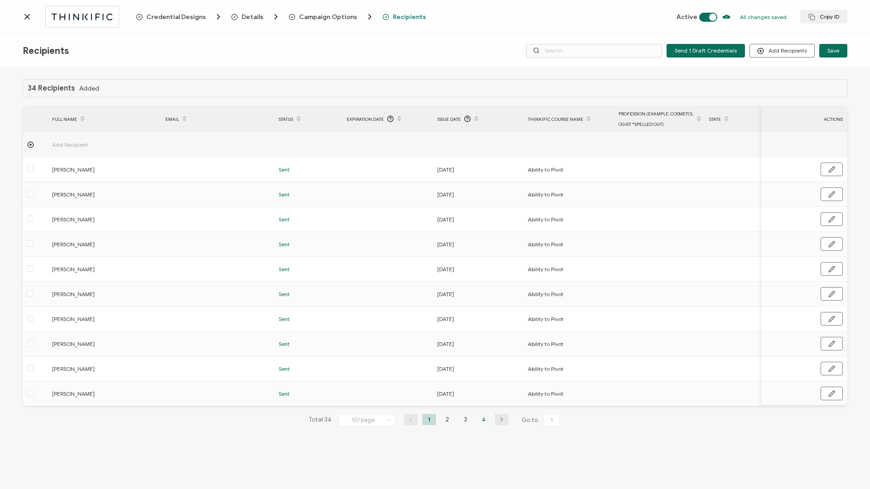
click at [481, 422] on li "4" at bounding box center [484, 419] width 14 height 11
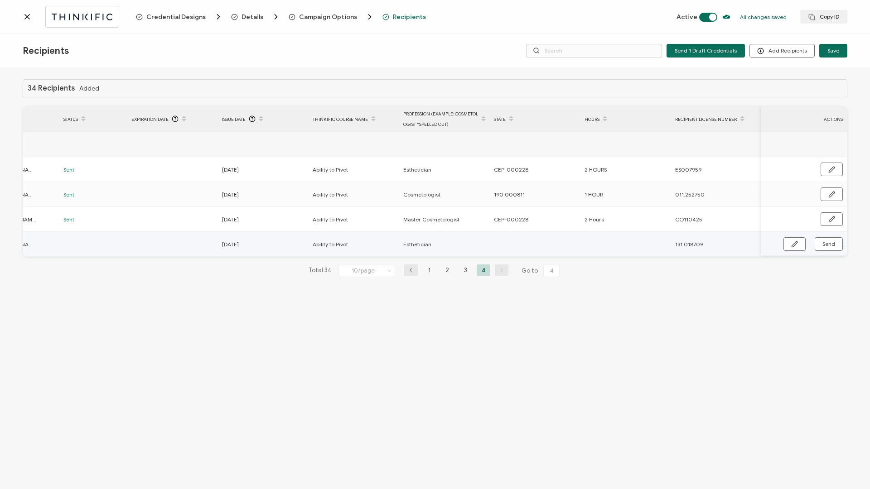
scroll to position [0, 215]
click at [788, 246] on button "button" at bounding box center [794, 244] width 22 height 14
click at [532, 244] on input "text" at bounding box center [533, 244] width 79 height 14
click at [835, 250] on button "button" at bounding box center [831, 245] width 23 height 14
click at [464, 275] on li "3" at bounding box center [466, 270] width 14 height 11
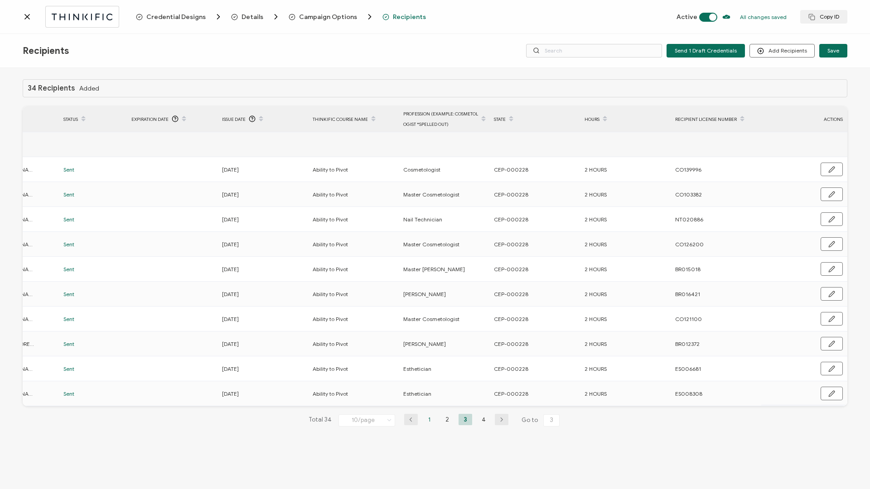
click at [426, 422] on li "1" at bounding box center [429, 419] width 14 height 11
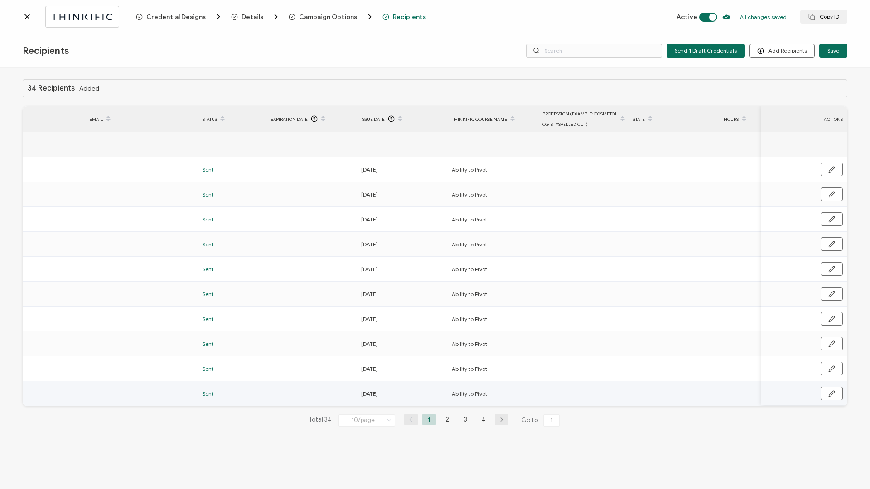
scroll to position [0, 0]
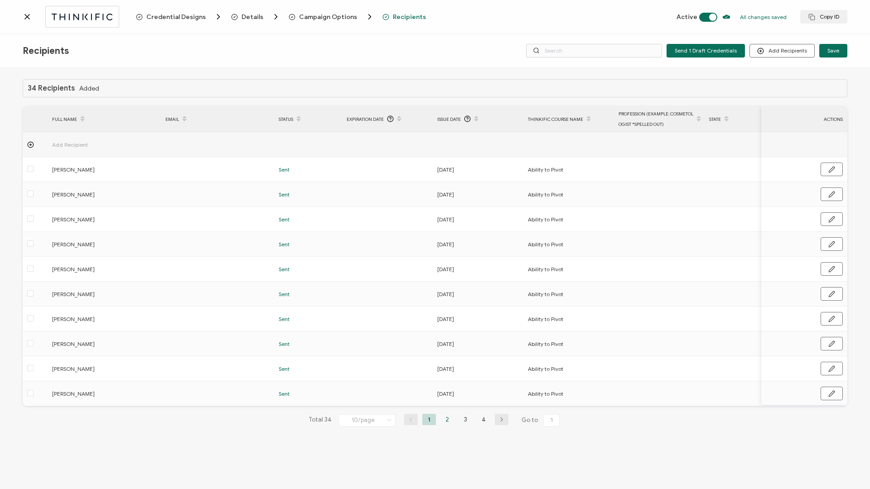
click at [447, 421] on li "2" at bounding box center [447, 419] width 14 height 11
click at [479, 422] on li "4" at bounding box center [484, 419] width 14 height 11
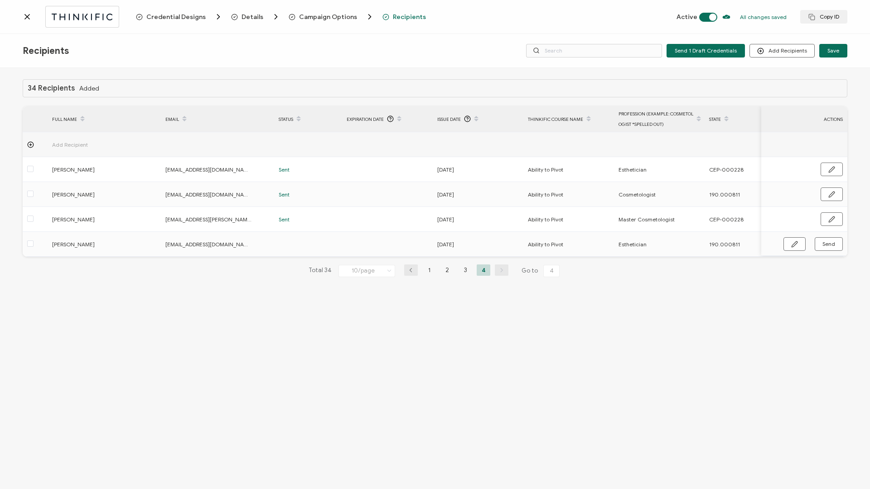
drag, startPoint x: 604, startPoint y: 259, endPoint x: 772, endPoint y: 269, distance: 168.0
click at [772, 269] on div "34 Recipients Added FULL NAME EMAIL Status Expiration Date Issue Date Thinkific…" at bounding box center [435, 185] width 825 height 213
click at [799, 243] on button "button" at bounding box center [794, 244] width 22 height 14
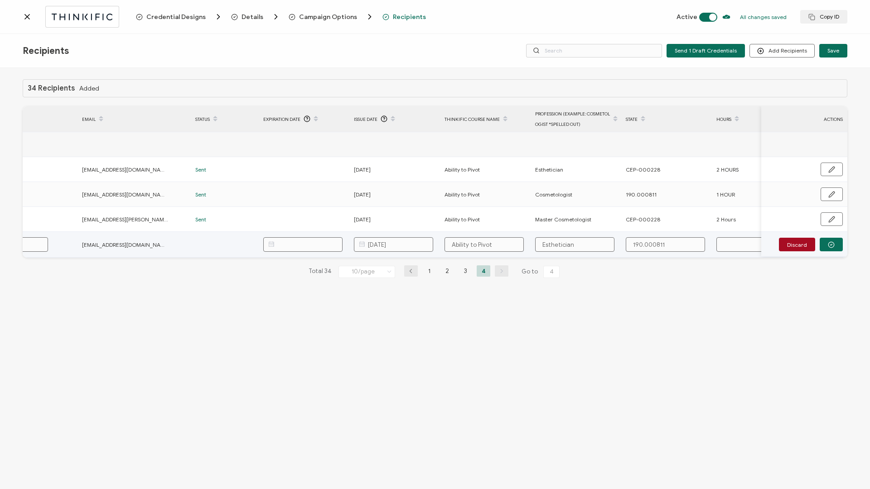
scroll to position [0, 215]
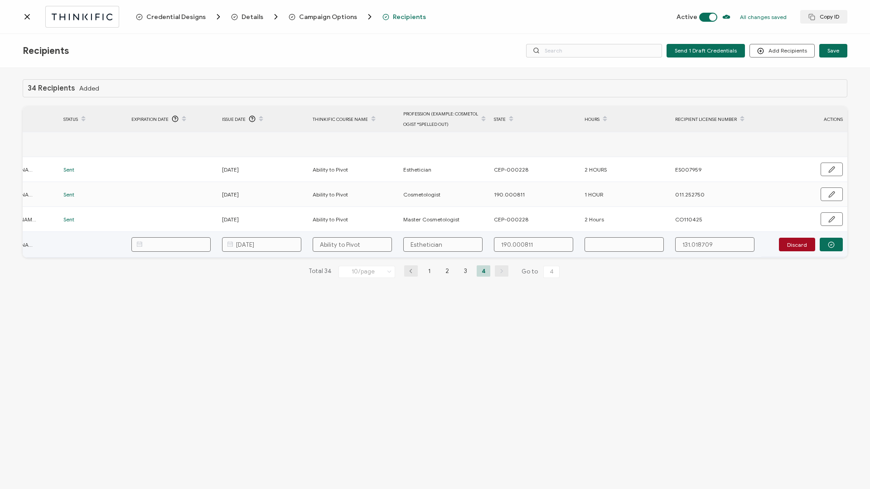
click at [647, 246] on input "text" at bounding box center [624, 244] width 79 height 14
click at [827, 247] on button "button" at bounding box center [831, 245] width 23 height 14
click at [827, 246] on span "Send" at bounding box center [828, 244] width 13 height 5
click at [28, 16] on icon at bounding box center [27, 16] width 5 height 5
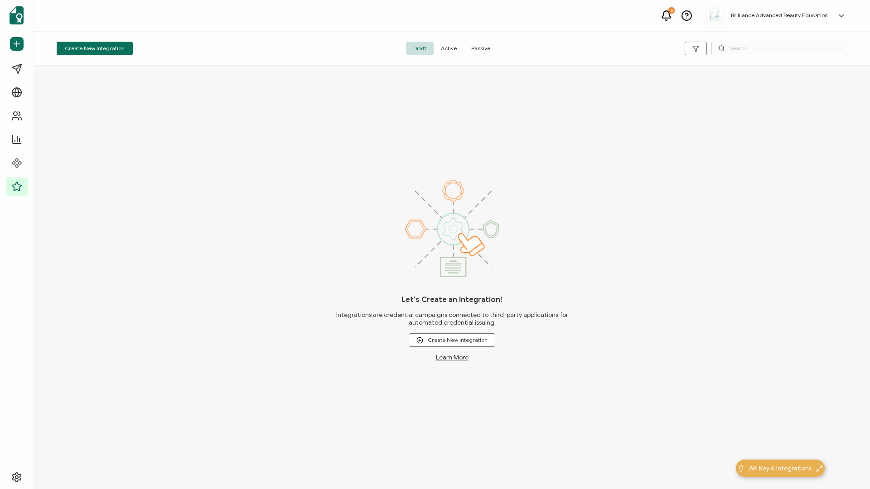
click at [453, 53] on span "Active" at bounding box center [449, 49] width 30 height 14
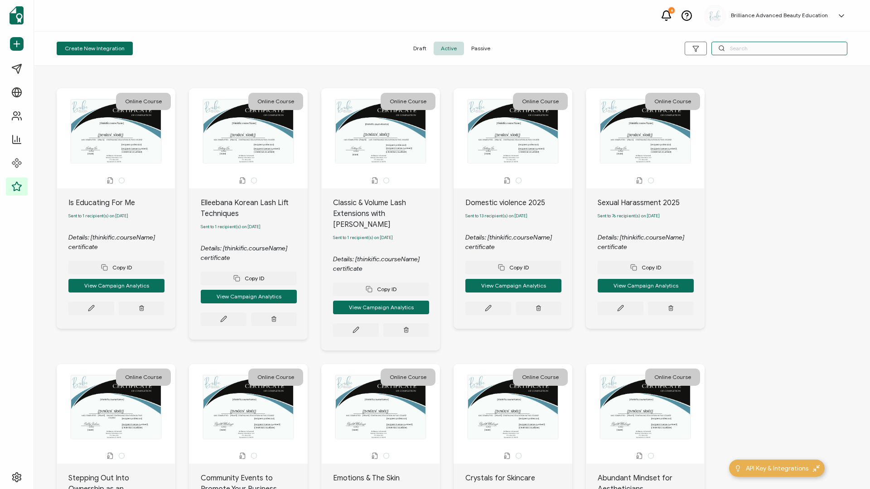
click at [758, 48] on input "text" at bounding box center [779, 49] width 136 height 14
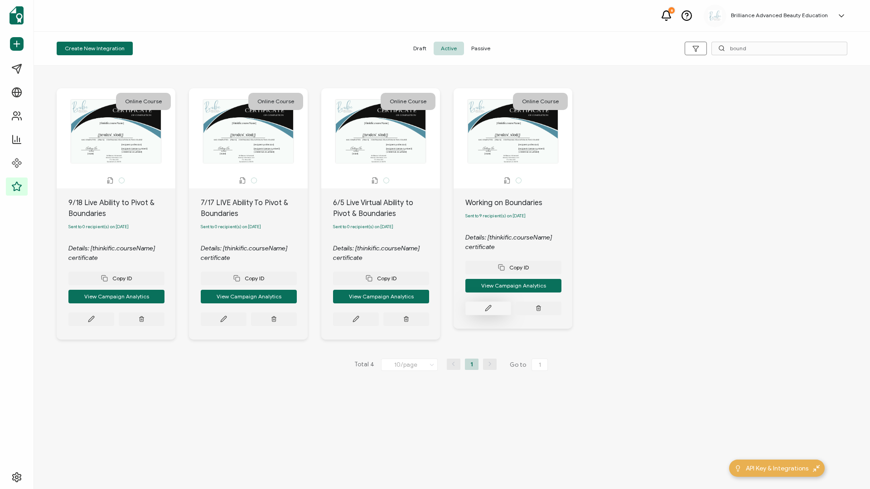
click at [498, 313] on button at bounding box center [488, 309] width 46 height 14
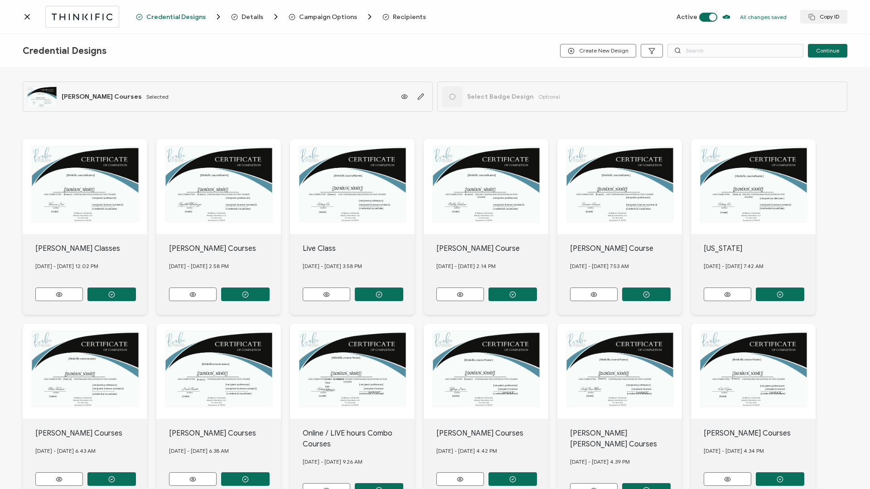
click at [408, 18] on span "Recipients" at bounding box center [409, 17] width 33 height 7
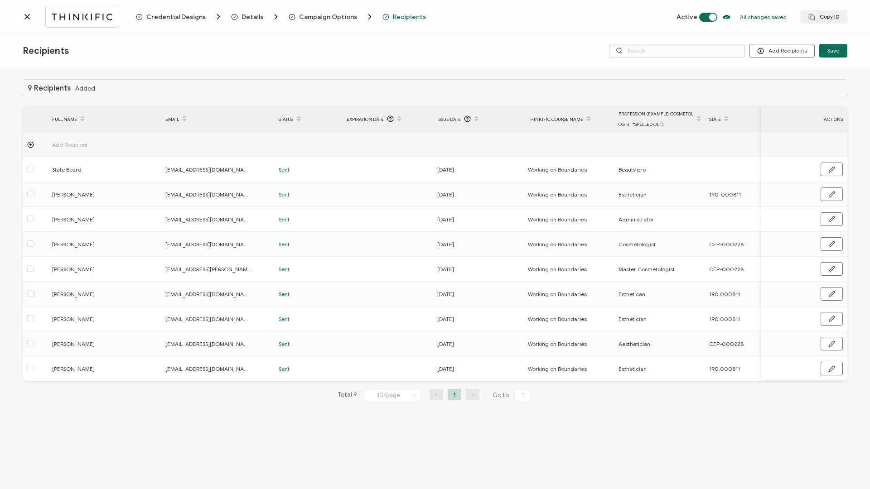
click at [30, 17] on icon at bounding box center [27, 16] width 9 height 9
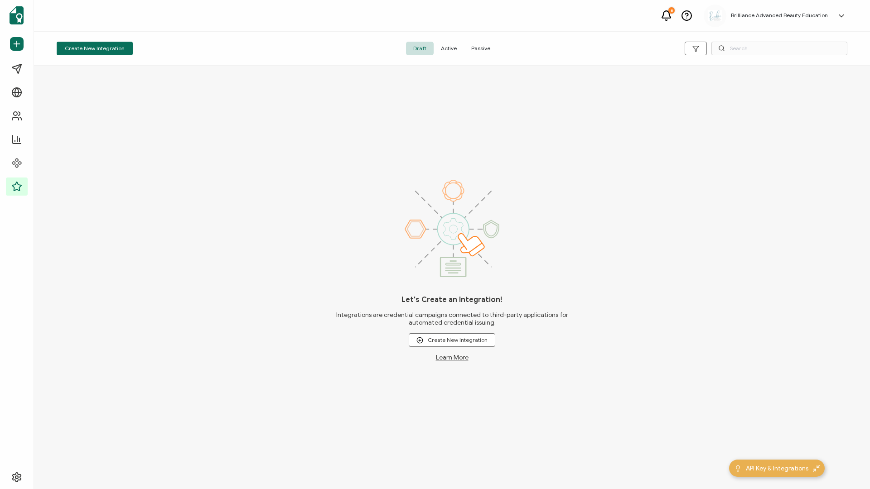
click at [456, 47] on span "Active" at bounding box center [449, 49] width 30 height 14
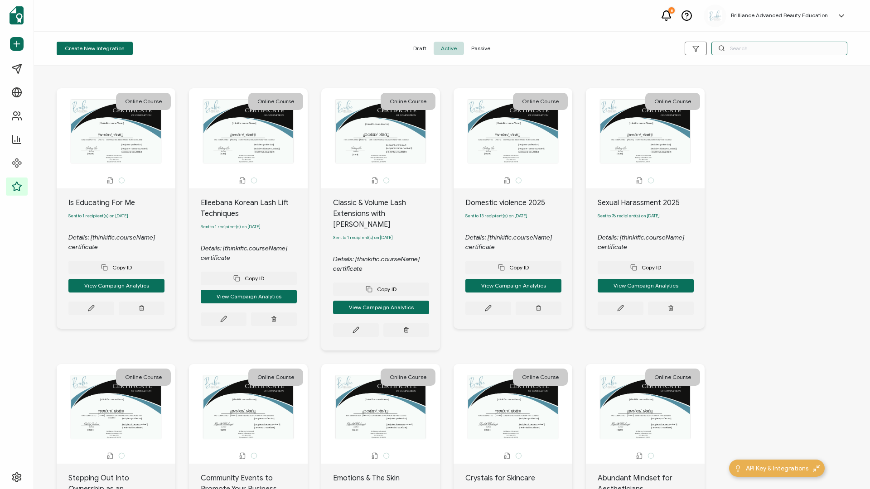
click at [755, 50] on input "text" at bounding box center [779, 49] width 136 height 14
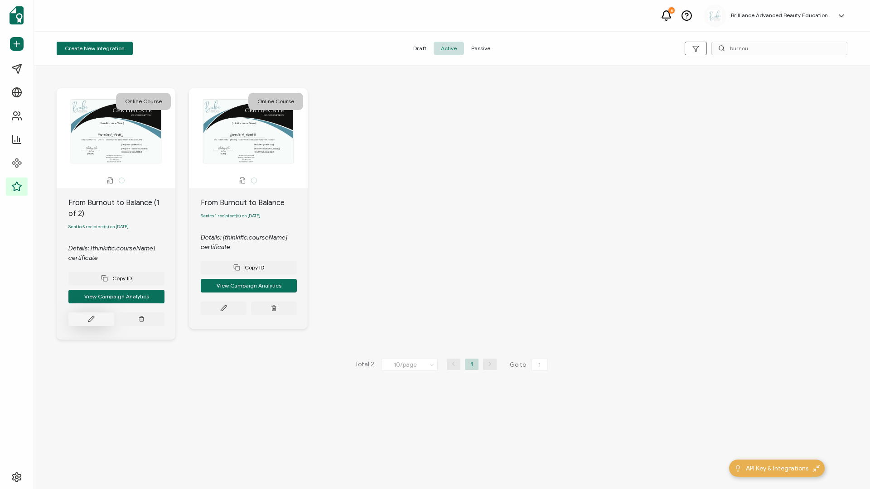
click at [96, 319] on button at bounding box center [91, 320] width 46 height 14
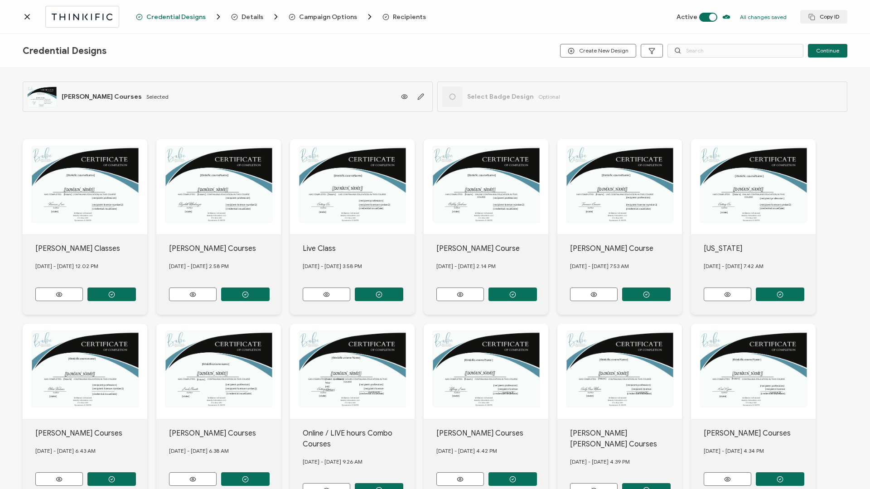
click at [406, 20] on span "Recipients" at bounding box center [409, 17] width 33 height 7
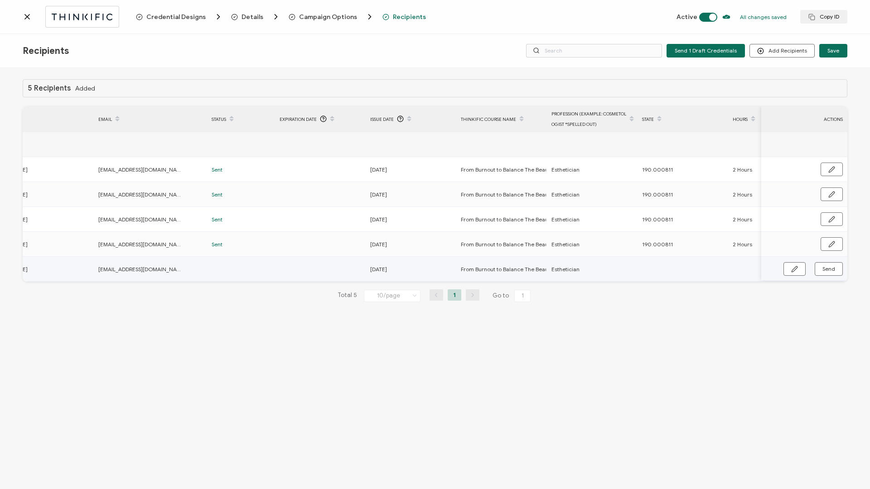
scroll to position [0, 215]
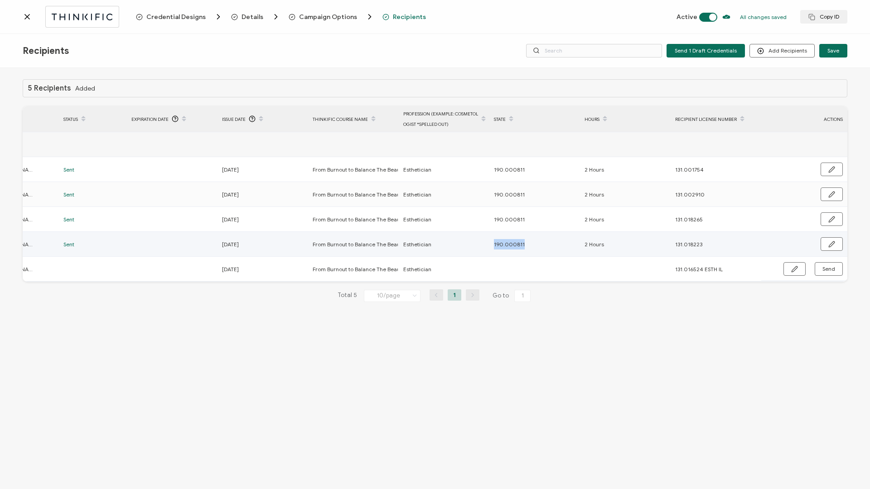
drag, startPoint x: 491, startPoint y: 245, endPoint x: 532, endPoint y: 246, distance: 41.2
click at [532, 246] on div "190.000811" at bounding box center [534, 244] width 90 height 10
copy span "190.000811"
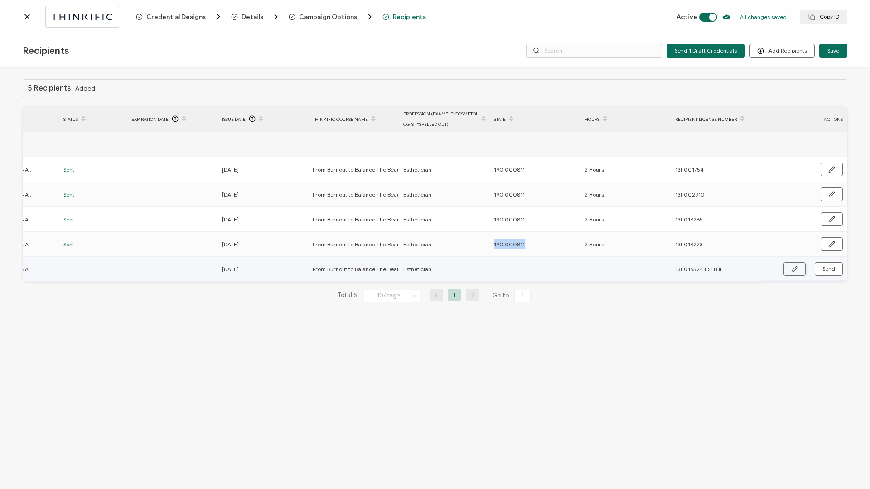
click at [793, 272] on button "button" at bounding box center [794, 269] width 22 height 14
click at [544, 269] on input "text" at bounding box center [533, 269] width 79 height 14
paste input "190.000811"
click at [619, 267] on input "text" at bounding box center [624, 269] width 79 height 14
drag, startPoint x: 710, startPoint y: 271, endPoint x: 750, endPoint y: 271, distance: 39.9
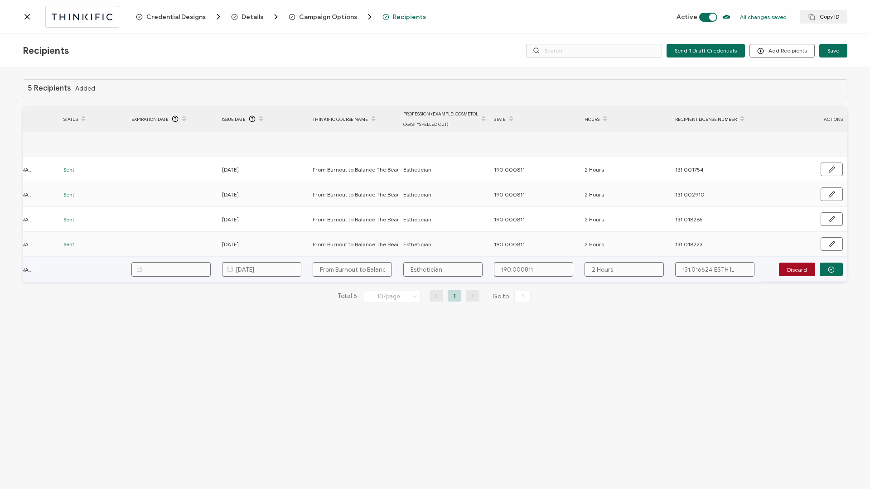
click at [744, 271] on input "131.016524 ESTH IL" at bounding box center [714, 269] width 79 height 14
click at [835, 270] on button "button" at bounding box center [831, 270] width 23 height 14
click at [835, 270] on span "Send" at bounding box center [828, 268] width 13 height 5
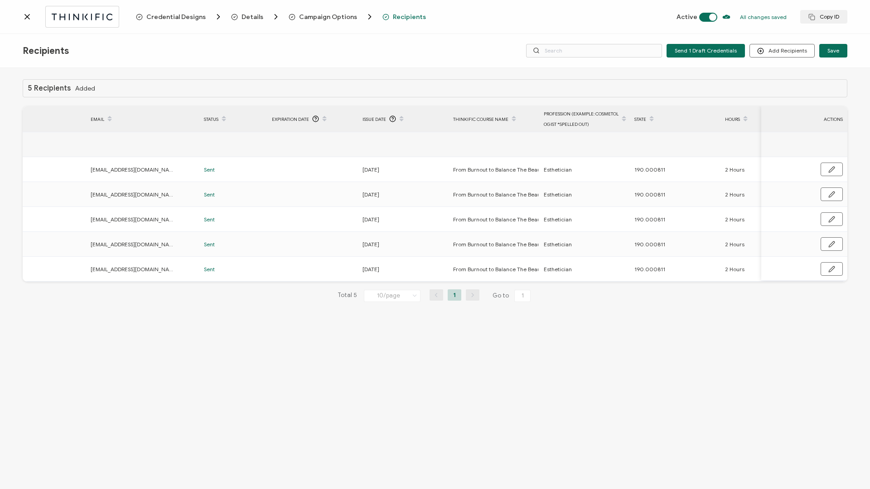
scroll to position [0, 0]
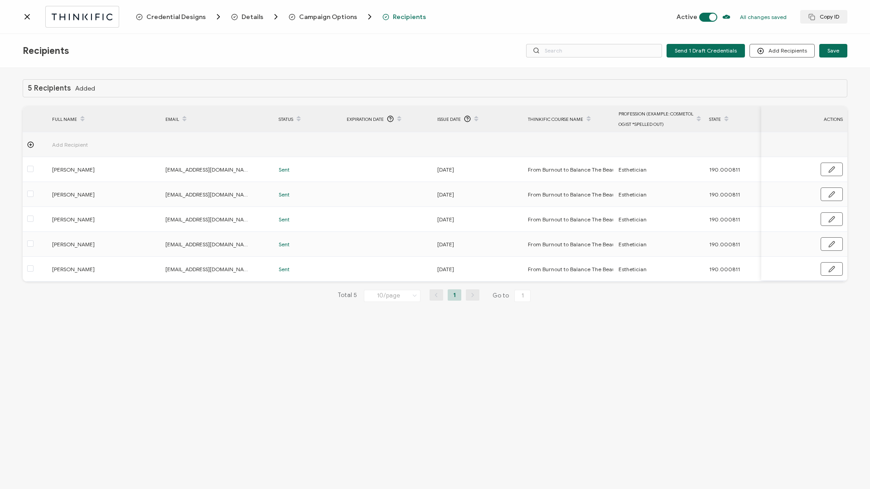
click at [24, 17] on icon at bounding box center [27, 16] width 9 height 9
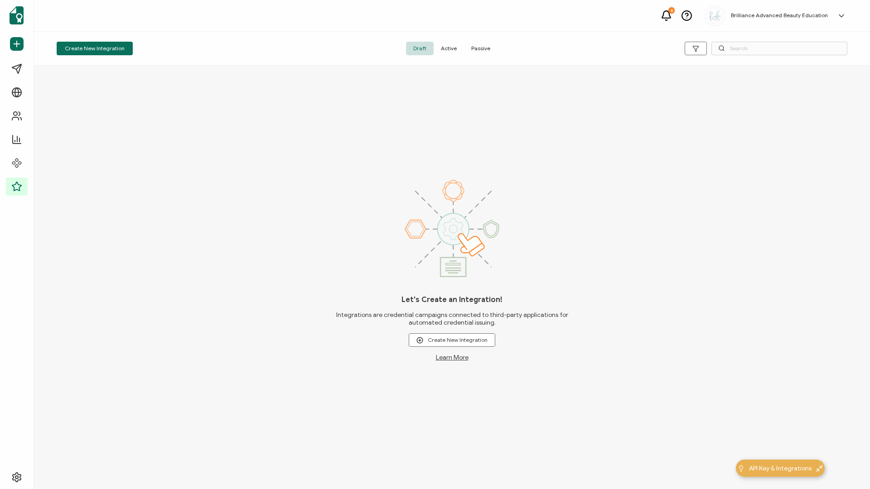
click at [451, 50] on span "Active" at bounding box center [449, 49] width 30 height 14
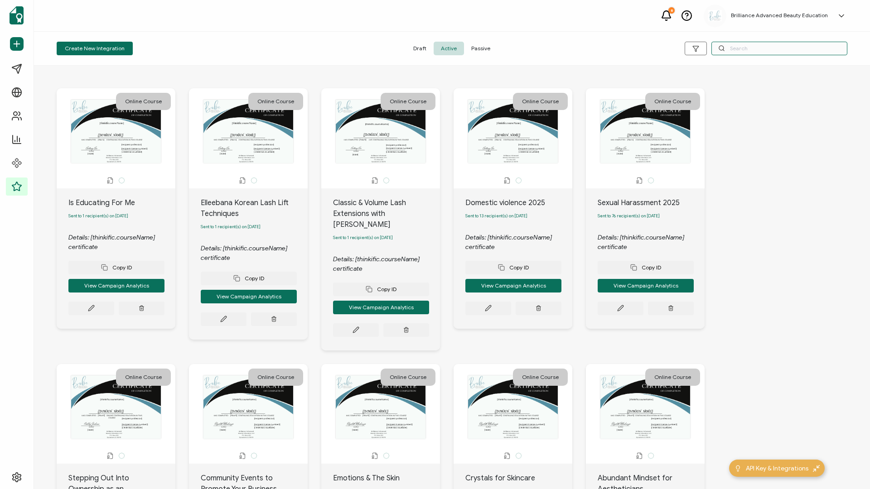
click at [758, 48] on input "text" at bounding box center [779, 49] width 136 height 14
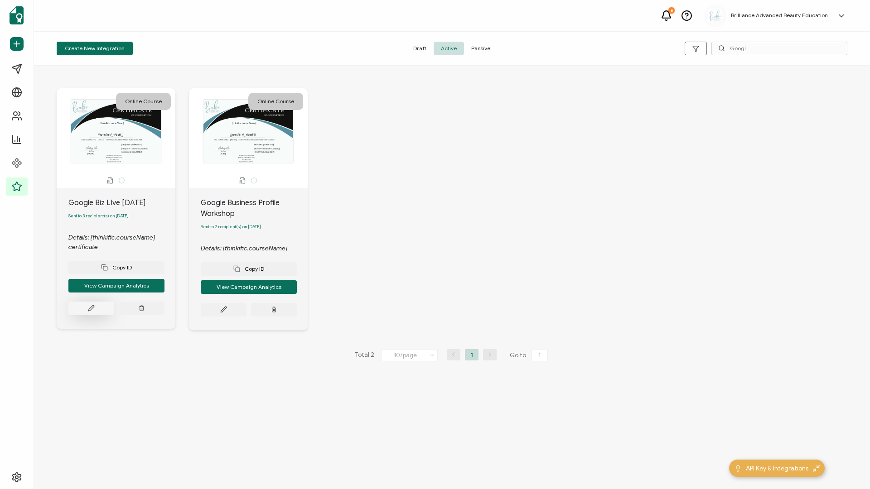
click at [89, 310] on icon at bounding box center [91, 308] width 7 height 7
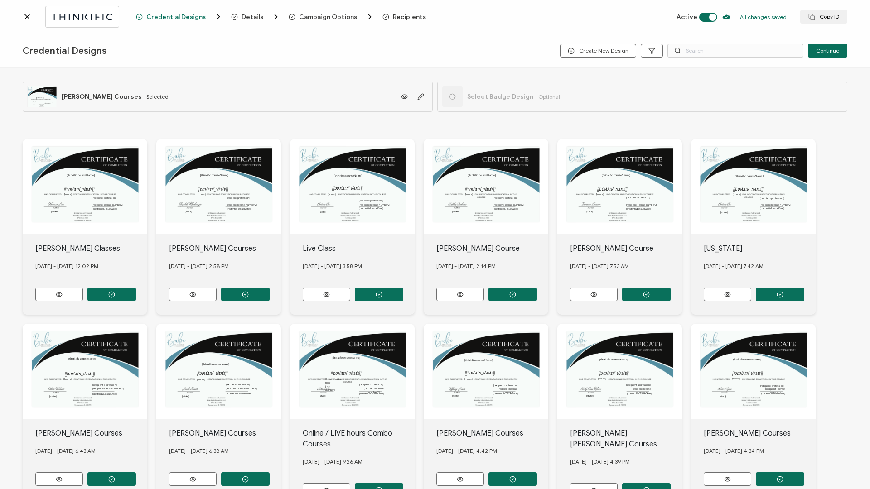
click at [408, 17] on span "Recipients" at bounding box center [409, 17] width 33 height 7
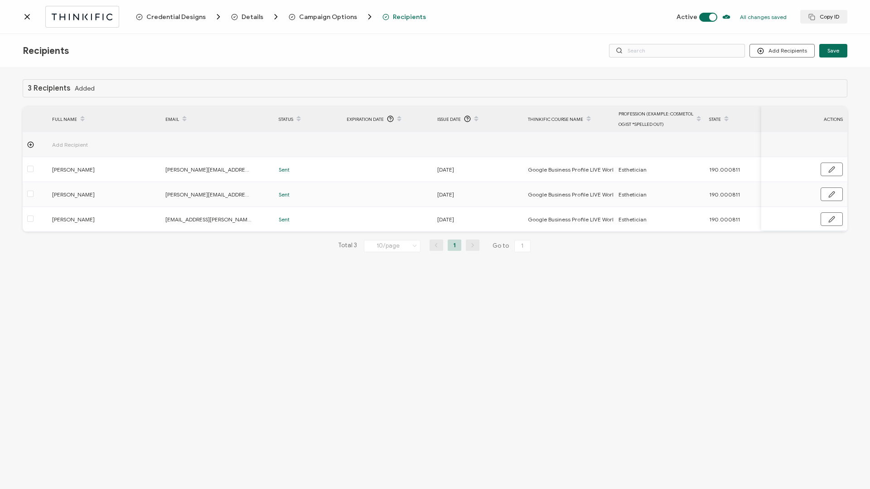
click at [27, 17] on icon at bounding box center [27, 16] width 5 height 5
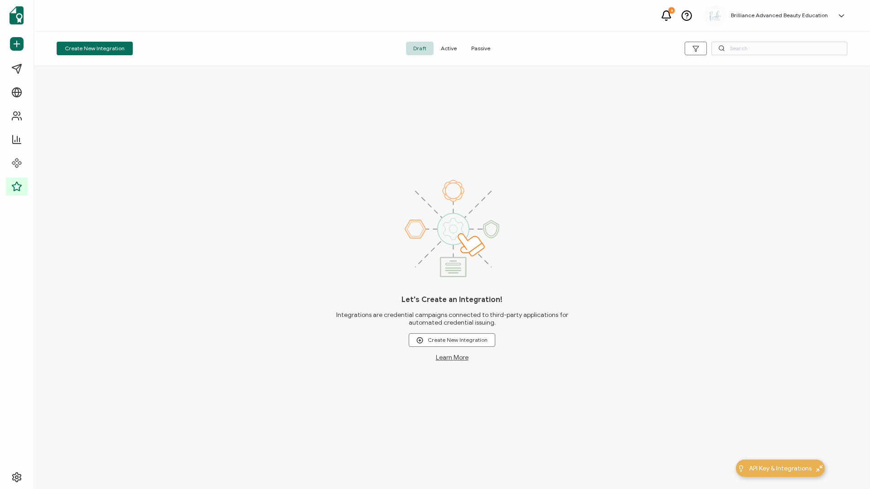
click at [454, 53] on span "Active" at bounding box center [449, 49] width 30 height 14
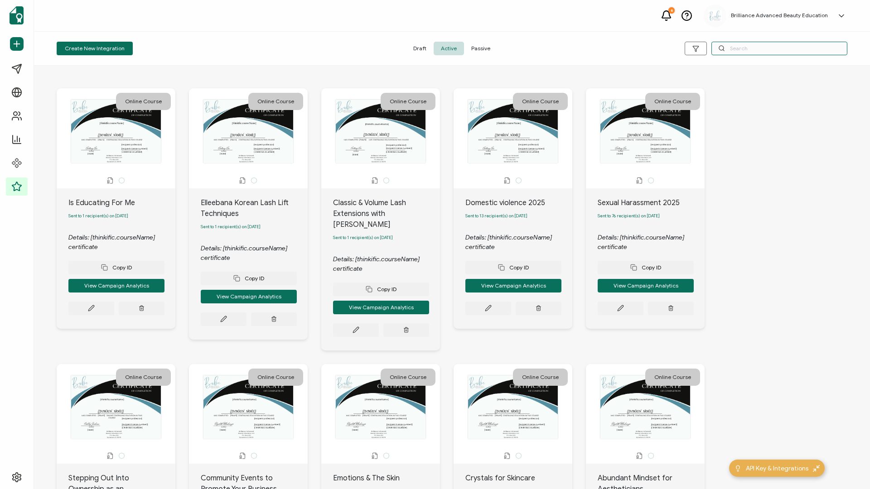
click at [768, 51] on input "text" at bounding box center [779, 49] width 136 height 14
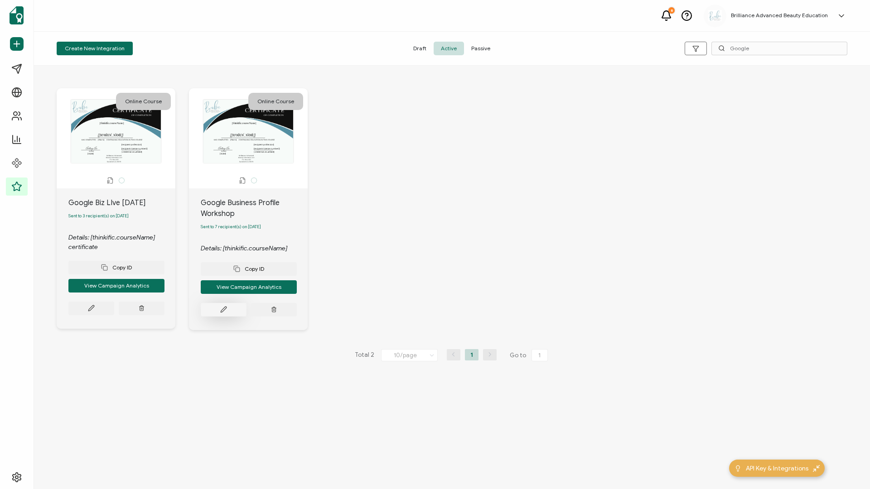
click at [224, 313] on icon at bounding box center [223, 309] width 7 height 7
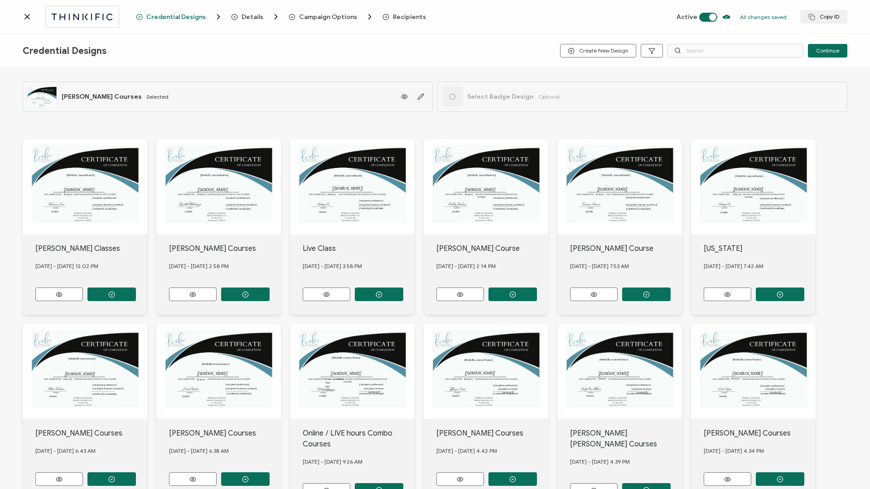
click at [404, 16] on span "Recipients" at bounding box center [409, 17] width 33 height 7
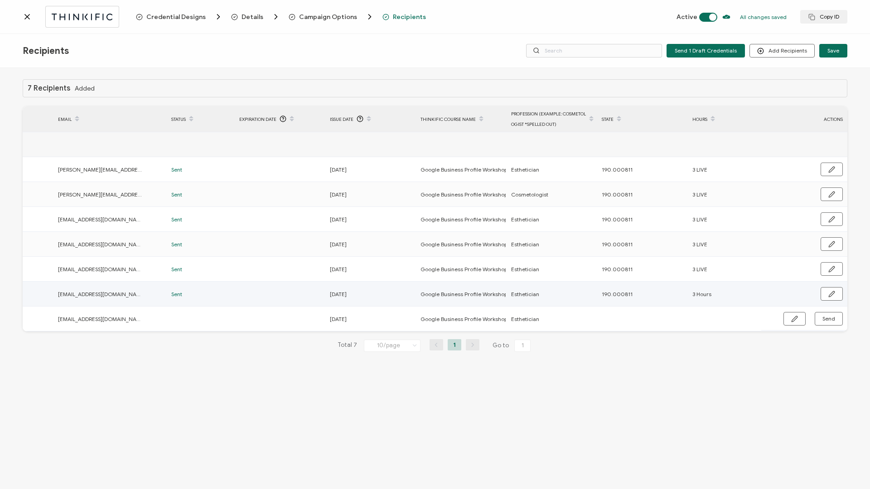
scroll to position [0, 215]
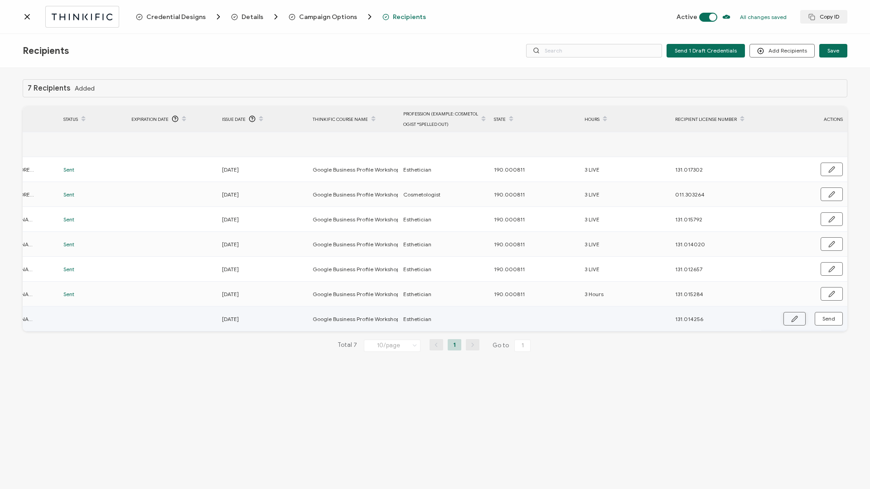
click at [801, 318] on button "button" at bounding box center [794, 319] width 22 height 14
click at [517, 319] on input "text" at bounding box center [533, 319] width 79 height 14
paste input "190.000811"
click at [600, 314] on input "text" at bounding box center [624, 319] width 79 height 14
click at [832, 322] on circle "button" at bounding box center [831, 320] width 6 height 6
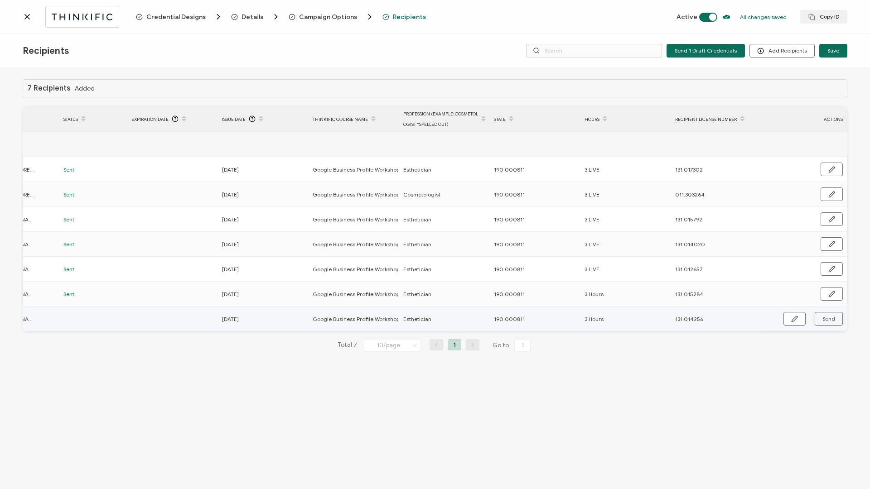
click at [832, 321] on span "Send" at bounding box center [828, 318] width 13 height 5
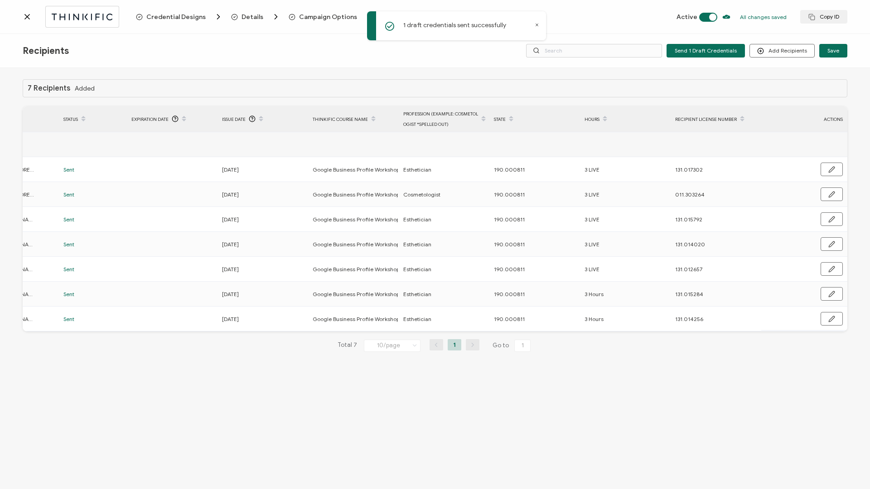
click at [25, 17] on icon at bounding box center [27, 16] width 9 height 9
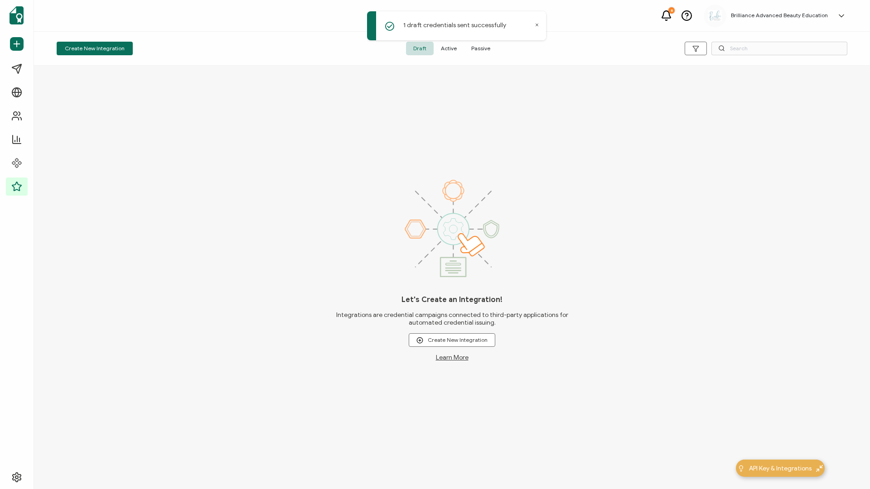
click at [453, 51] on span "Active" at bounding box center [449, 49] width 30 height 14
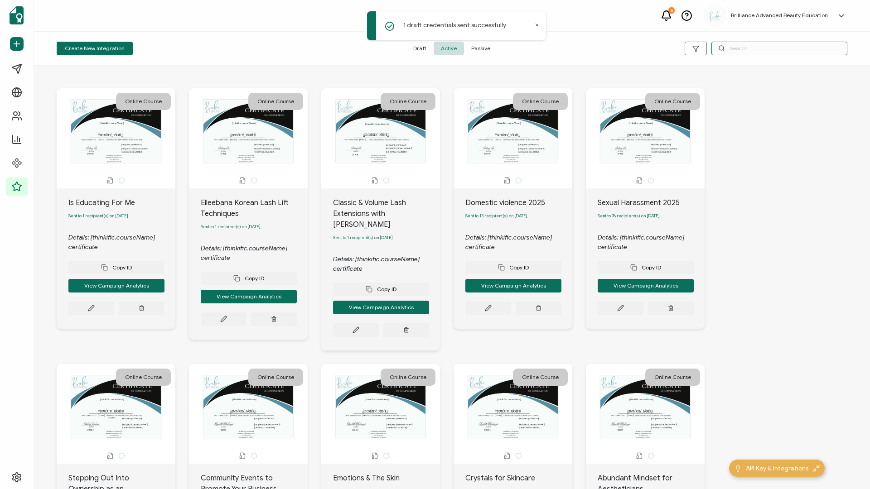
click at [776, 53] on input "text" at bounding box center [779, 49] width 136 height 14
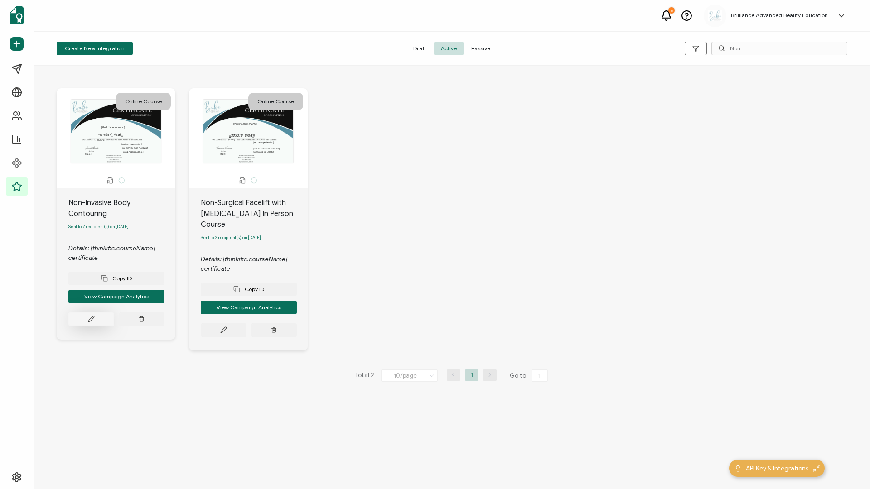
click at [80, 321] on button at bounding box center [91, 320] width 46 height 14
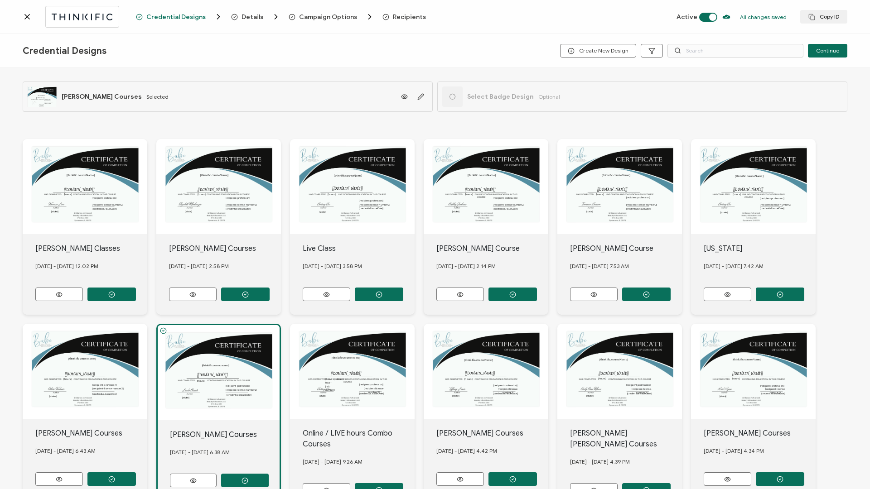
click at [409, 15] on span "Recipients" at bounding box center [409, 17] width 33 height 7
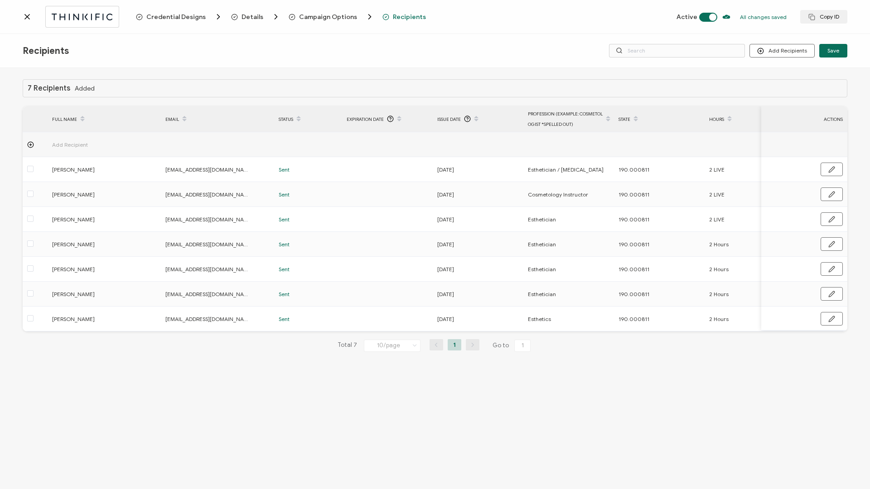
click at [28, 18] on icon at bounding box center [27, 16] width 9 height 9
